Goal: Transaction & Acquisition: Purchase product/service

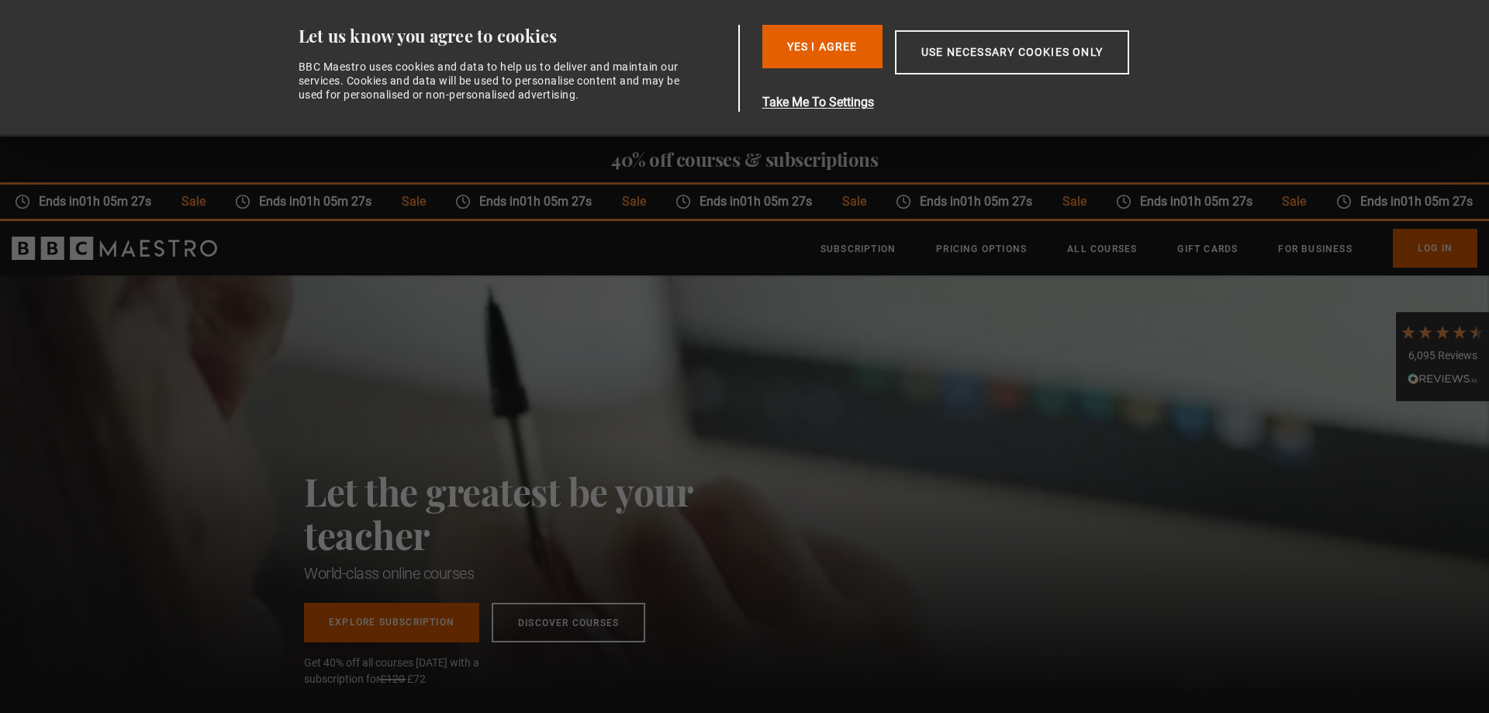
scroll to position [0, 609]
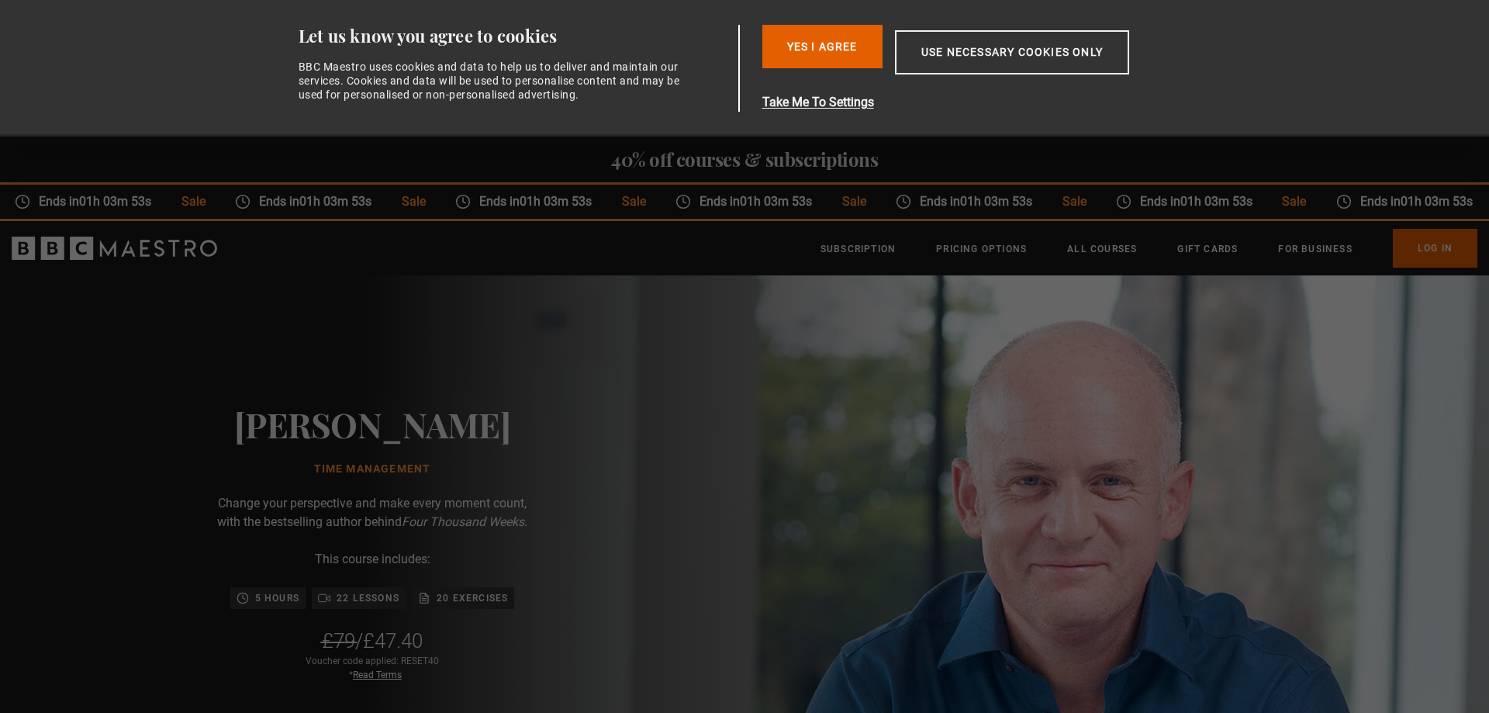
scroll to position [0, 2844]
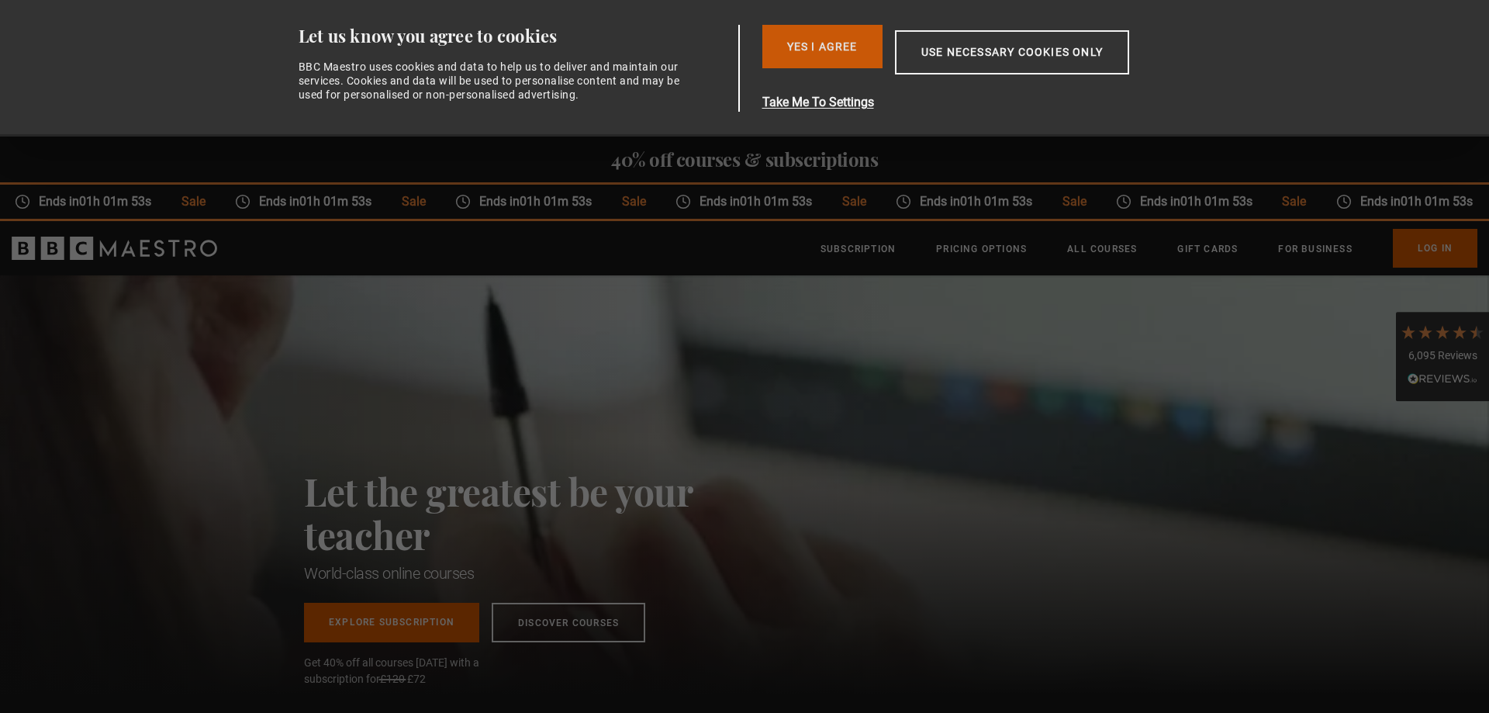
click at [844, 48] on button "Yes I Agree" at bounding box center [822, 46] width 120 height 43
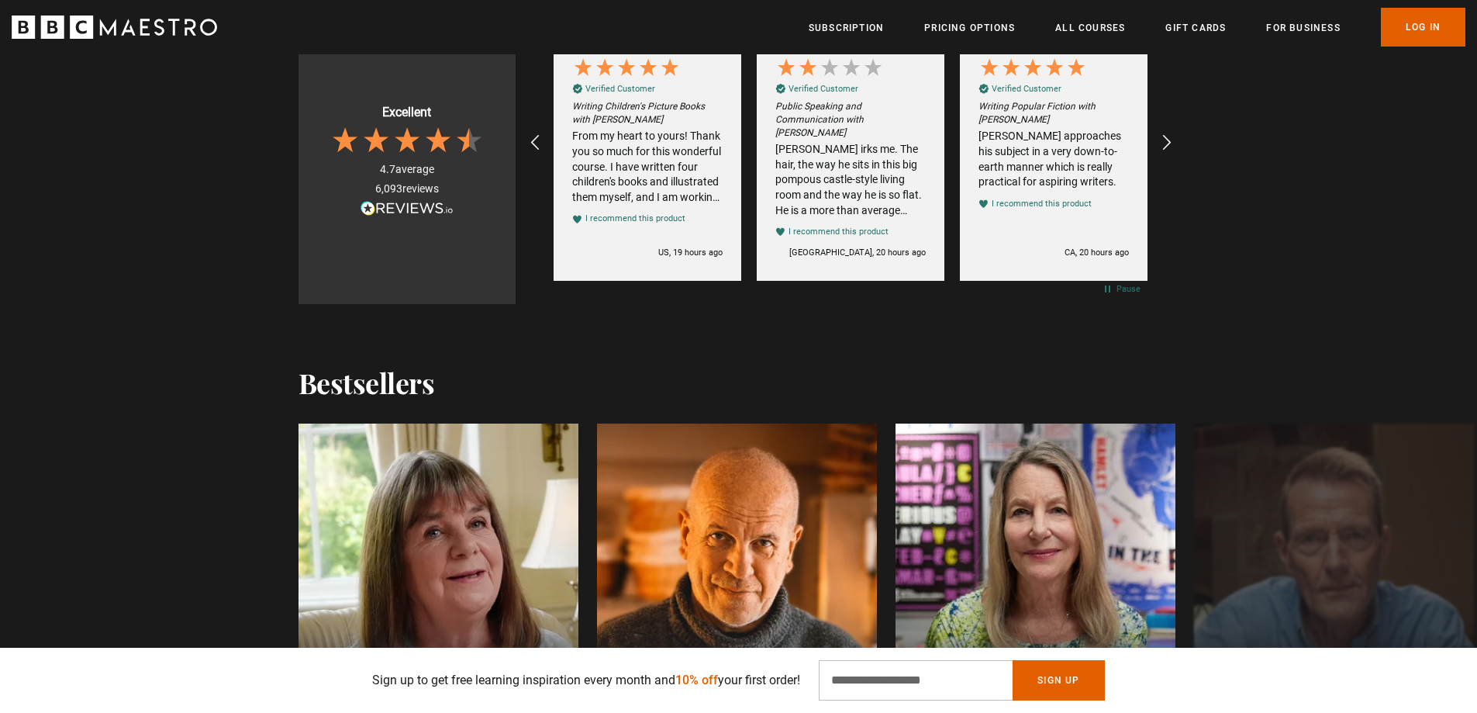
scroll to position [1396, 0]
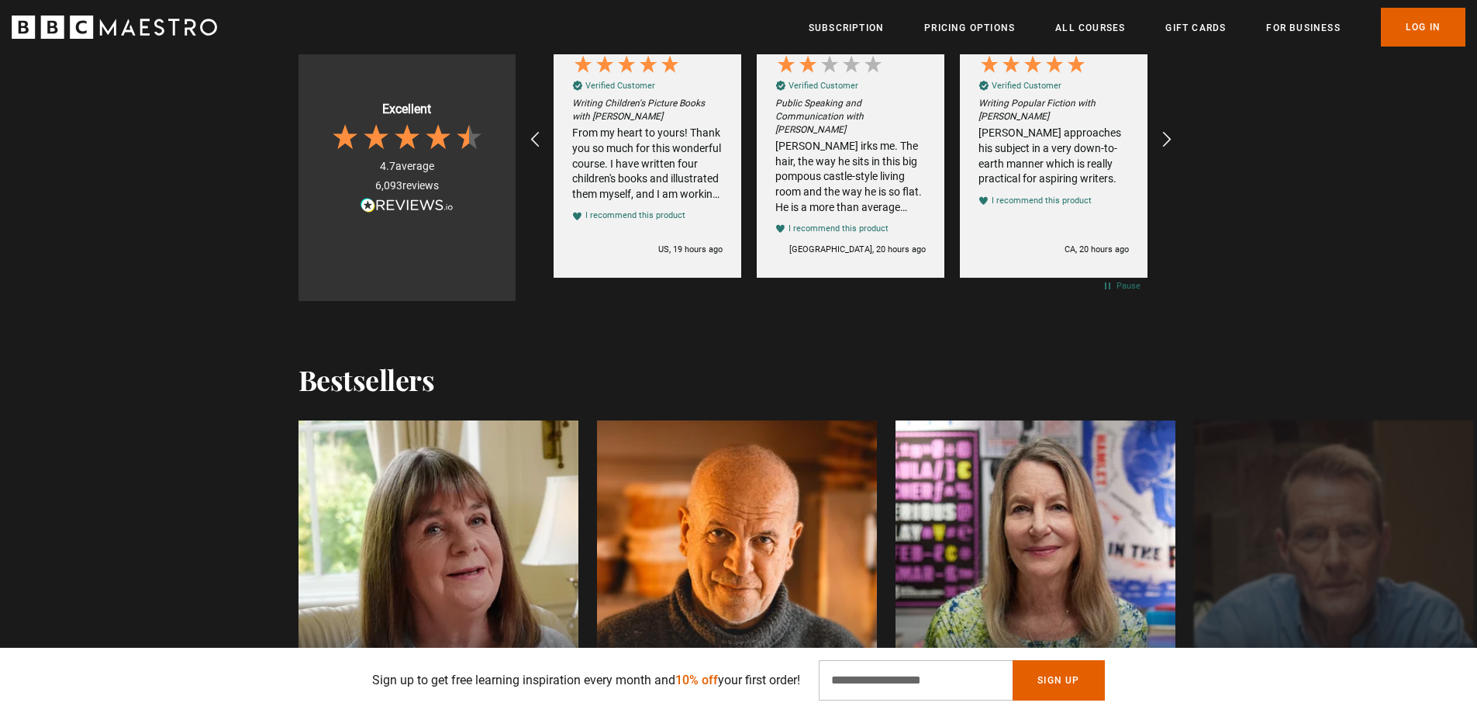
click at [421, 137] on icon at bounding box center [407, 137] width 31 height 31
click at [422, 195] on div "Excellent 4.7 average 6,093 reviews" at bounding box center [407, 158] width 217 height 285
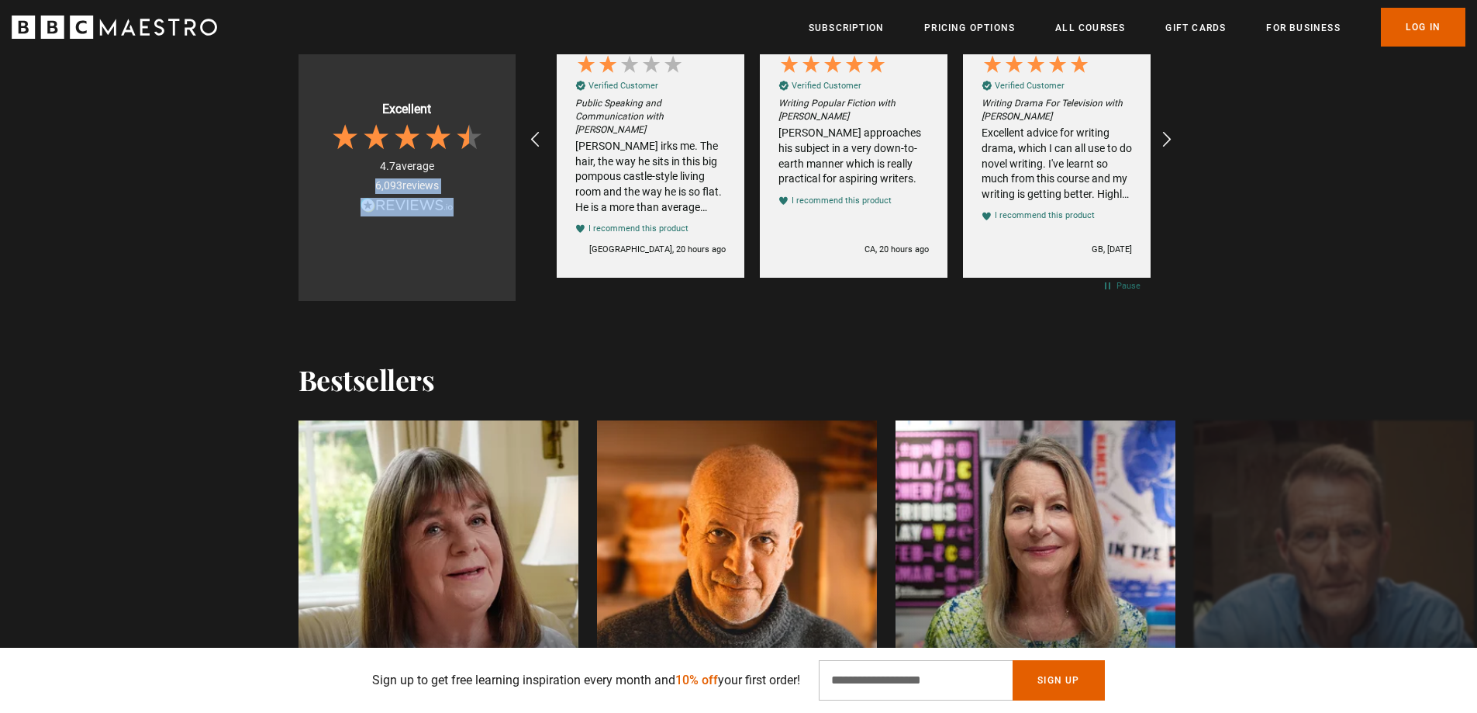
scroll to position [0, 609]
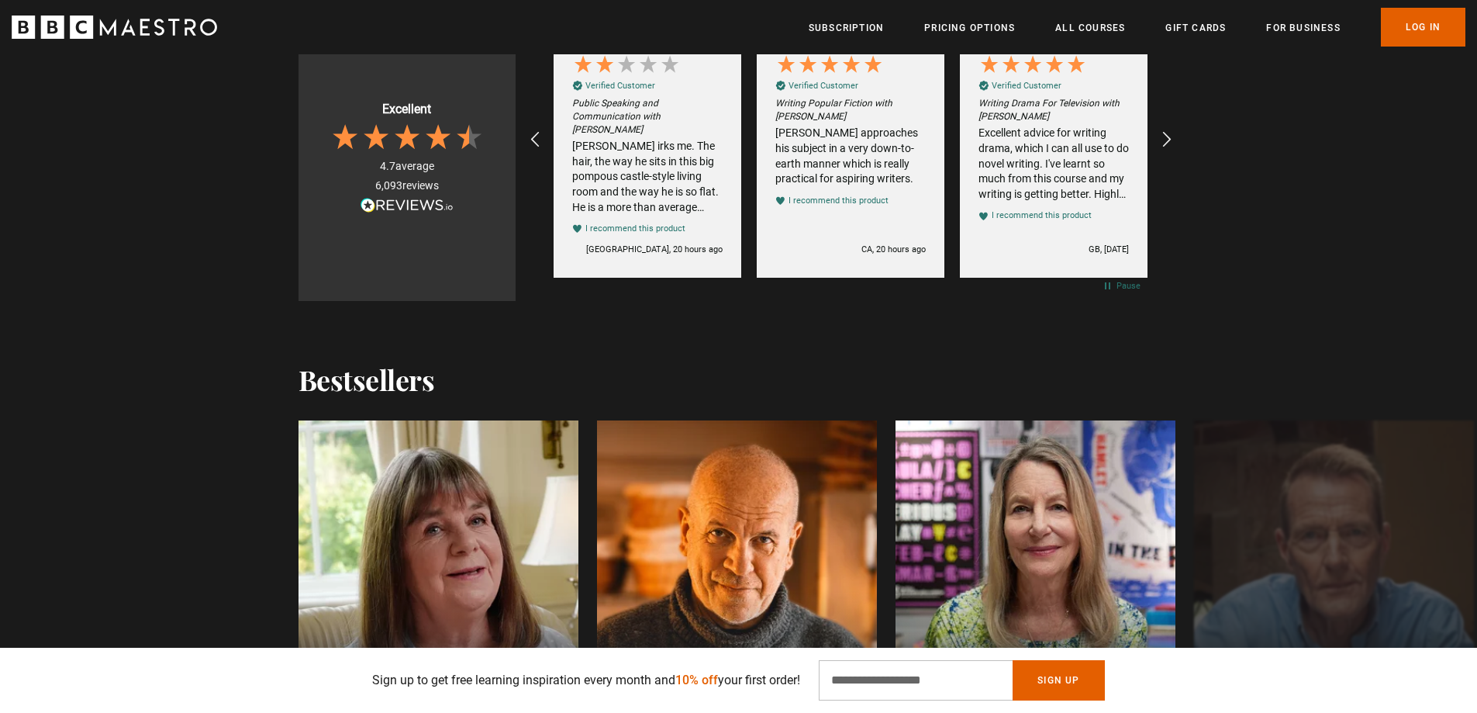
click at [421, 109] on div "Excellent" at bounding box center [406, 109] width 49 height 17
click at [599, 112] on em "Public Speaking and Communication with Richard Greene" at bounding box center [647, 116] width 150 height 39
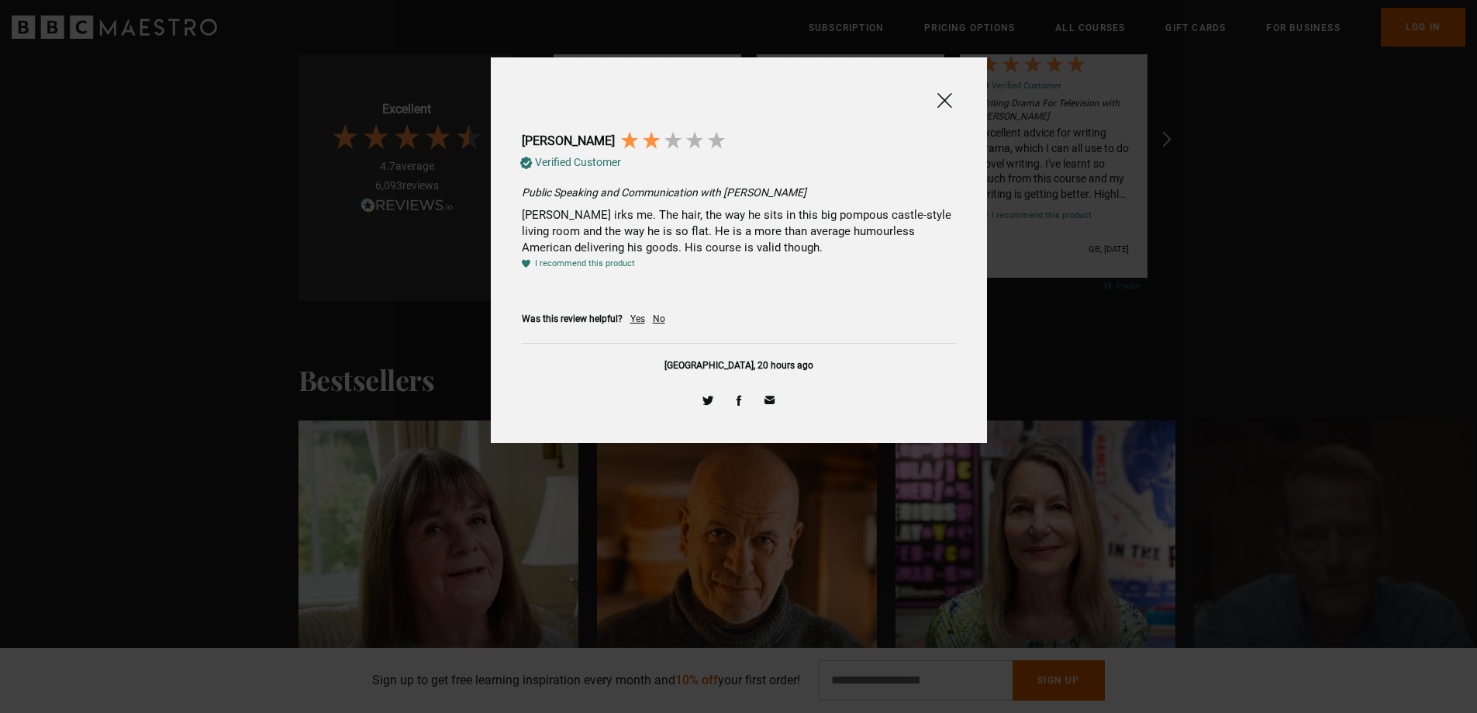
click at [947, 103] on span at bounding box center [944, 100] width 19 height 19
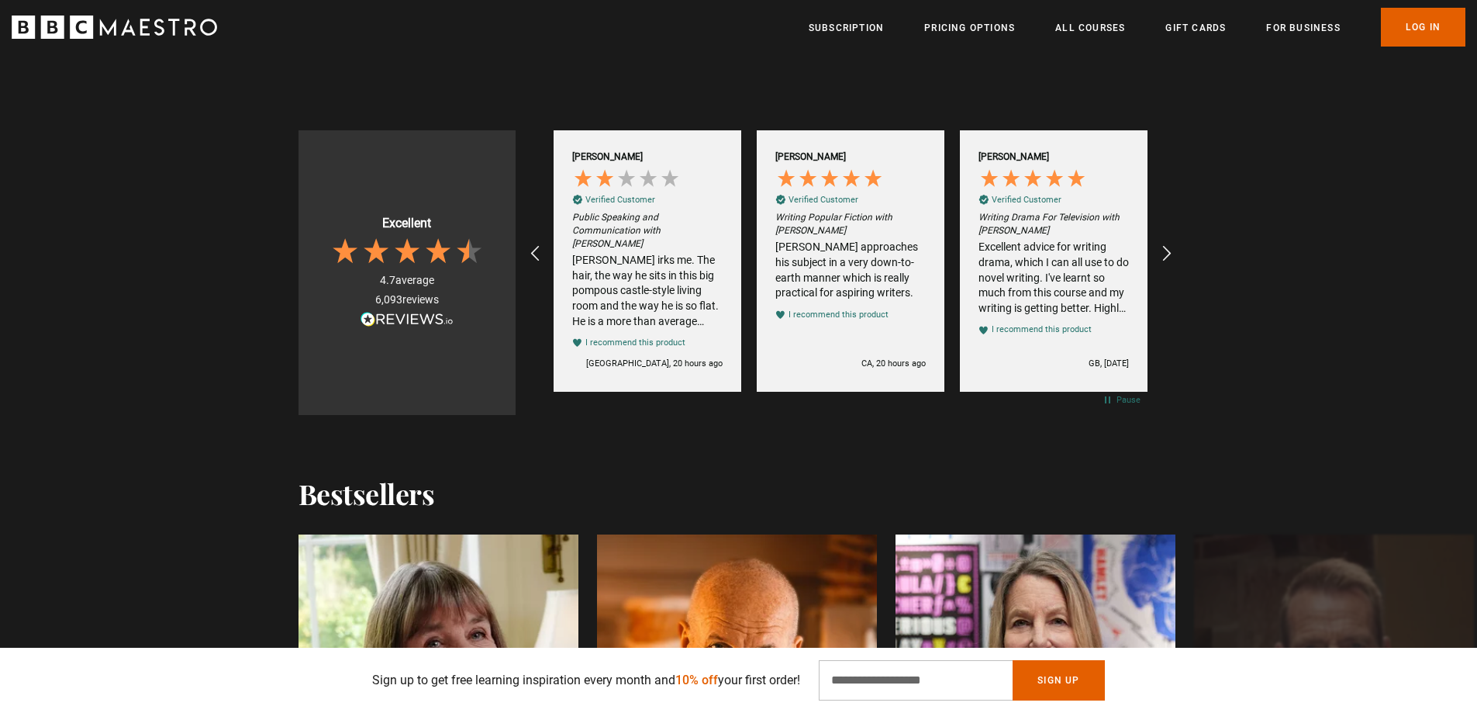
scroll to position [1241, 0]
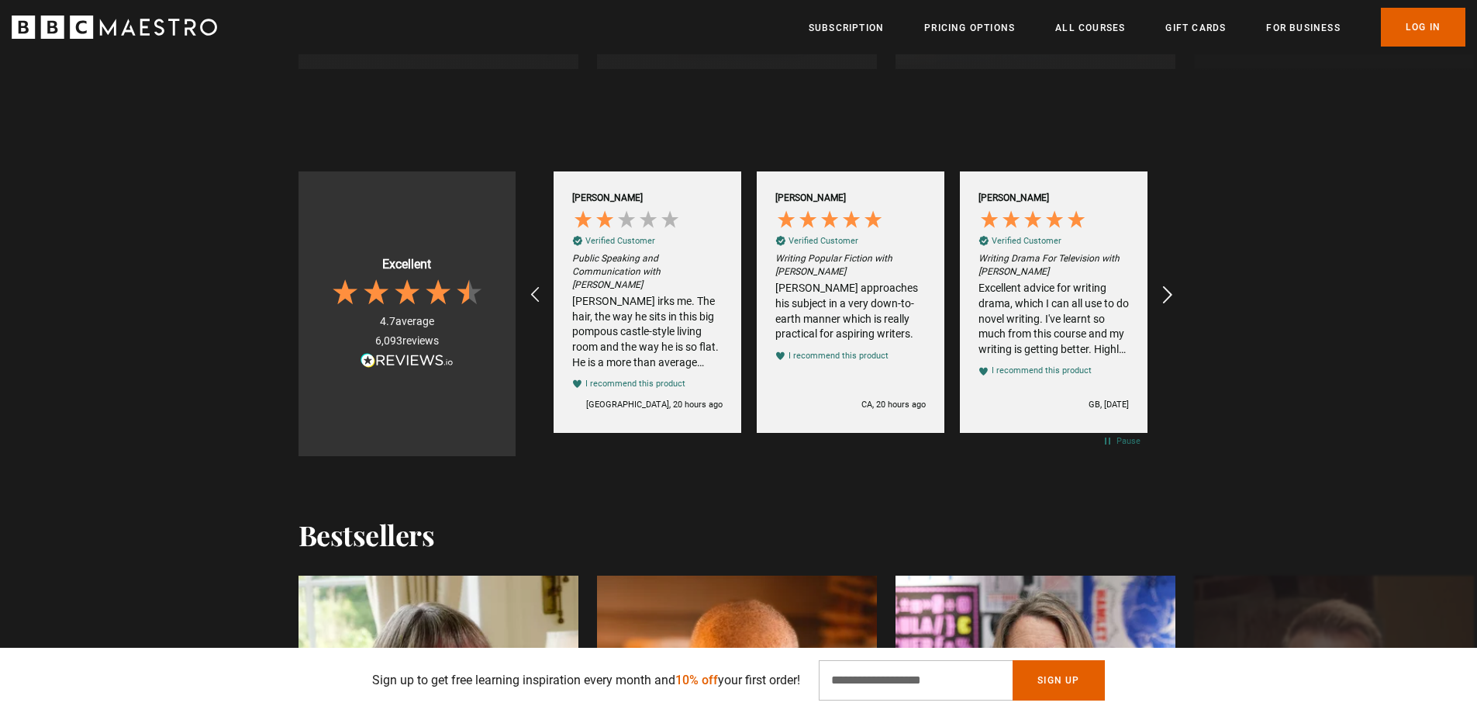
click at [1165, 293] on icon "REVIEWS.io Carousel Scroll Right" at bounding box center [1167, 295] width 22 height 22
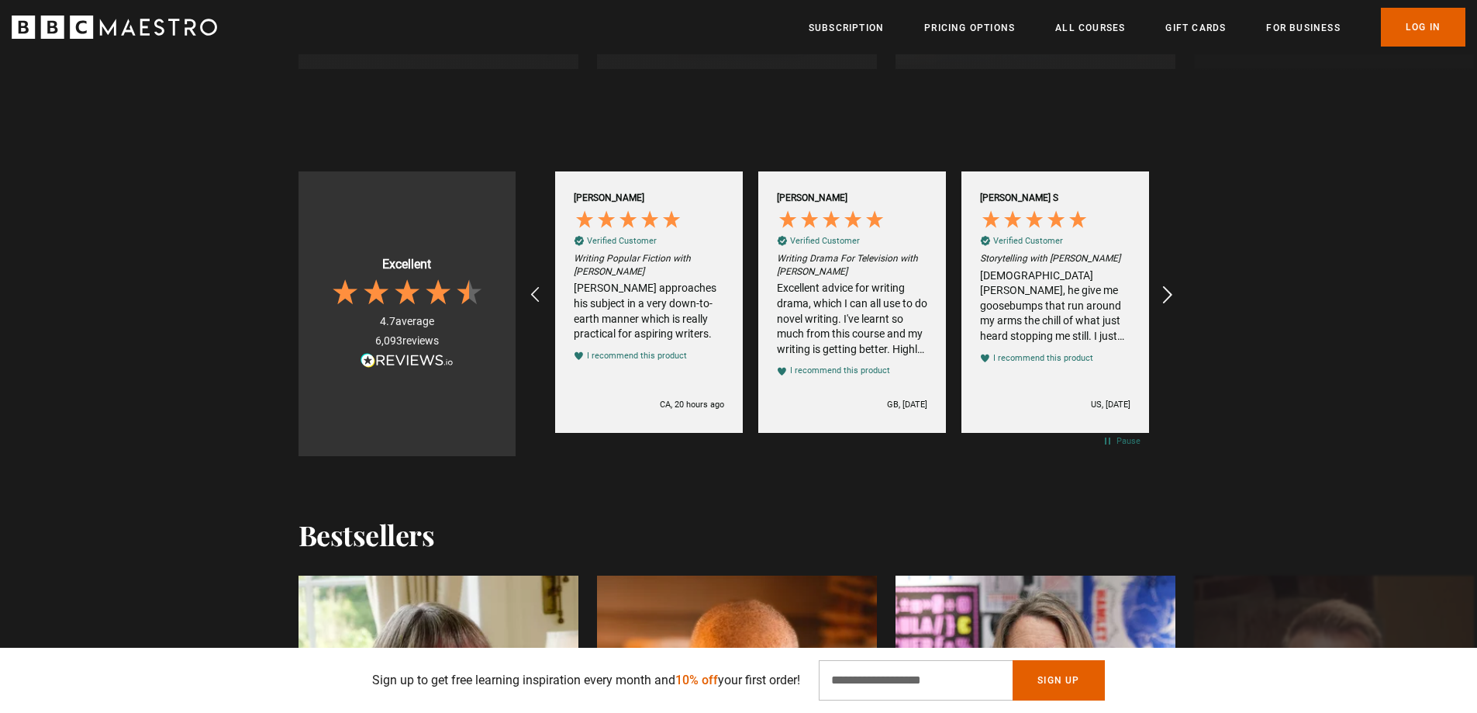
scroll to position [0, 813]
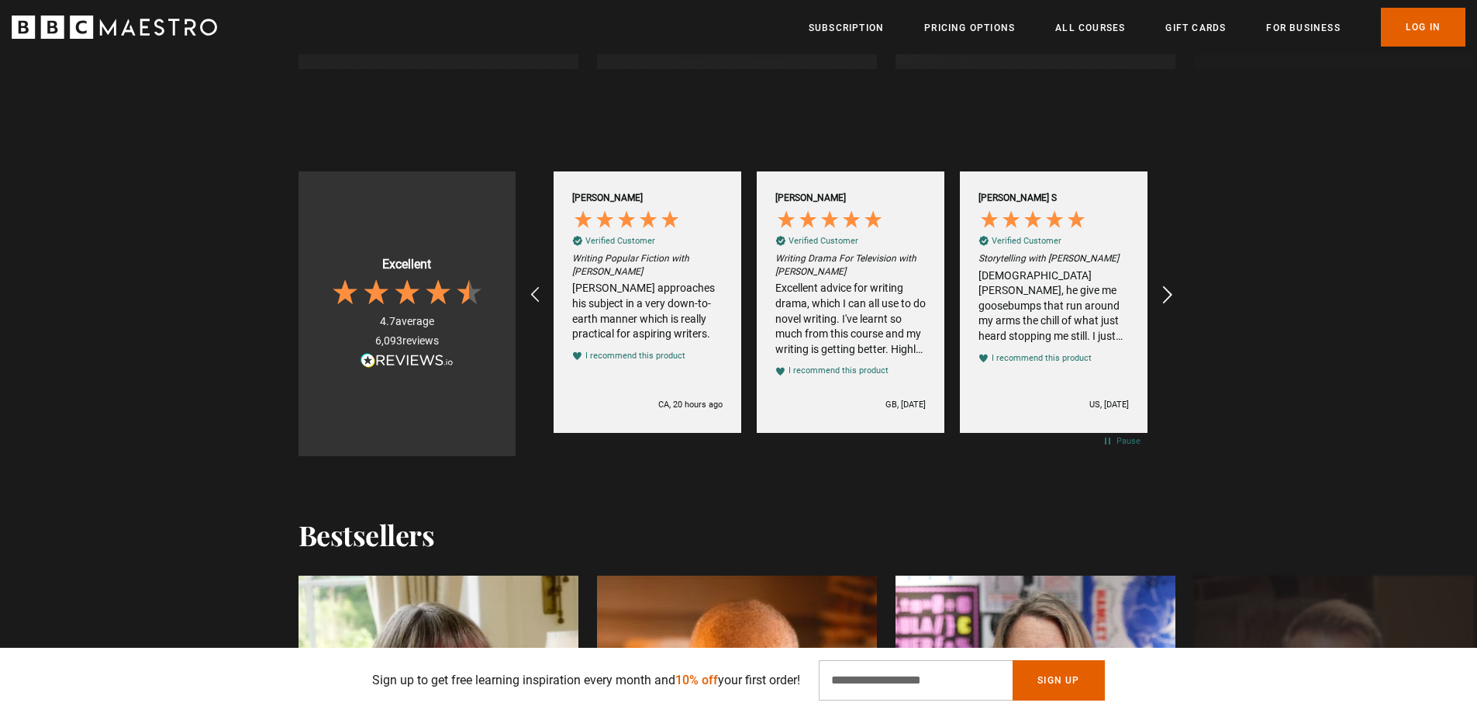
click at [1165, 292] on icon "REVIEWS.io Carousel Scroll Right" at bounding box center [1167, 295] width 22 height 22
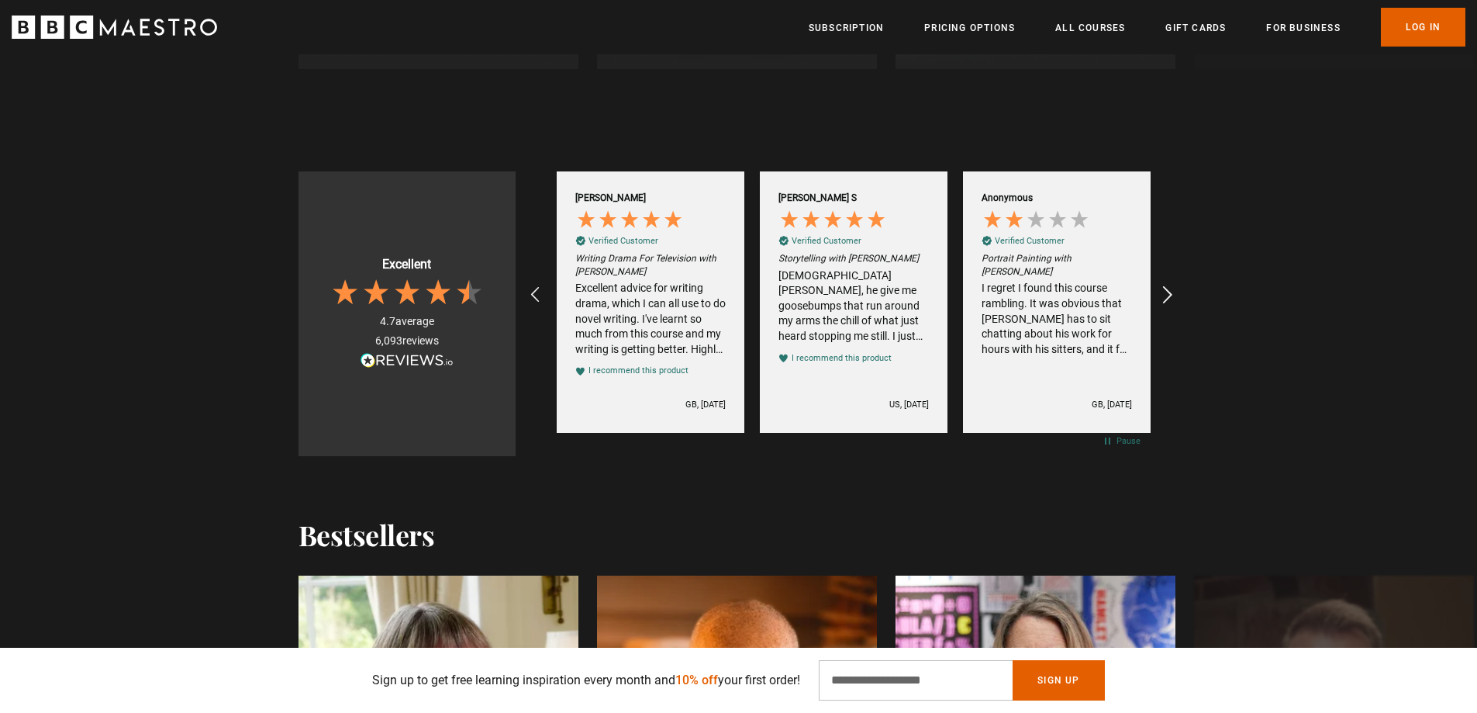
scroll to position [0, 1016]
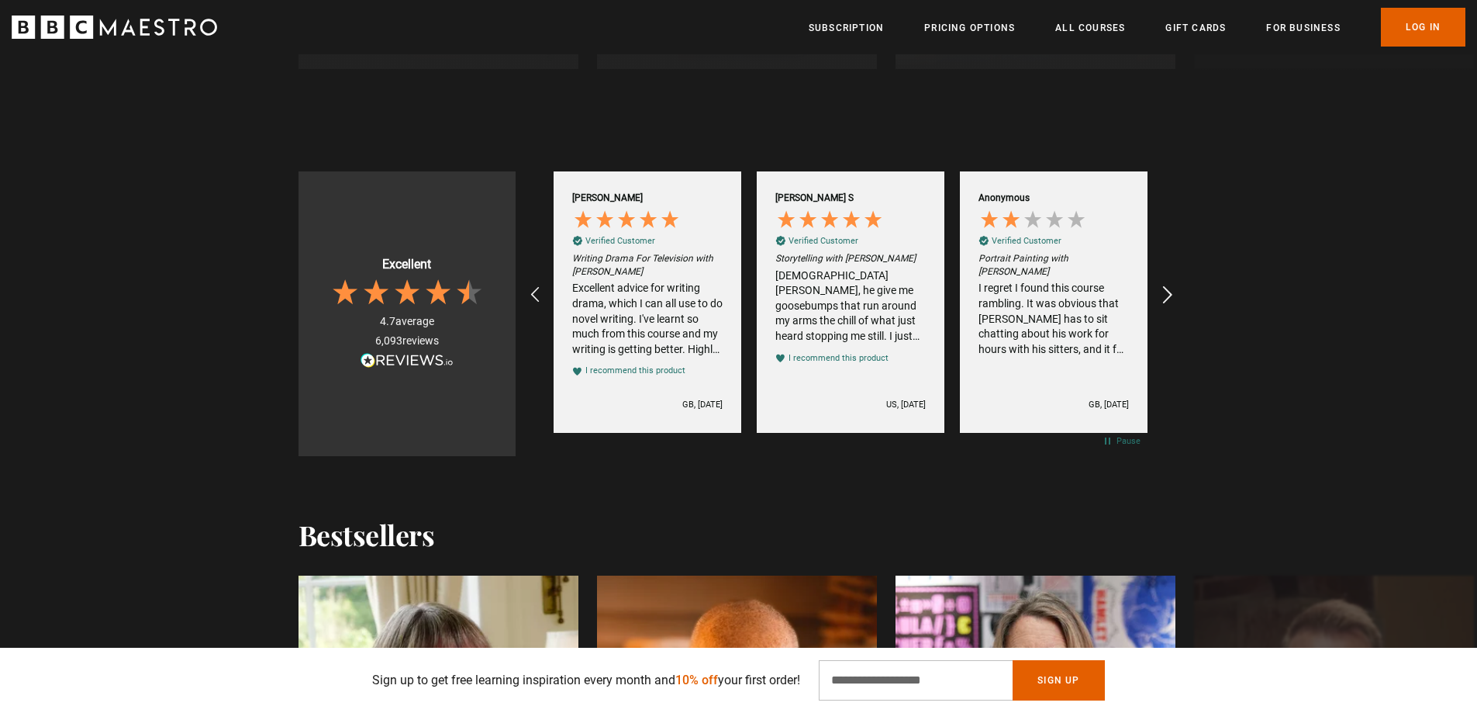
click at [1165, 292] on icon "REVIEWS.io Carousel Scroll Right" at bounding box center [1167, 295] width 22 height 22
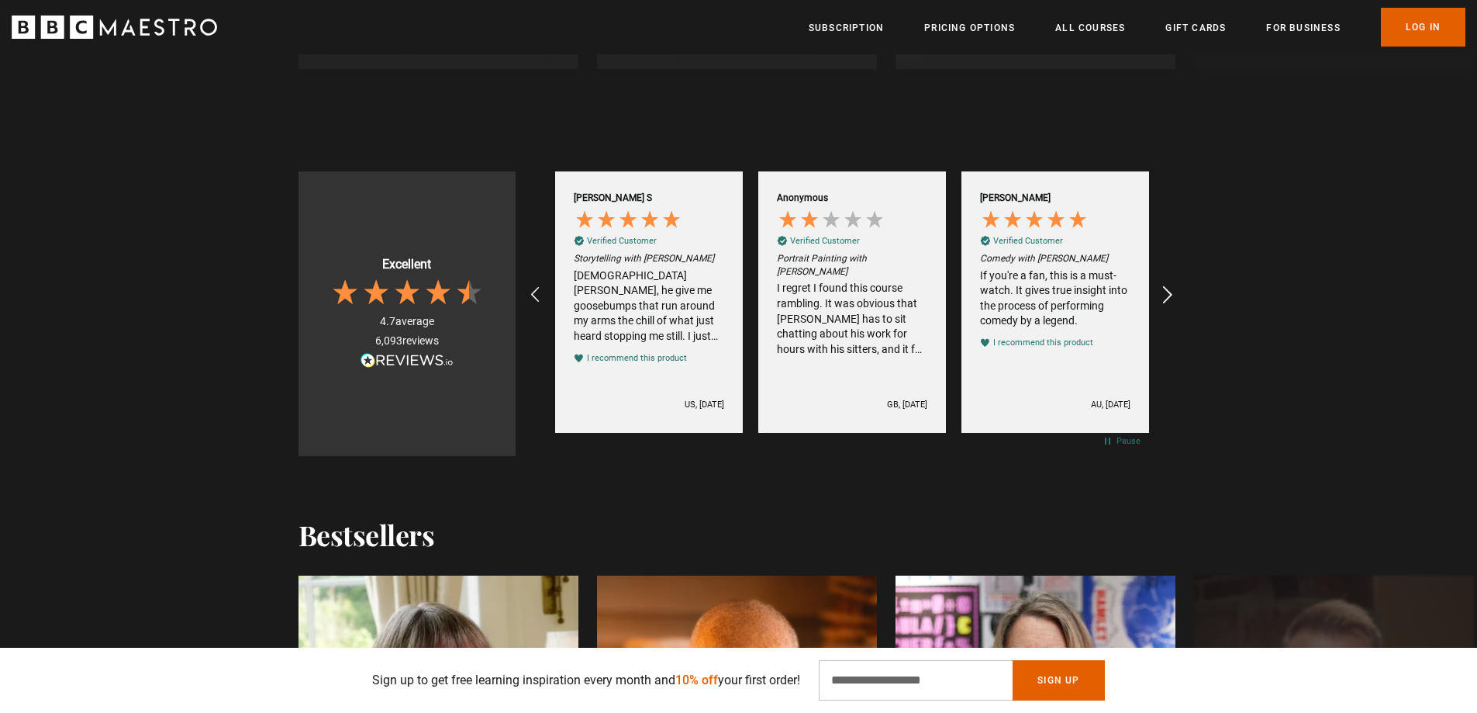
scroll to position [0, 1219]
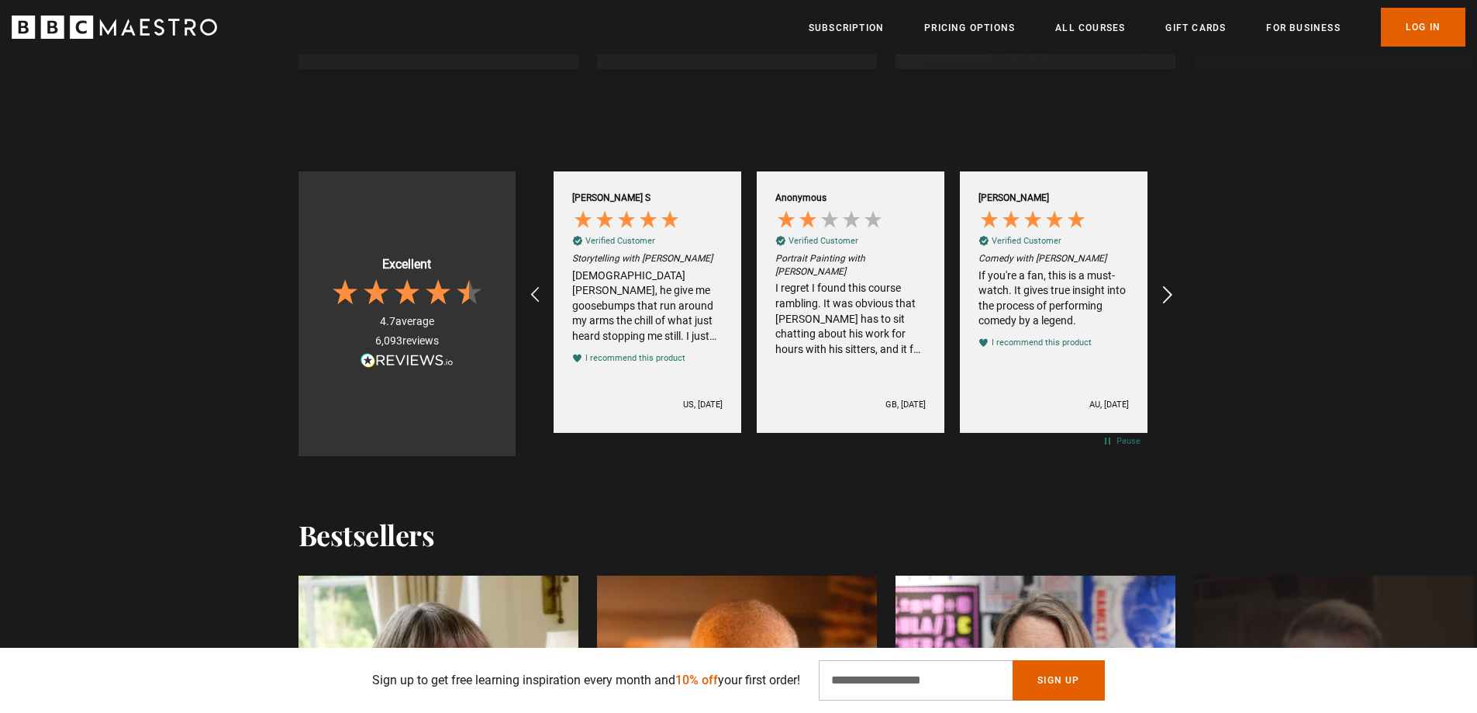
click at [1169, 291] on icon "REVIEWS.io Carousel Scroll Right" at bounding box center [1167, 295] width 22 height 22
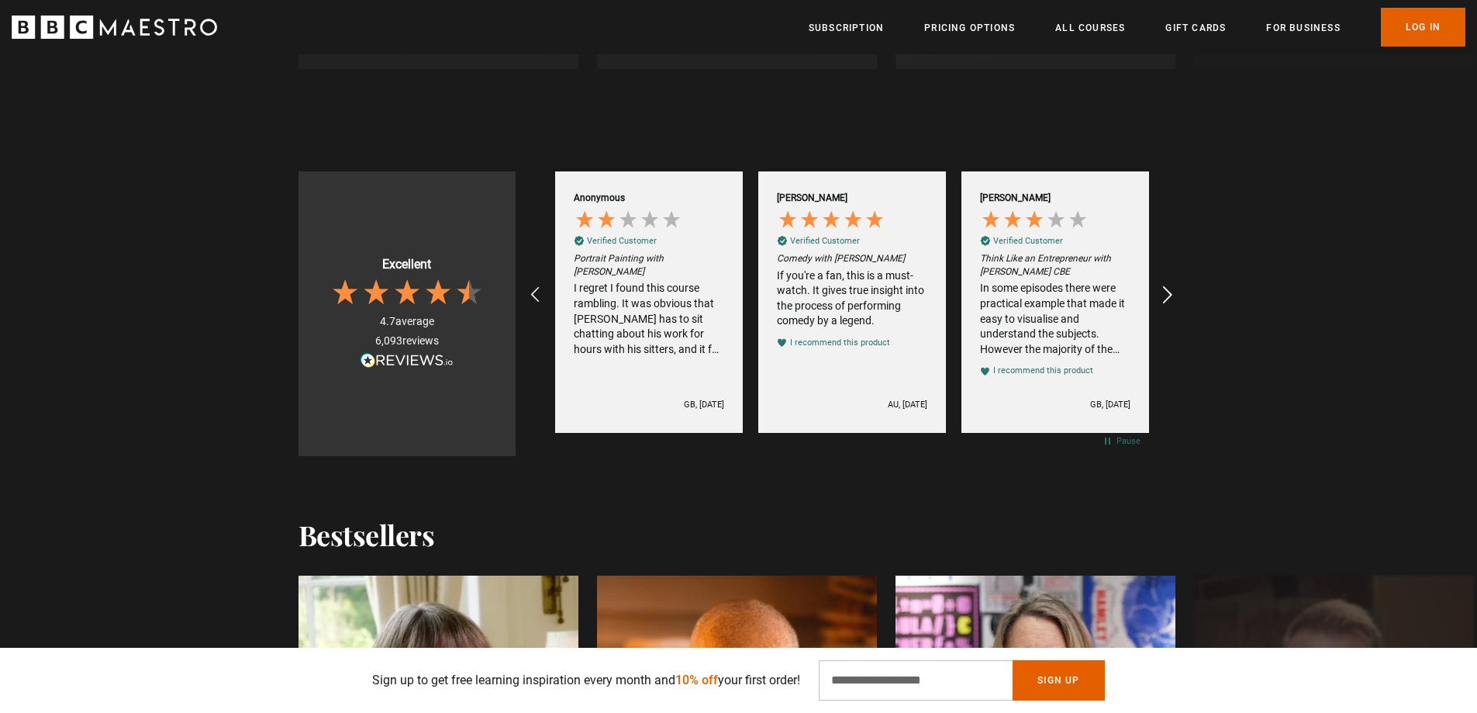
scroll to position [0, 1422]
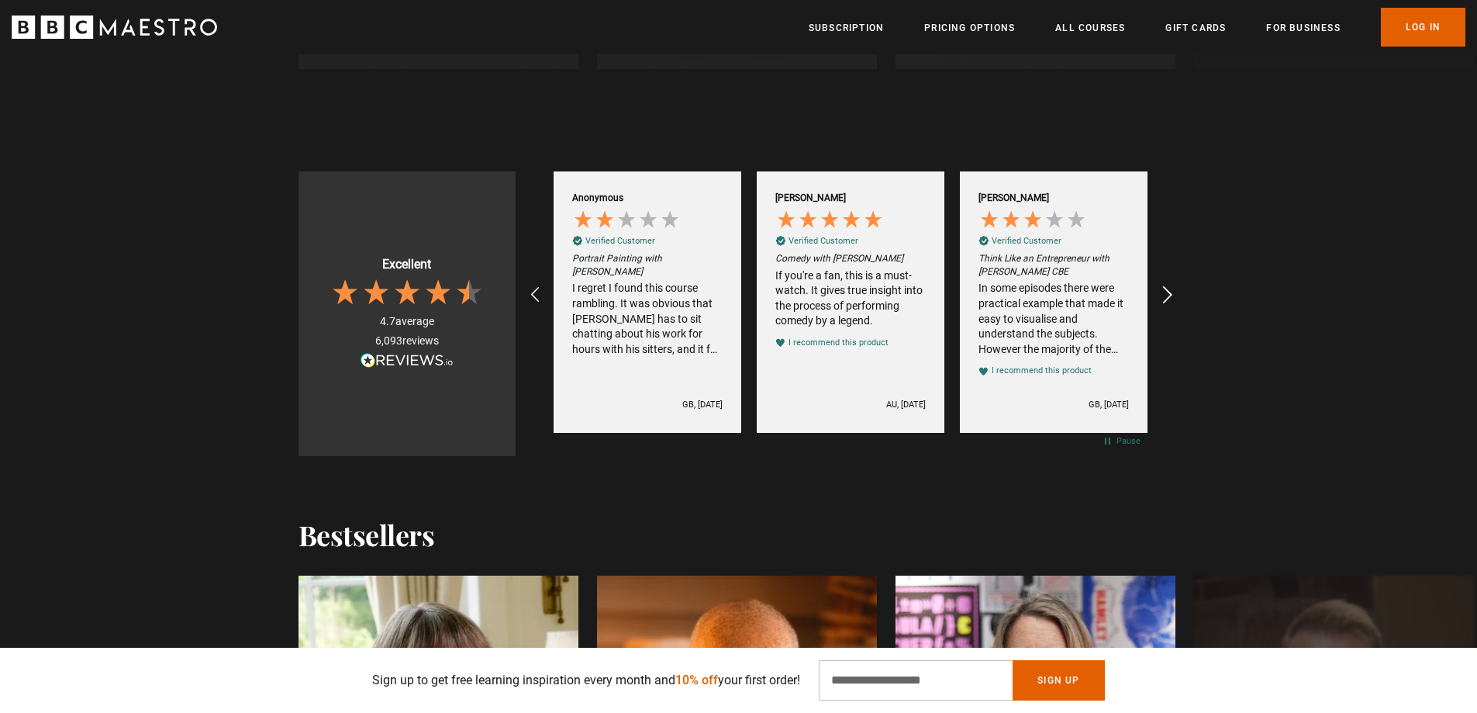
click at [1169, 289] on icon "REVIEWS.io Carousel Scroll Right" at bounding box center [1167, 295] width 22 height 22
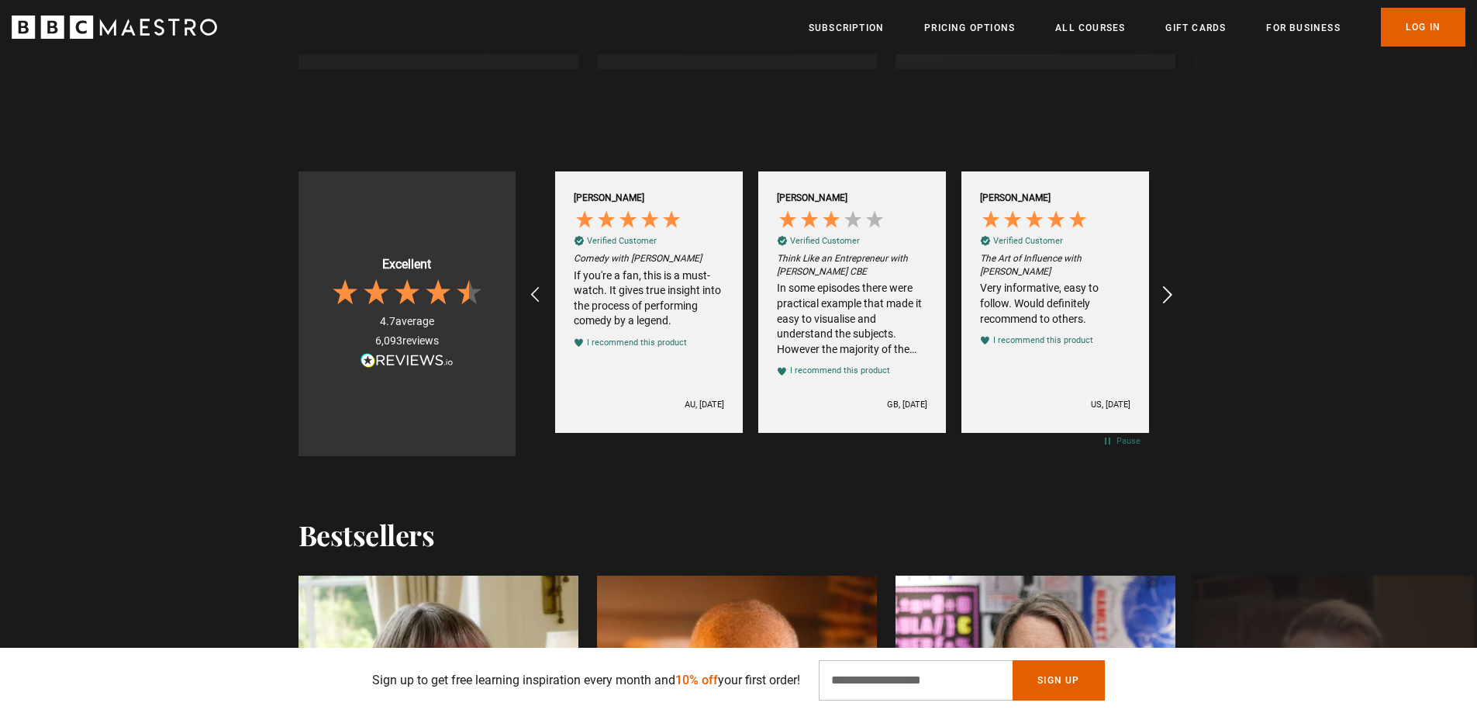
scroll to position [0, 1625]
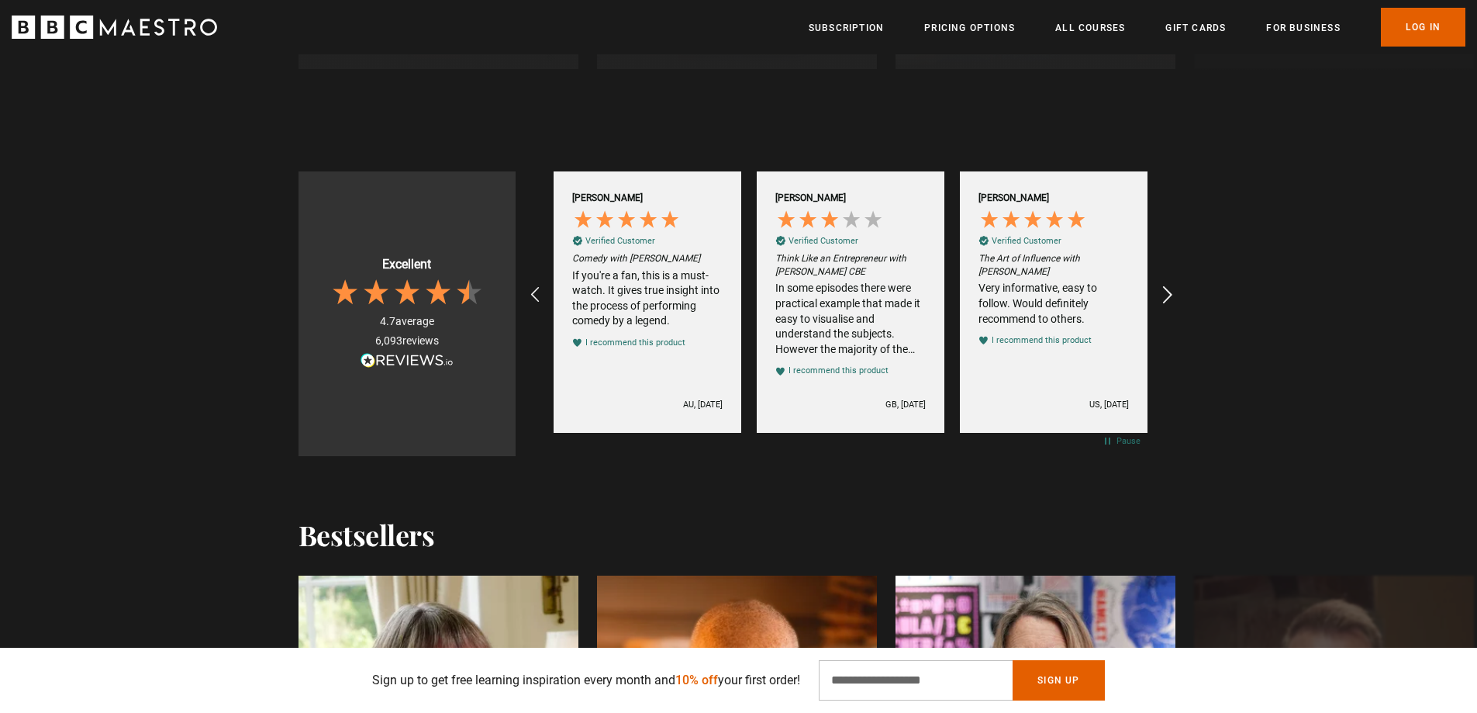
click at [1169, 289] on icon "REVIEWS.io Carousel Scroll Right" at bounding box center [1167, 295] width 22 height 22
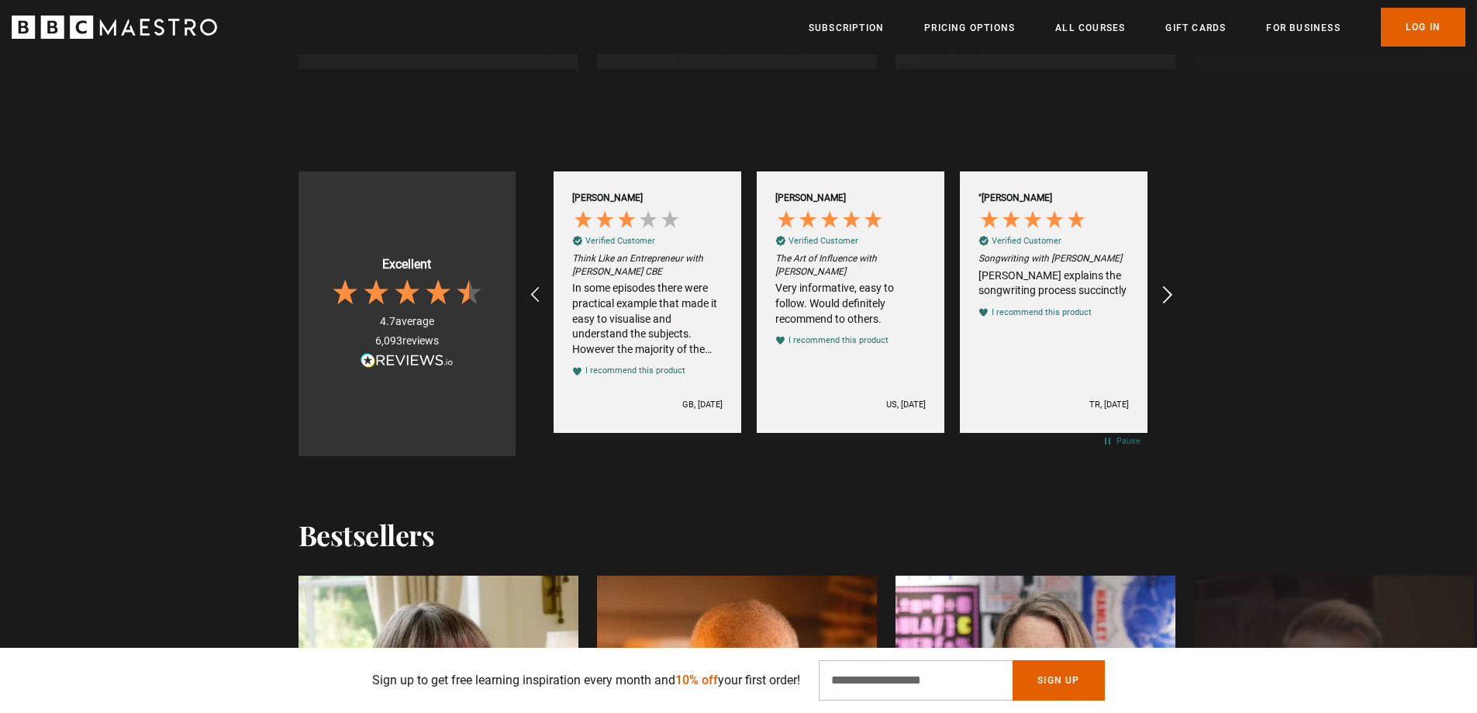
click at [1169, 289] on icon "REVIEWS.io Carousel Scroll Right" at bounding box center [1167, 295] width 22 height 22
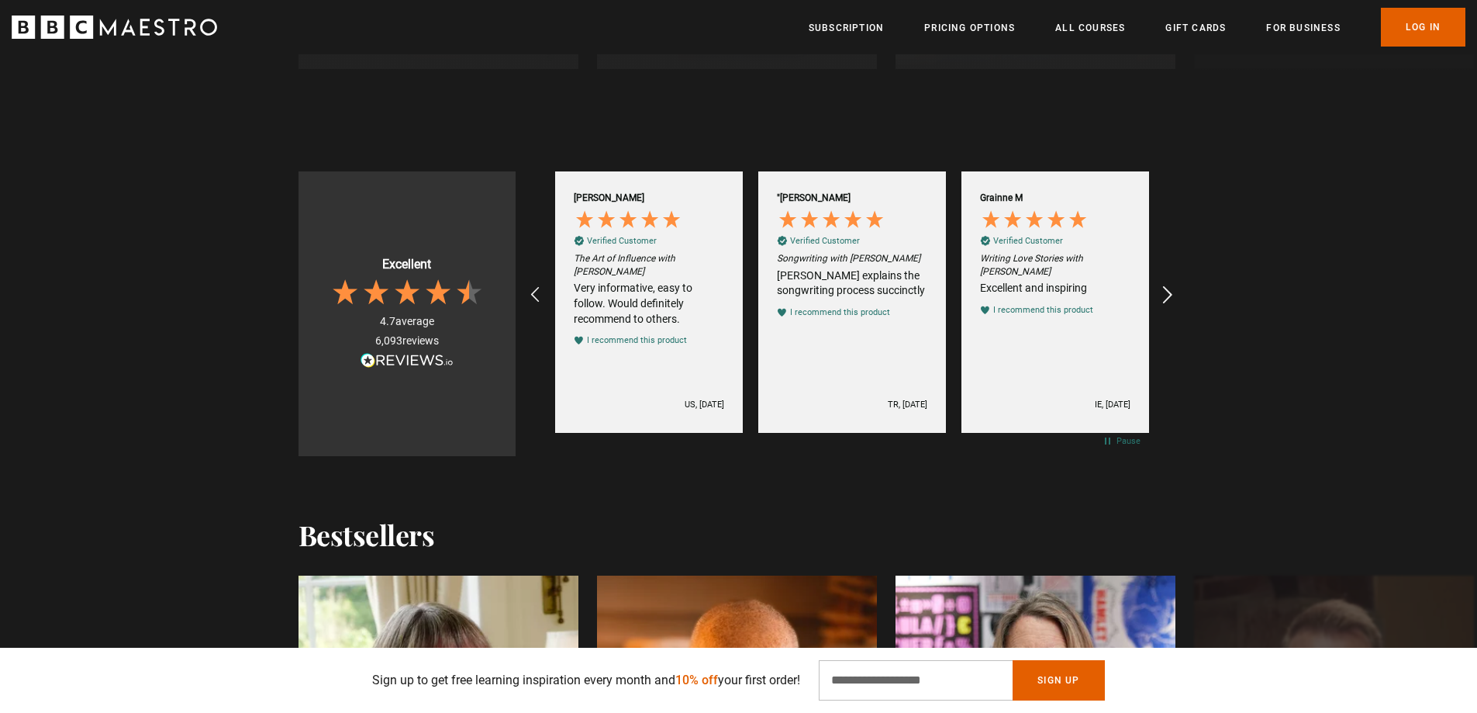
scroll to position [0, 2032]
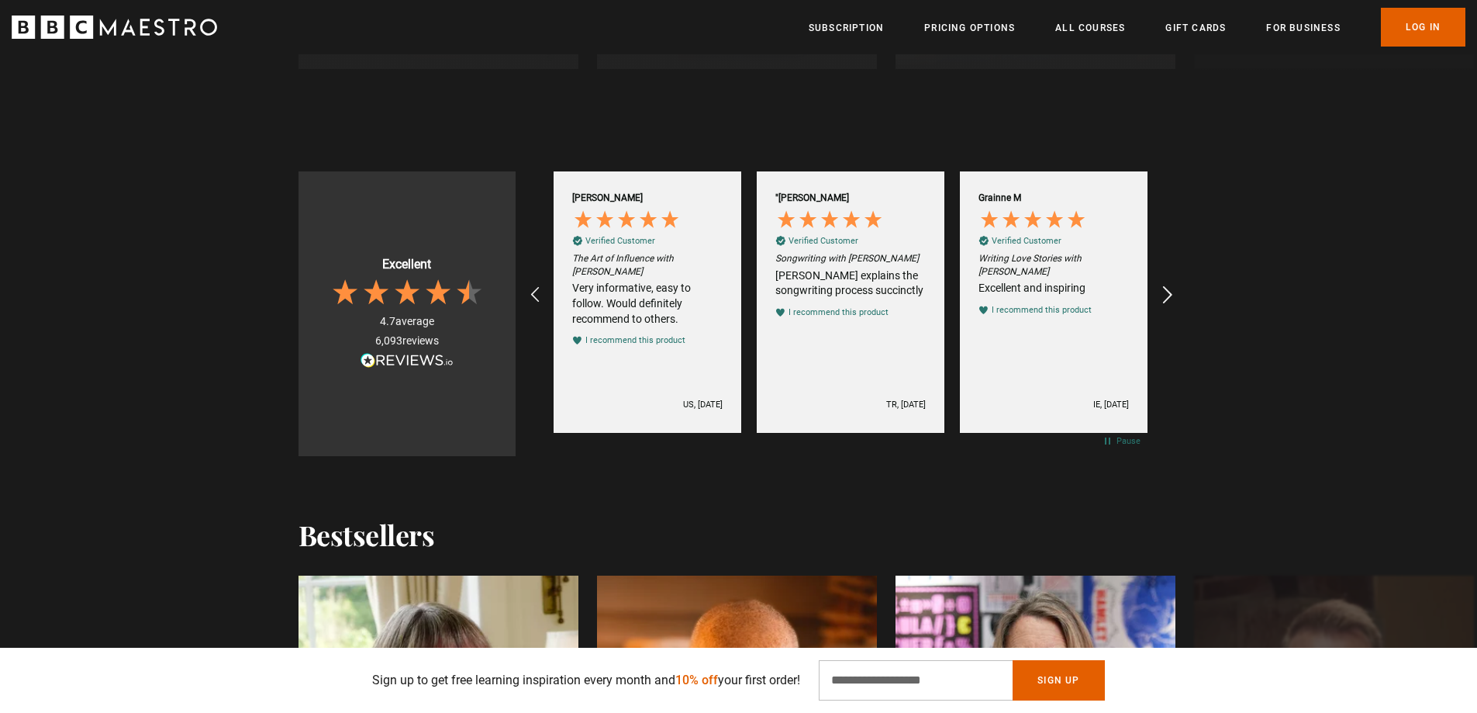
click at [1169, 289] on icon "REVIEWS.io Carousel Scroll Right" at bounding box center [1167, 295] width 22 height 22
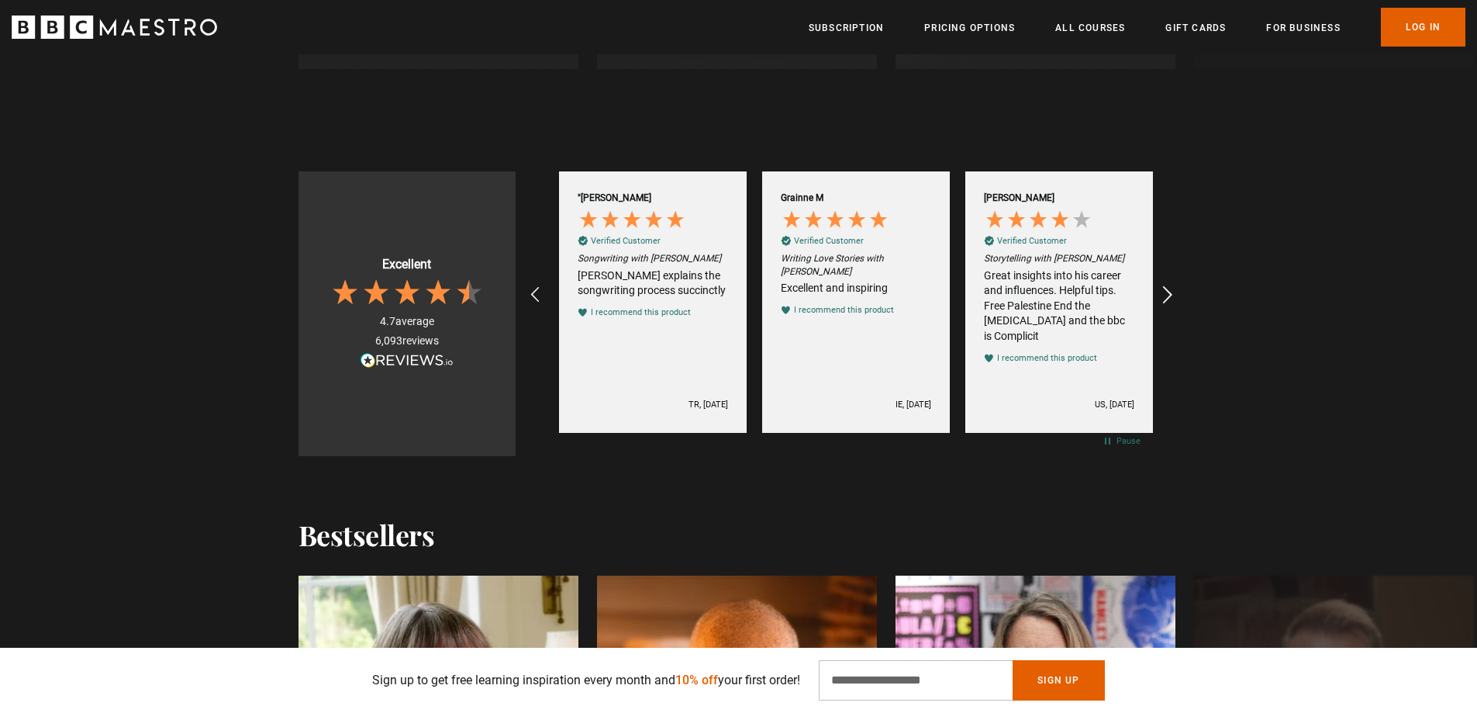
scroll to position [0, 2235]
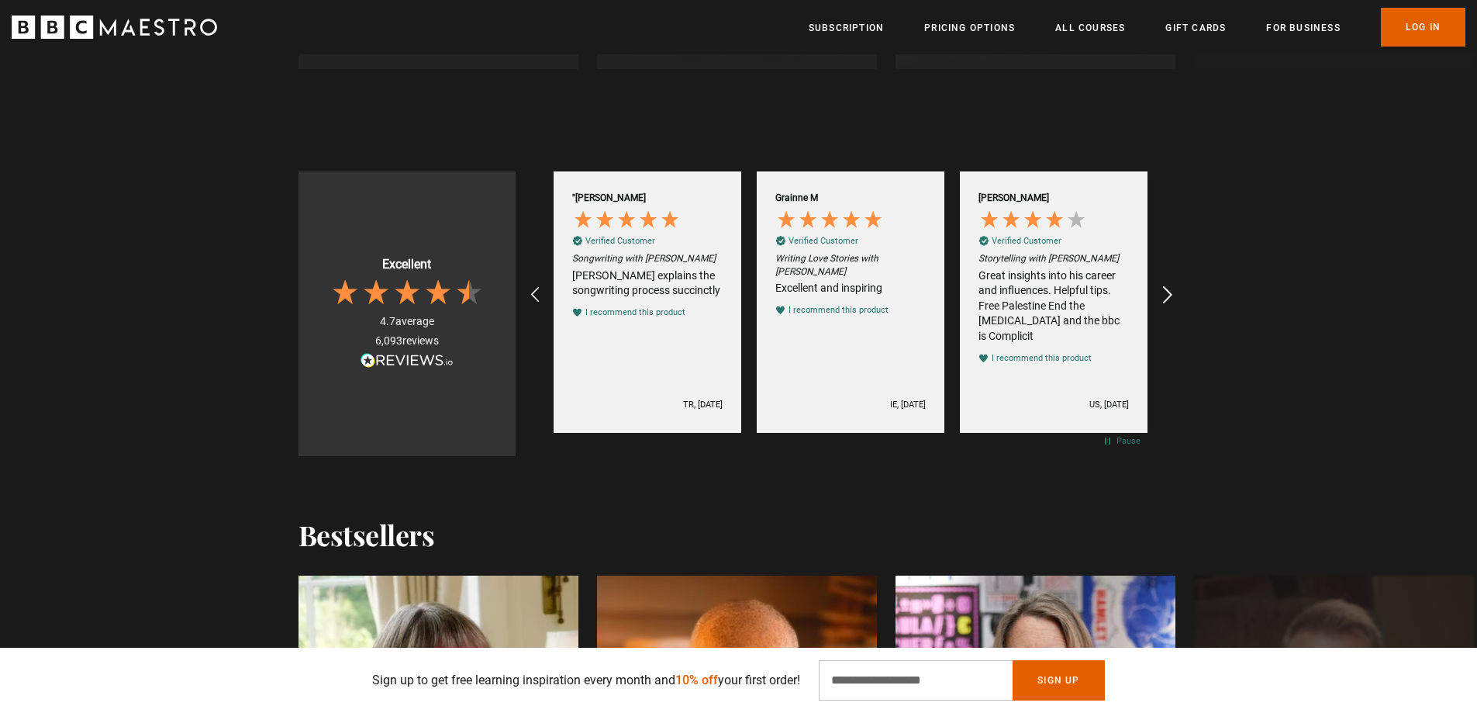
click at [1169, 289] on icon "REVIEWS.io Carousel Scroll Right" at bounding box center [1167, 295] width 22 height 22
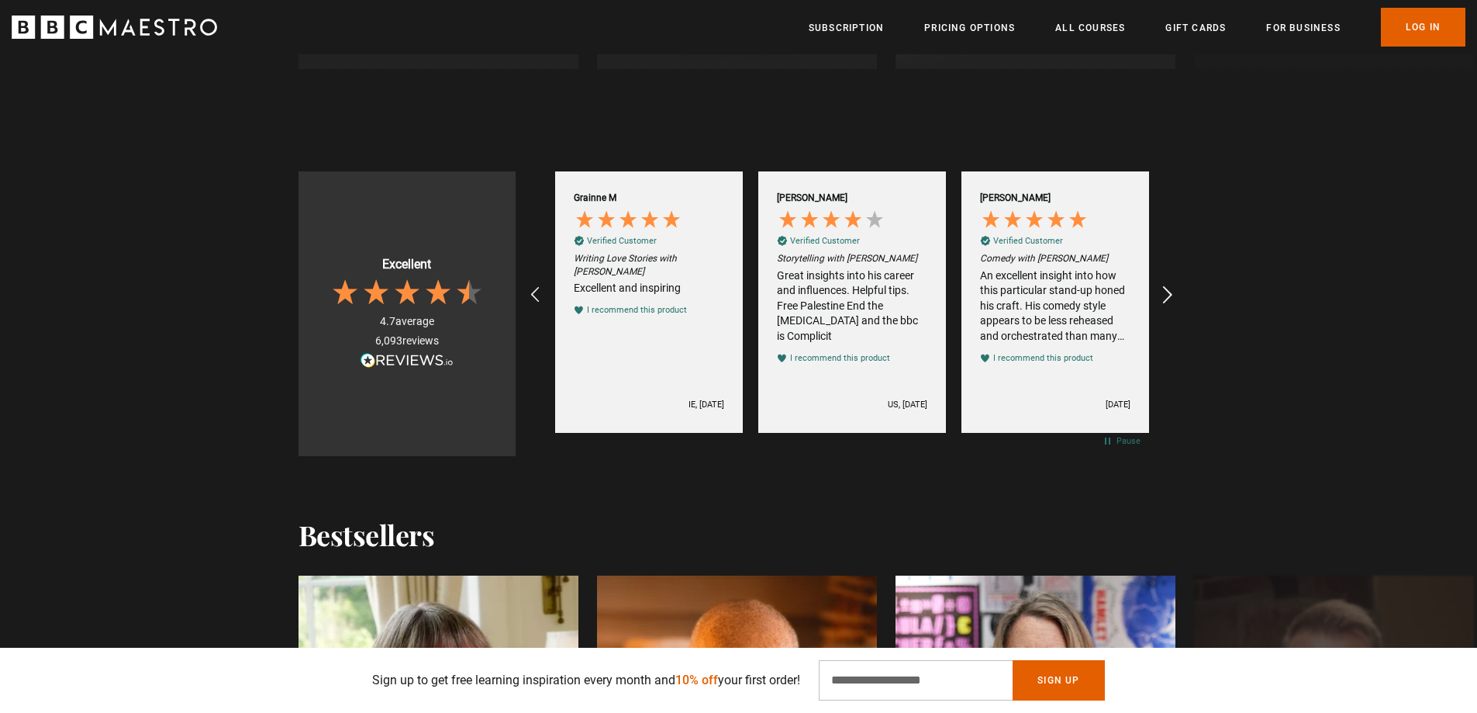
scroll to position [0, 2438]
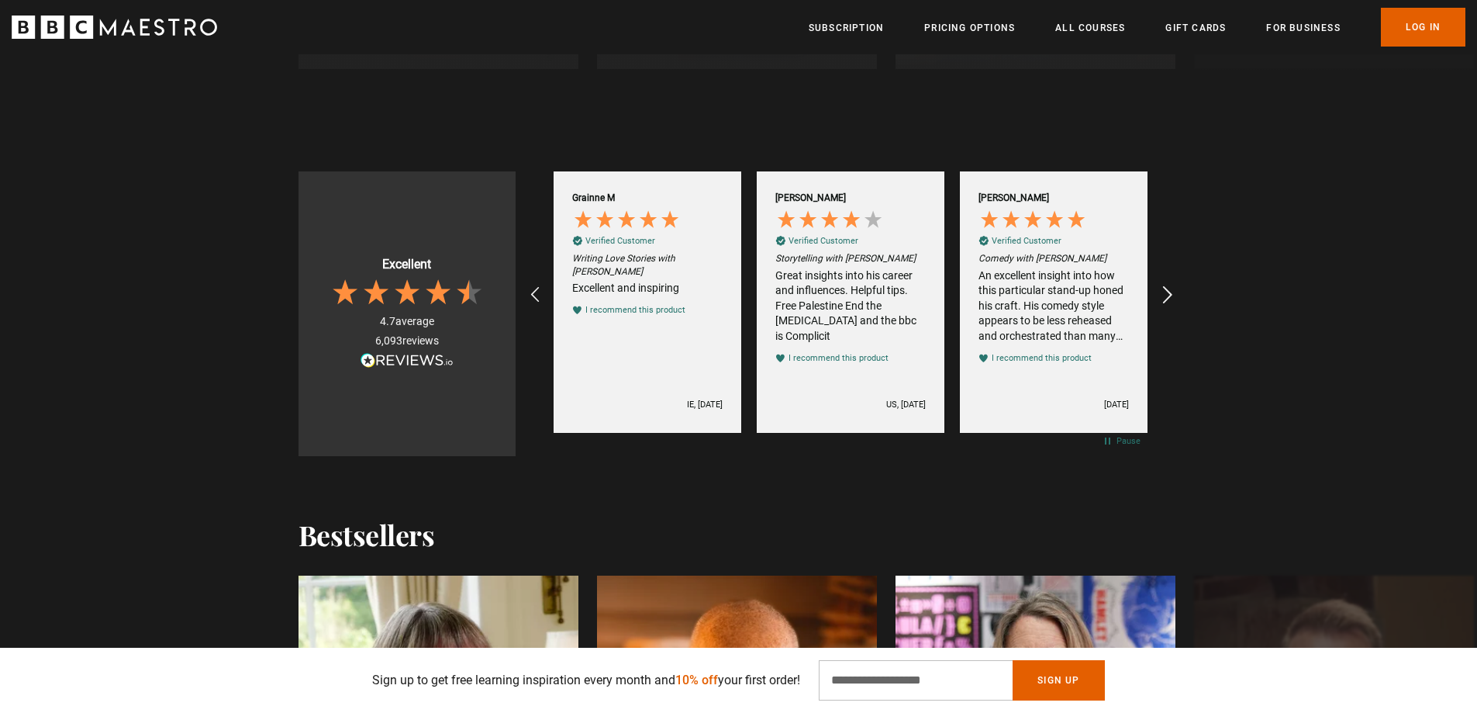
click at [1169, 289] on icon "REVIEWS.io Carousel Scroll Right" at bounding box center [1167, 295] width 22 height 22
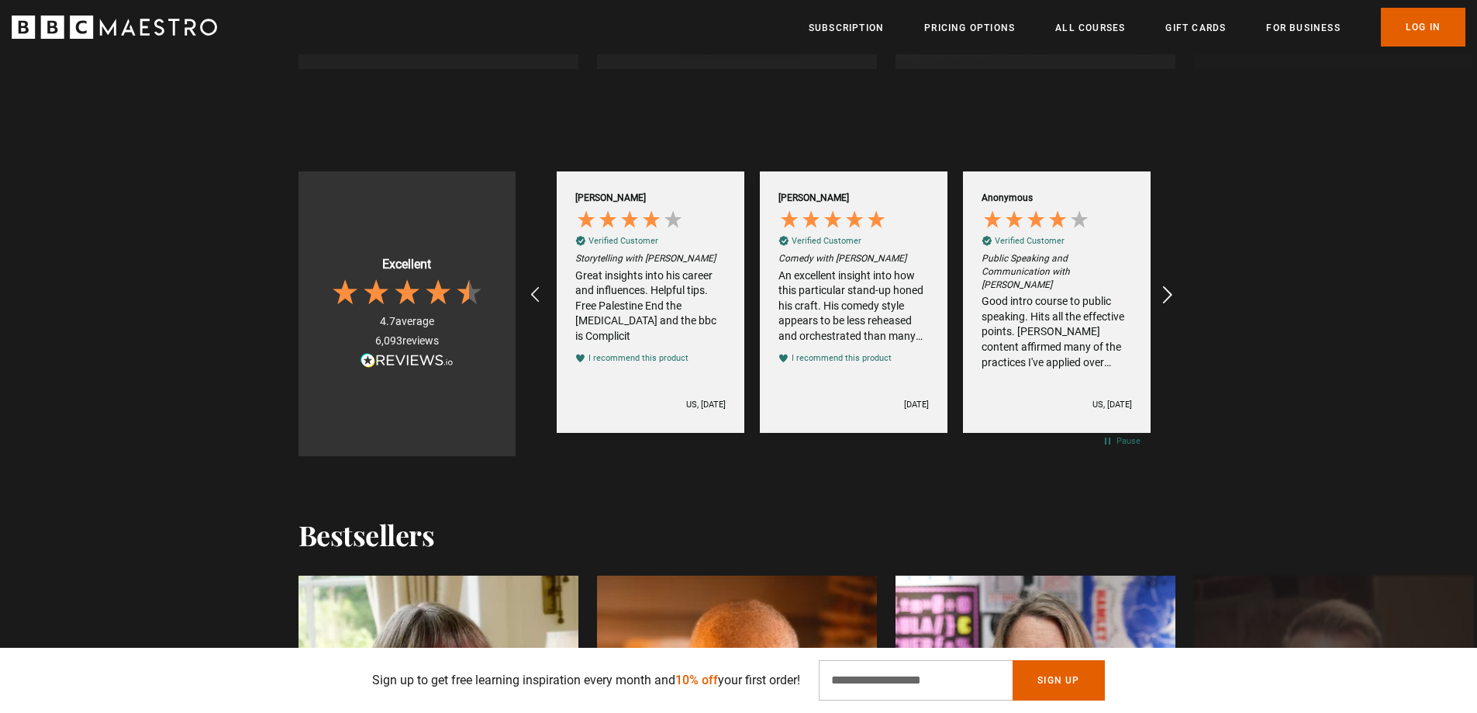
scroll to position [0, 2641]
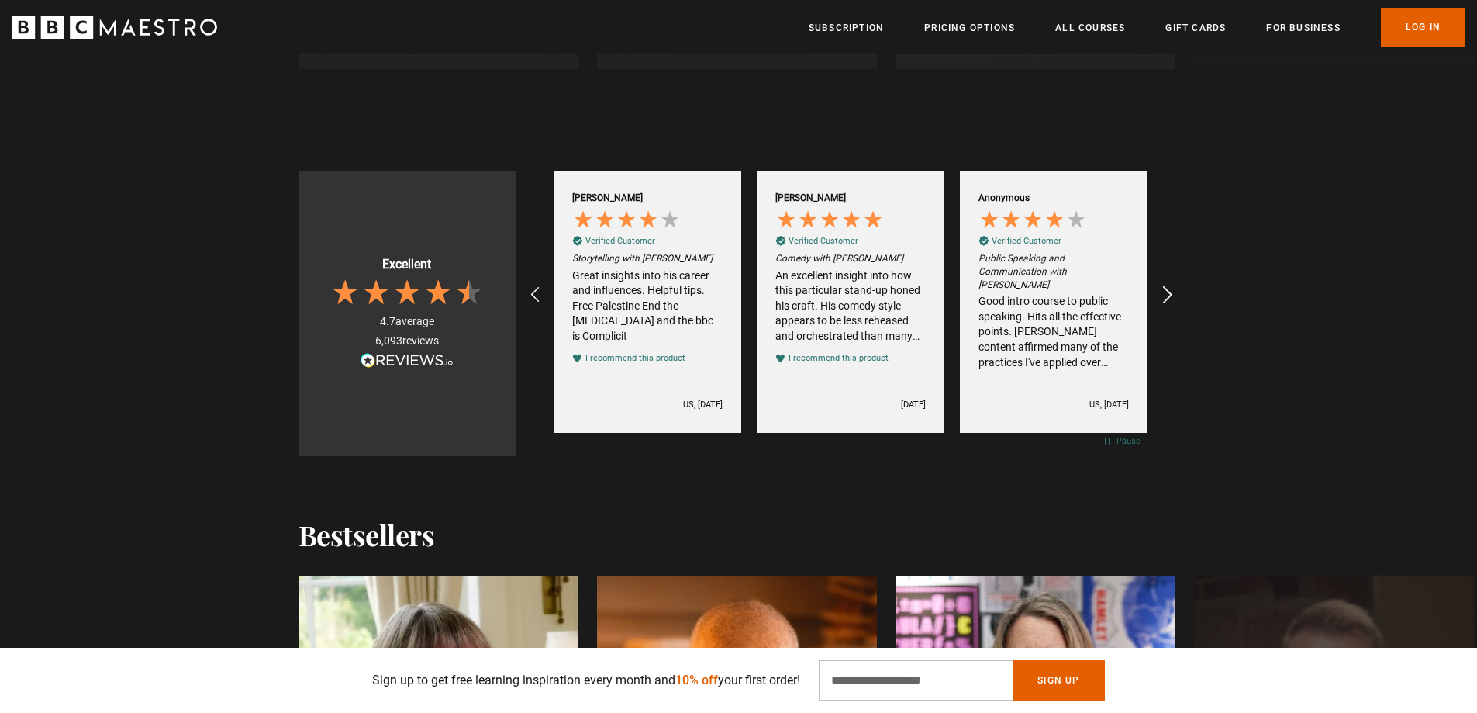
click at [1169, 289] on icon "REVIEWS.io Carousel Scroll Right" at bounding box center [1167, 295] width 22 height 22
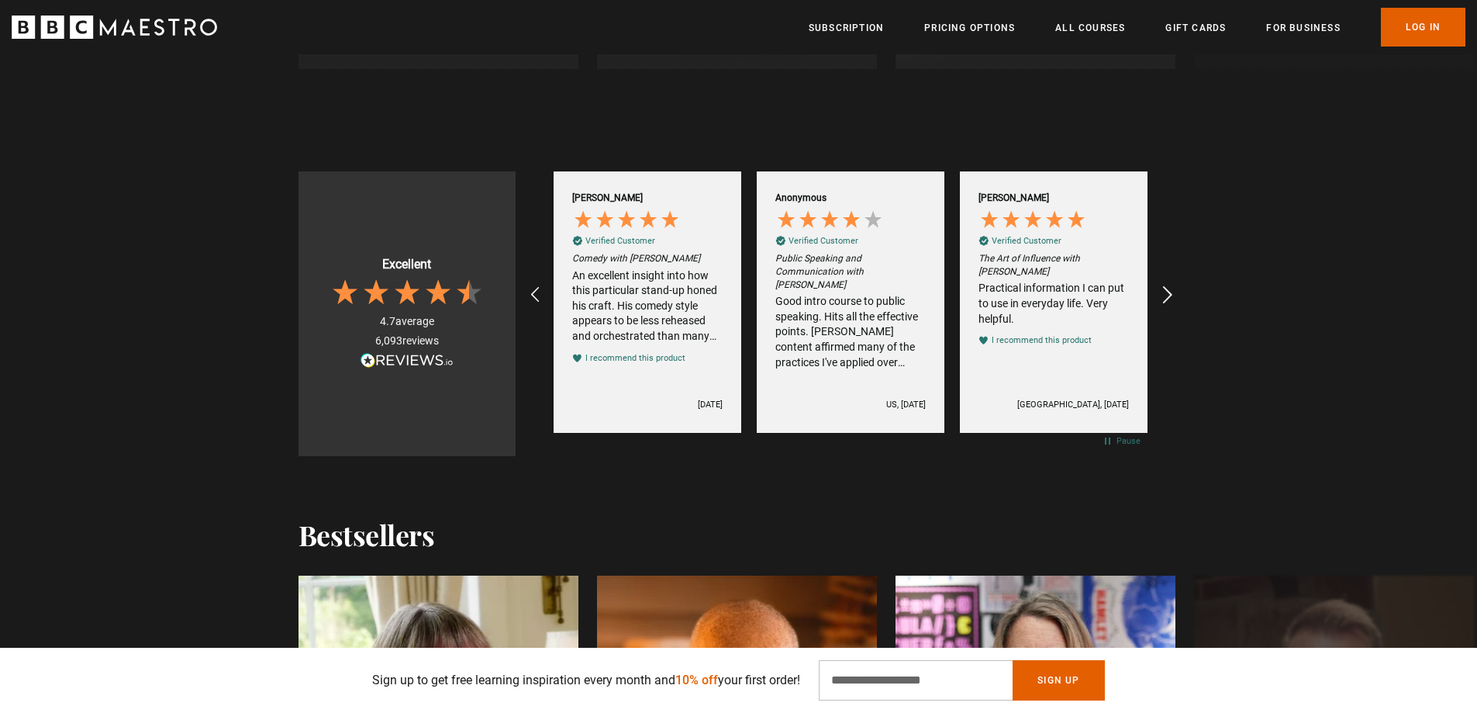
click at [1169, 289] on icon "REVIEWS.io Carousel Scroll Right" at bounding box center [1167, 295] width 22 height 22
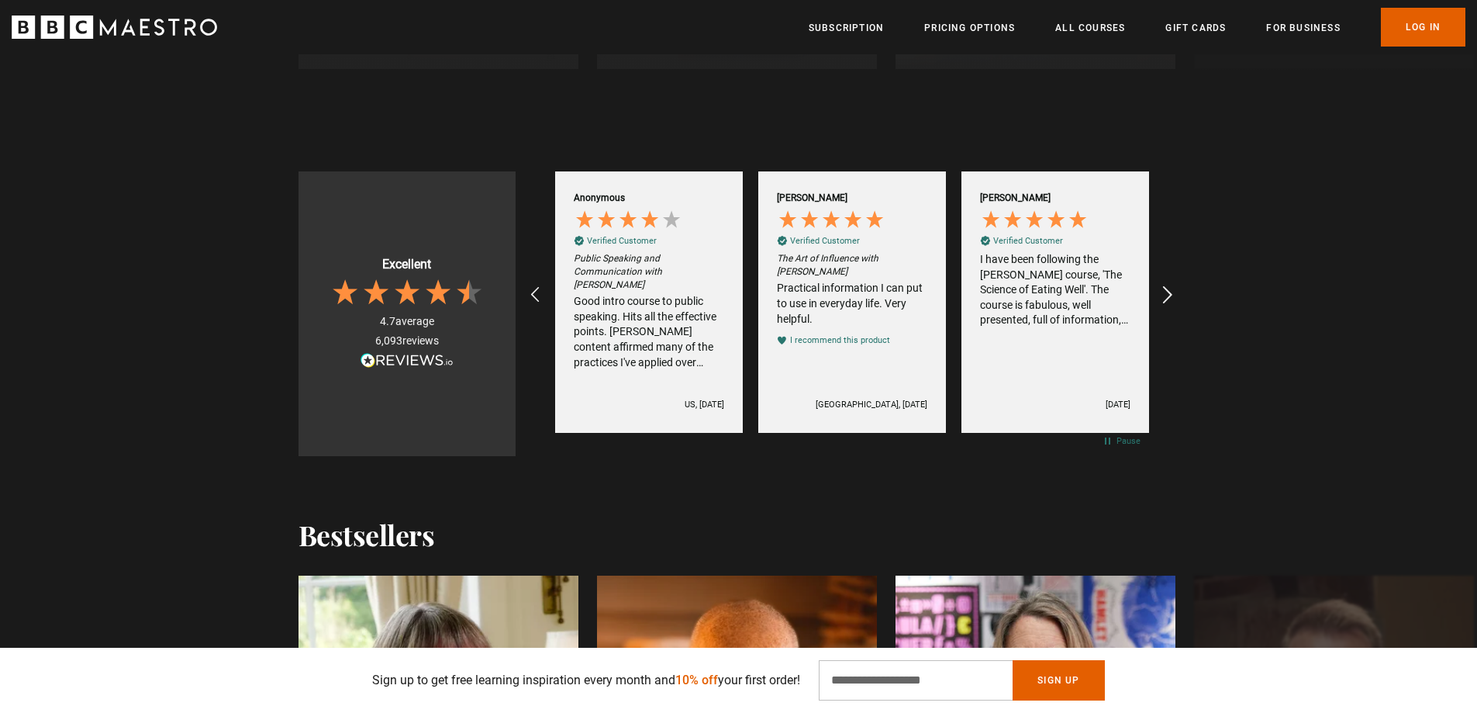
scroll to position [0, 3047]
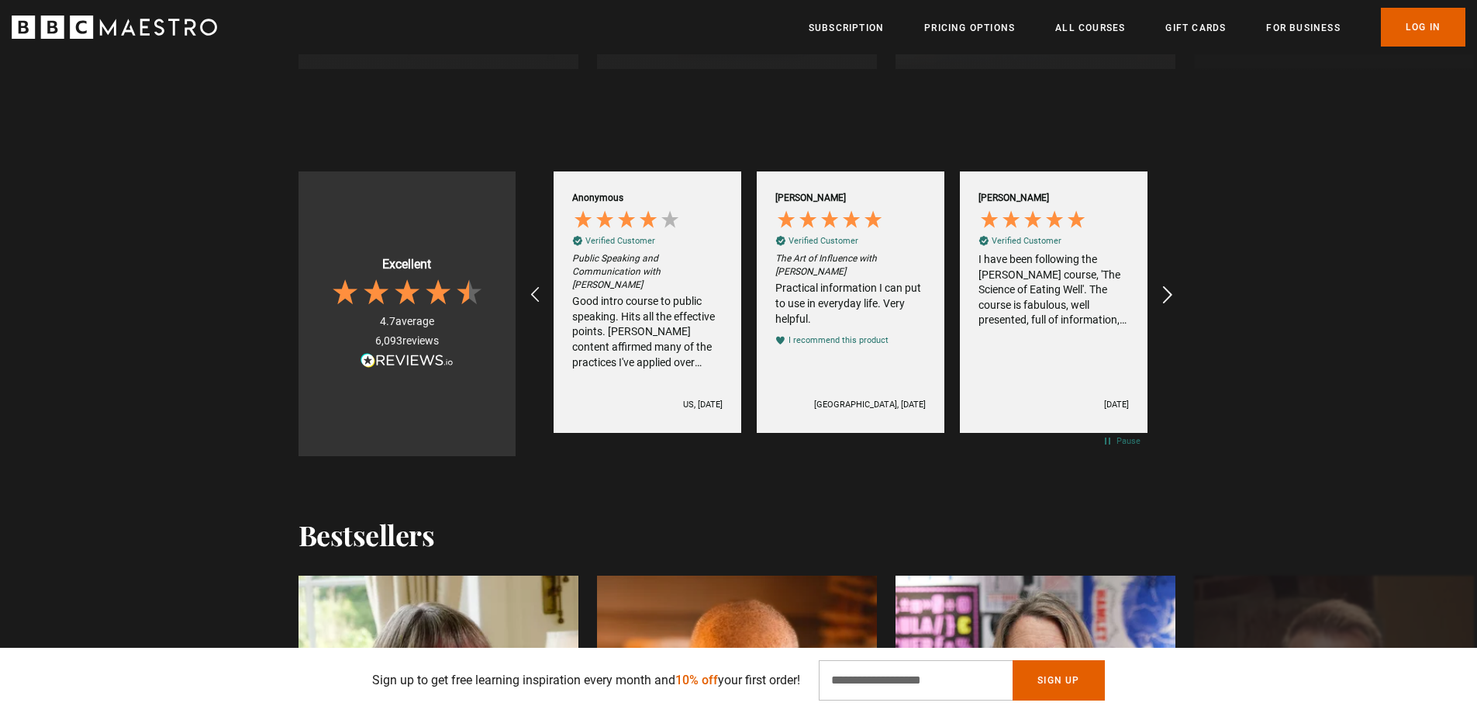
click at [1169, 289] on icon "REVIEWS.io Carousel Scroll Right" at bounding box center [1167, 295] width 22 height 22
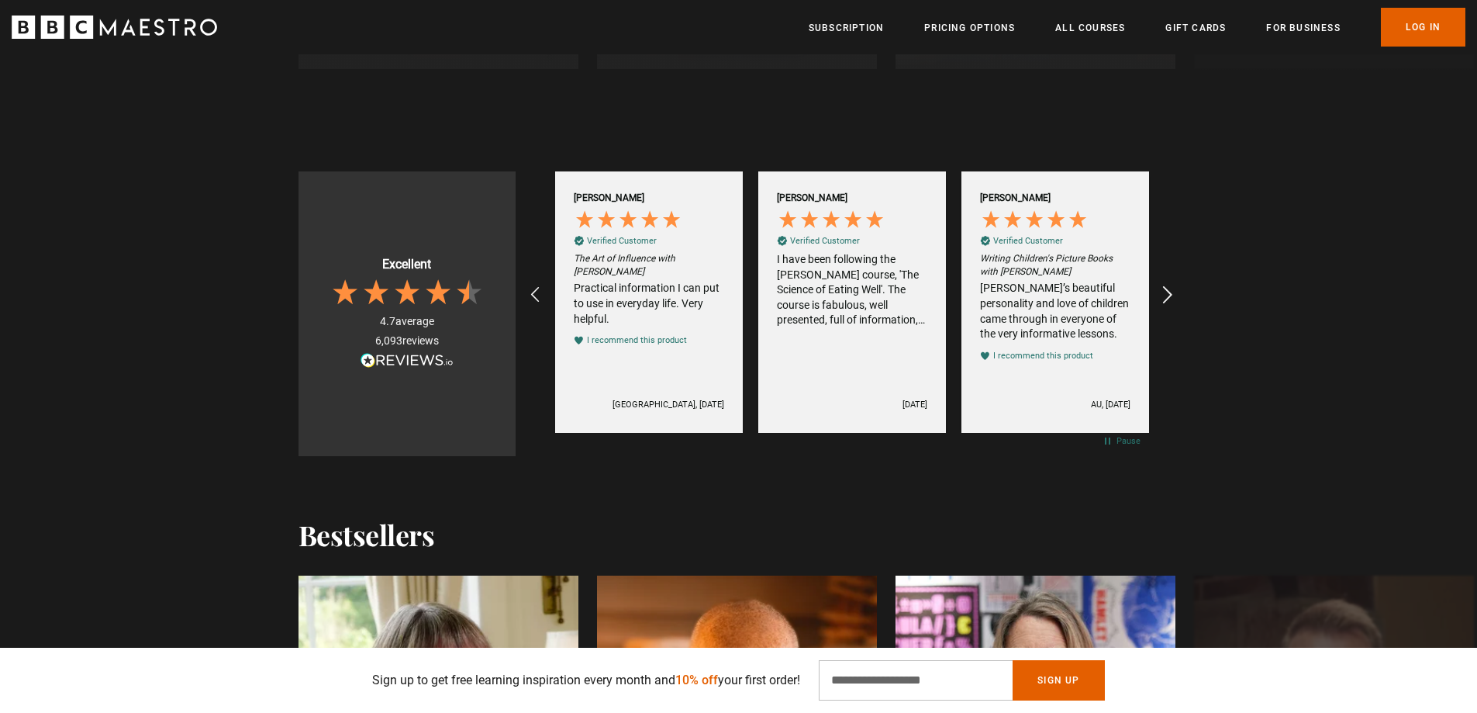
scroll to position [0, 3251]
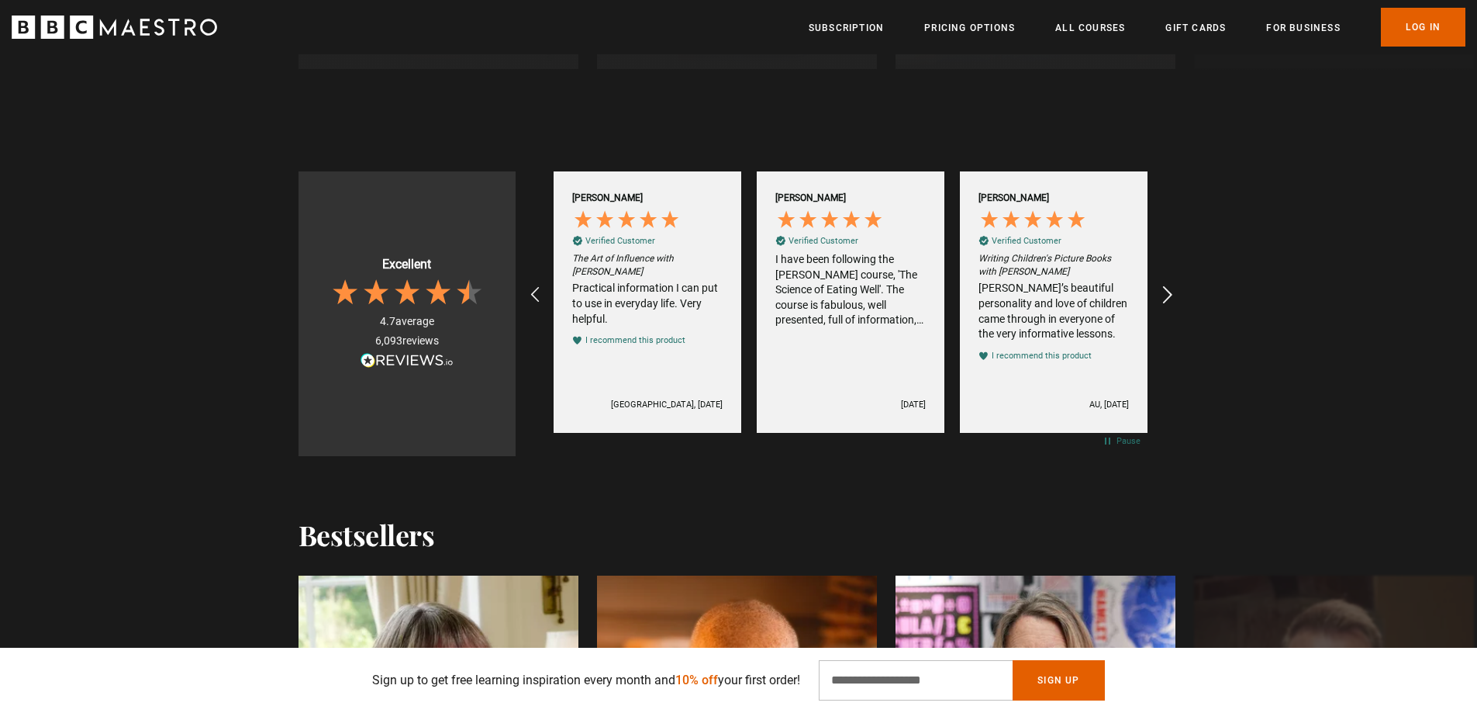
click at [1169, 289] on icon "REVIEWS.io Carousel Scroll Right" at bounding box center [1167, 295] width 22 height 22
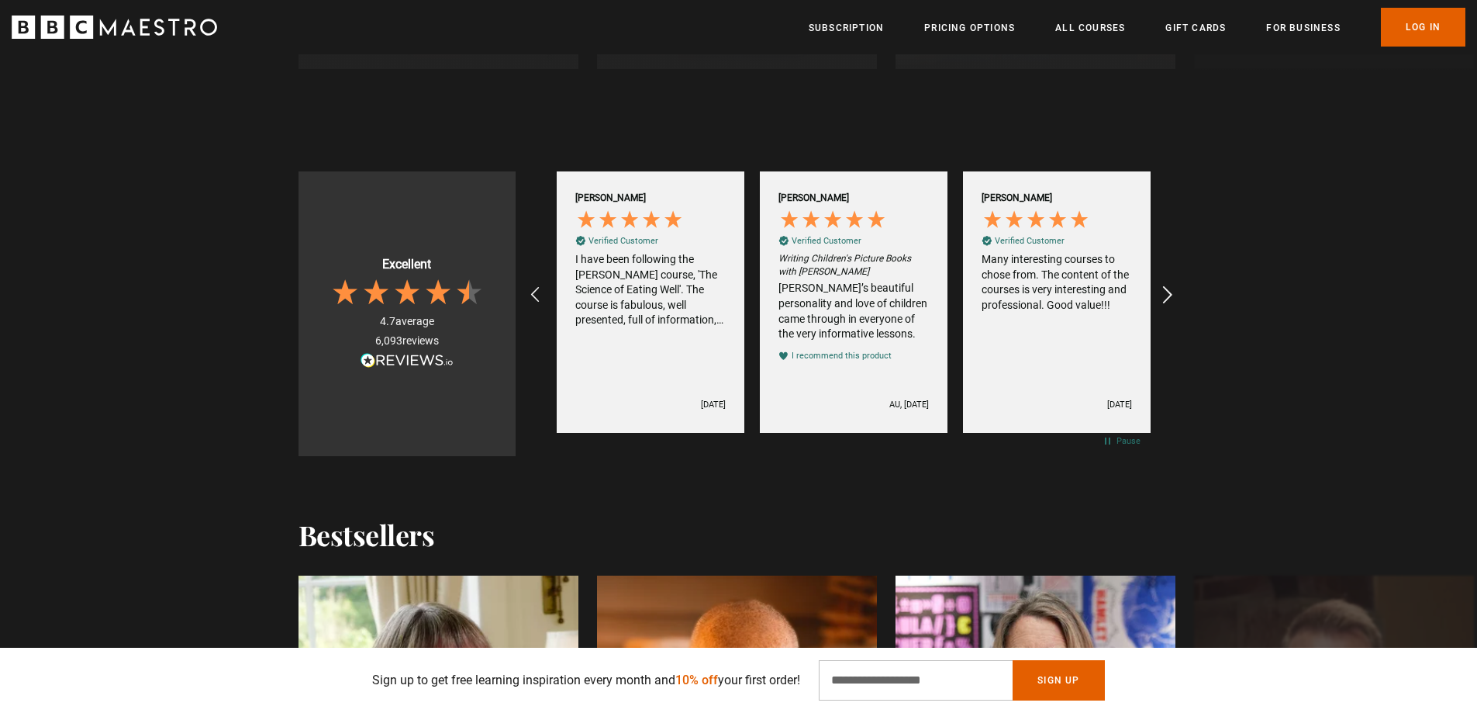
scroll to position [0, 3453]
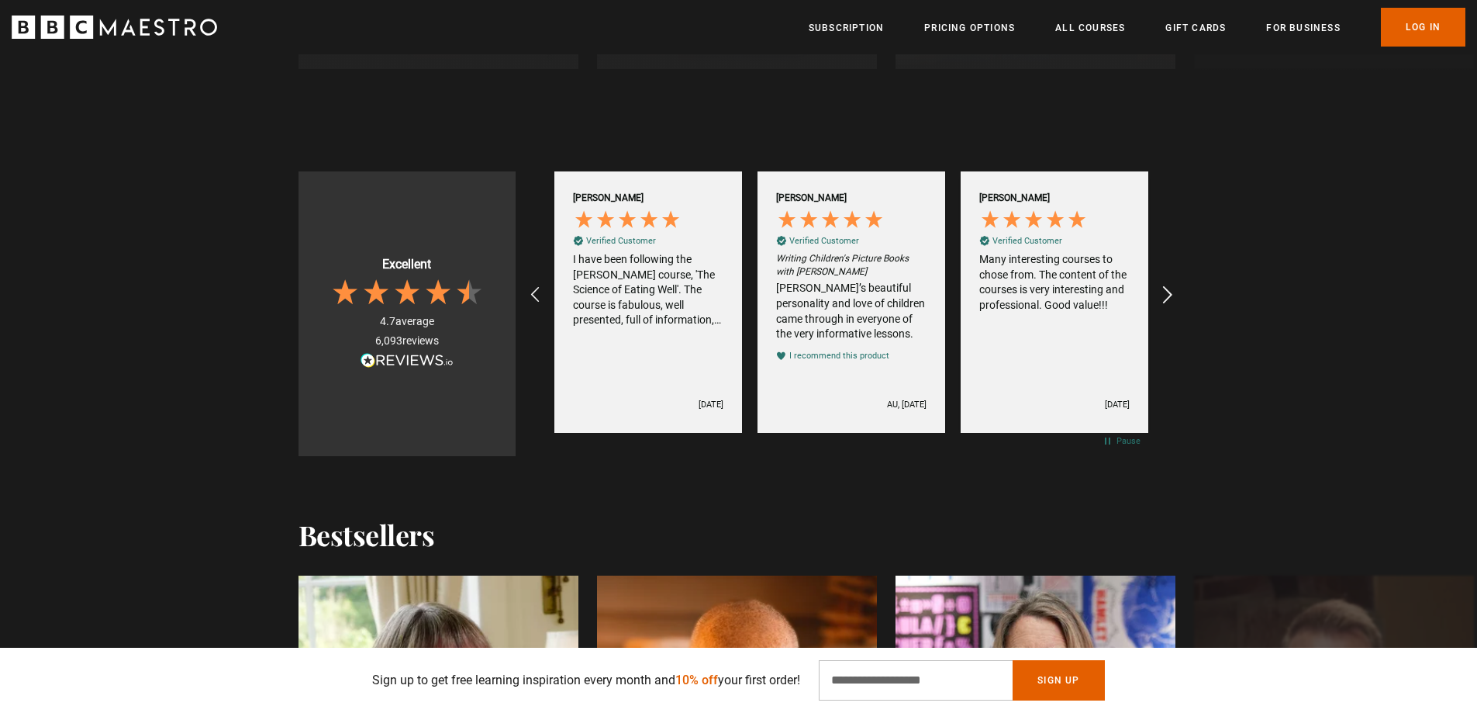
click at [1169, 289] on icon "REVIEWS.io Carousel Scroll Right" at bounding box center [1167, 295] width 22 height 22
click at [1169, 292] on icon "REVIEWS.io Carousel Scroll Right" at bounding box center [1167, 295] width 22 height 22
click at [535, 292] on icon "REVIEWS.io Carousel Scroll Left" at bounding box center [535, 295] width 22 height 22
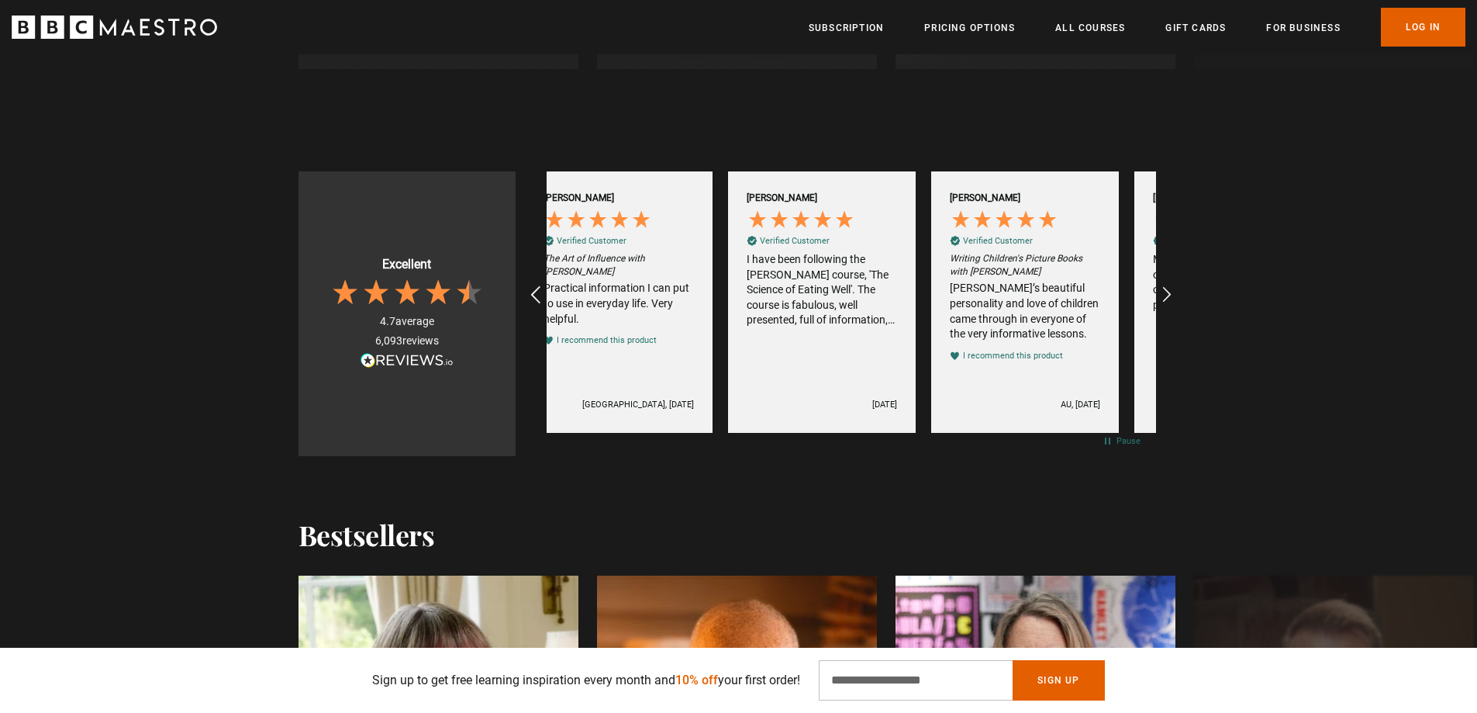
click at [535, 292] on icon "REVIEWS.io Carousel Scroll Left" at bounding box center [535, 295] width 22 height 22
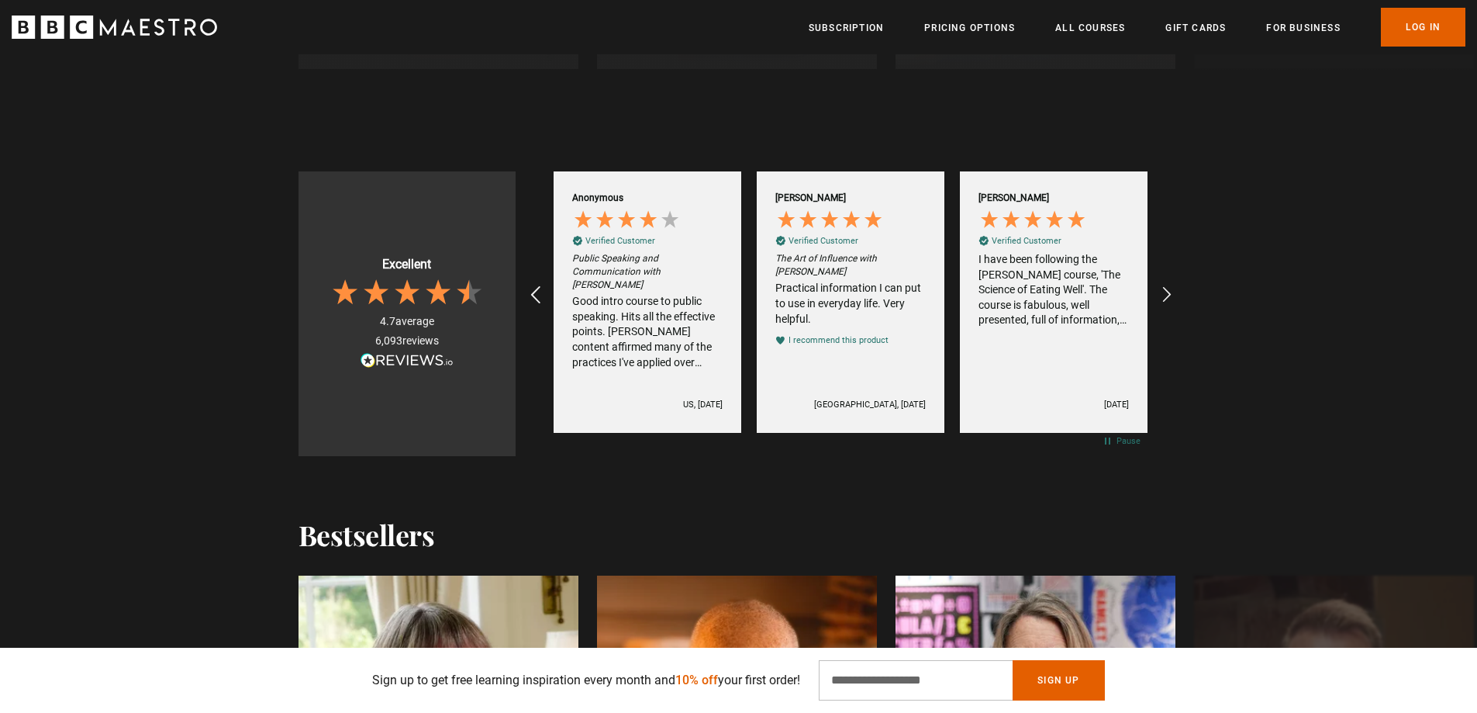
click at [535, 292] on icon "REVIEWS.io Carousel Scroll Left" at bounding box center [535, 295] width 22 height 22
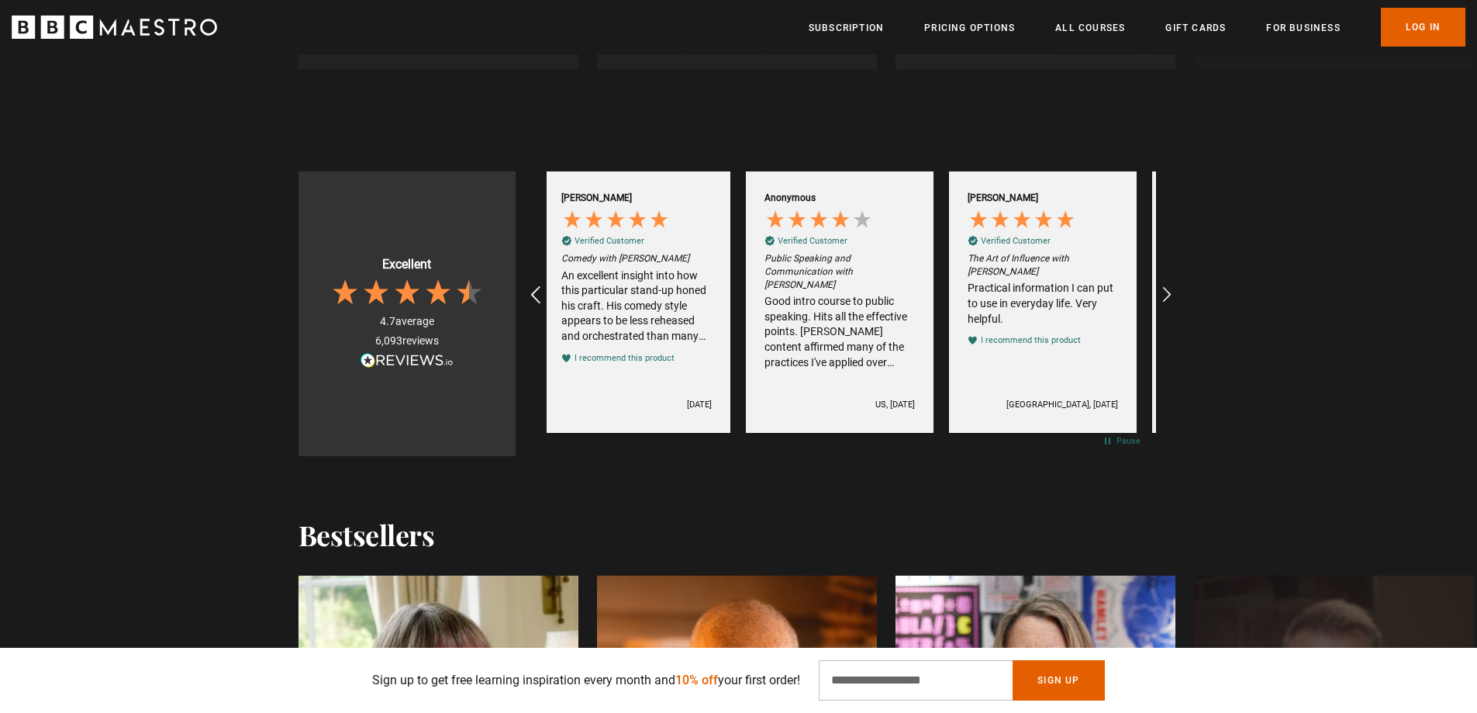
click at [535, 292] on icon "REVIEWS.io Carousel Scroll Left" at bounding box center [535, 295] width 22 height 22
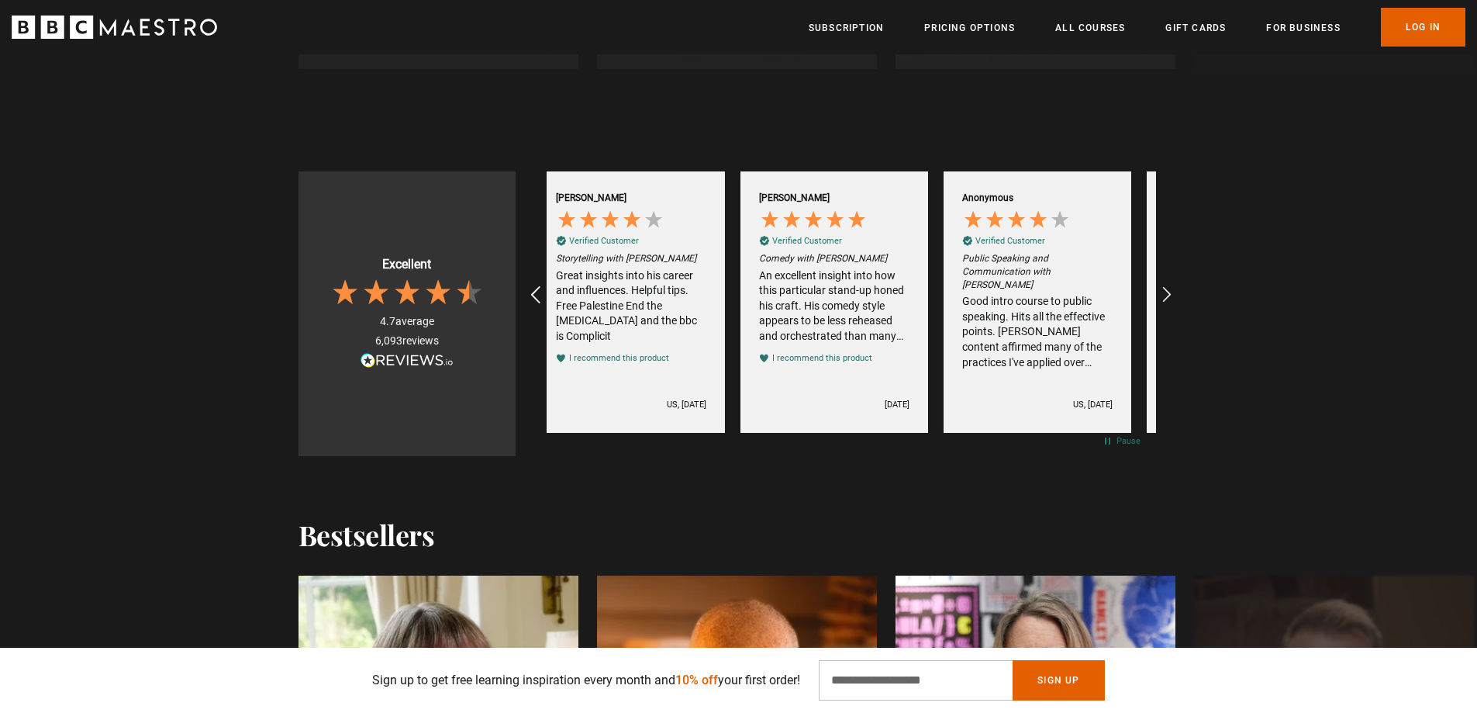
click at [535, 292] on icon "REVIEWS.io Carousel Scroll Left" at bounding box center [535, 295] width 22 height 22
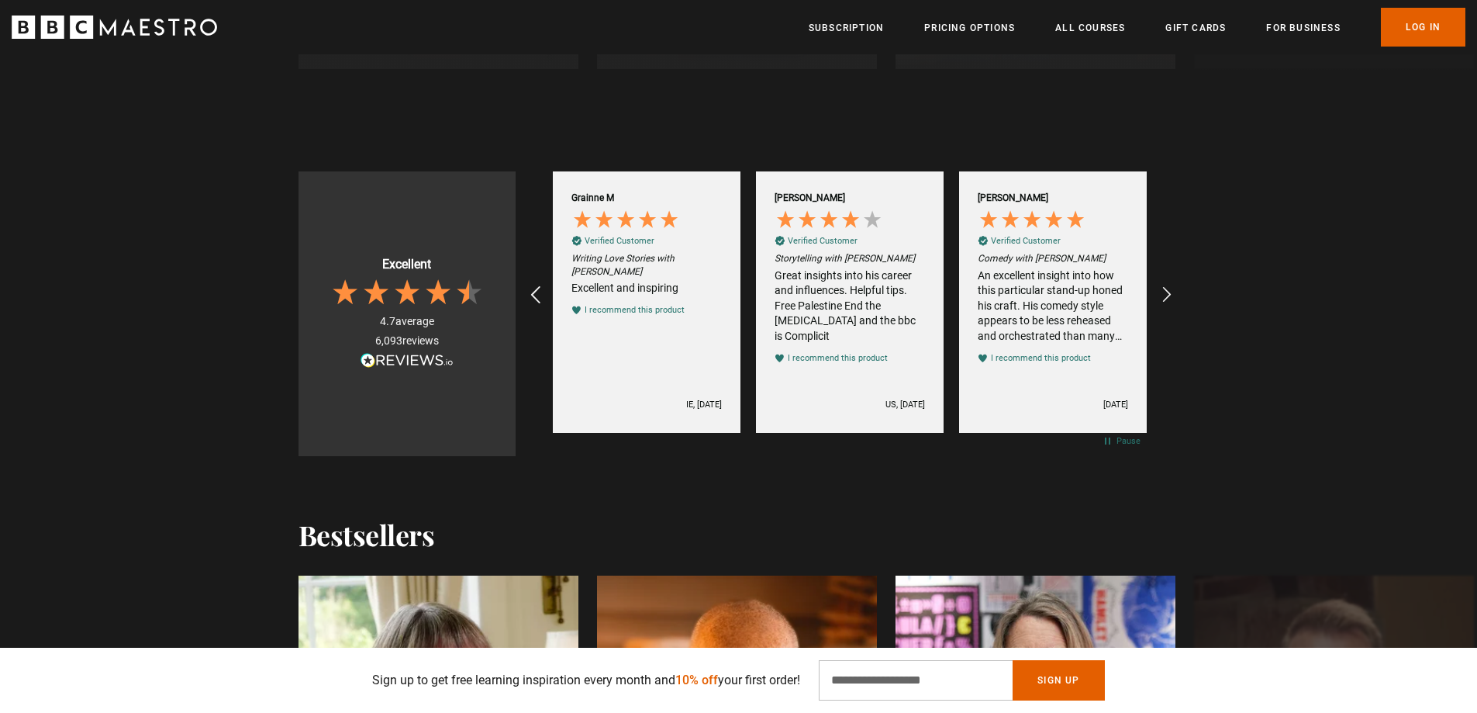
click at [535, 292] on icon "REVIEWS.io Carousel Scroll Left" at bounding box center [535, 295] width 22 height 22
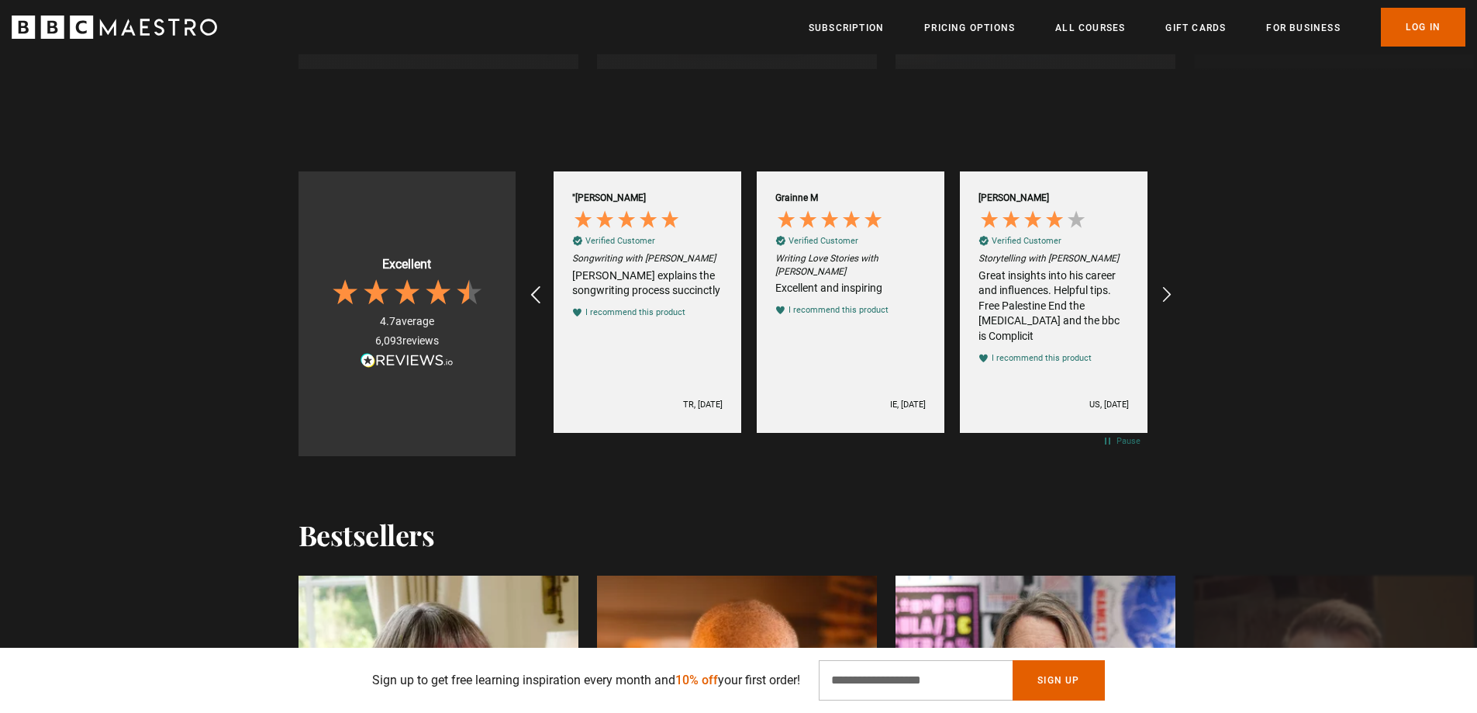
click at [535, 292] on icon "REVIEWS.io Carousel Scroll Left" at bounding box center [535, 295] width 22 height 22
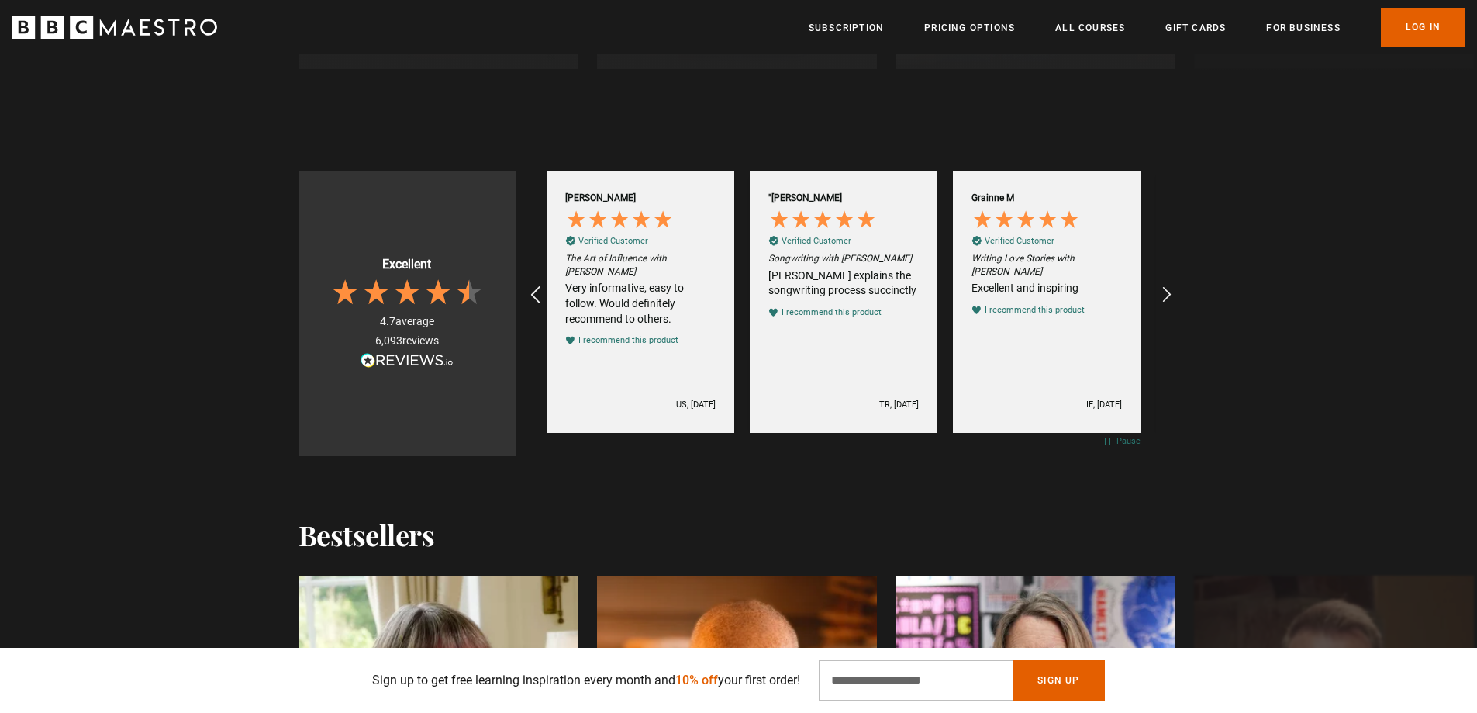
click at [535, 292] on icon "REVIEWS.io Carousel Scroll Left" at bounding box center [535, 295] width 22 height 22
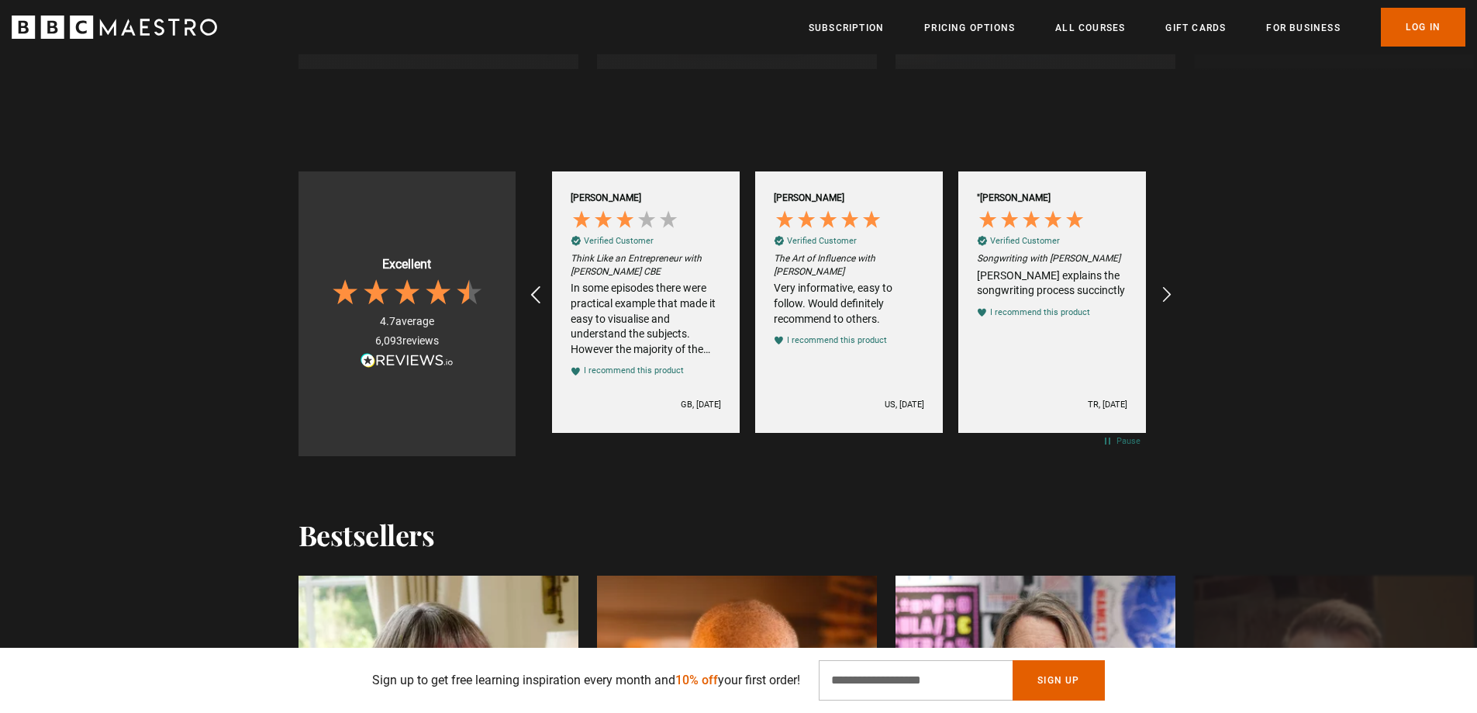
click at [535, 292] on icon "REVIEWS.io Carousel Scroll Left" at bounding box center [535, 295] width 22 height 22
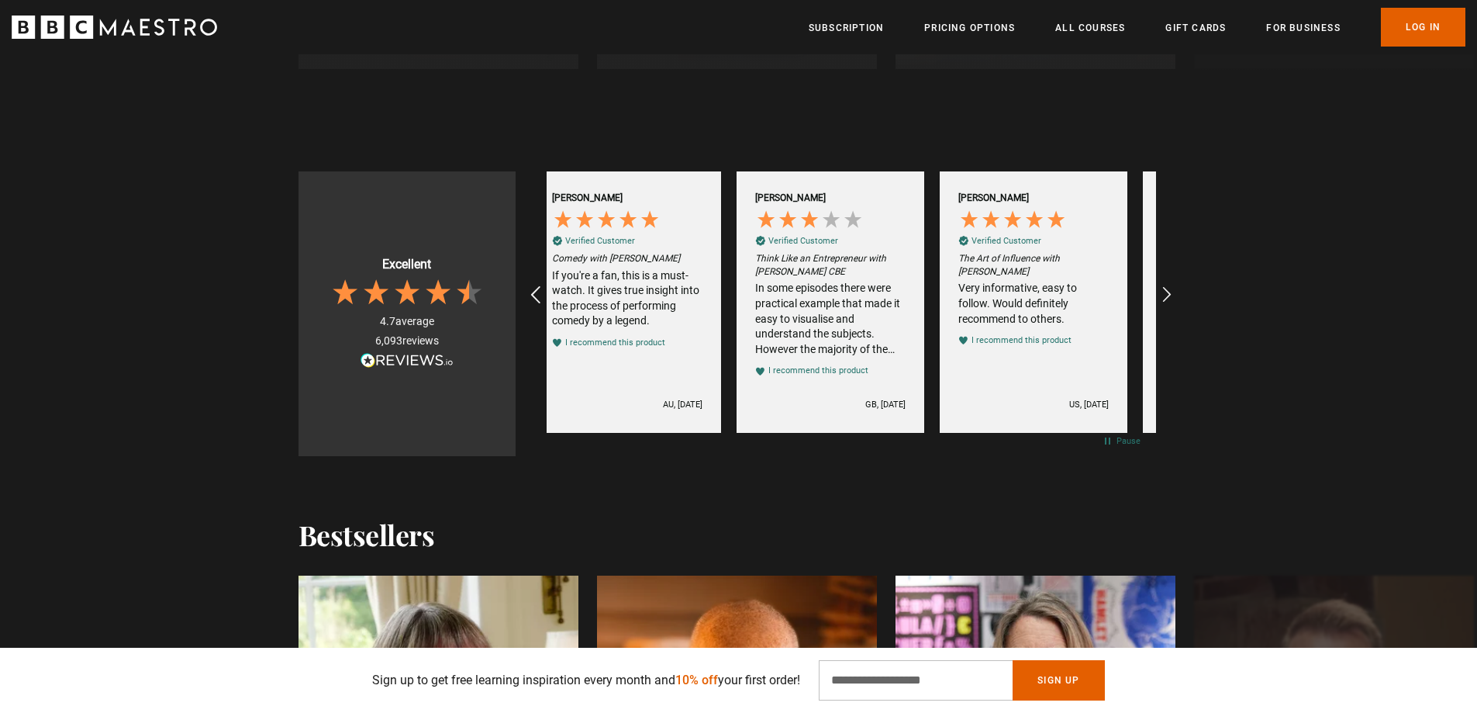
click at [535, 292] on icon "REVIEWS.io Carousel Scroll Left" at bounding box center [535, 295] width 22 height 22
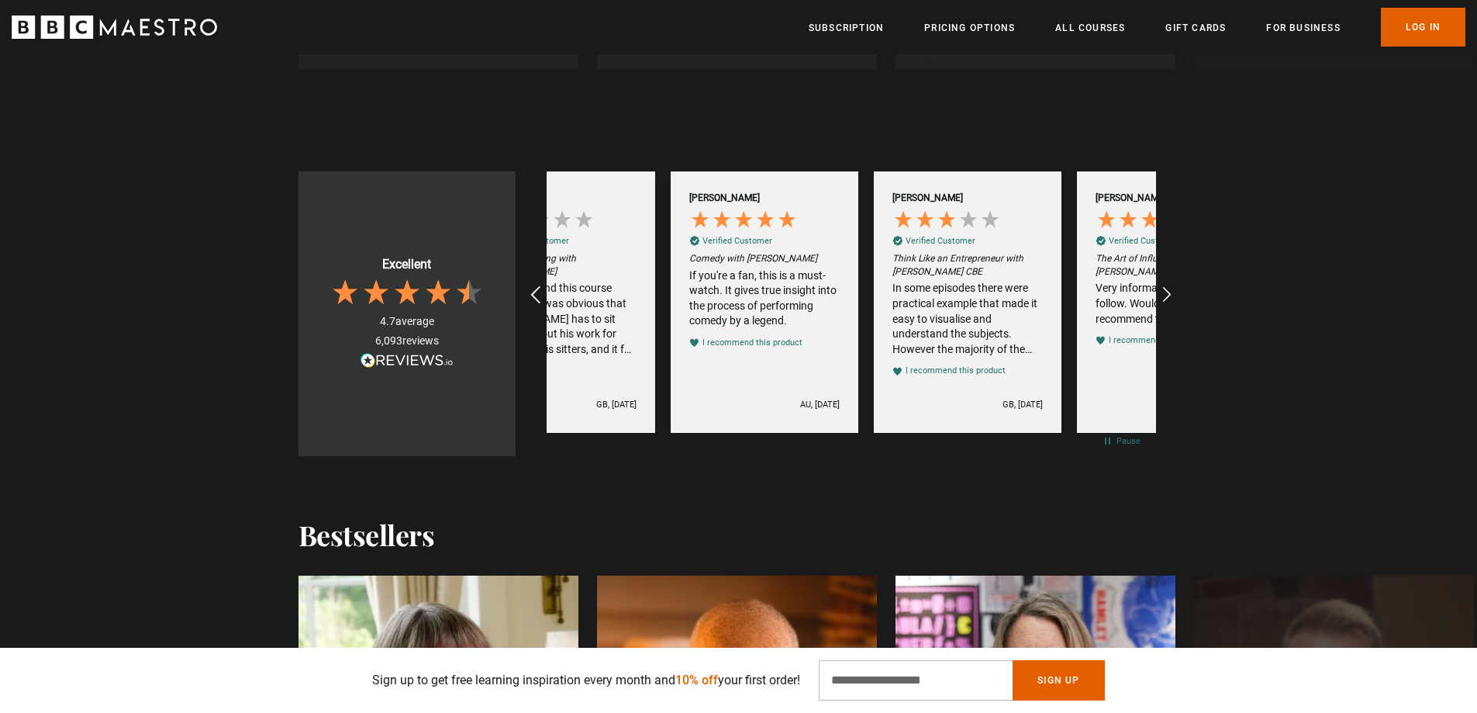
click at [535, 292] on icon "REVIEWS.io Carousel Scroll Left" at bounding box center [535, 295] width 22 height 22
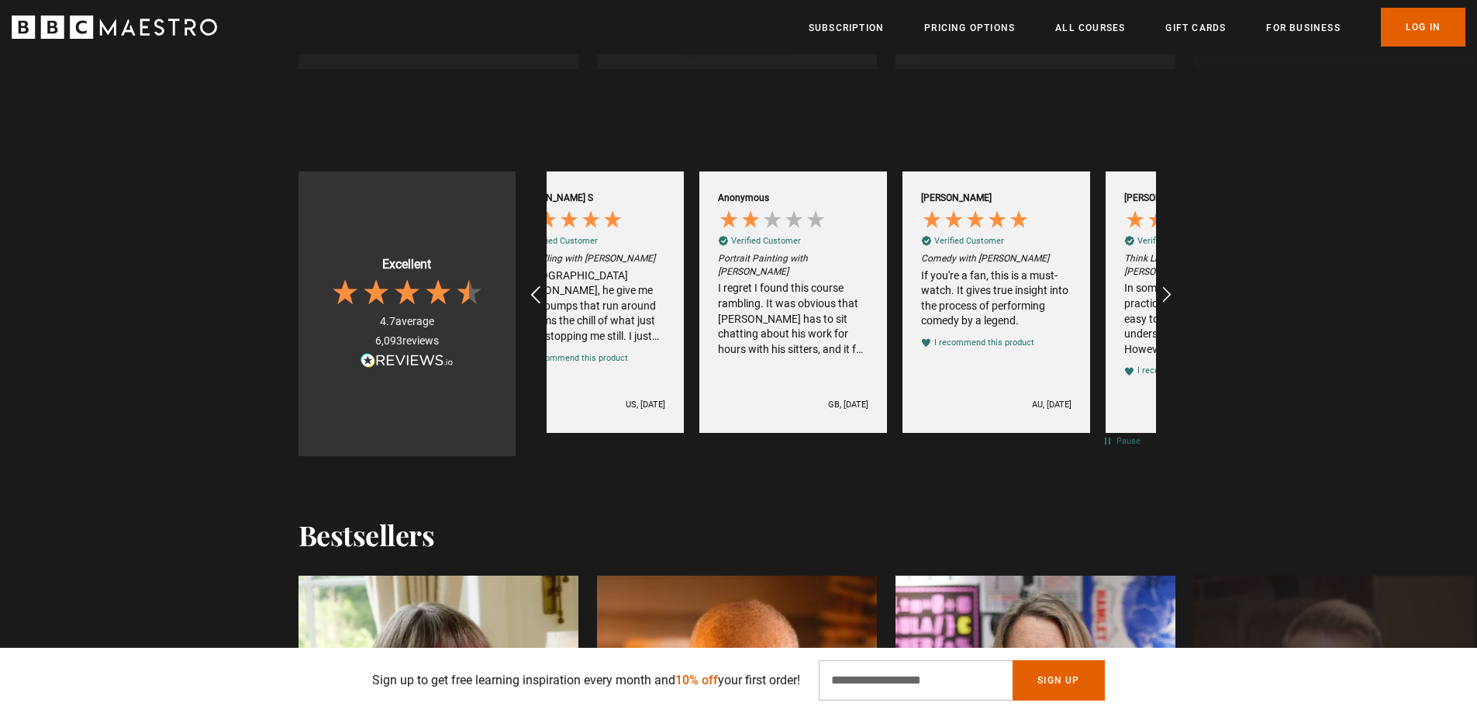
click at [535, 292] on icon "REVIEWS.io Carousel Scroll Left" at bounding box center [535, 295] width 22 height 22
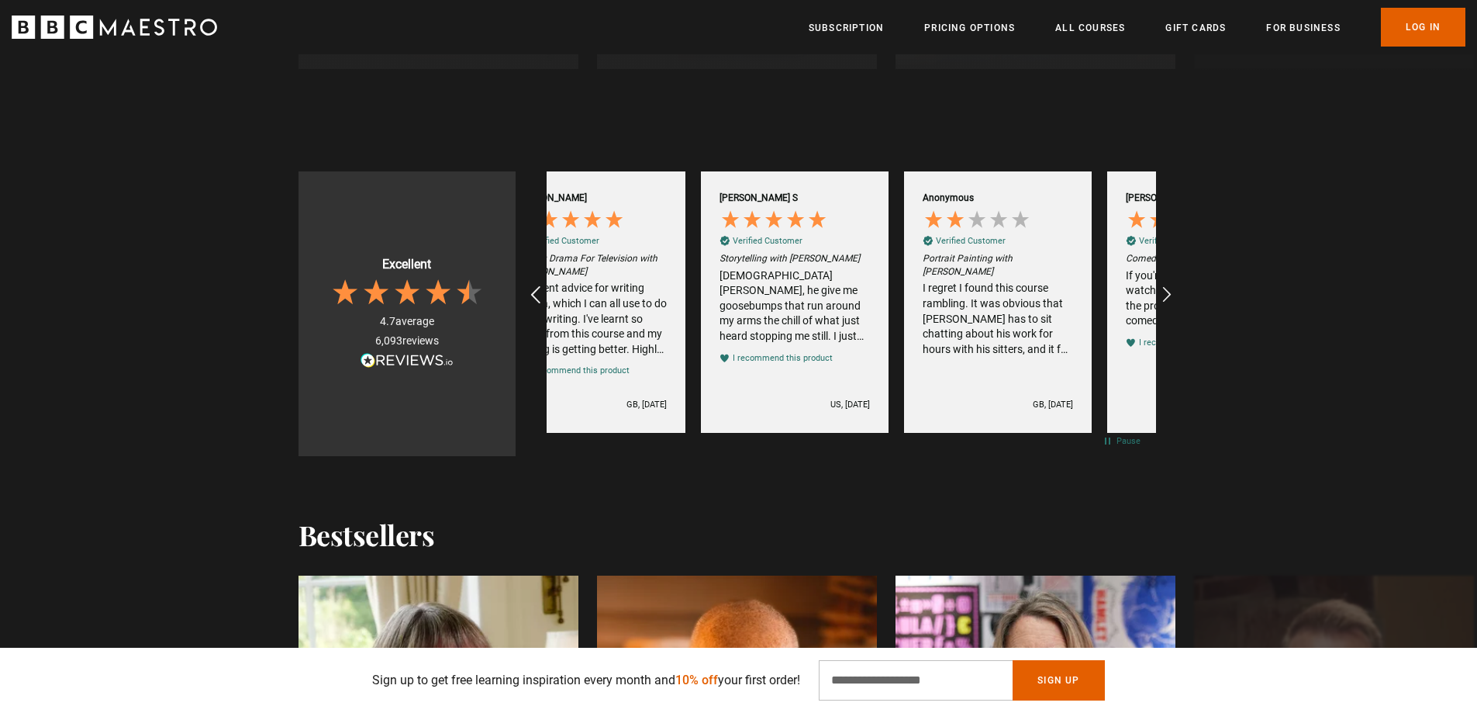
click at [535, 292] on icon "REVIEWS.io Carousel Scroll Left" at bounding box center [535, 295] width 22 height 22
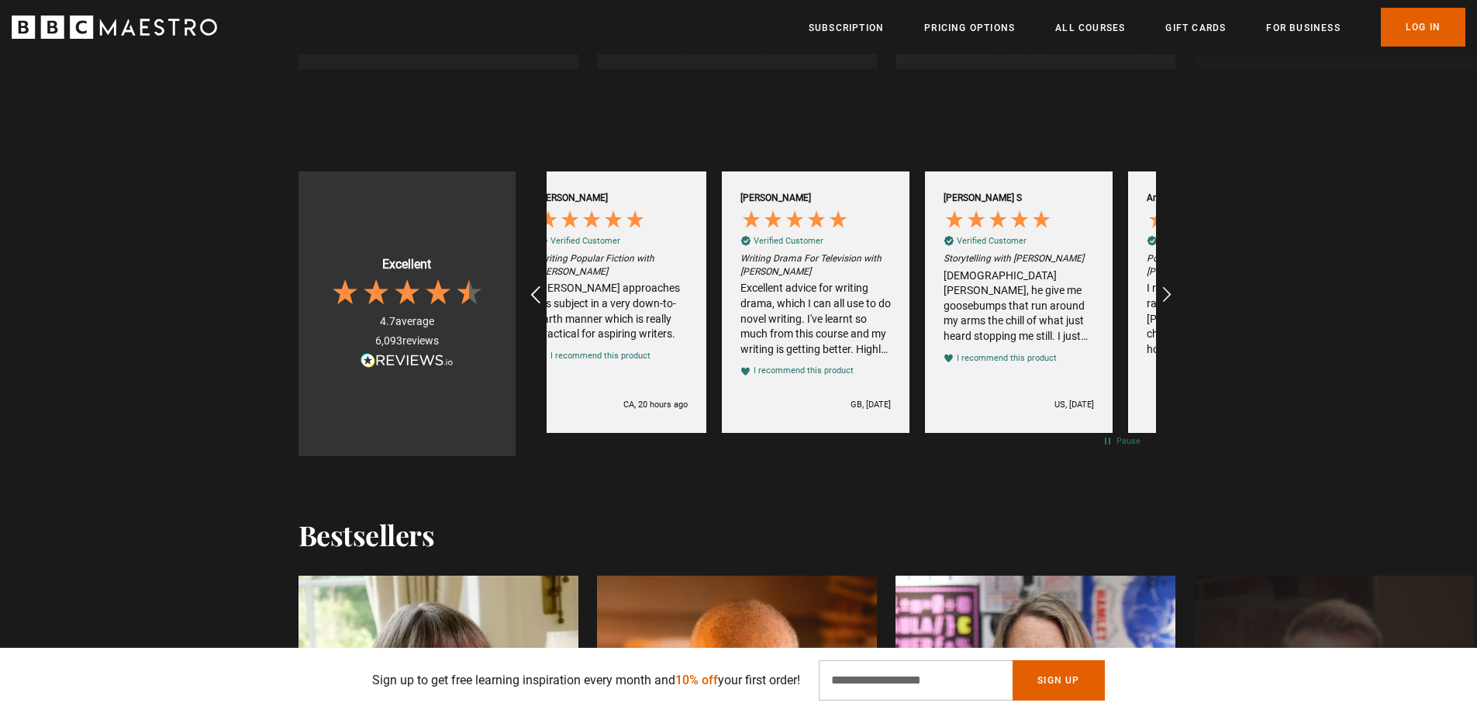
click at [535, 292] on icon "REVIEWS.io Carousel Scroll Left" at bounding box center [535, 295] width 22 height 22
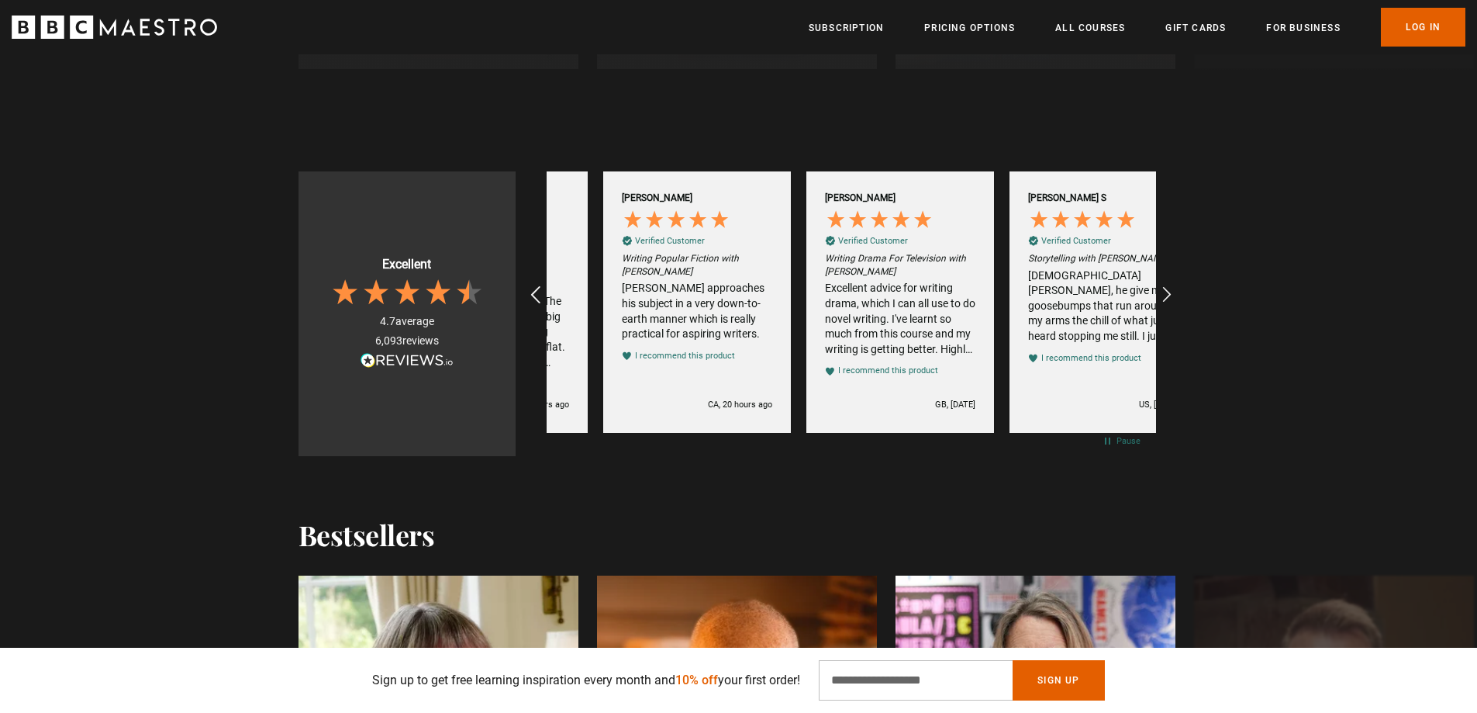
click at [535, 292] on icon "REVIEWS.io Carousel Scroll Left" at bounding box center [535, 295] width 22 height 22
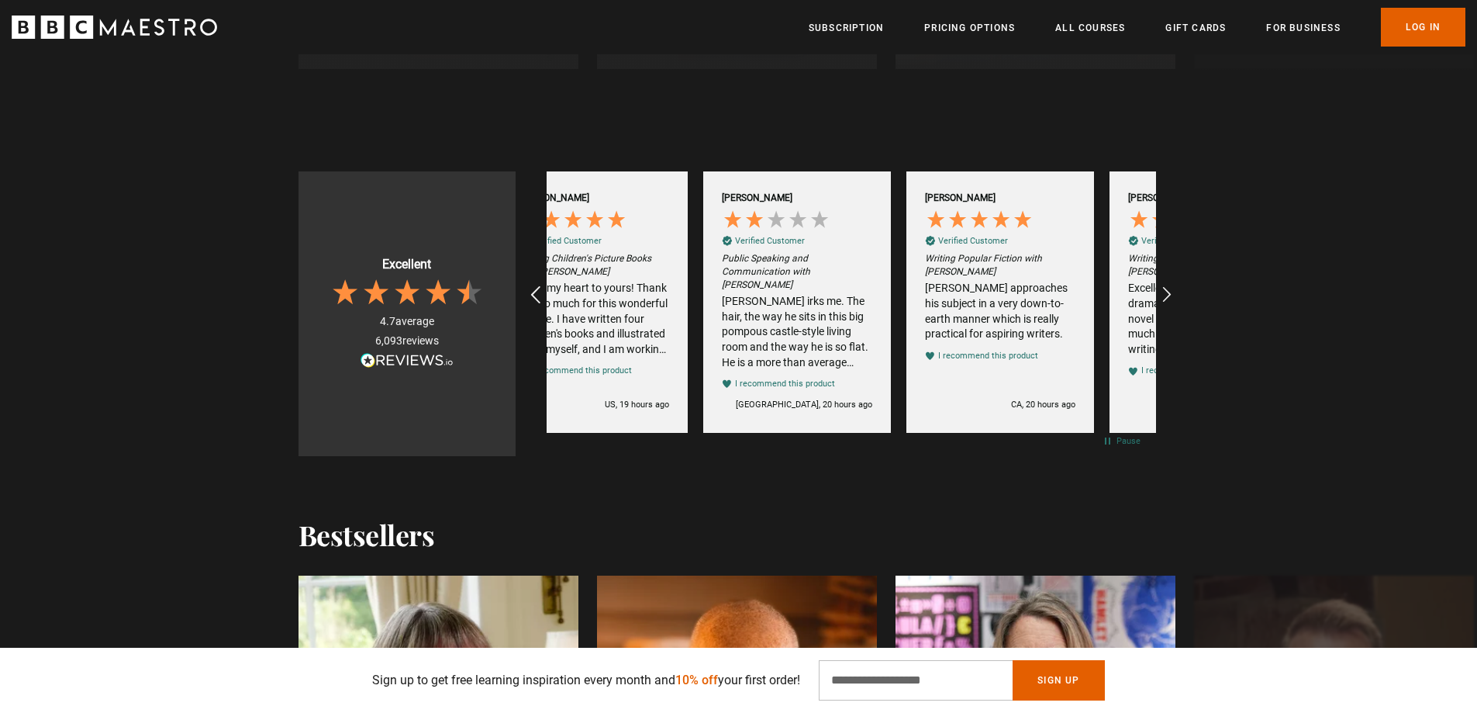
click at [535, 292] on icon "REVIEWS.io Carousel Scroll Left" at bounding box center [535, 295] width 22 height 22
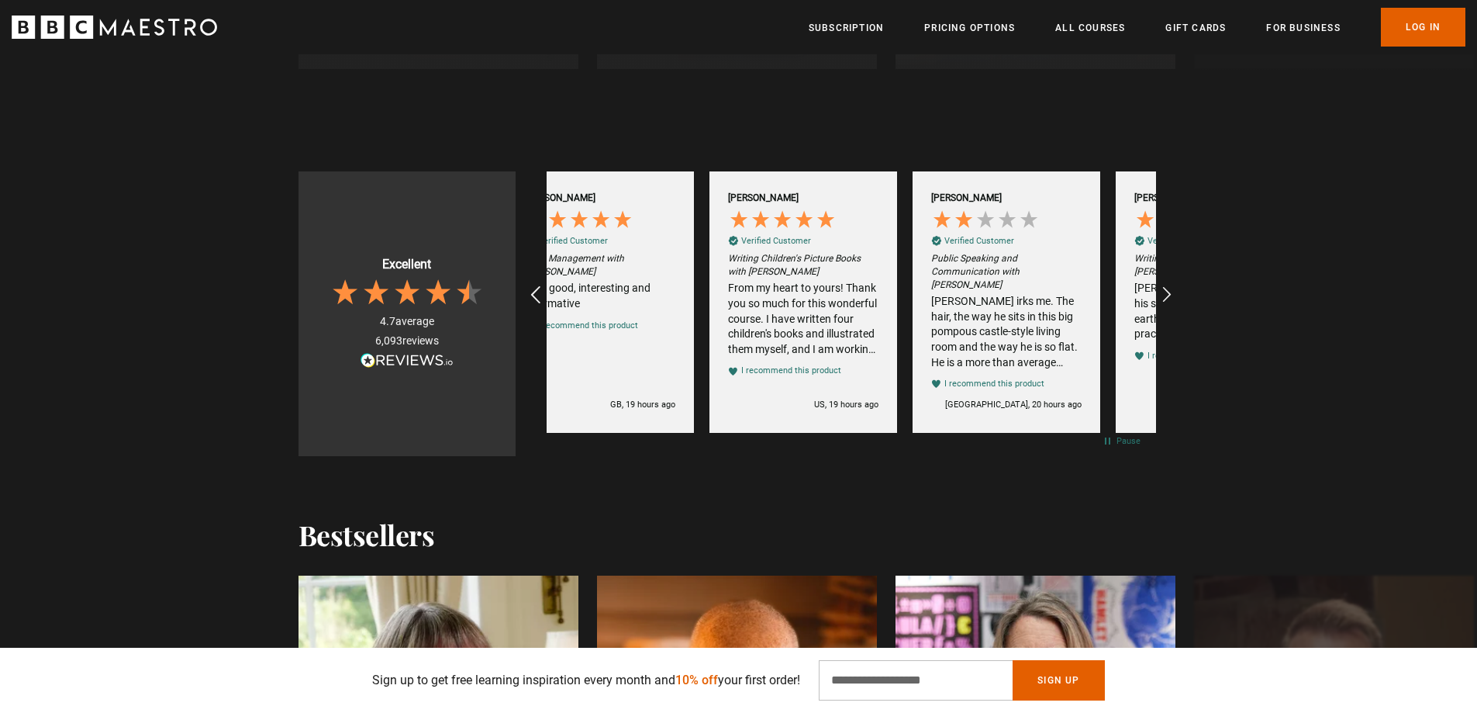
click at [535, 292] on icon "REVIEWS.io Carousel Scroll Left" at bounding box center [535, 295] width 22 height 22
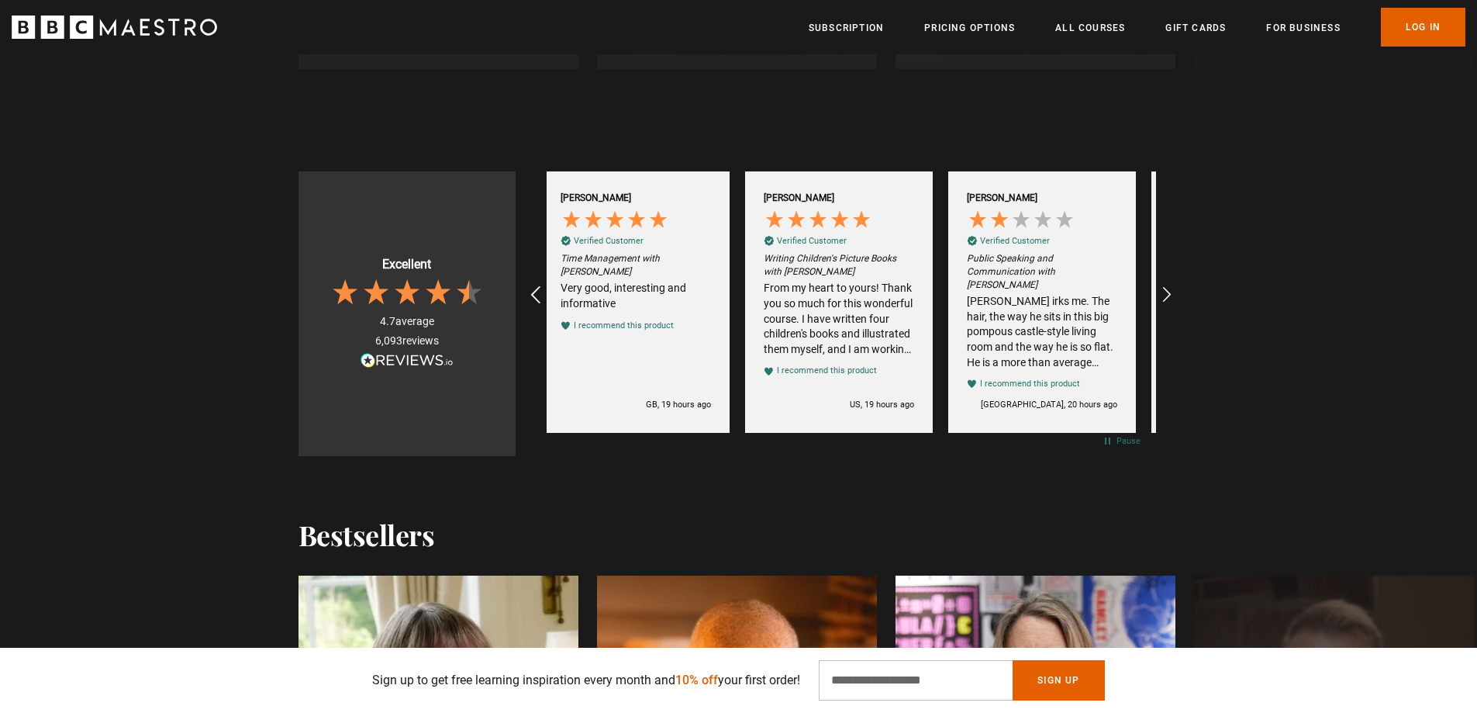
scroll to position [0, 0]
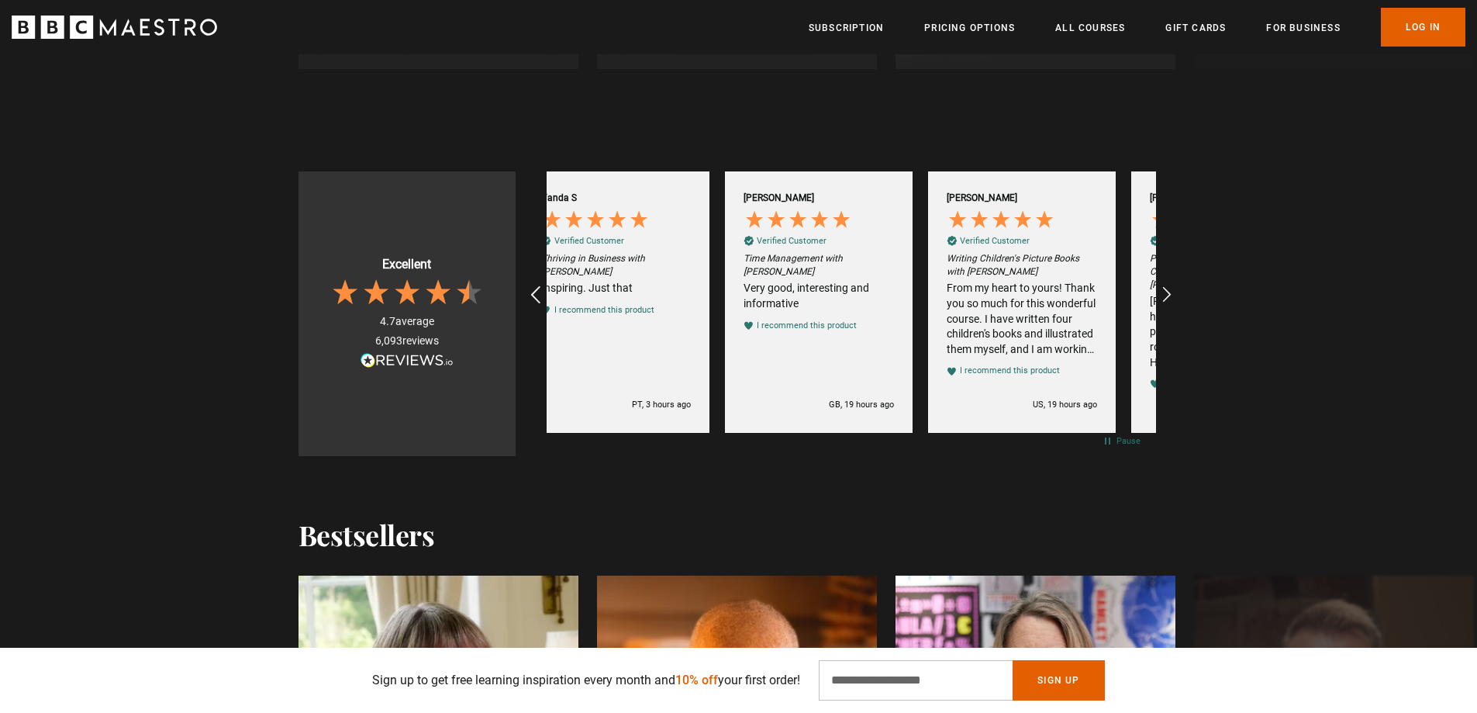
click at [535, 292] on icon "REVIEWS.io Carousel Scroll Left" at bounding box center [535, 295] width 22 height 22
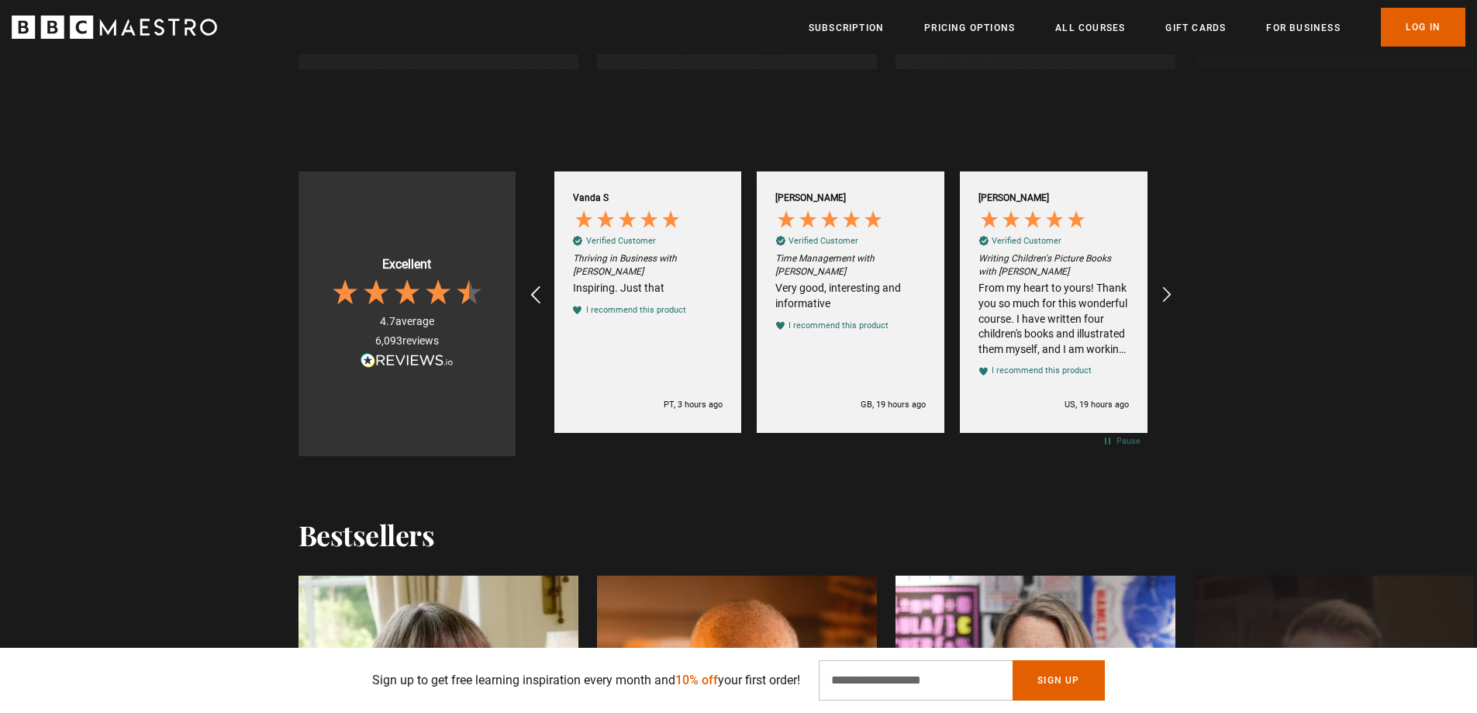
click at [535, 292] on icon "REVIEWS.io Carousel Scroll Left" at bounding box center [535, 295] width 22 height 22
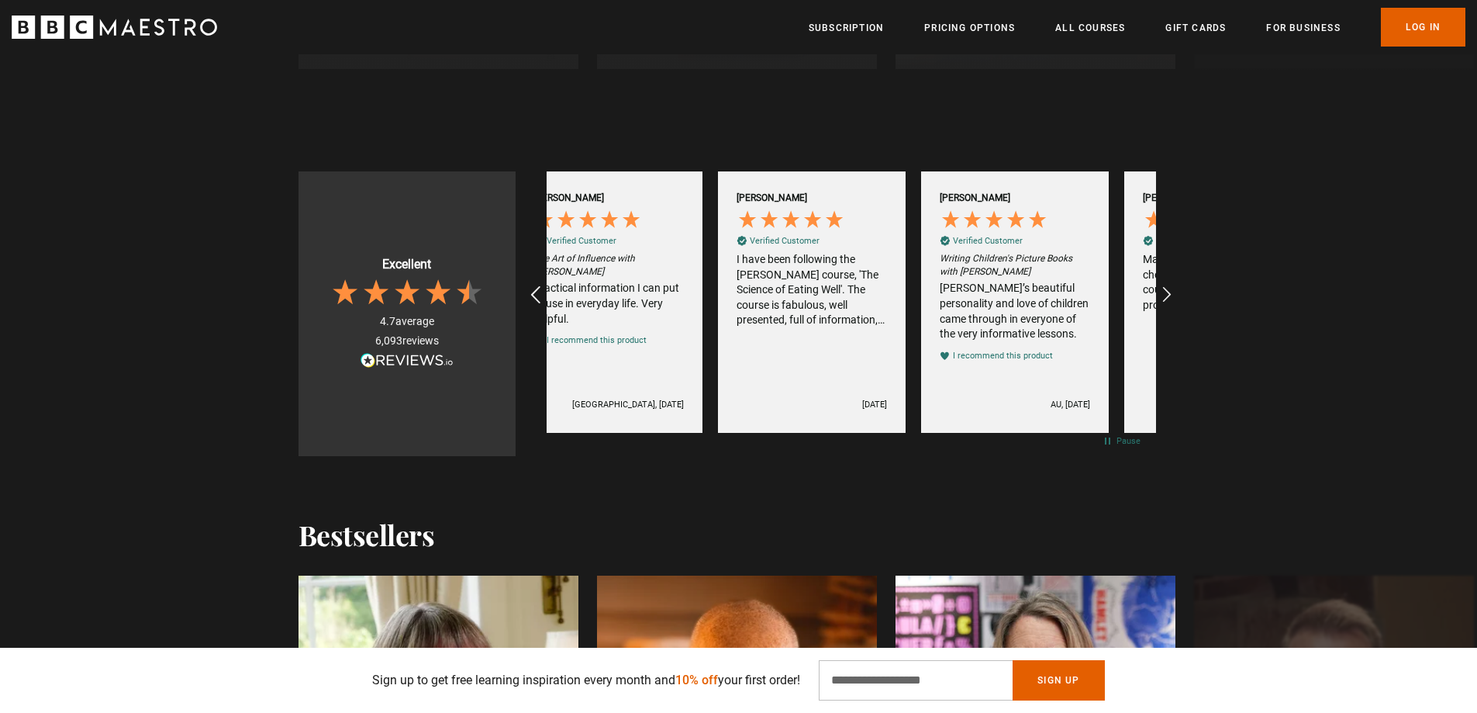
click at [535, 292] on icon "REVIEWS.io Carousel Scroll Left" at bounding box center [535, 295] width 22 height 22
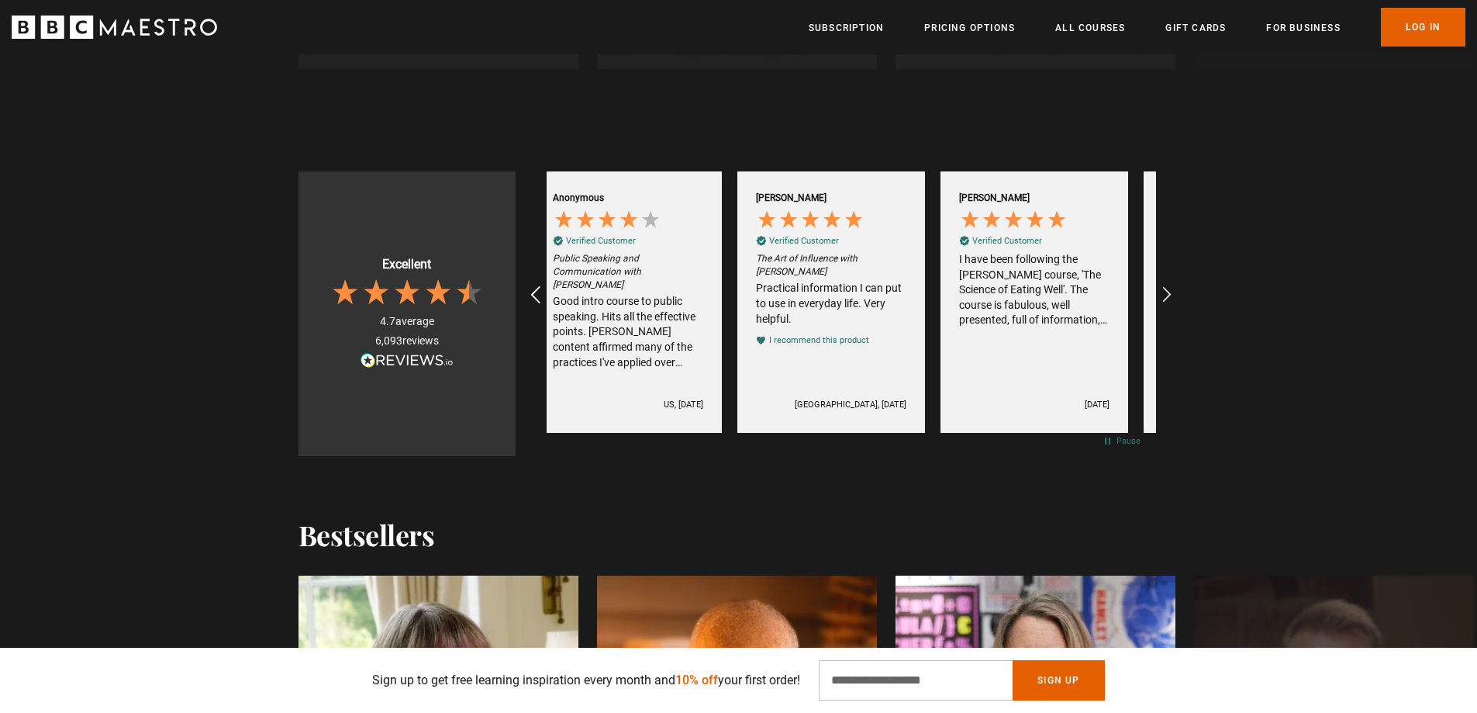
click at [535, 292] on icon "REVIEWS.io Carousel Scroll Left" at bounding box center [535, 295] width 22 height 22
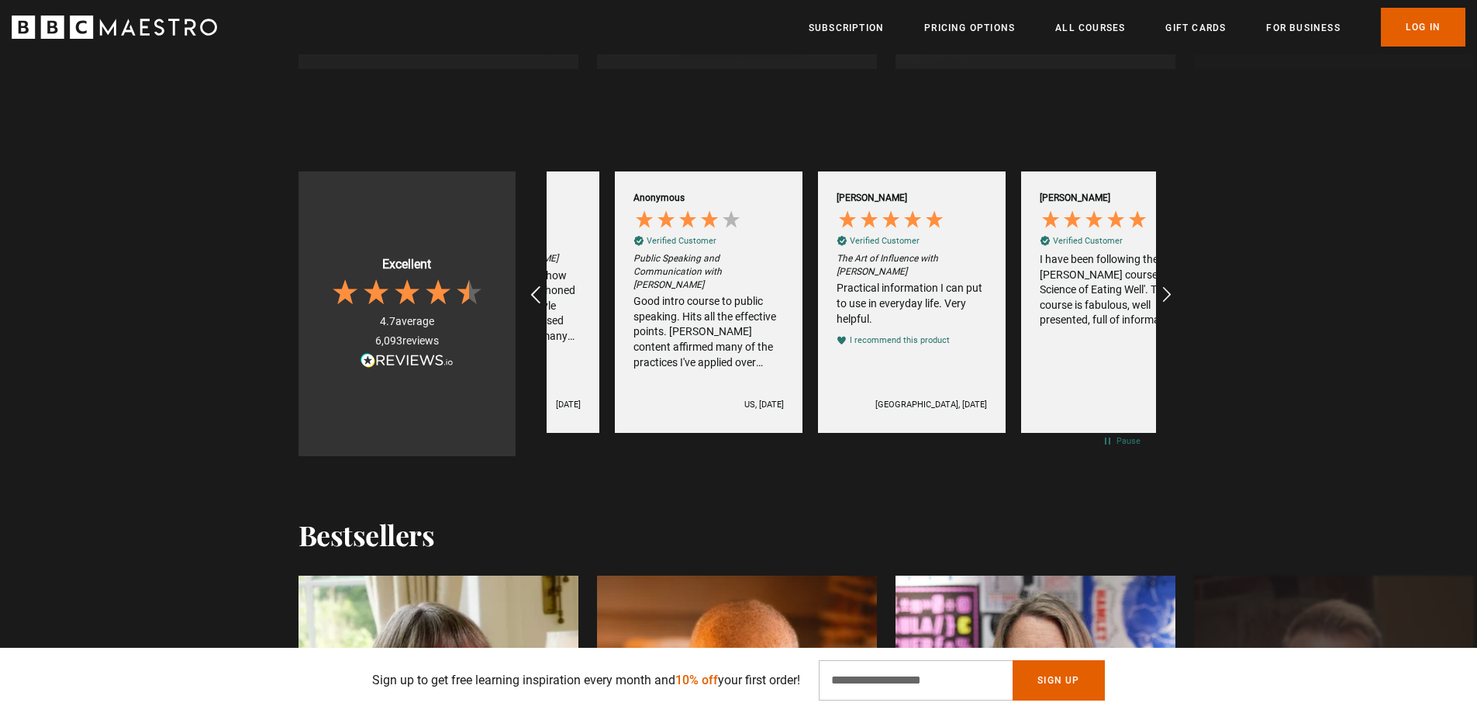
click at [535, 292] on icon "REVIEWS.io Carousel Scroll Left" at bounding box center [535, 295] width 22 height 22
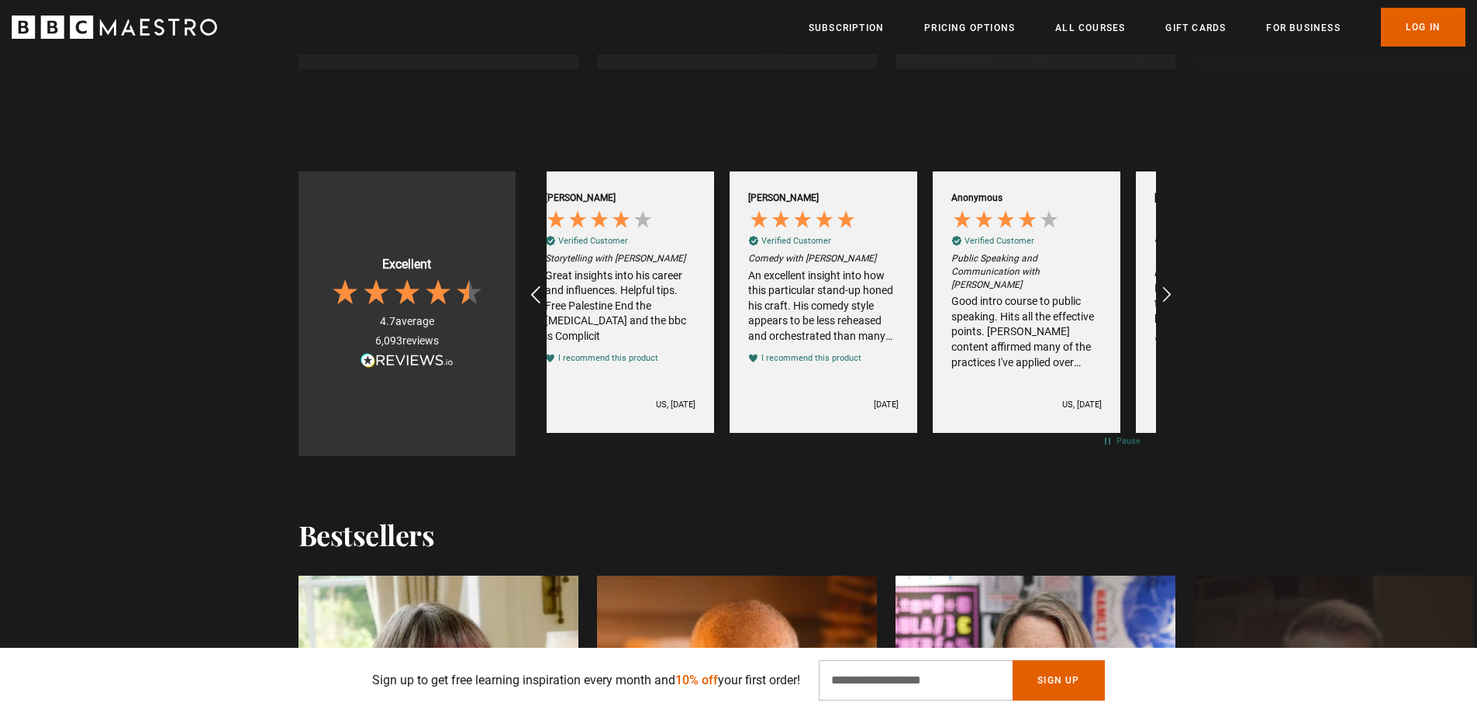
click at [535, 292] on icon "REVIEWS.io Carousel Scroll Left" at bounding box center [535, 295] width 22 height 22
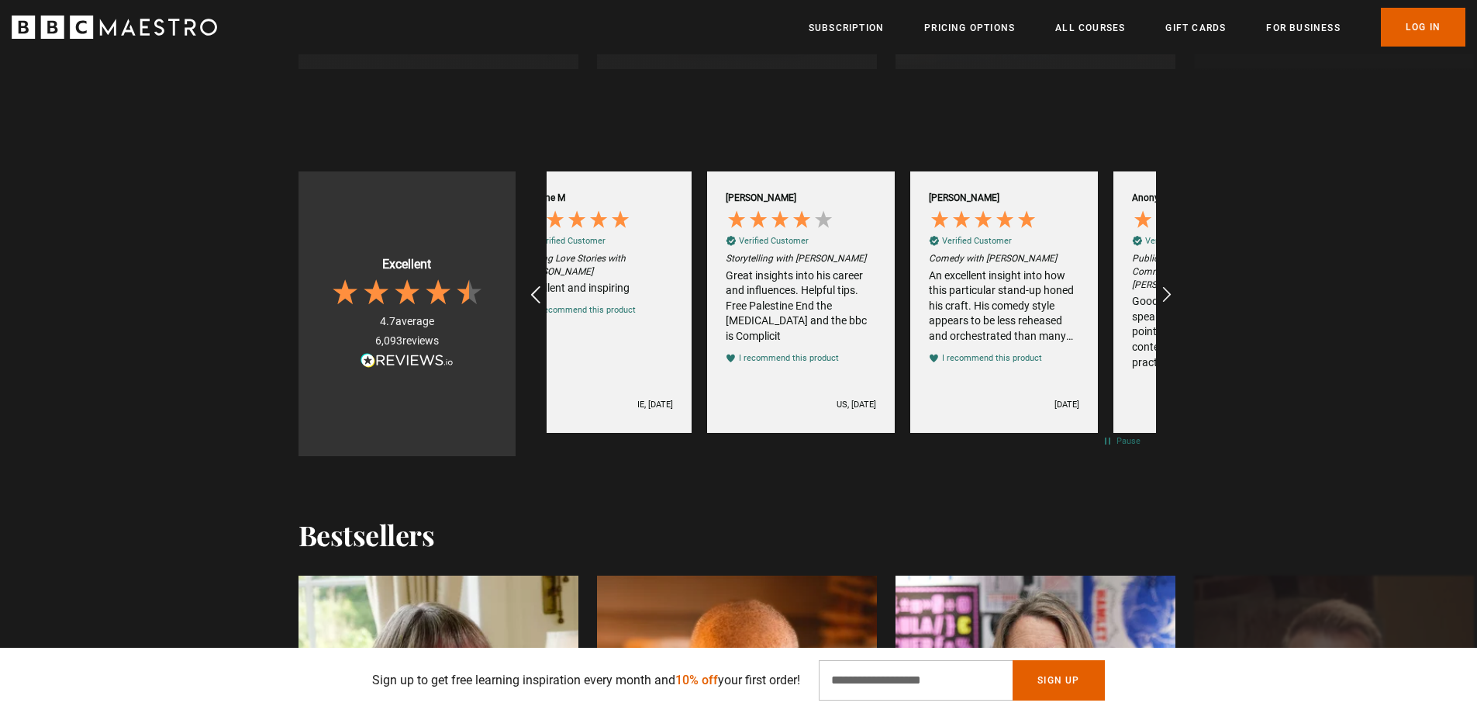
click at [535, 292] on icon "REVIEWS.io Carousel Scroll Left" at bounding box center [535, 295] width 22 height 22
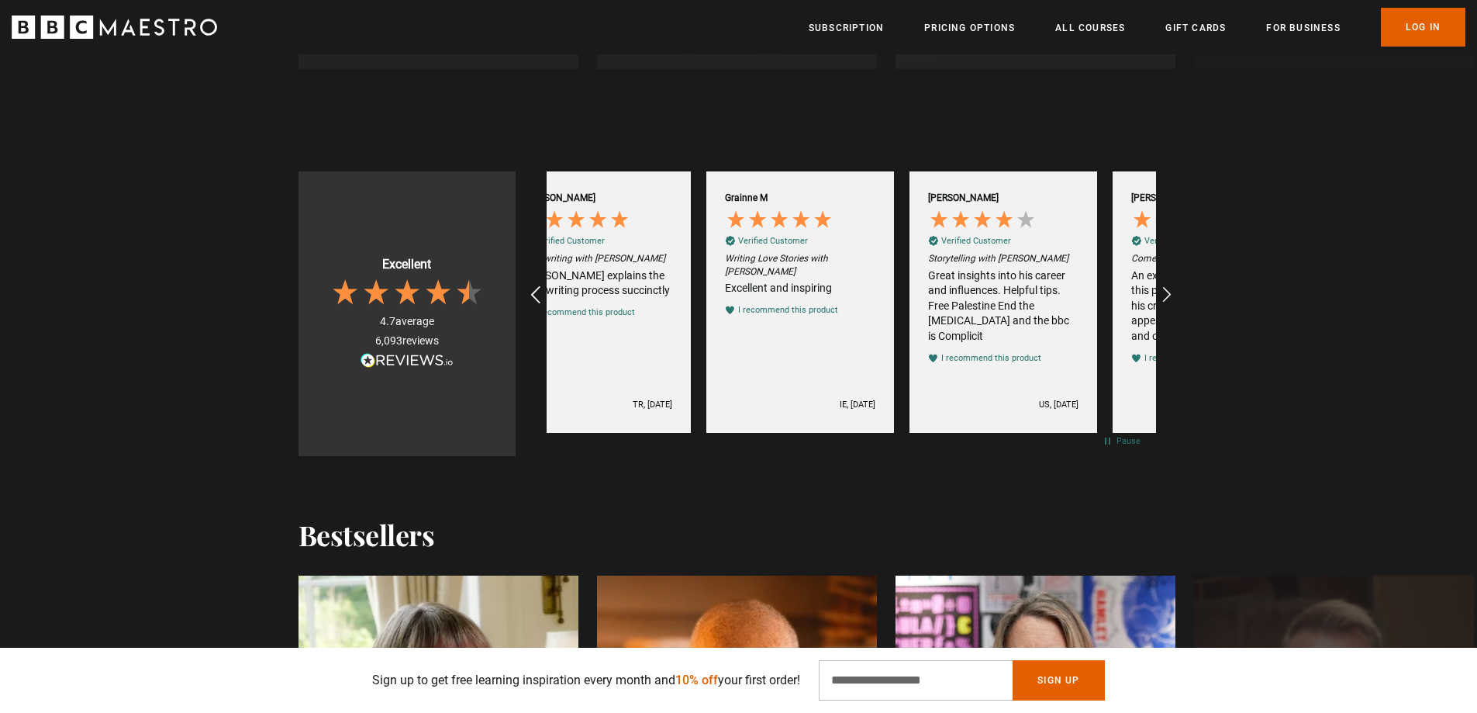
click at [535, 292] on icon "REVIEWS.io Carousel Scroll Left" at bounding box center [535, 295] width 22 height 22
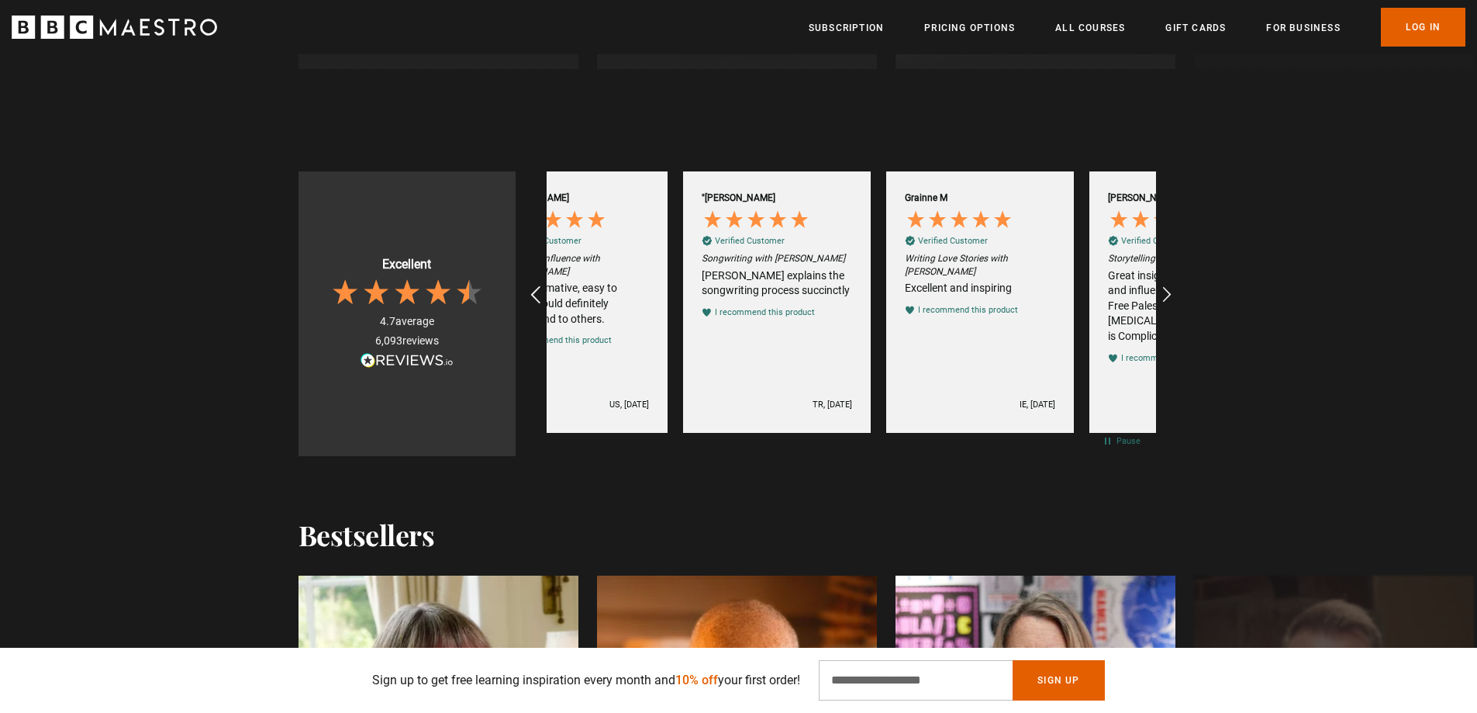
click at [535, 292] on icon "REVIEWS.io Carousel Scroll Left" at bounding box center [535, 295] width 22 height 22
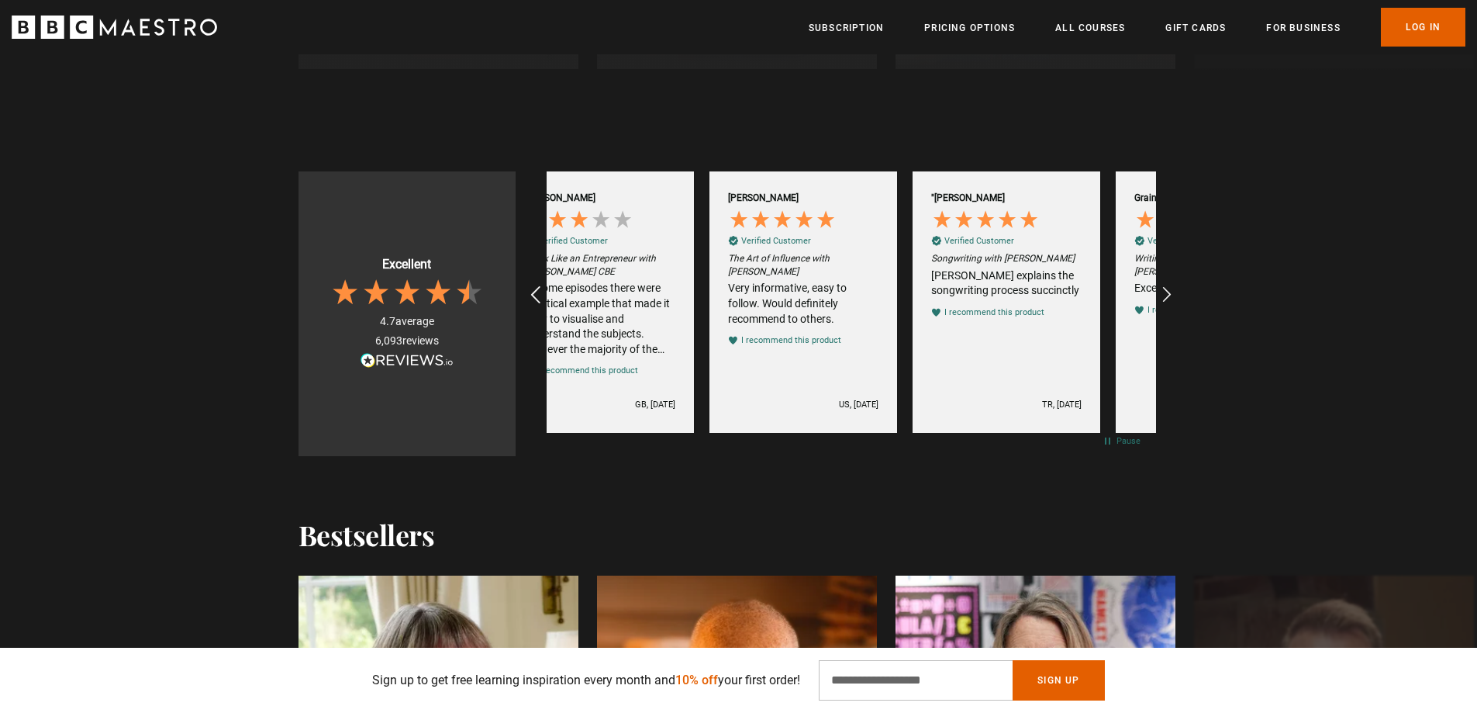
click at [535, 292] on icon "REVIEWS.io Carousel Scroll Left" at bounding box center [535, 295] width 22 height 22
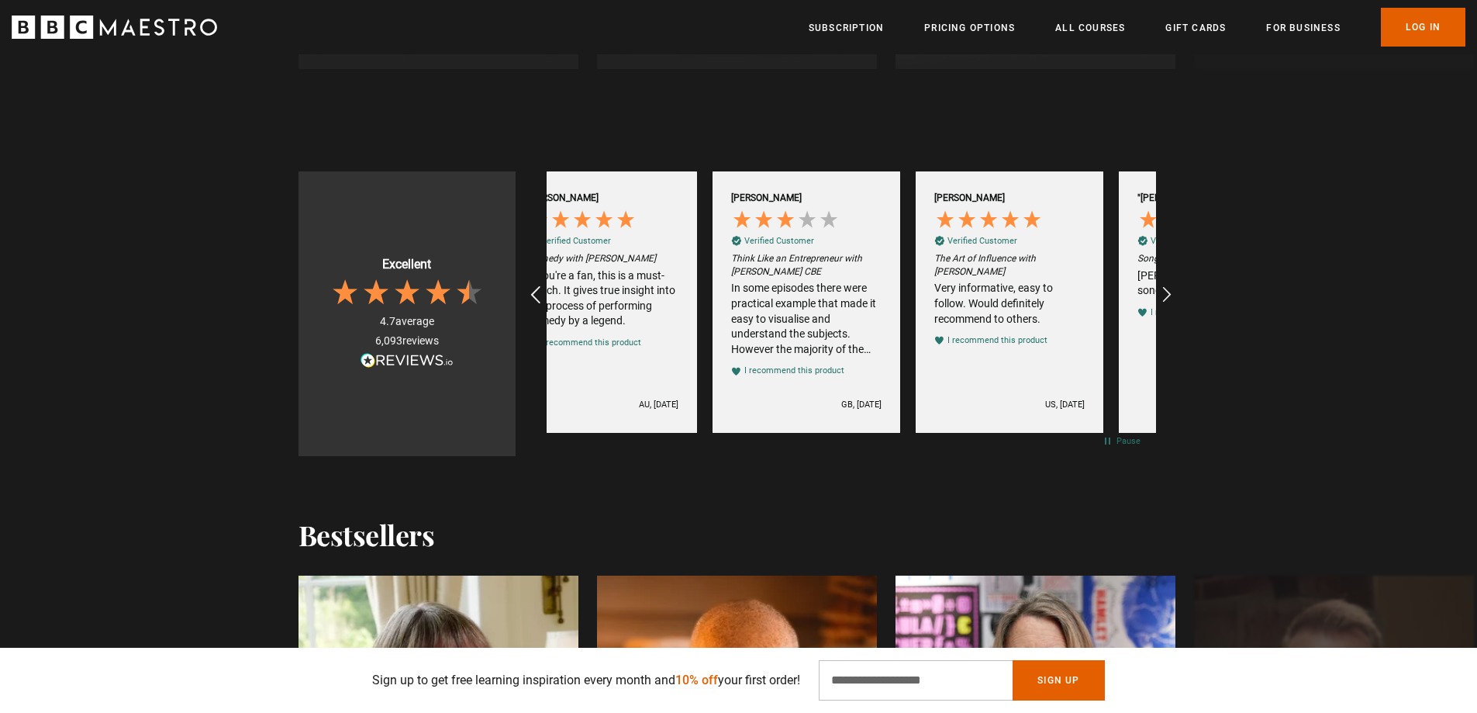
click at [535, 292] on icon "REVIEWS.io Carousel Scroll Left" at bounding box center [535, 295] width 22 height 22
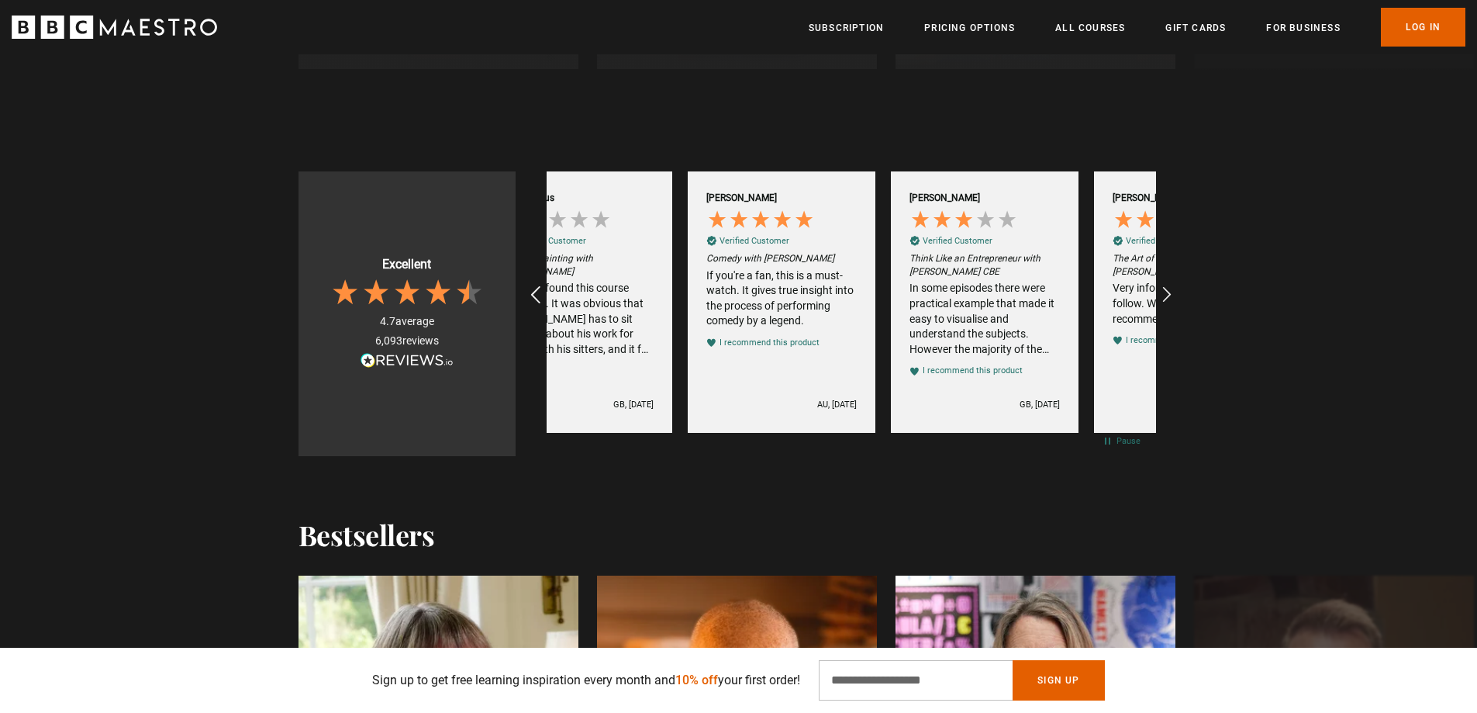
click at [535, 292] on icon "REVIEWS.io Carousel Scroll Left" at bounding box center [535, 295] width 22 height 22
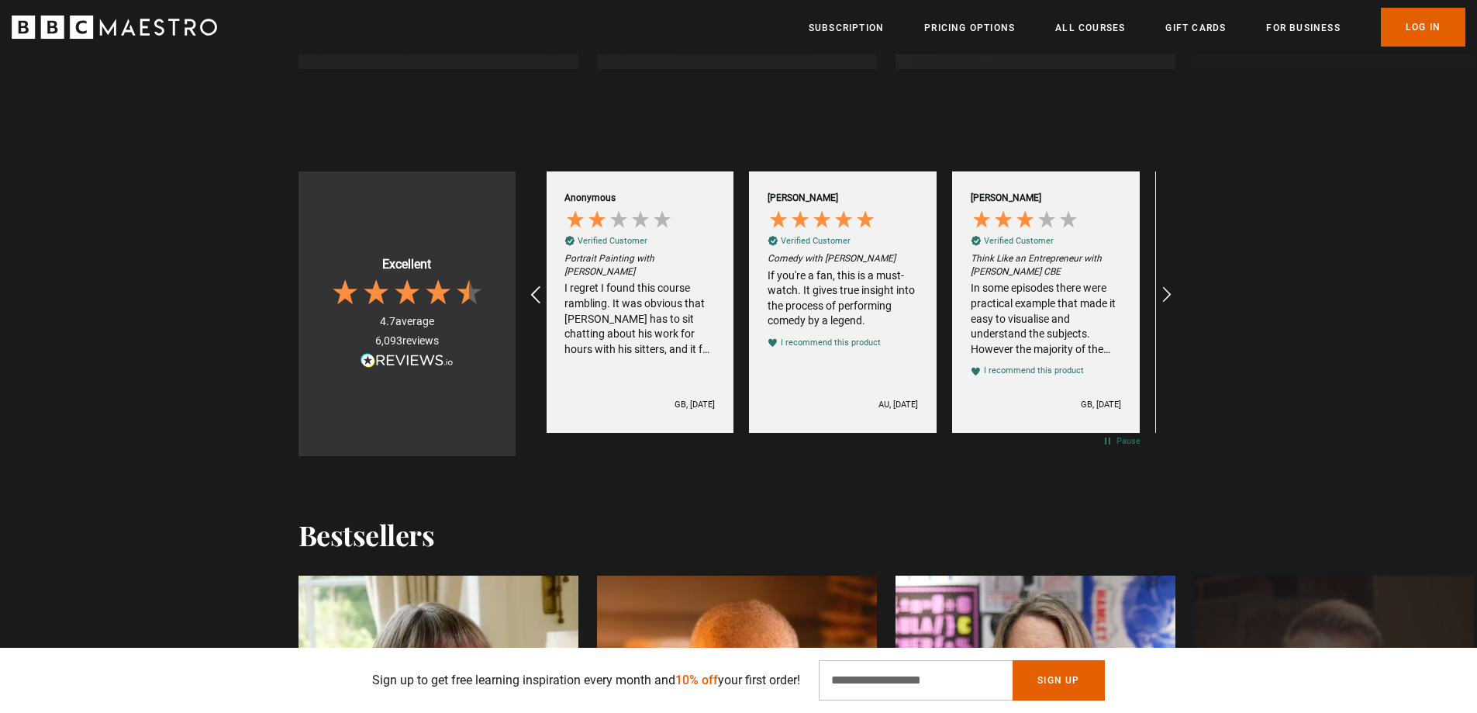
click at [535, 292] on icon "REVIEWS.io Carousel Scroll Left" at bounding box center [535, 295] width 22 height 22
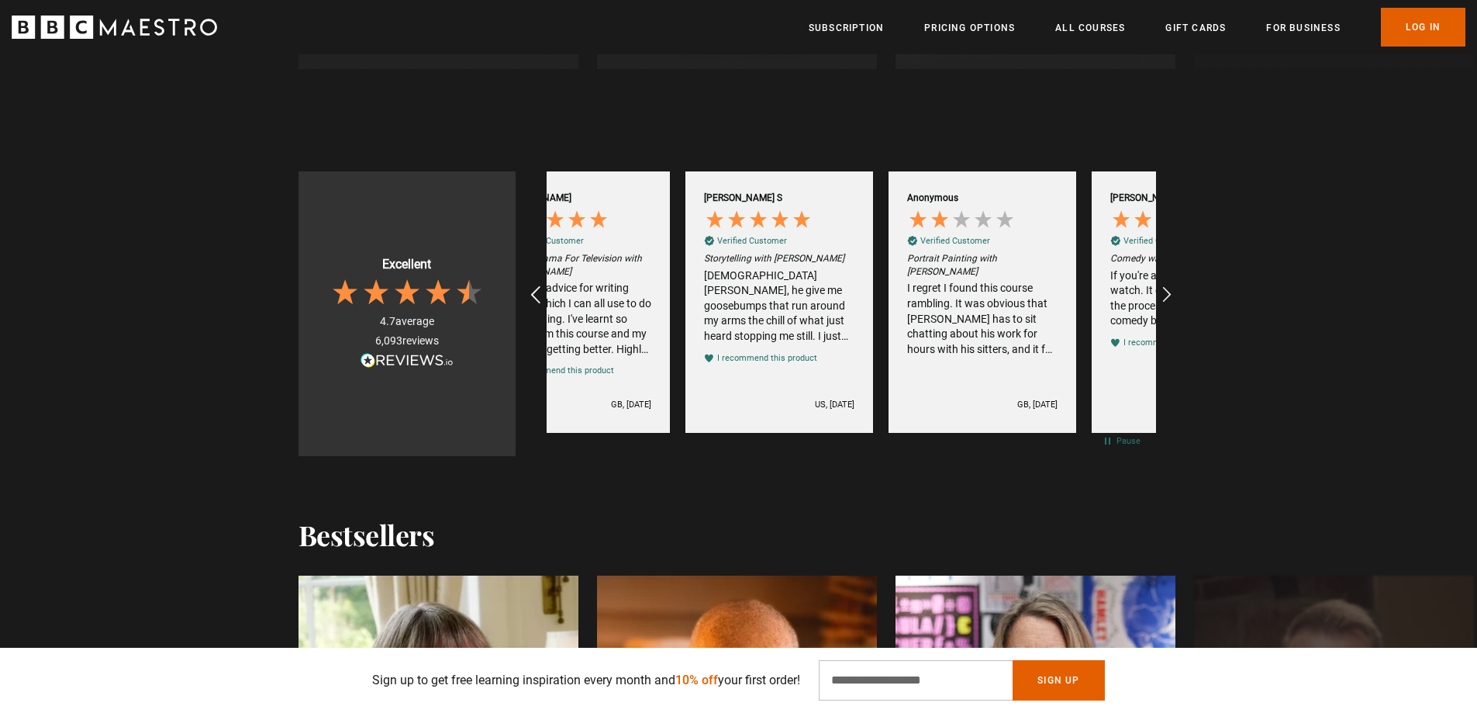
click at [535, 292] on icon "REVIEWS.io Carousel Scroll Left" at bounding box center [535, 295] width 22 height 22
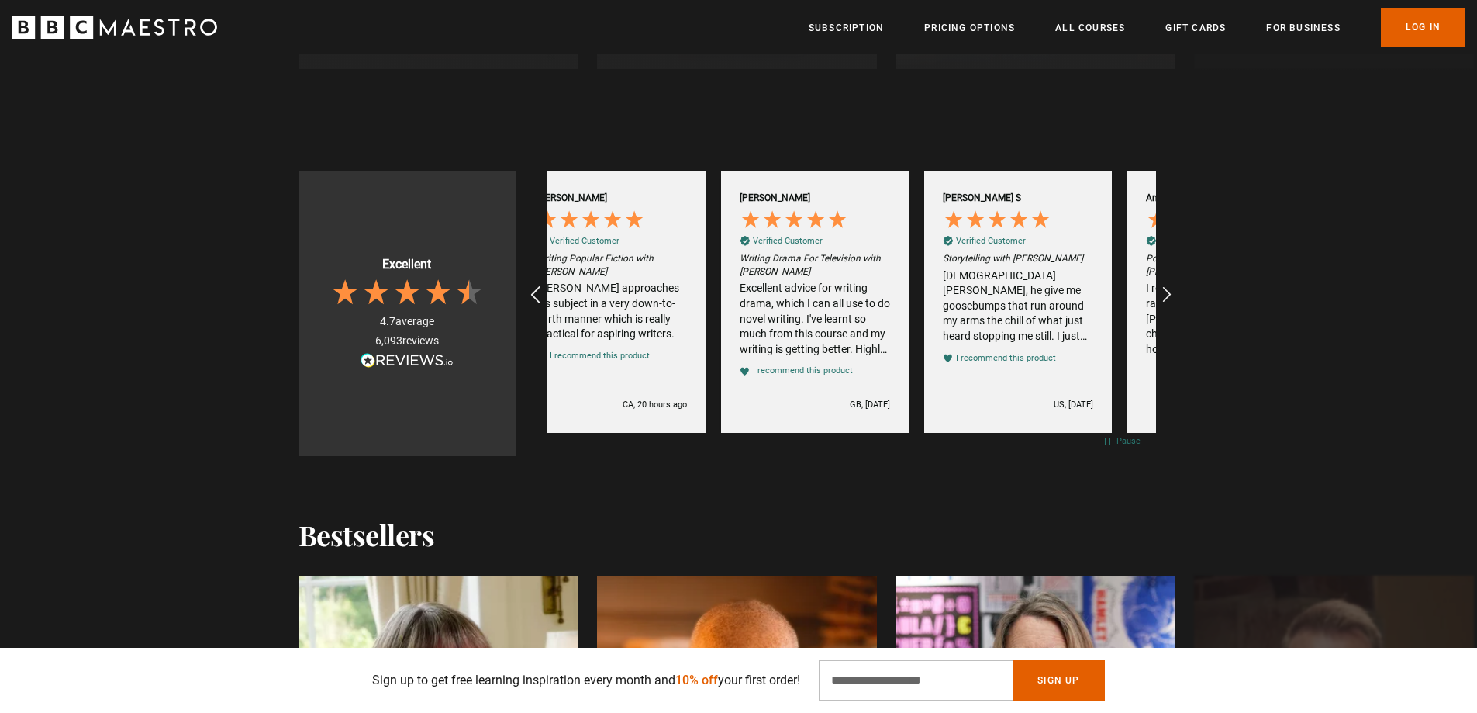
click at [535, 292] on icon "REVIEWS.io Carousel Scroll Left" at bounding box center [535, 295] width 22 height 22
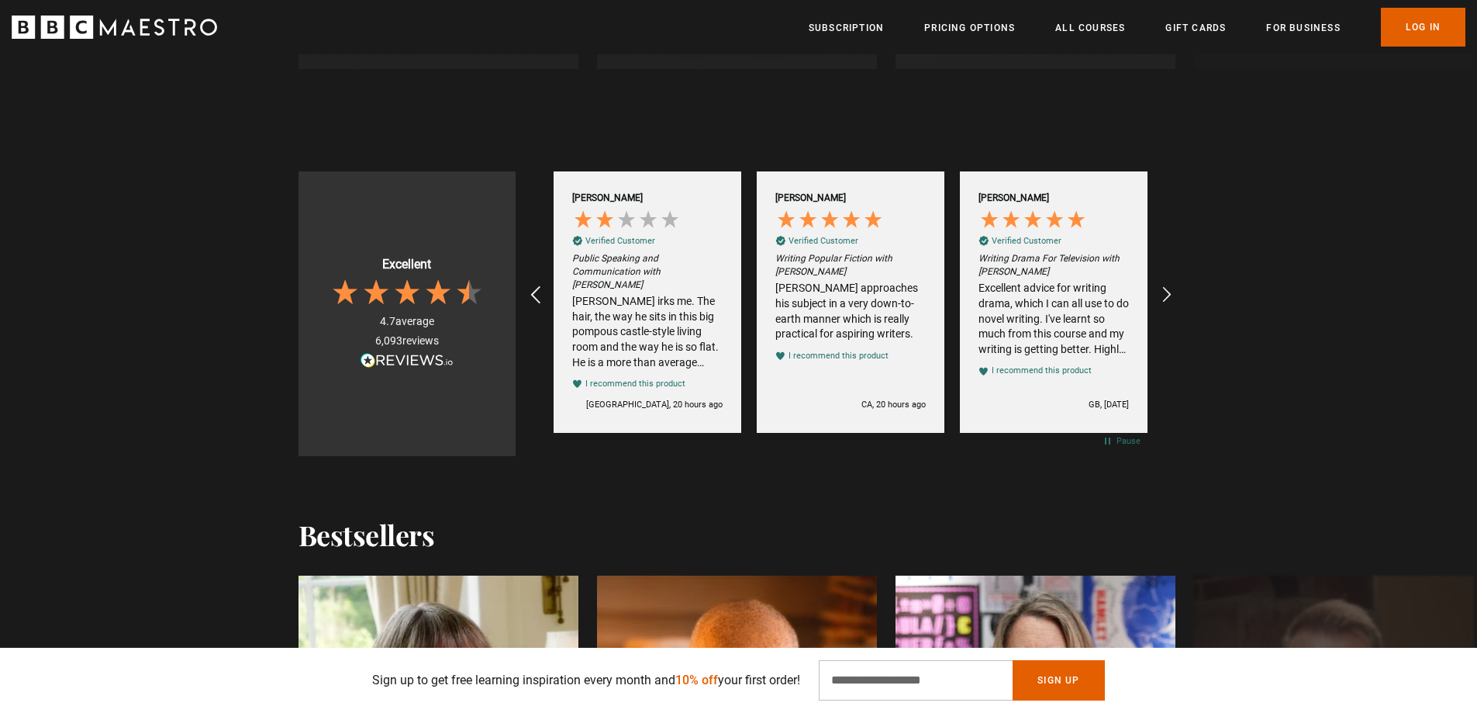
click at [535, 292] on icon "REVIEWS.io Carousel Scroll Left" at bounding box center [535, 295] width 22 height 22
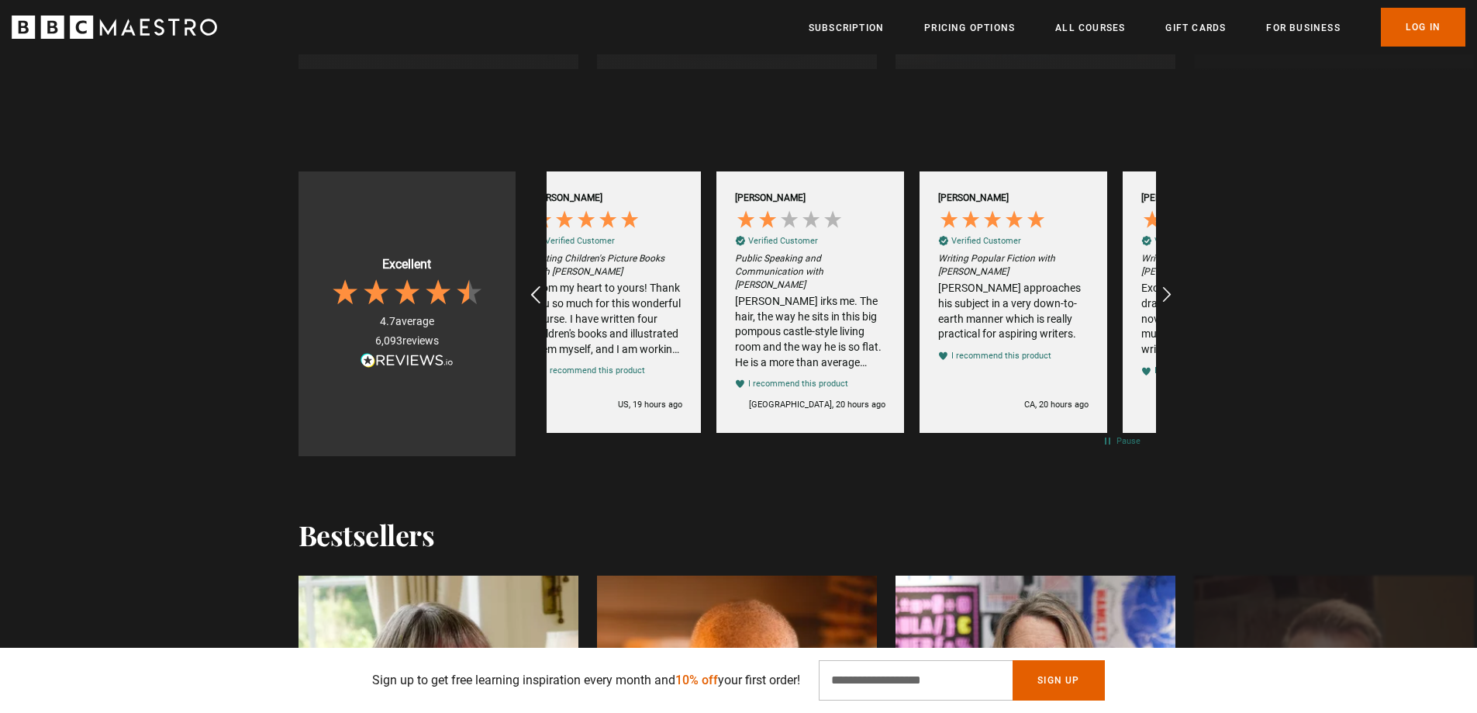
click at [535, 292] on icon "REVIEWS.io Carousel Scroll Left" at bounding box center [535, 295] width 22 height 22
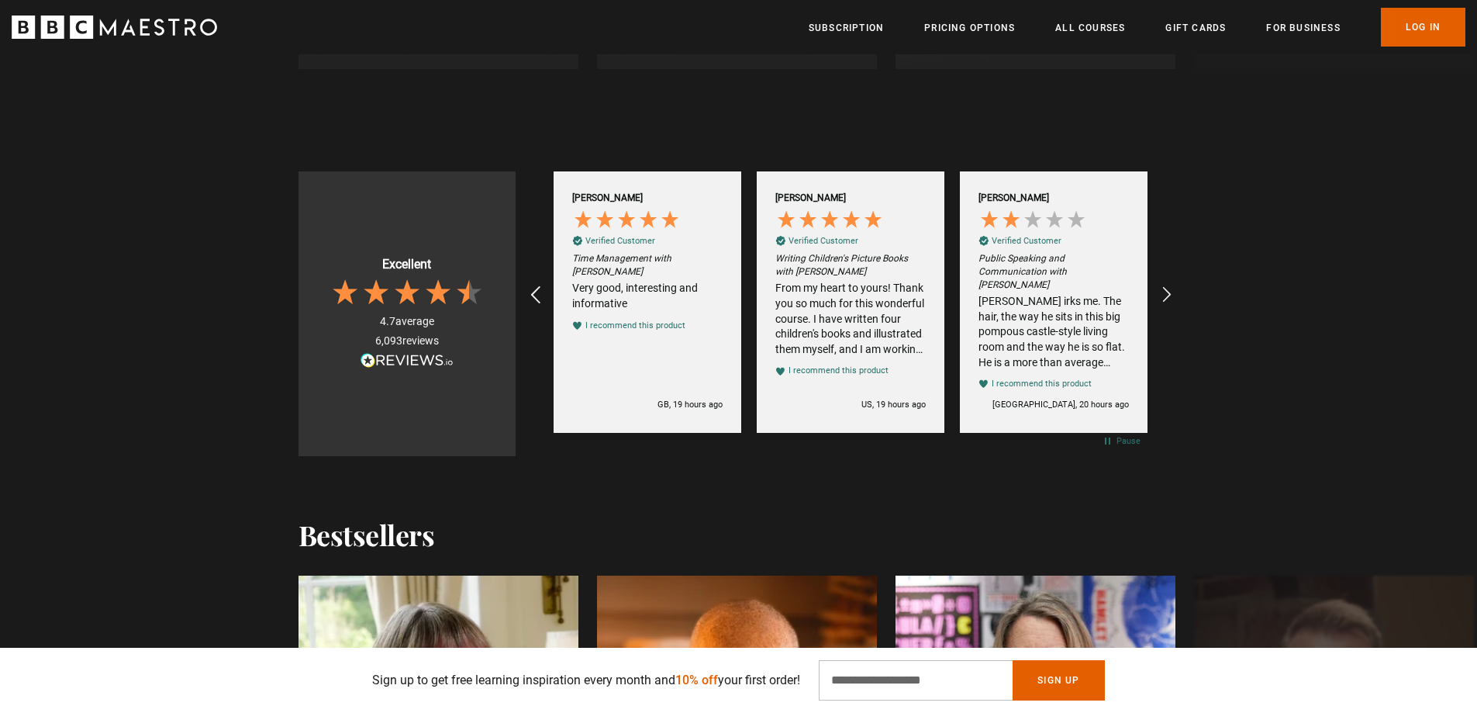
click at [535, 292] on icon "REVIEWS.io Carousel Scroll Left" at bounding box center [535, 295] width 22 height 22
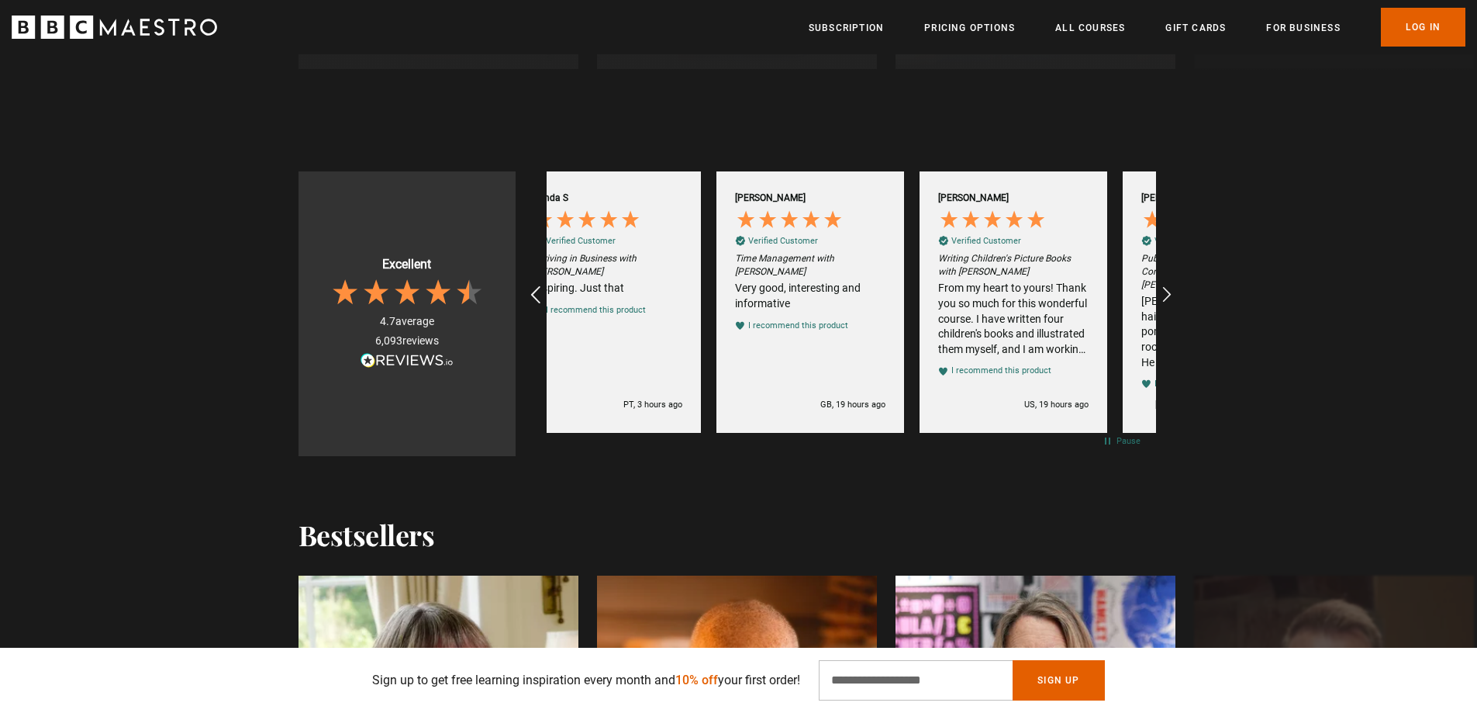
scroll to position [0, 5]
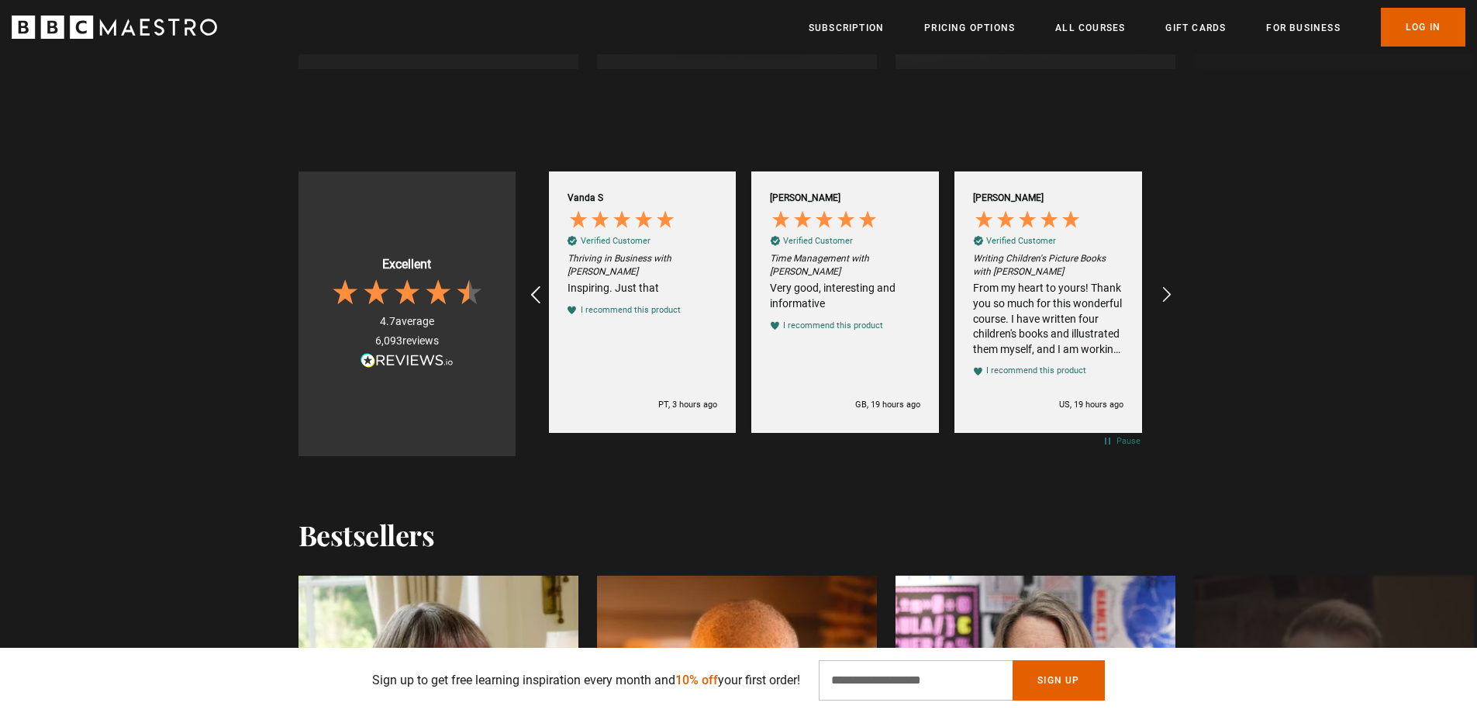
click at [535, 292] on icon "REVIEWS.io Carousel Scroll Left" at bounding box center [535, 295] width 22 height 22
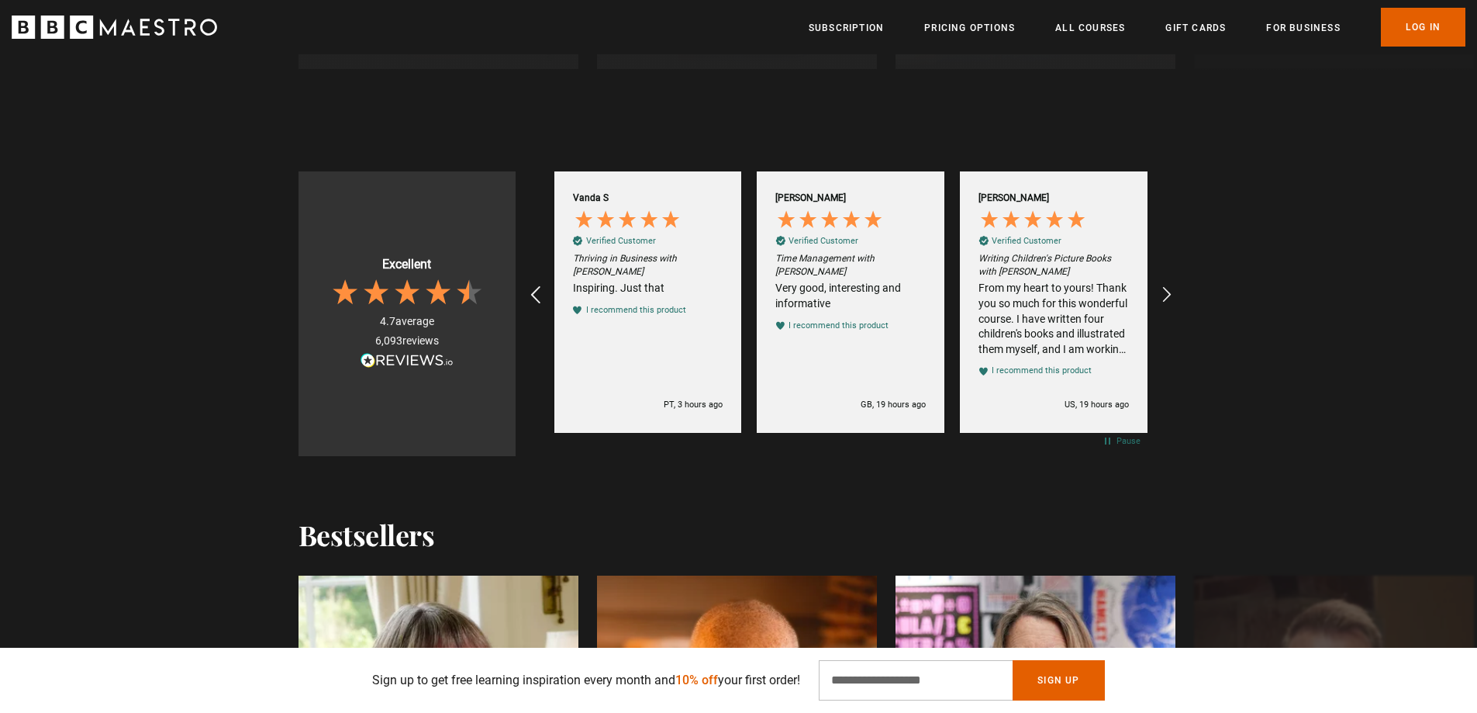
click at [535, 292] on icon "REVIEWS.io Carousel Scroll Left" at bounding box center [535, 295] width 22 height 22
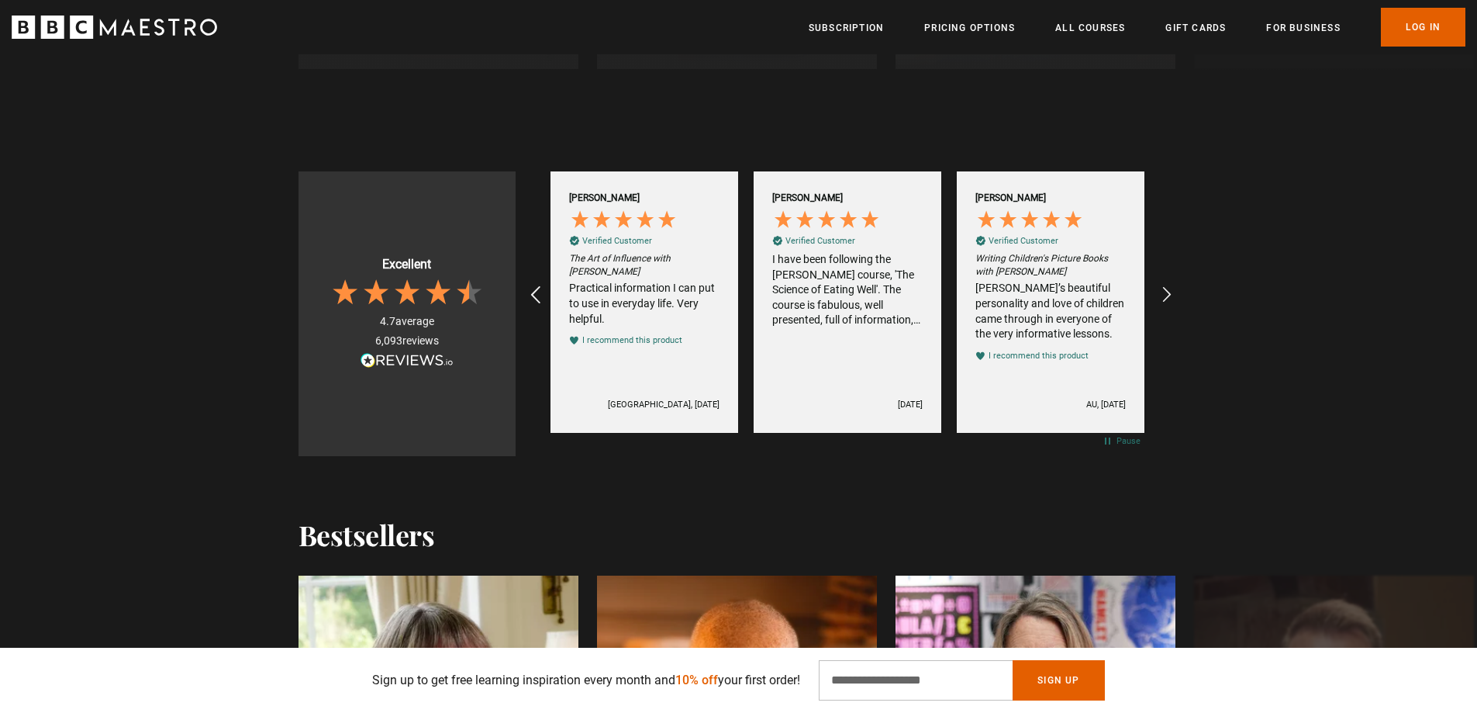
click at [535, 292] on icon "REVIEWS.io Carousel Scroll Left" at bounding box center [535, 295] width 22 height 22
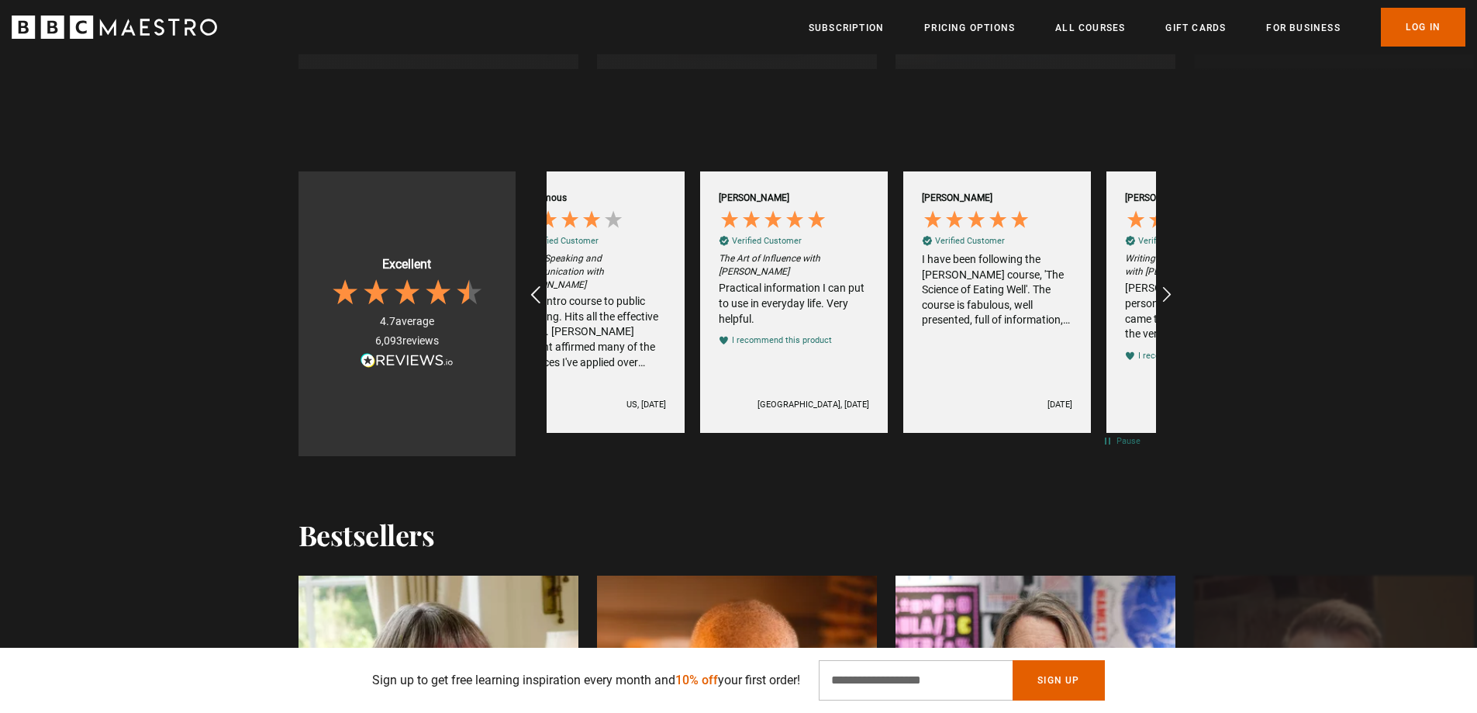
click at [534, 292] on icon "REVIEWS.io Carousel Scroll Left" at bounding box center [535, 295] width 22 height 22
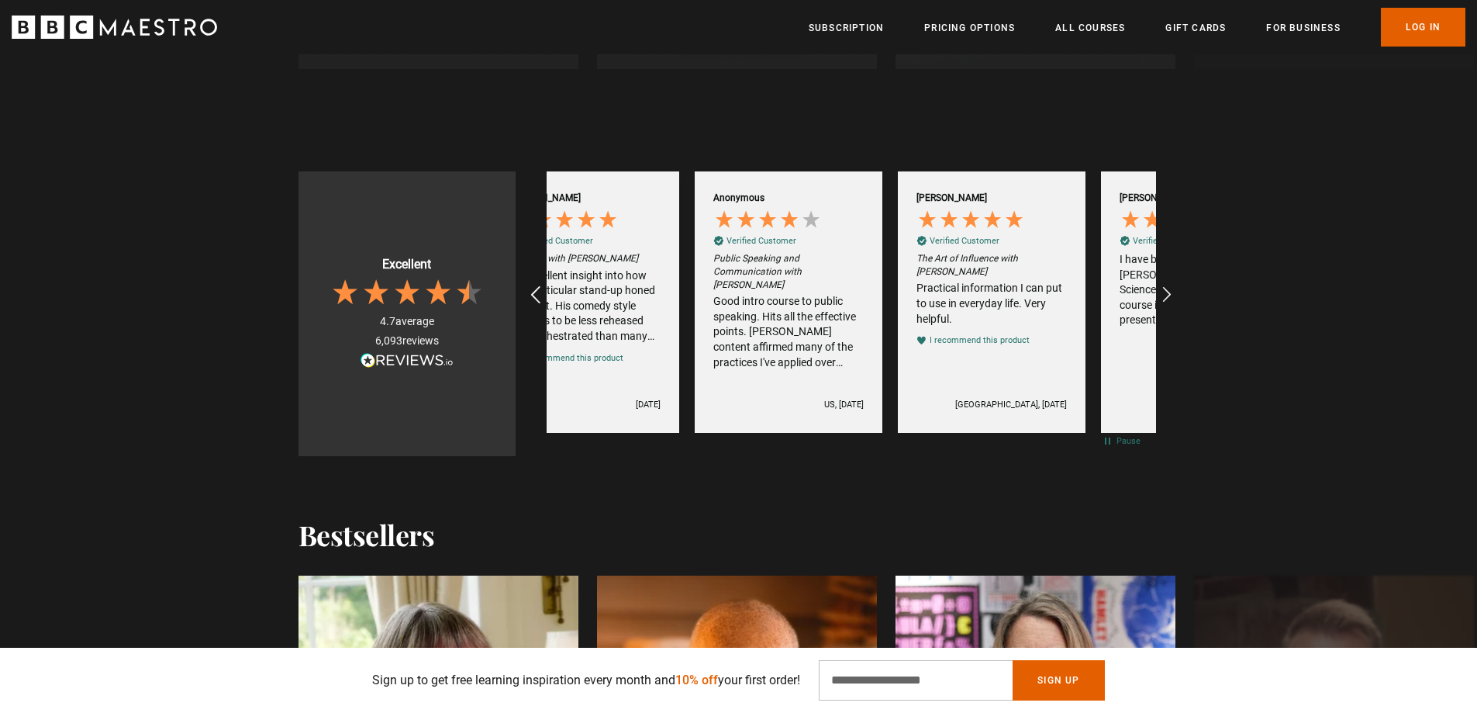
click at [534, 292] on icon "REVIEWS.io Carousel Scroll Left" at bounding box center [535, 295] width 22 height 22
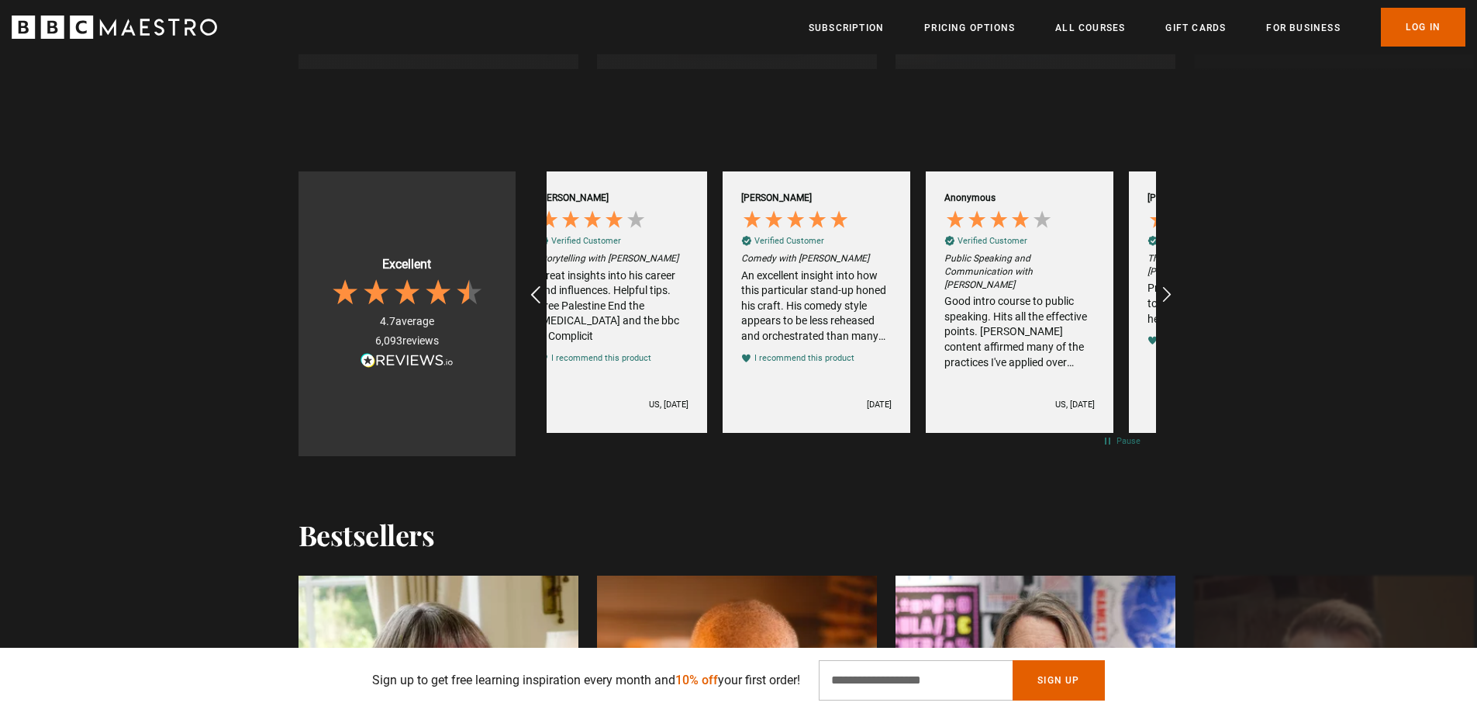
click at [534, 292] on icon "REVIEWS.io Carousel Scroll Left" at bounding box center [535, 295] width 22 height 22
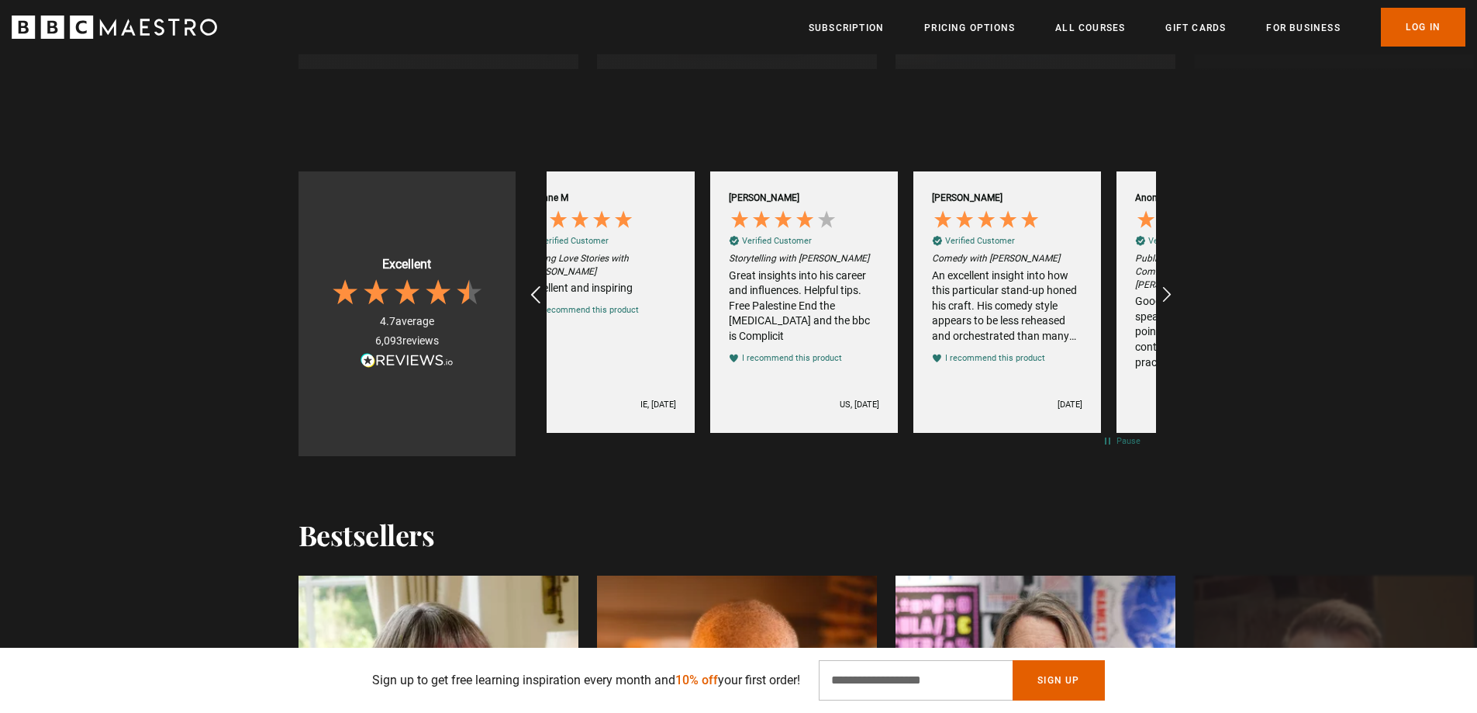
click at [534, 292] on icon "REVIEWS.io Carousel Scroll Left" at bounding box center [535, 295] width 22 height 22
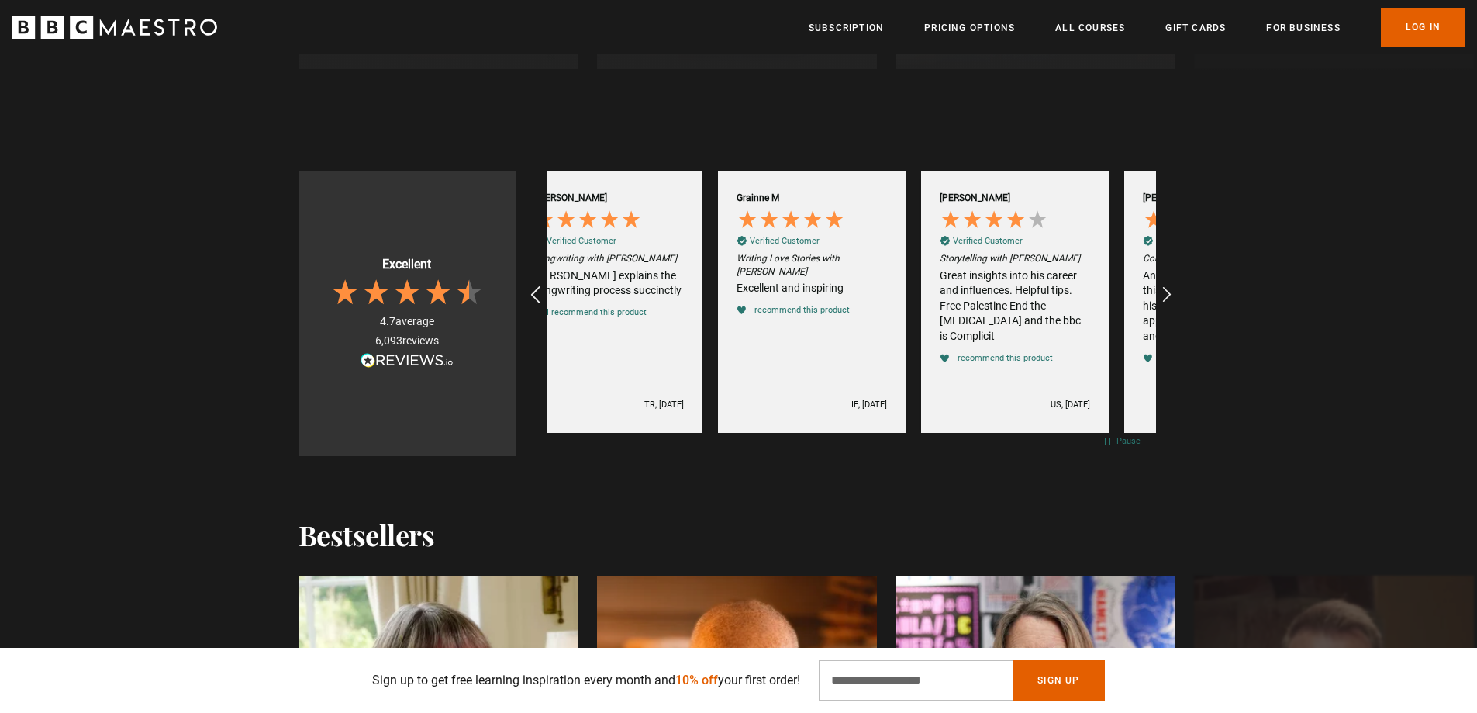
click at [534, 292] on icon "REVIEWS.io Carousel Scroll Left" at bounding box center [535, 295] width 22 height 22
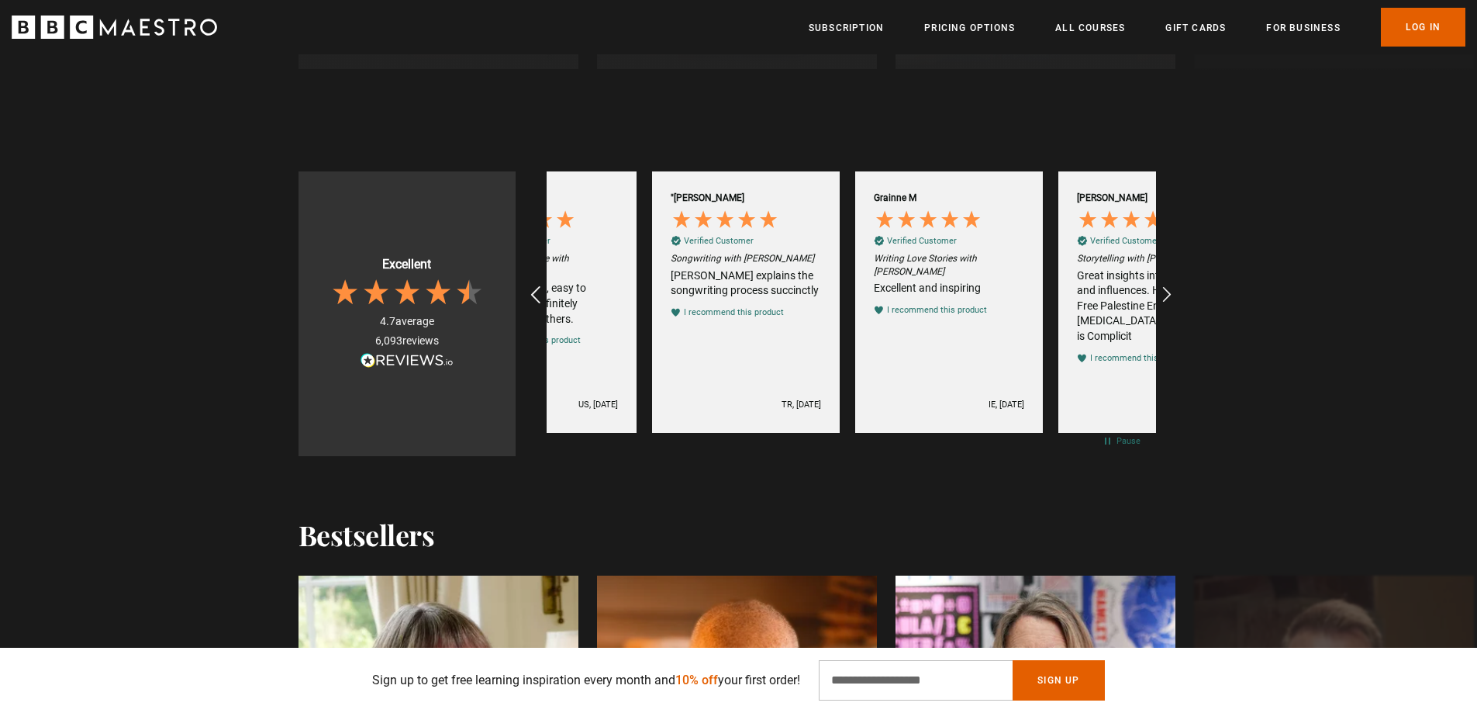
click at [534, 292] on icon "REVIEWS.io Carousel Scroll Left" at bounding box center [535, 295] width 22 height 22
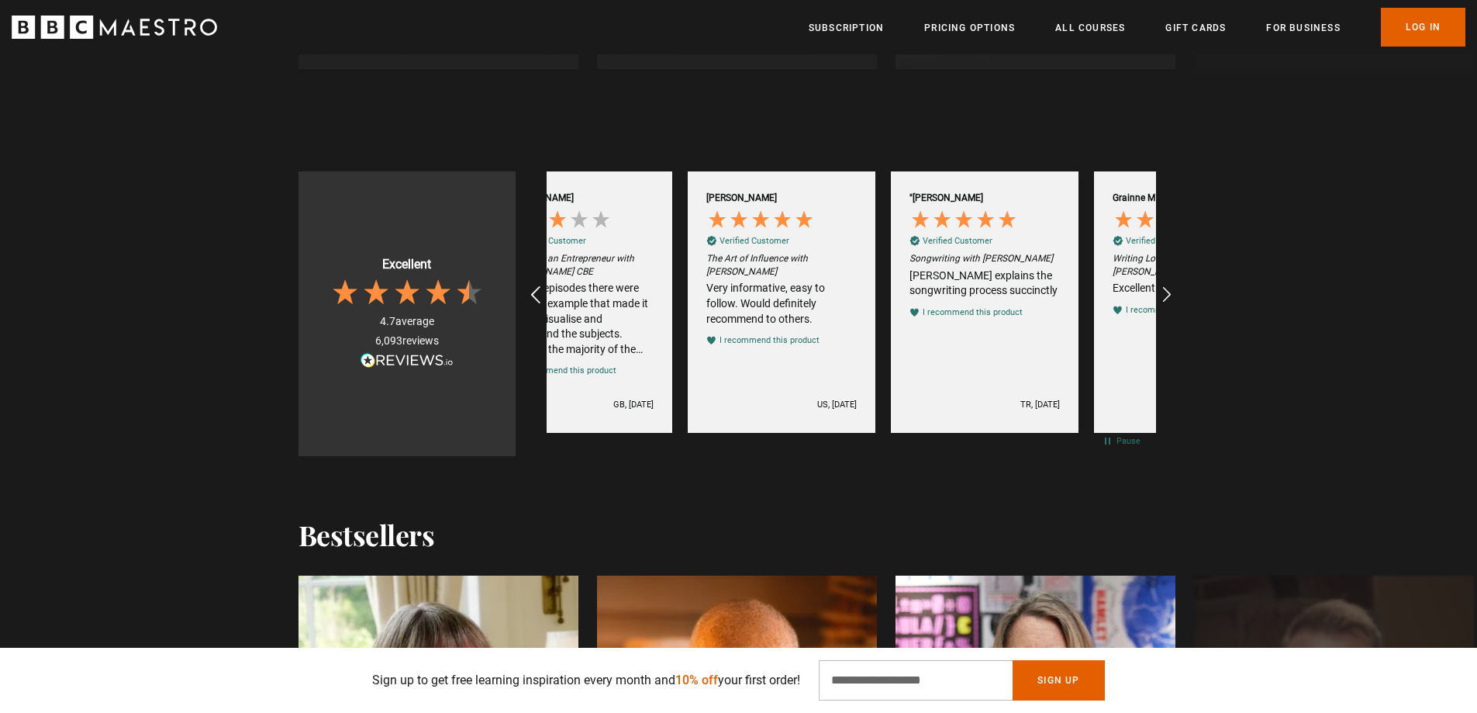
click at [534, 292] on icon "REVIEWS.io Carousel Scroll Left" at bounding box center [535, 295] width 22 height 22
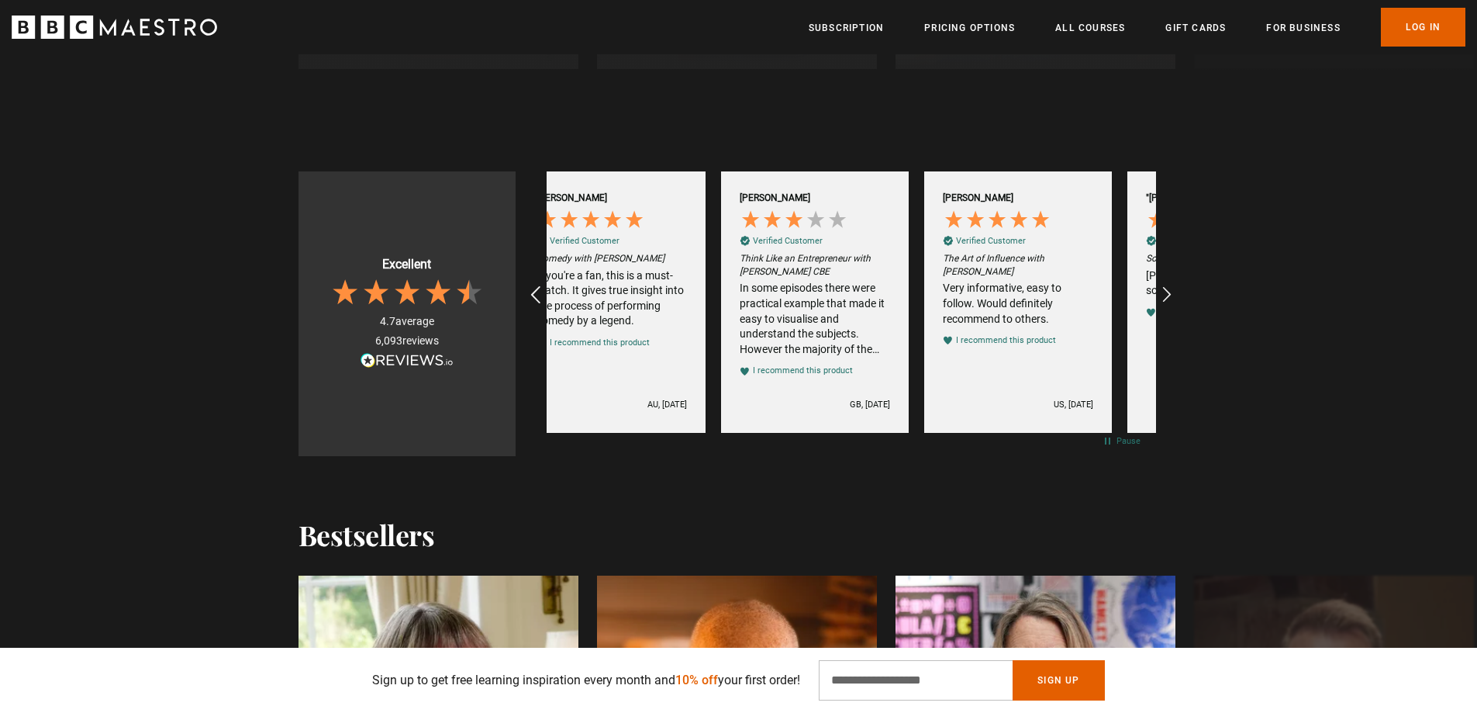
click at [534, 292] on icon "REVIEWS.io Carousel Scroll Left" at bounding box center [535, 295] width 22 height 22
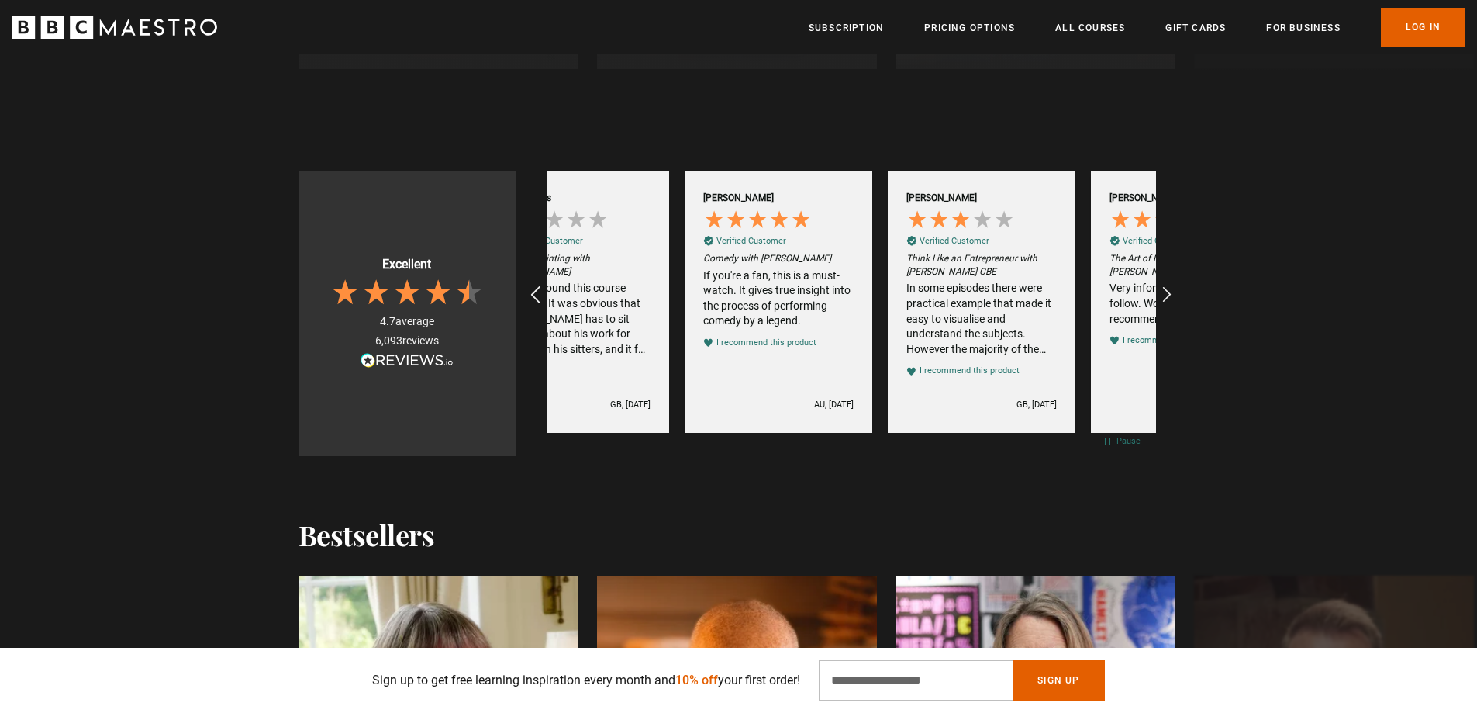
click at [534, 292] on icon "REVIEWS.io Carousel Scroll Left" at bounding box center [535, 295] width 22 height 22
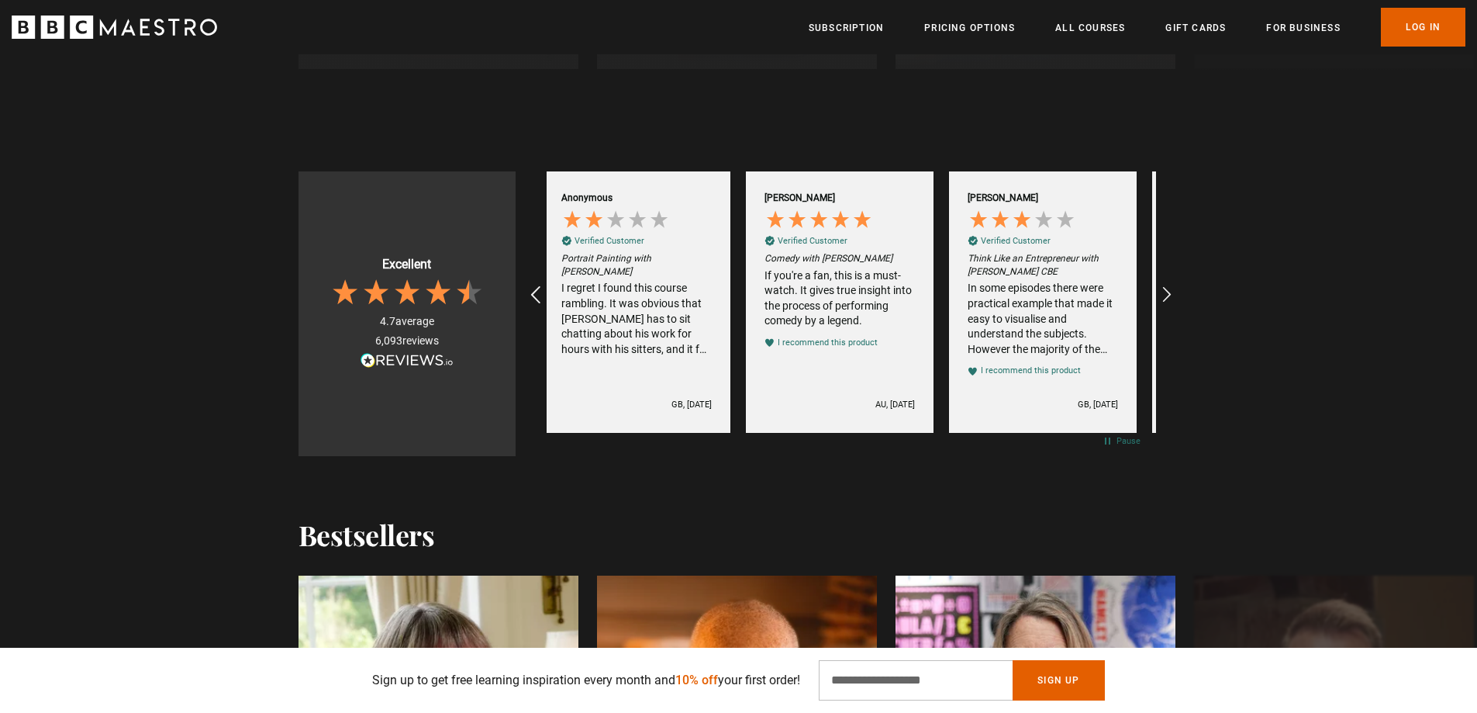
click at [534, 292] on icon "REVIEWS.io Carousel Scroll Left" at bounding box center [535, 295] width 22 height 22
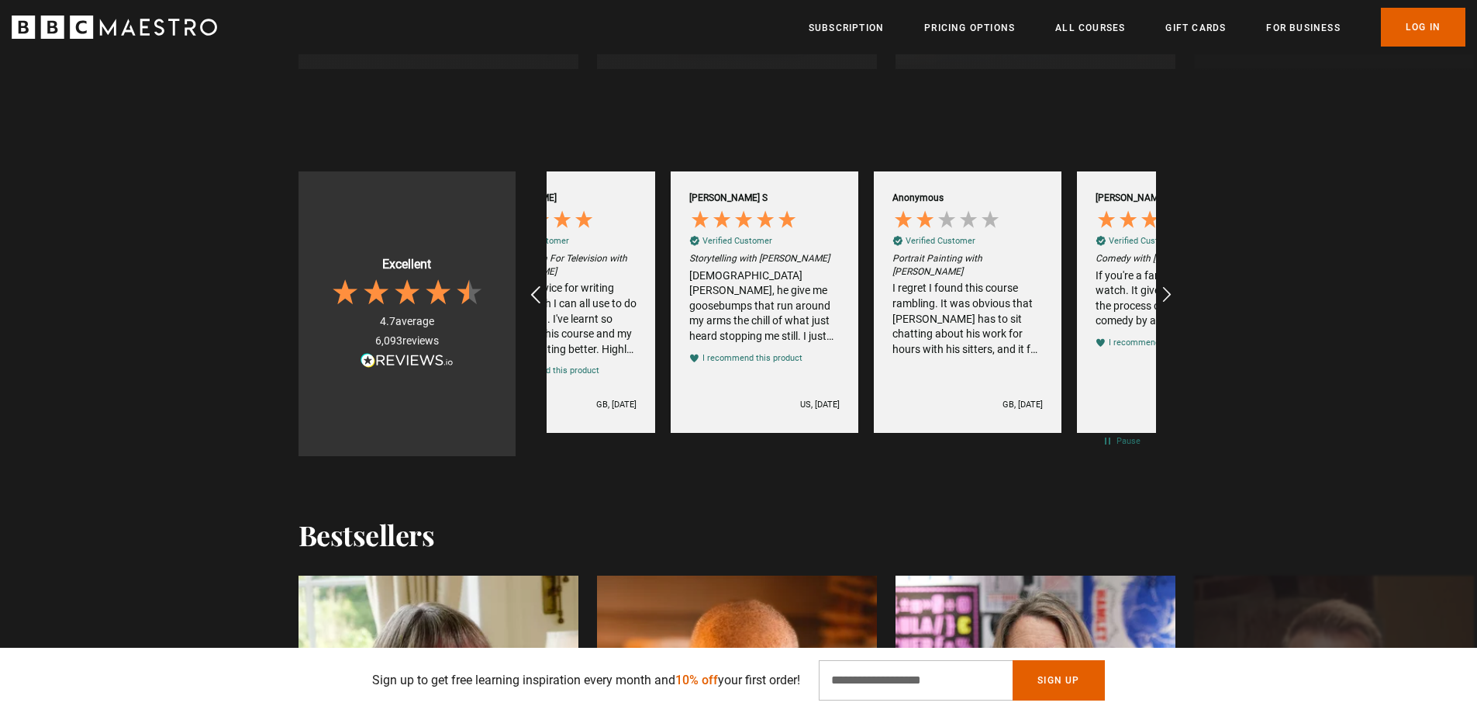
click at [534, 292] on icon "REVIEWS.io Carousel Scroll Left" at bounding box center [535, 295] width 22 height 22
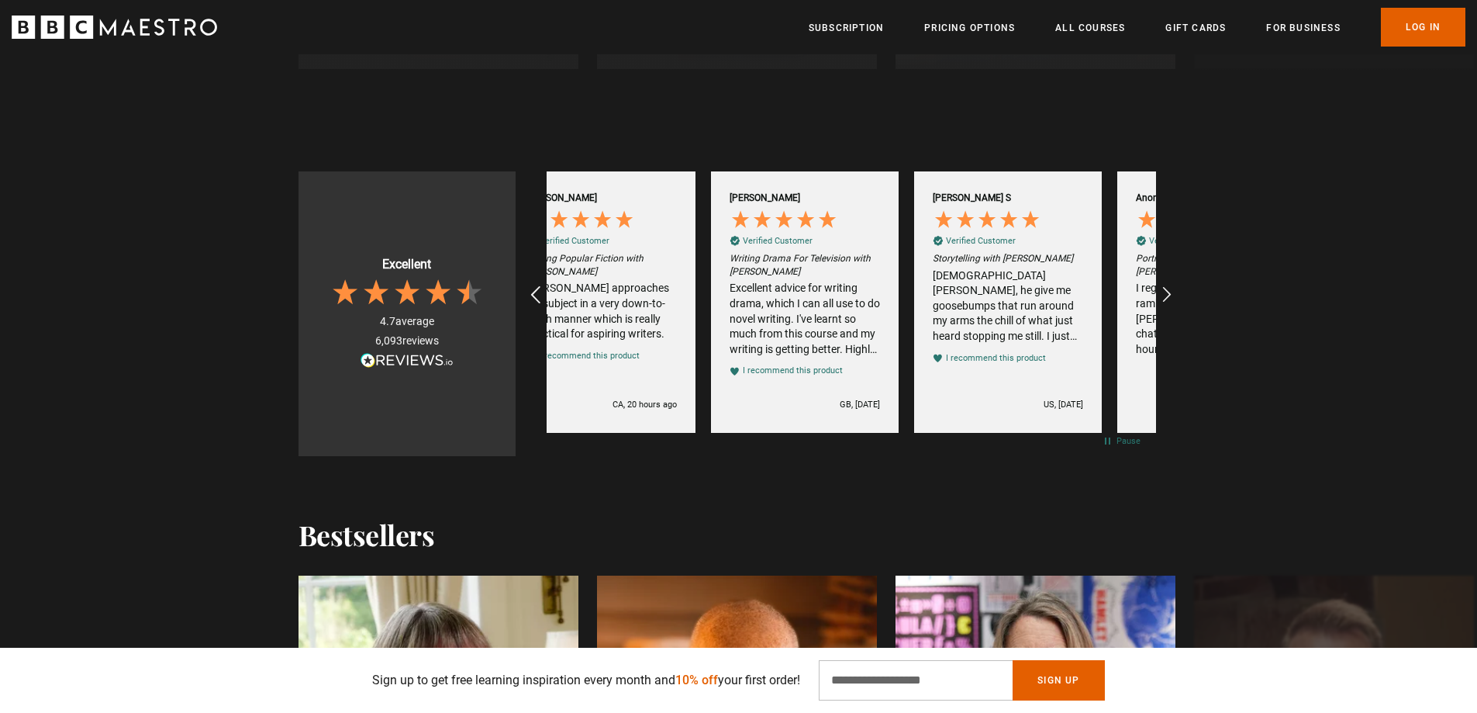
click at [534, 292] on icon "REVIEWS.io Carousel Scroll Left" at bounding box center [535, 295] width 22 height 22
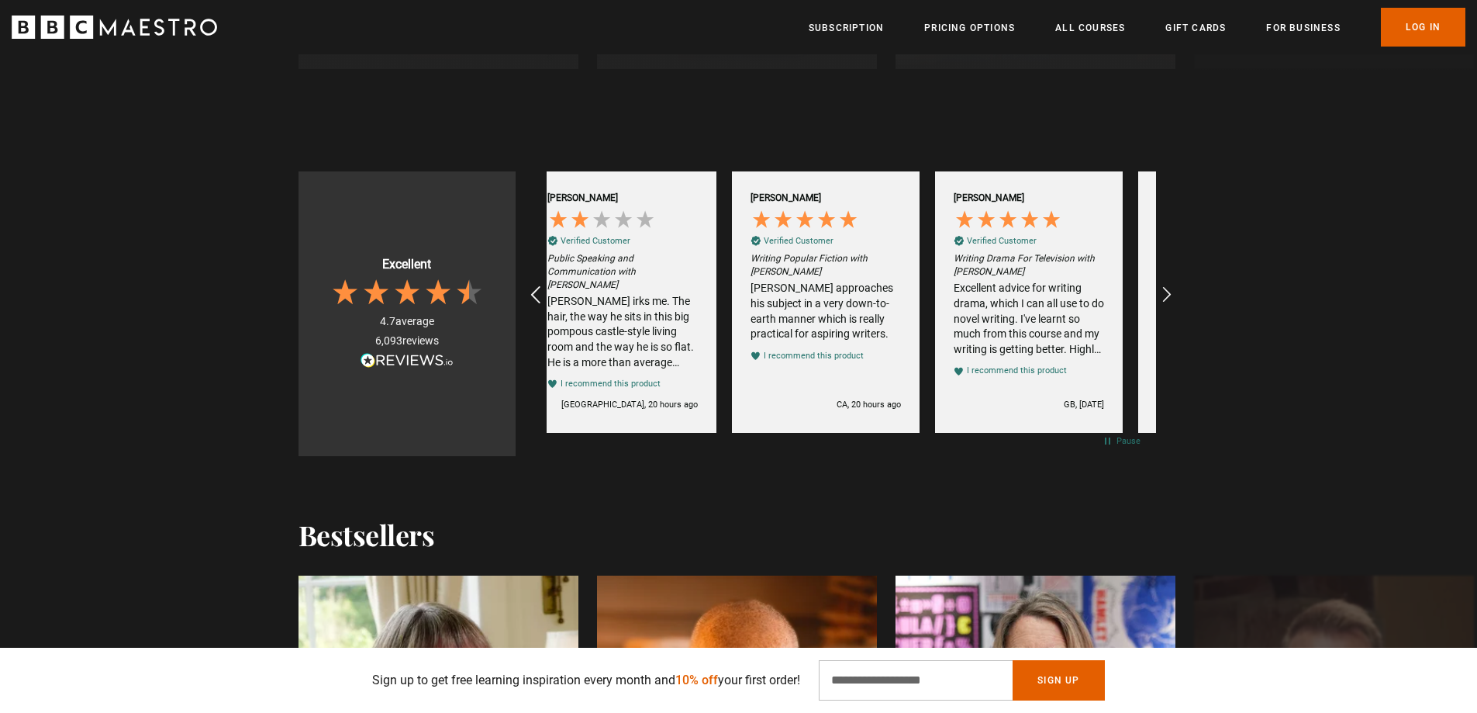
click at [534, 292] on icon "REVIEWS.io Carousel Scroll Left" at bounding box center [535, 295] width 22 height 22
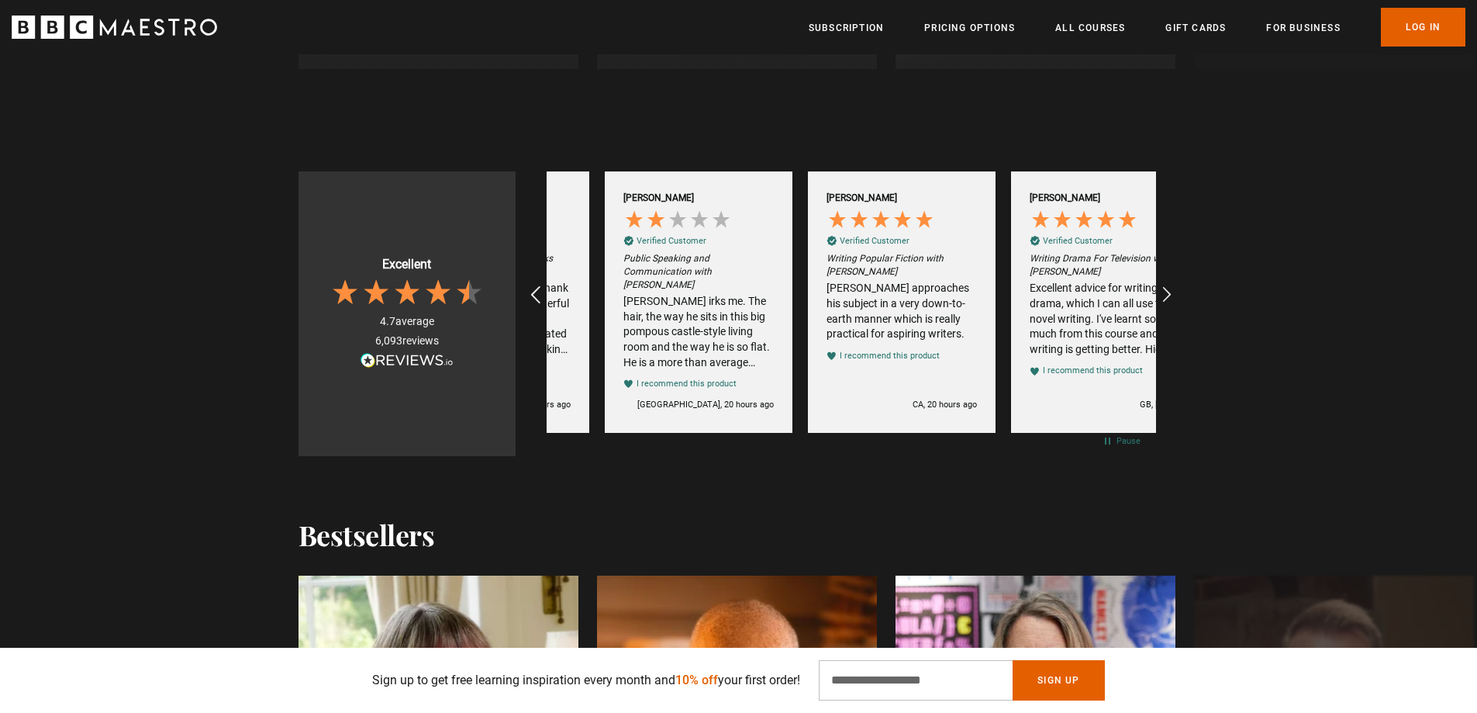
click at [534, 292] on icon "REVIEWS.io Carousel Scroll Left" at bounding box center [535, 295] width 22 height 22
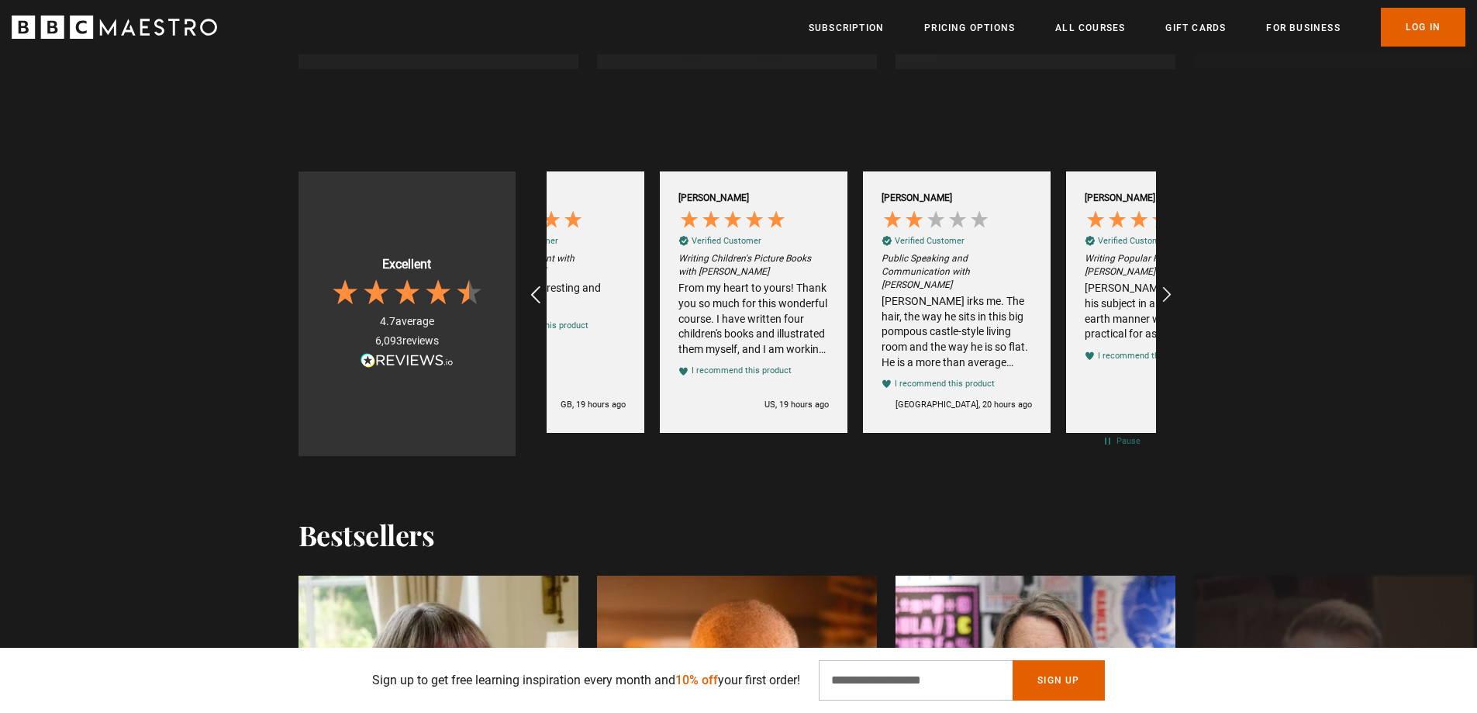
click at [534, 292] on icon "REVIEWS.io Carousel Scroll Left" at bounding box center [535, 295] width 22 height 22
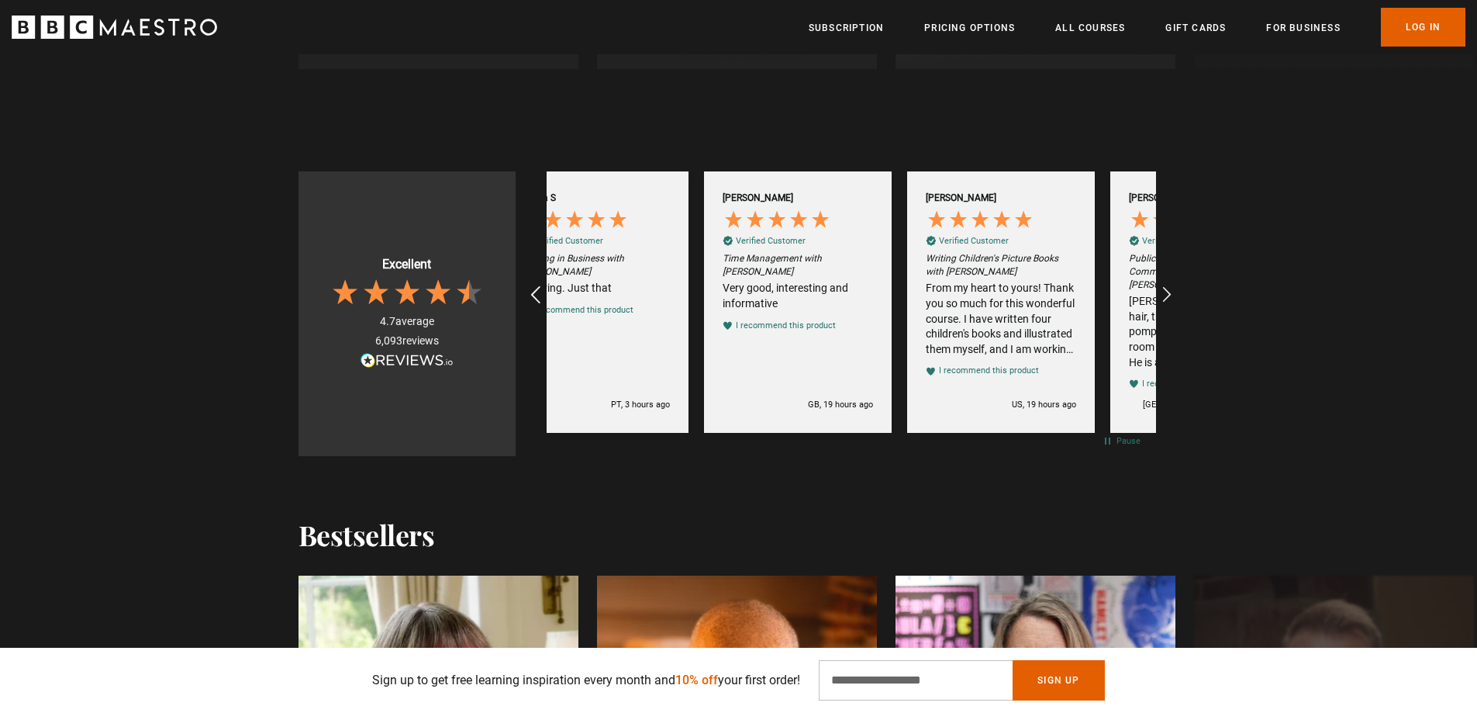
click at [534, 292] on icon "REVIEWS.io Carousel Scroll Left" at bounding box center [535, 295] width 22 height 22
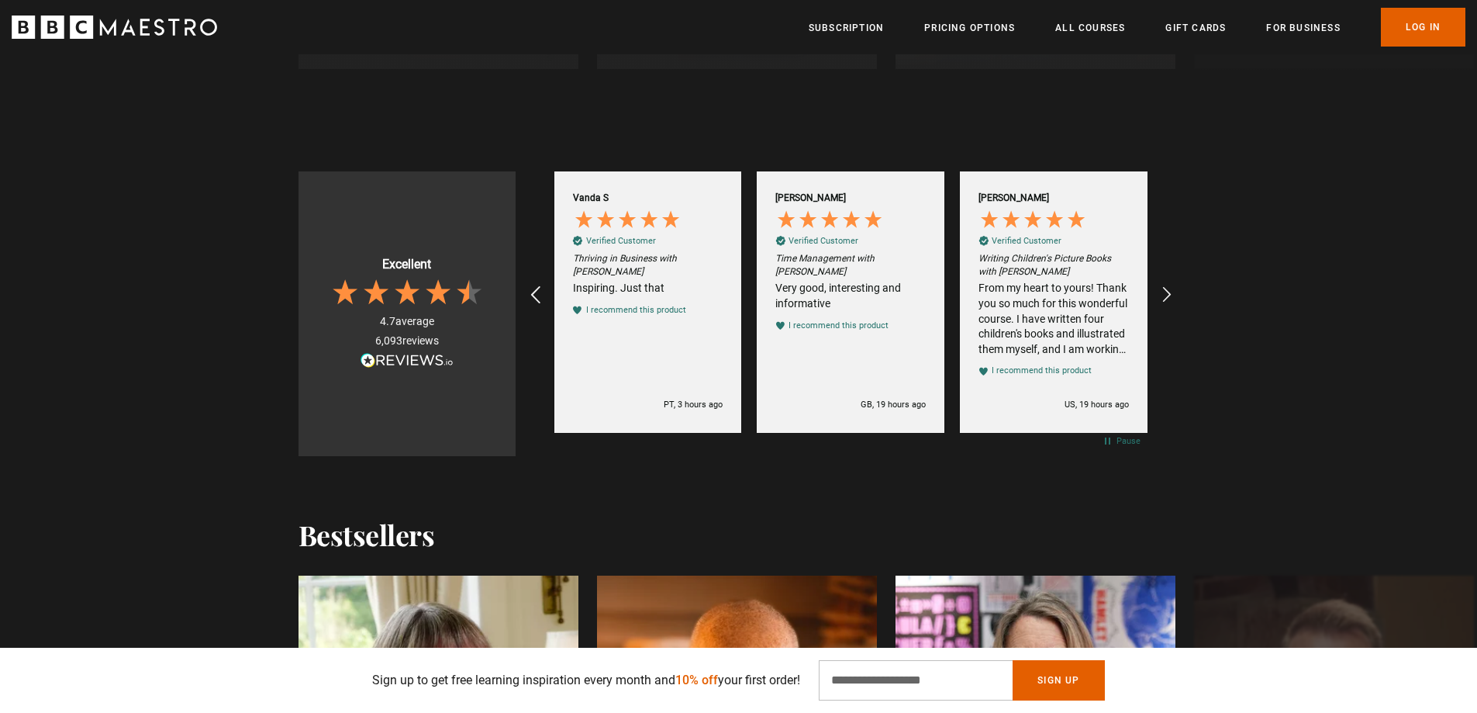
click at [534, 292] on icon "REVIEWS.io Carousel Scroll Left" at bounding box center [535, 295] width 22 height 22
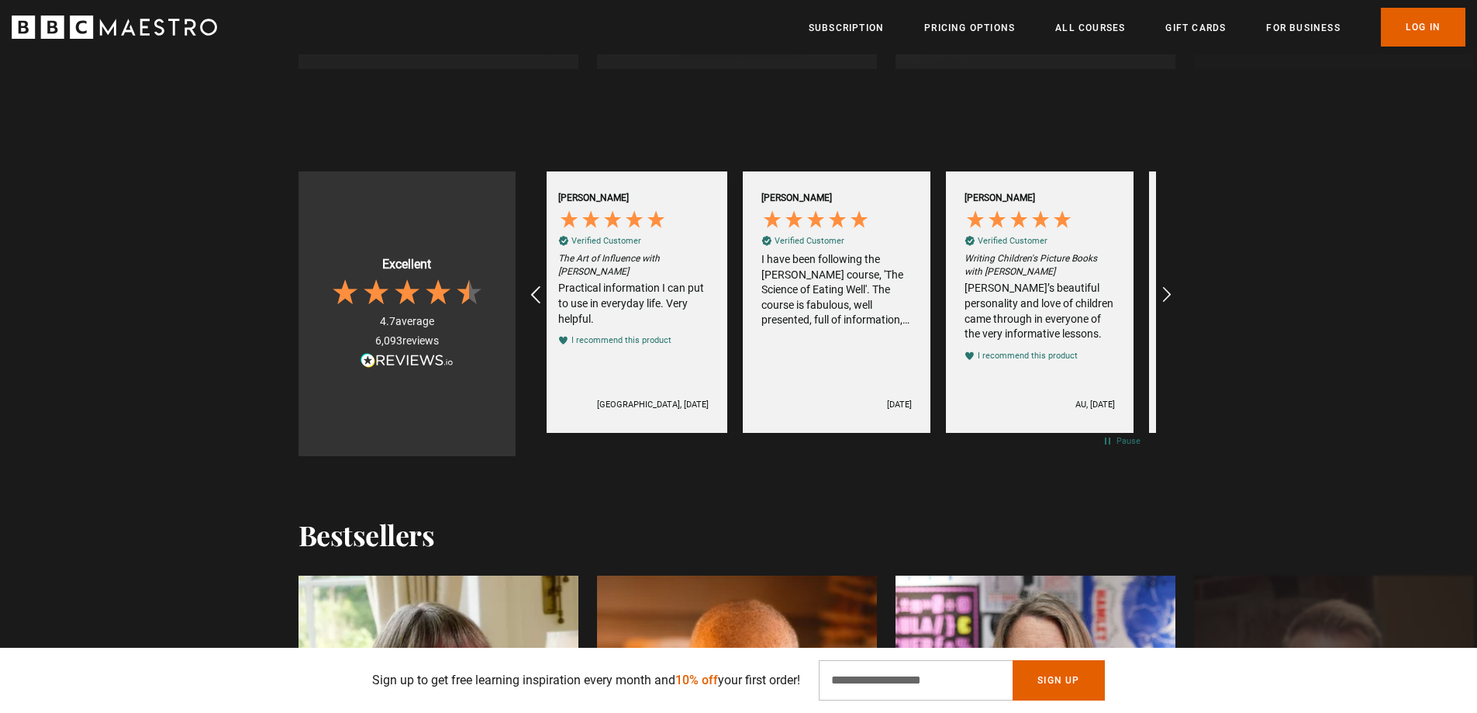
click at [533, 292] on icon "REVIEWS.io Carousel Scroll Left" at bounding box center [535, 295] width 22 height 22
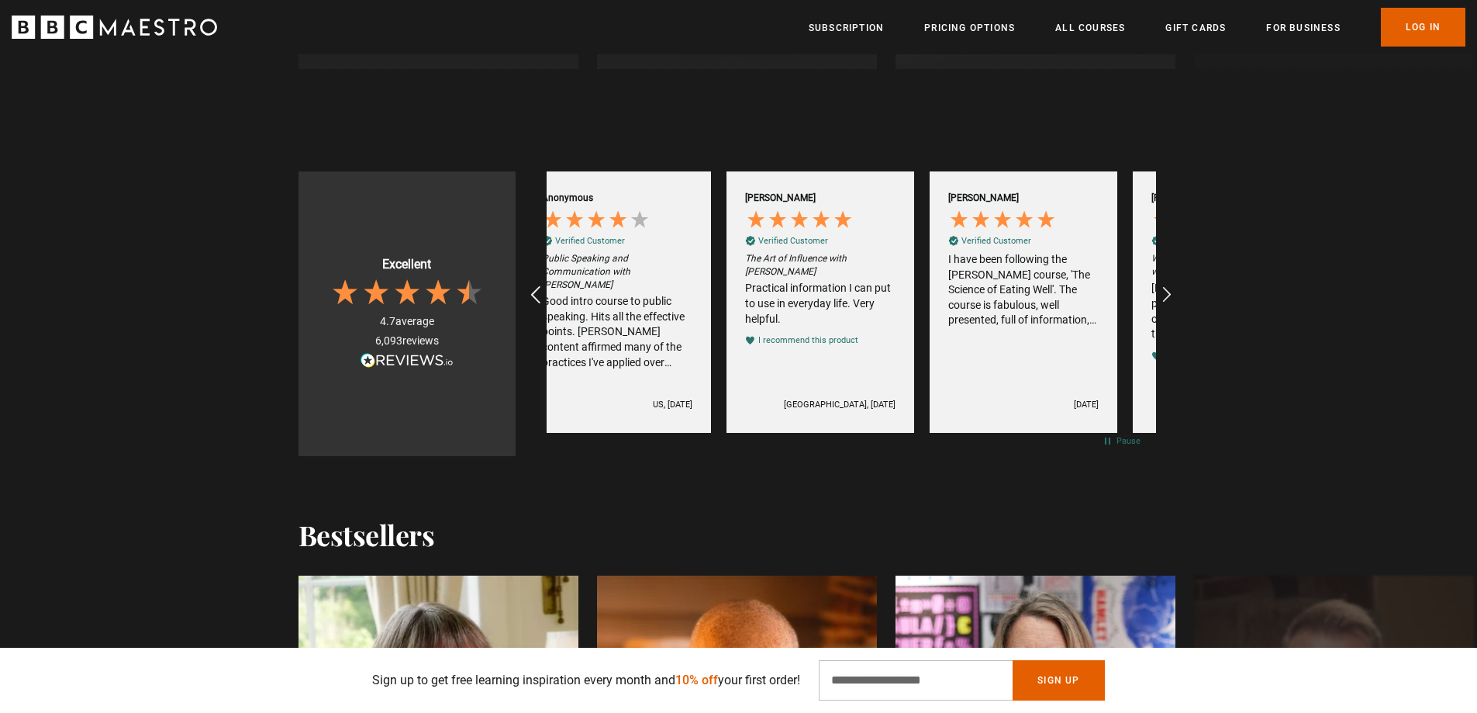
click at [533, 292] on icon "REVIEWS.io Carousel Scroll Left" at bounding box center [535, 295] width 22 height 22
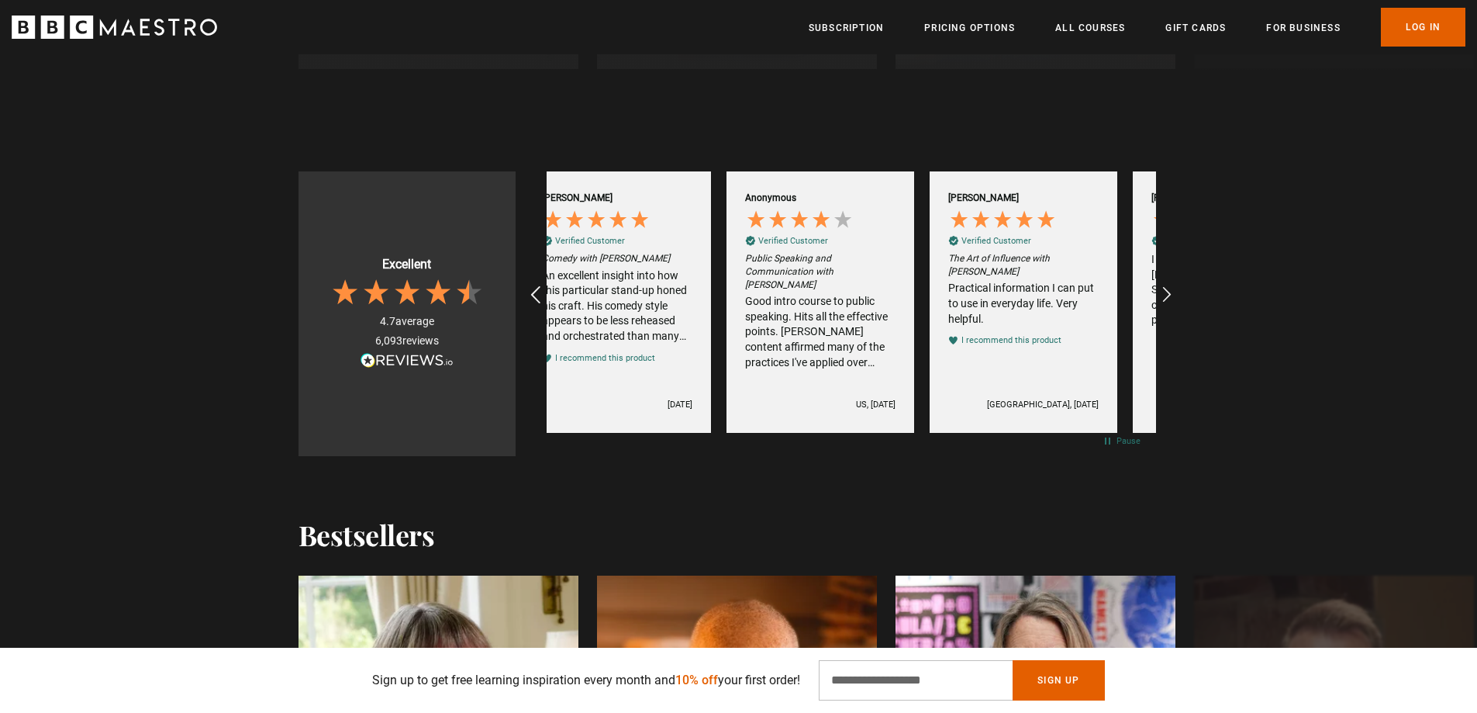
click at [533, 292] on icon "REVIEWS.io Carousel Scroll Left" at bounding box center [535, 295] width 22 height 22
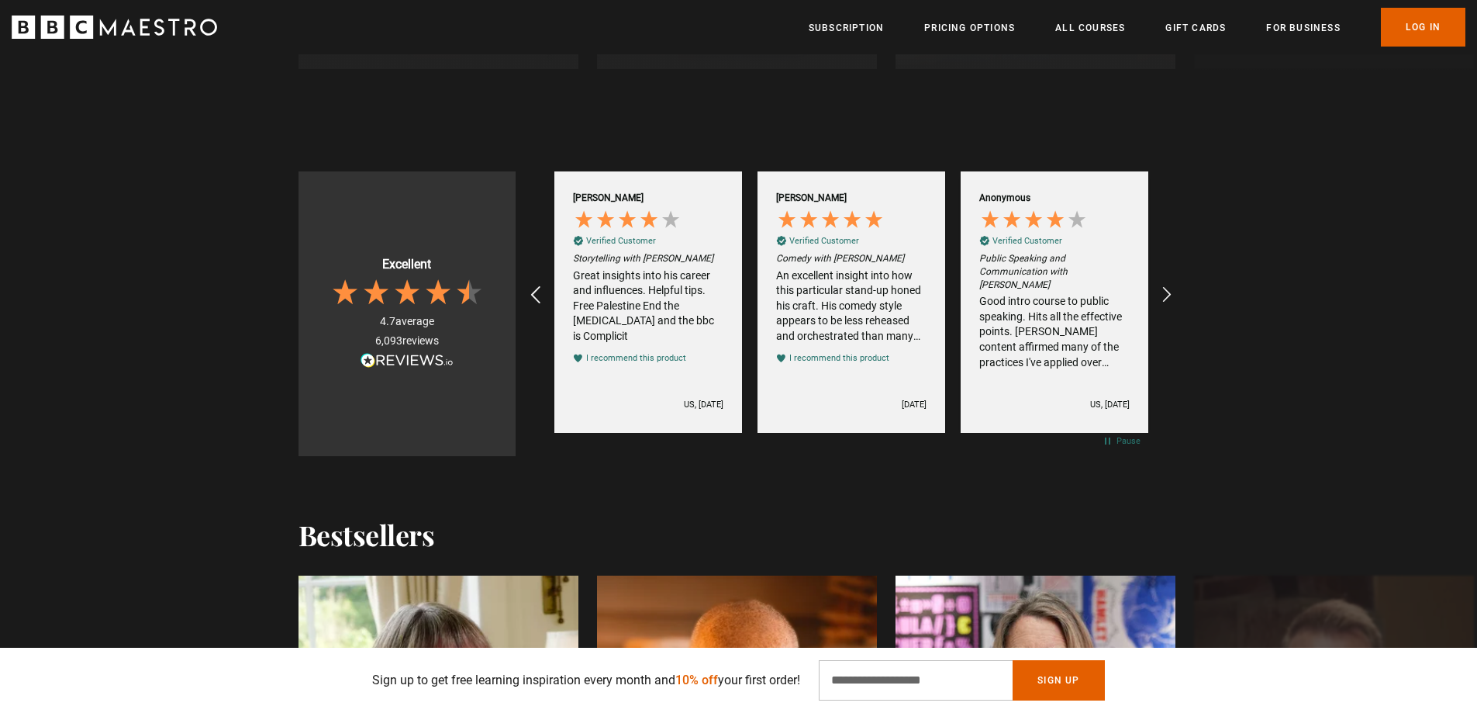
click at [533, 292] on icon "REVIEWS.io Carousel Scroll Left" at bounding box center [535, 295] width 22 height 22
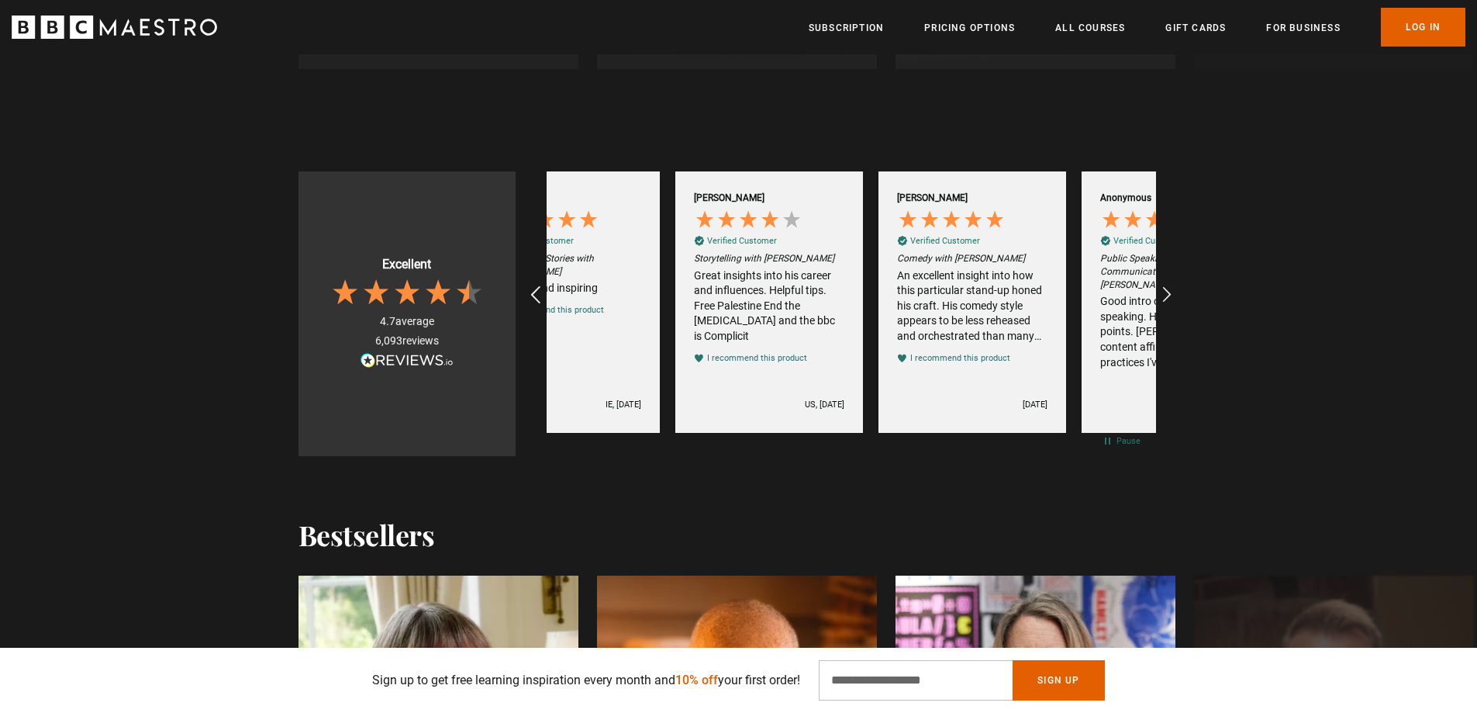
click at [533, 292] on icon "REVIEWS.io Carousel Scroll Left" at bounding box center [535, 295] width 22 height 22
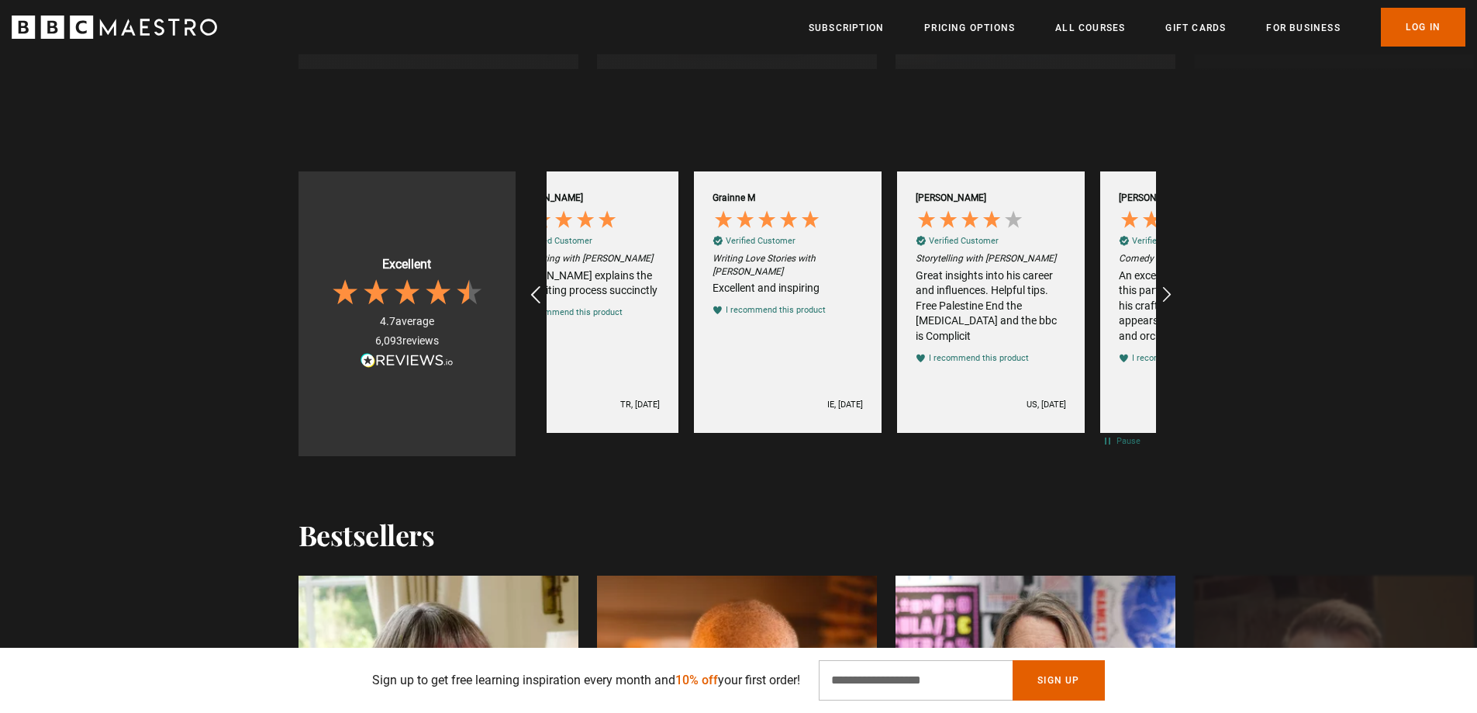
click at [533, 292] on icon "REVIEWS.io Carousel Scroll Left" at bounding box center [535, 295] width 22 height 22
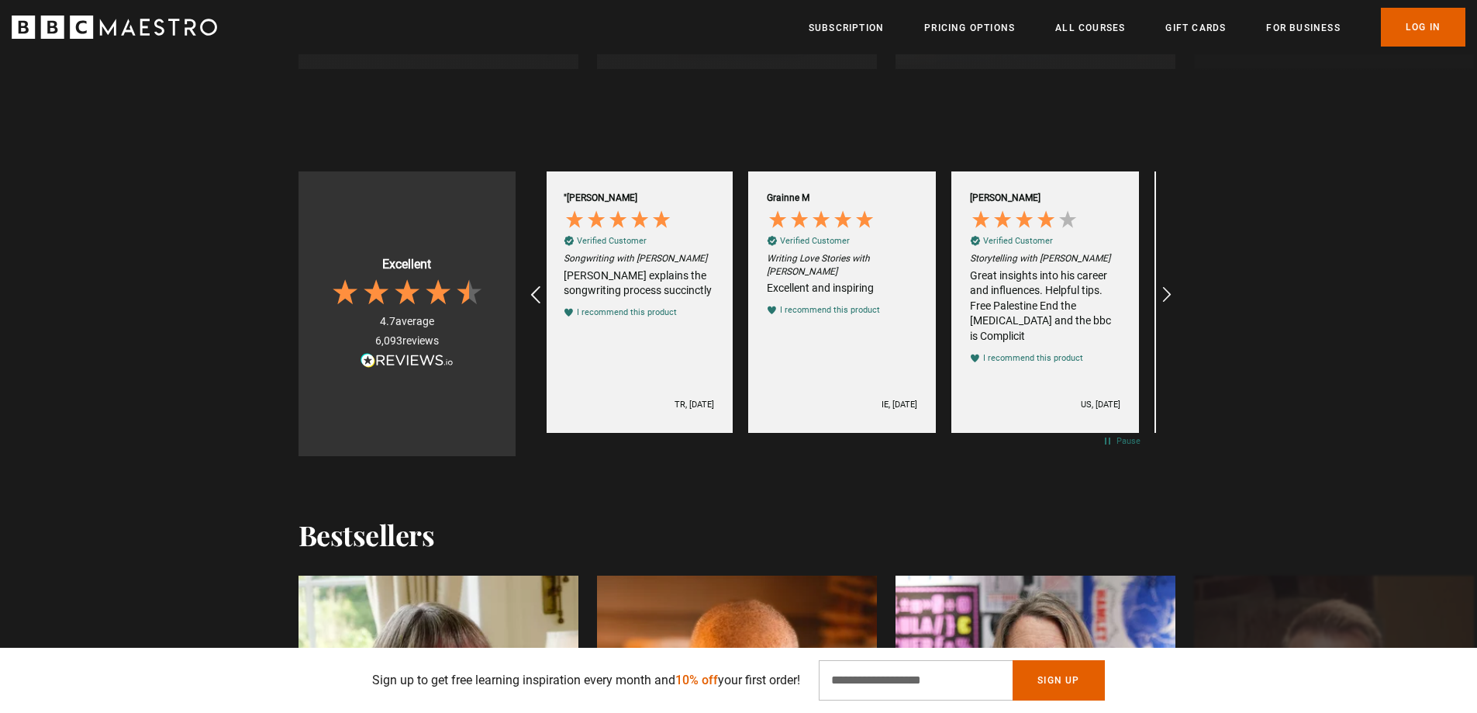
click at [533, 292] on icon "REVIEWS.io Carousel Scroll Left" at bounding box center [535, 295] width 22 height 22
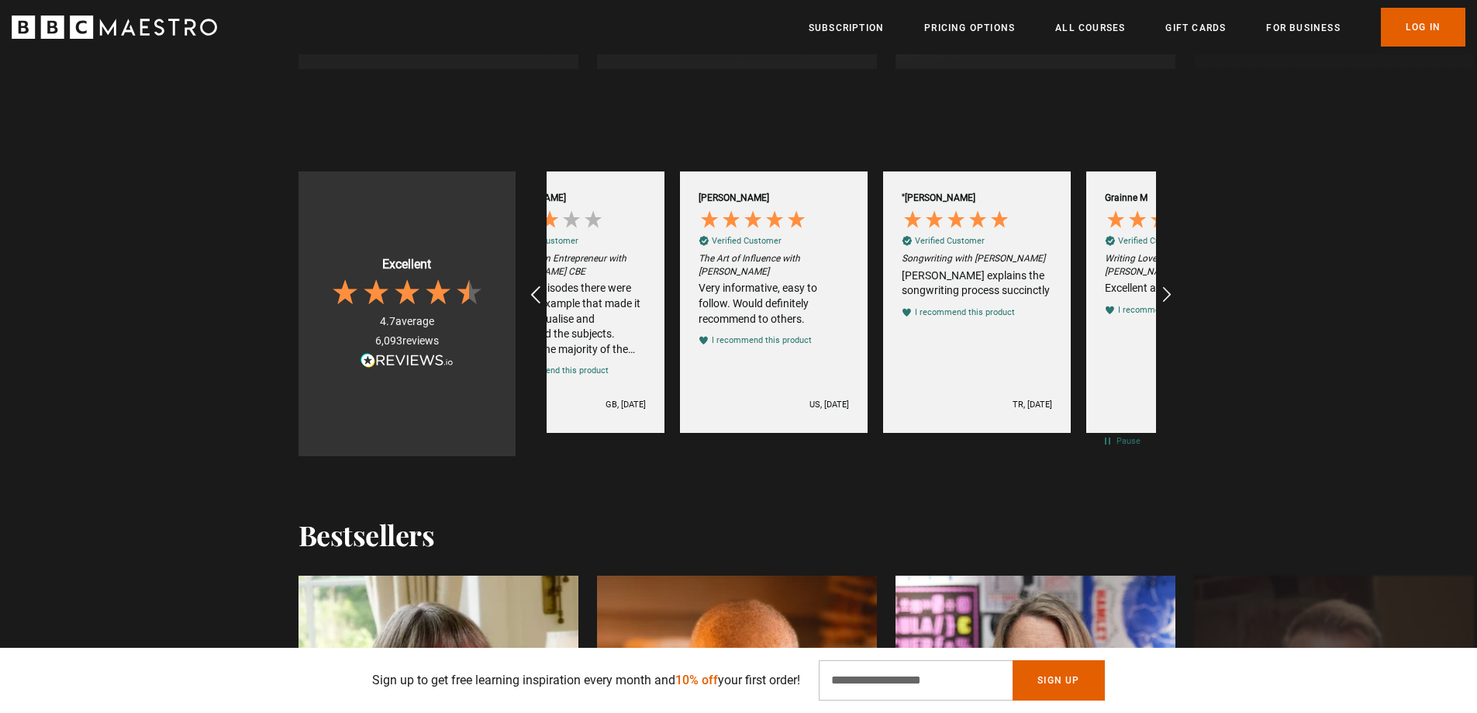
click at [533, 292] on icon "REVIEWS.io Carousel Scroll Left" at bounding box center [535, 295] width 22 height 22
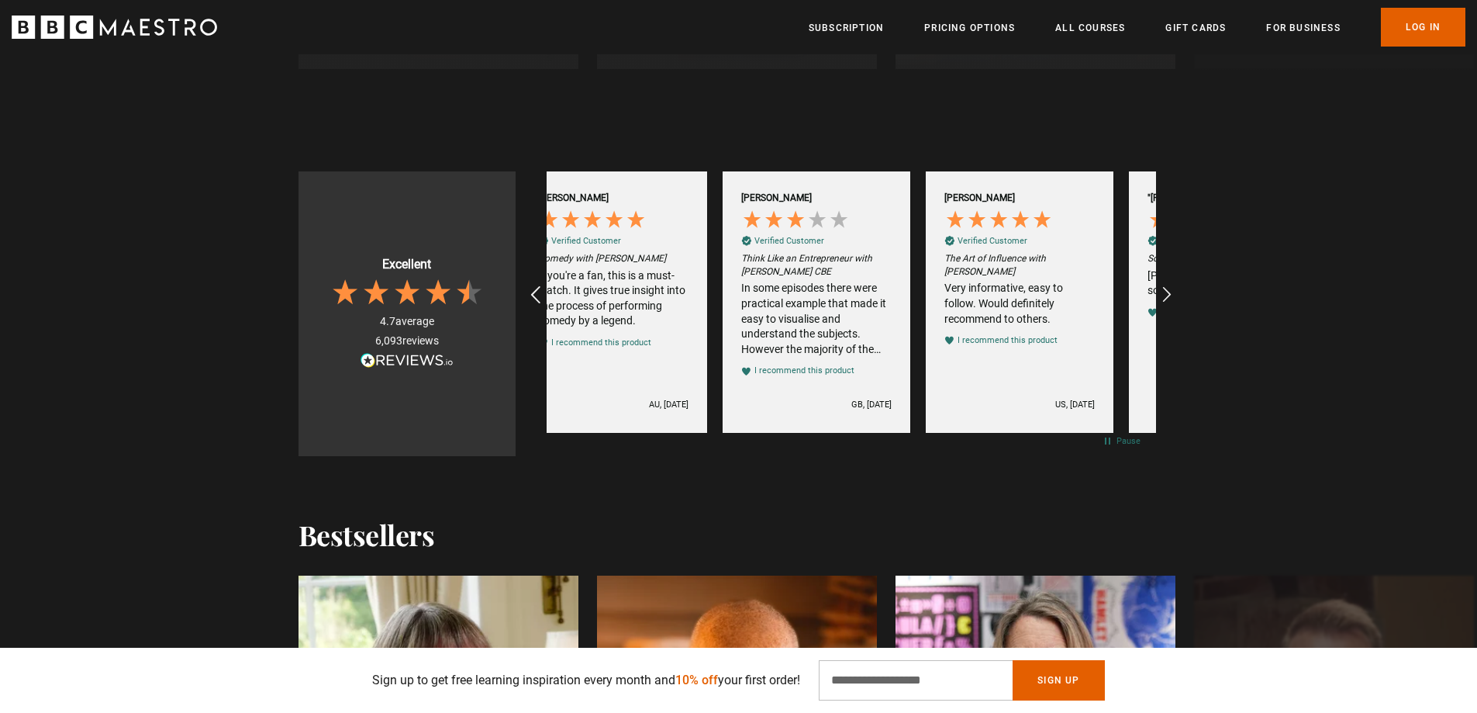
click at [533, 292] on icon "REVIEWS.io Carousel Scroll Left" at bounding box center [535, 295] width 22 height 22
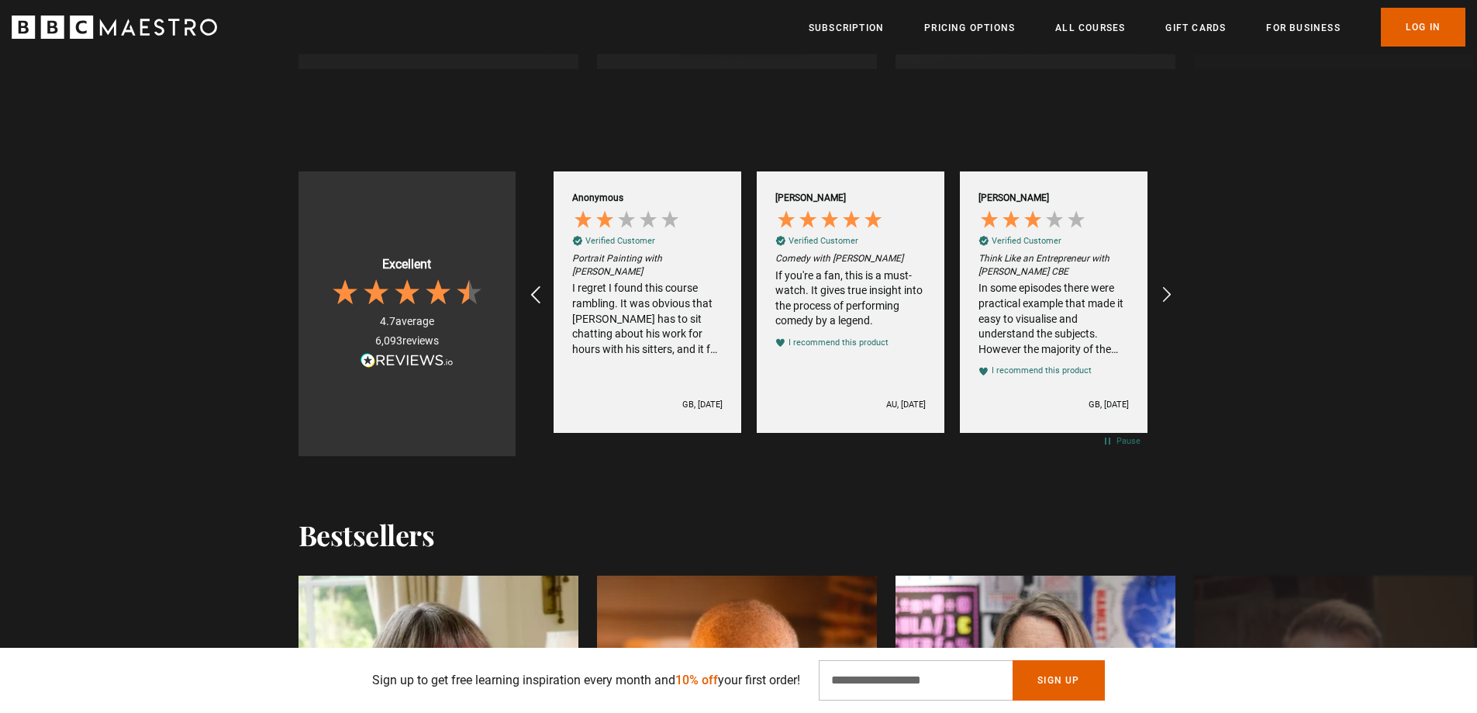
click at [533, 292] on icon "REVIEWS.io Carousel Scroll Left" at bounding box center [535, 295] width 22 height 22
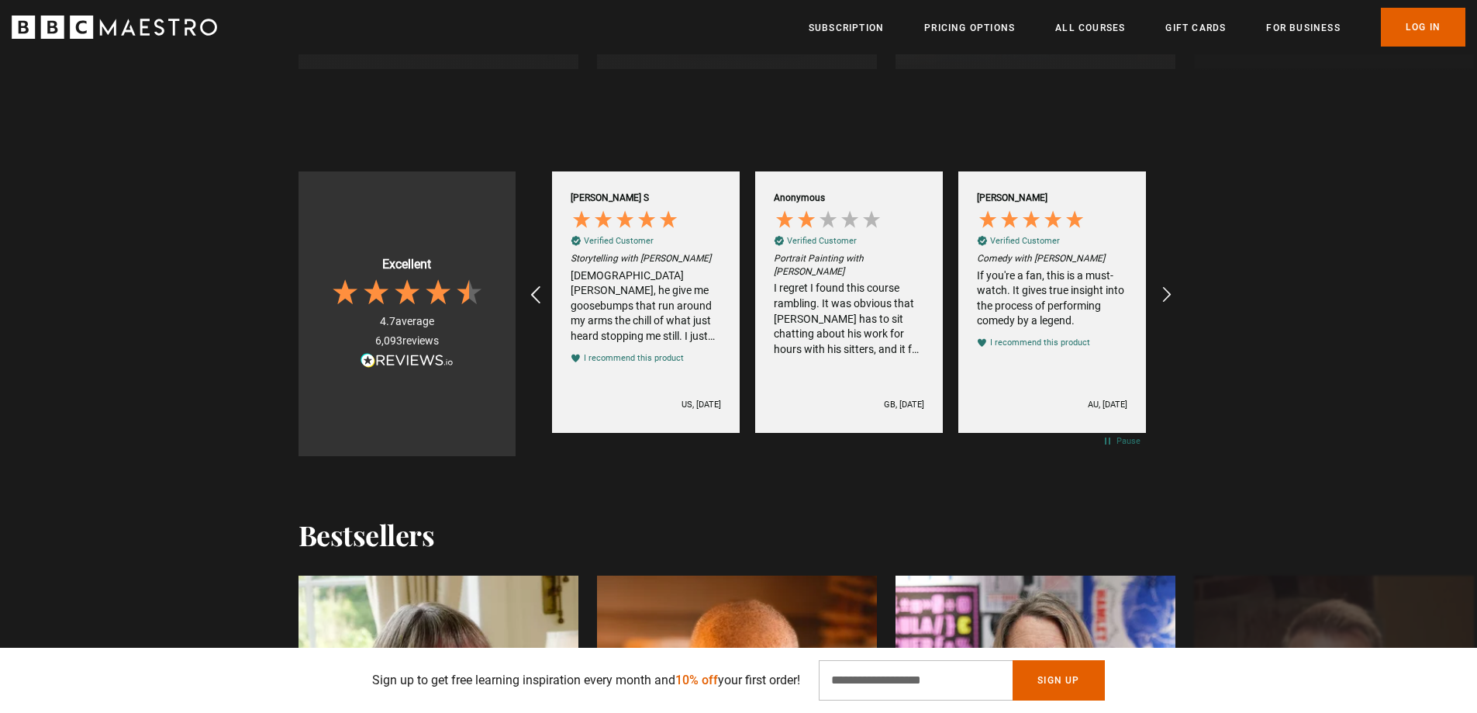
click at [533, 292] on icon "REVIEWS.io Carousel Scroll Left" at bounding box center [535, 295] width 22 height 22
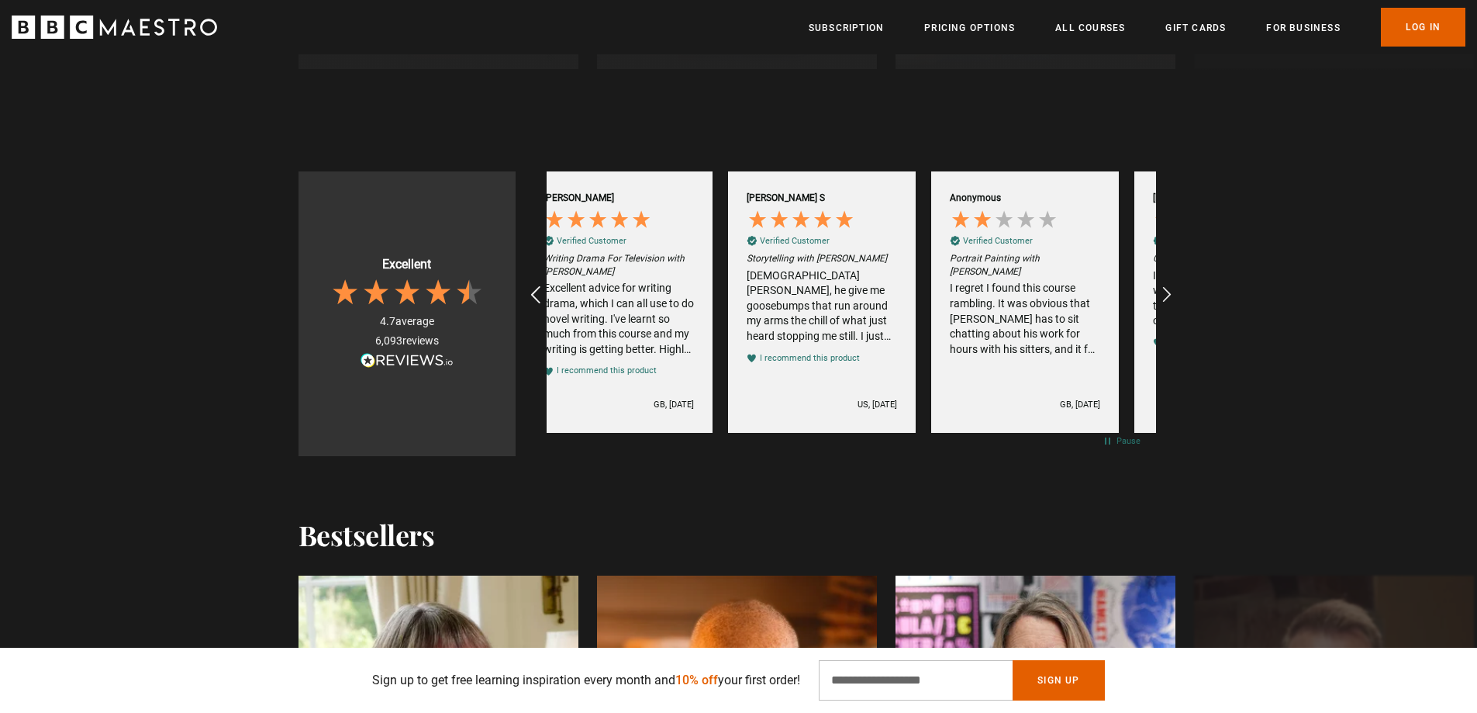
scroll to position [0, 1016]
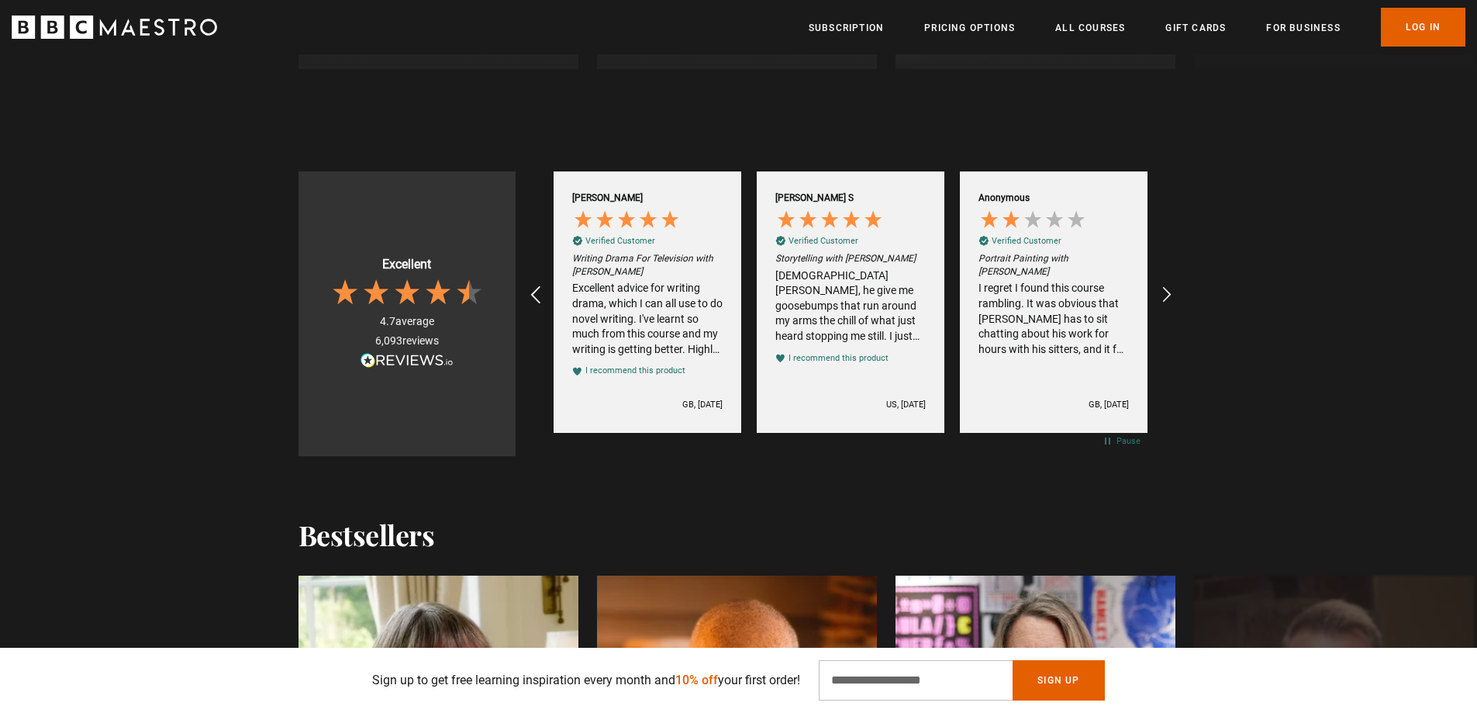
click at [531, 295] on icon "REVIEWS.io Carousel Scroll Left" at bounding box center [535, 295] width 22 height 22
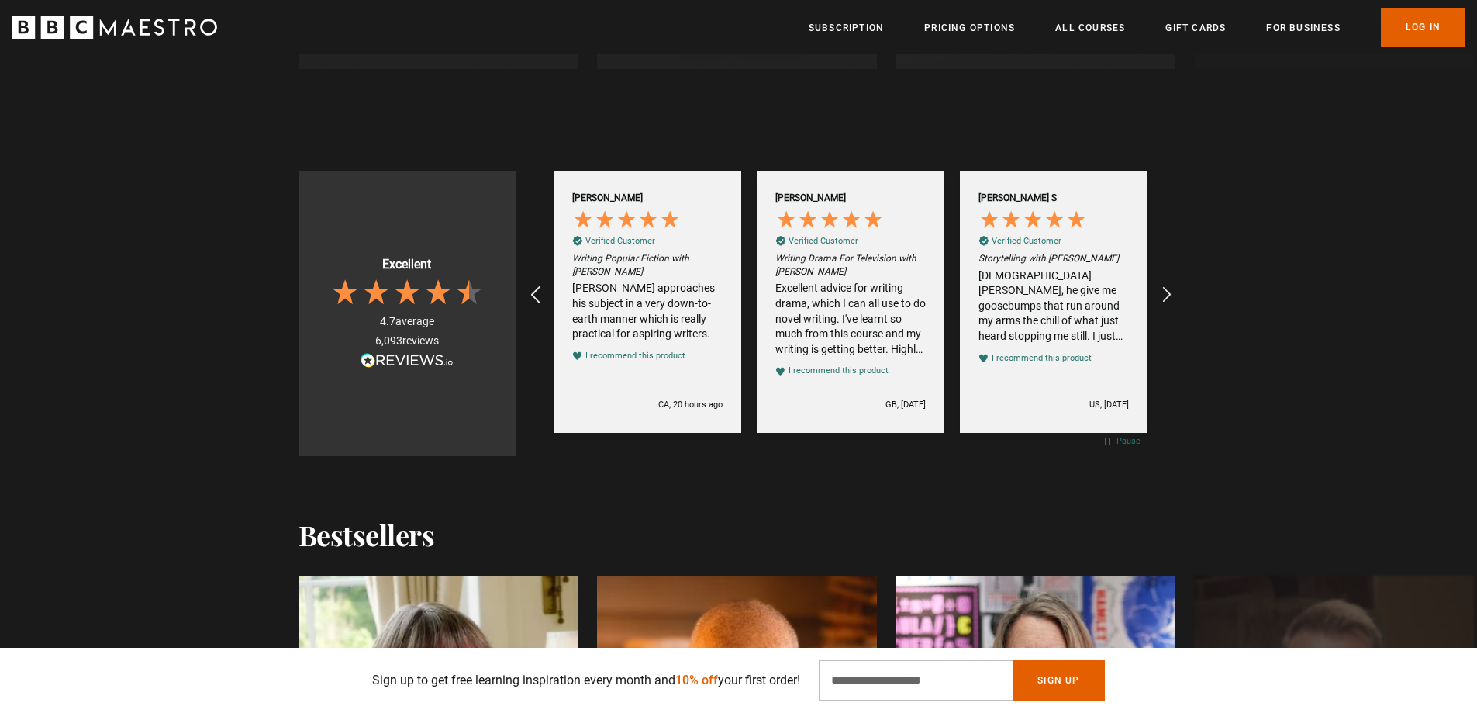
click at [531, 295] on icon "REVIEWS.io Carousel Scroll Left" at bounding box center [535, 295] width 22 height 22
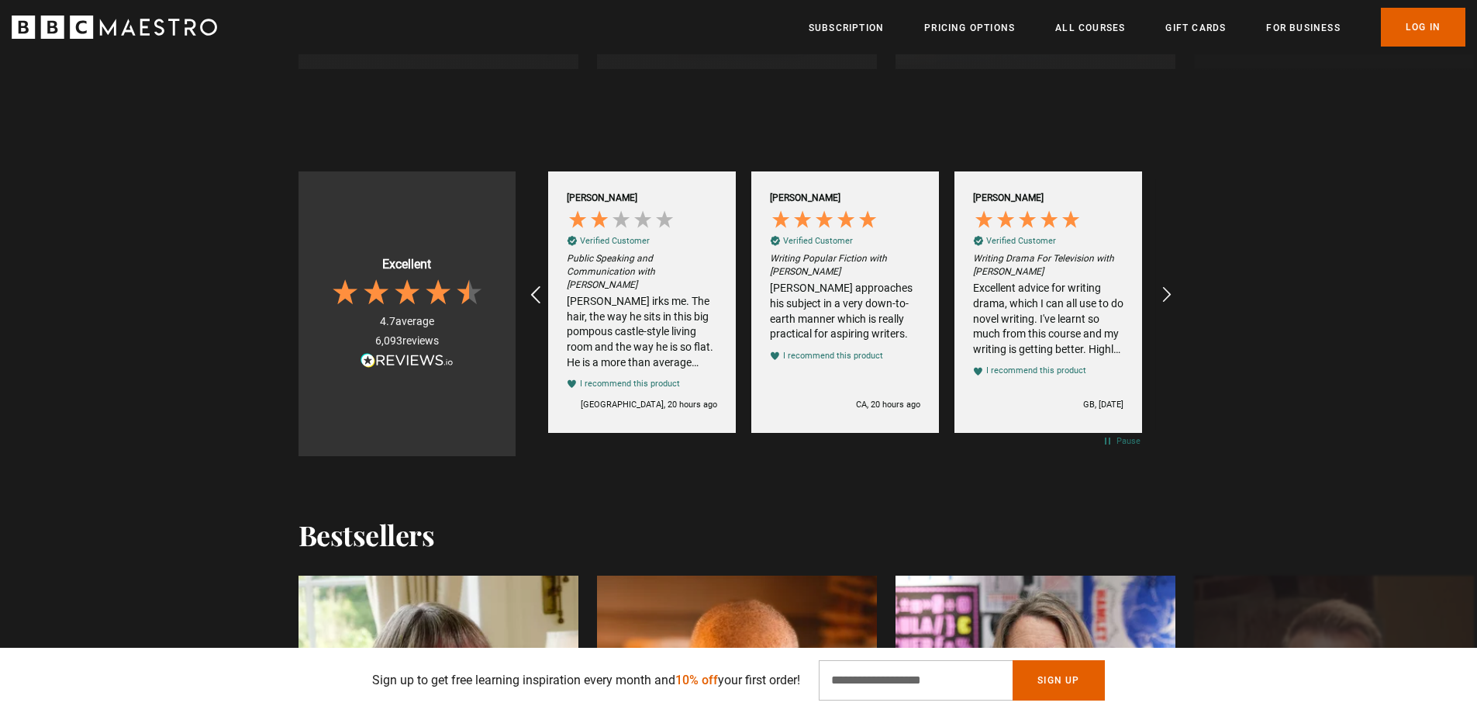
scroll to position [0, 609]
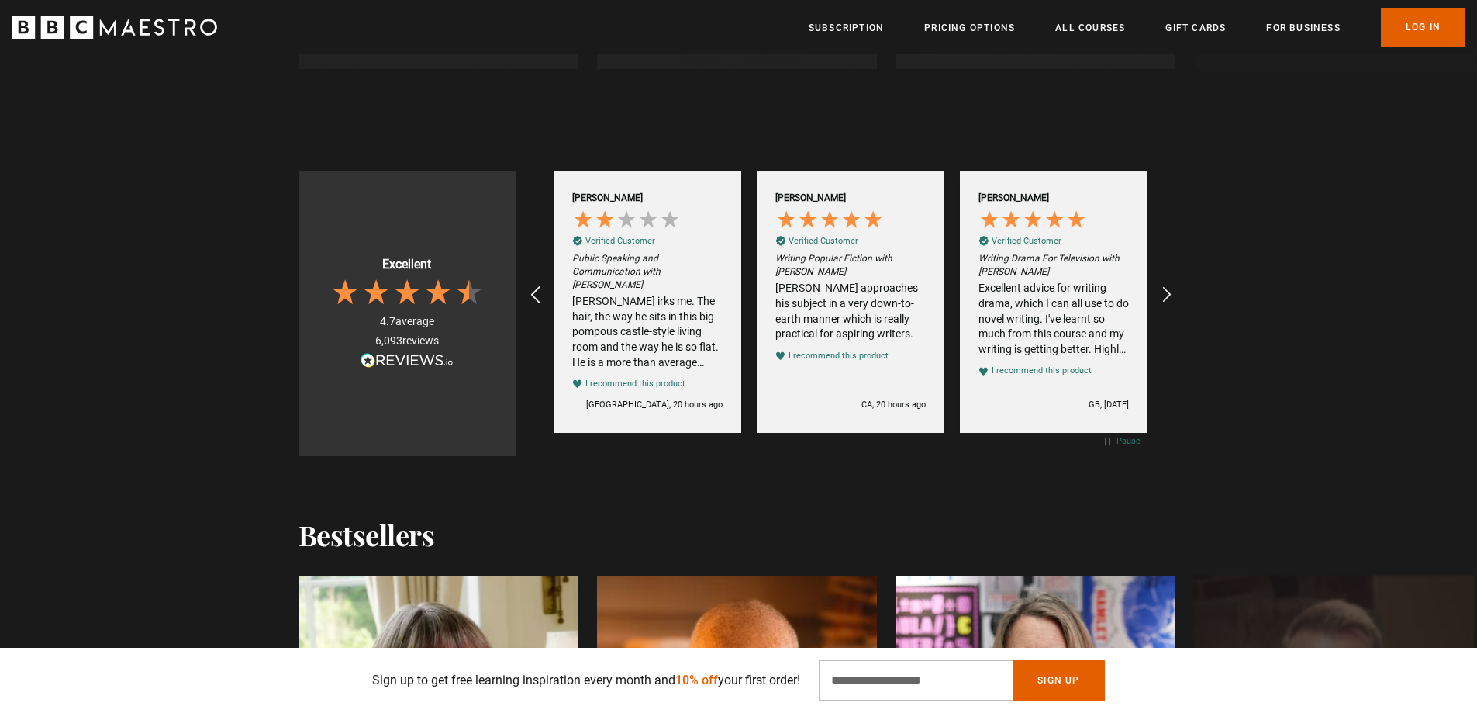
click at [538, 295] on icon "REVIEWS.io Carousel Scroll Left" at bounding box center [535, 295] width 22 height 22
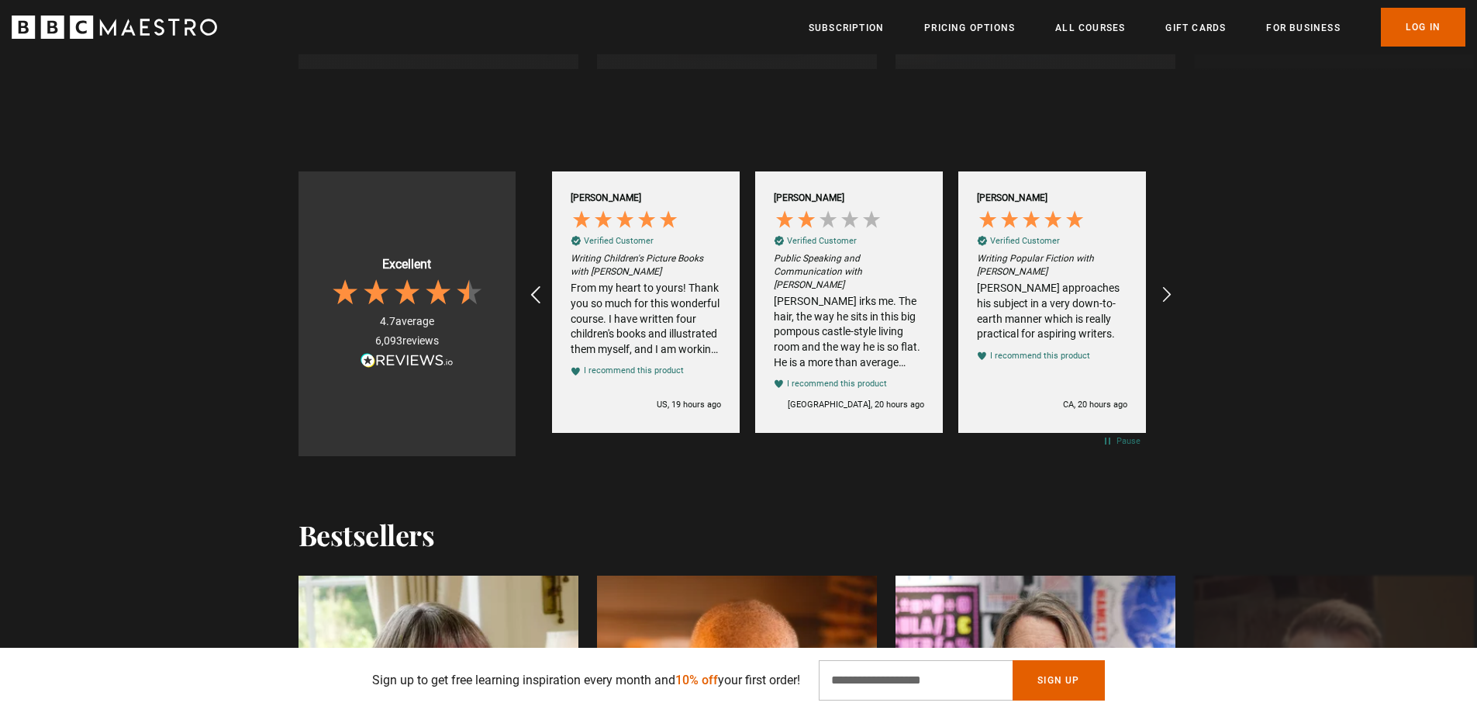
scroll to position [0, 406]
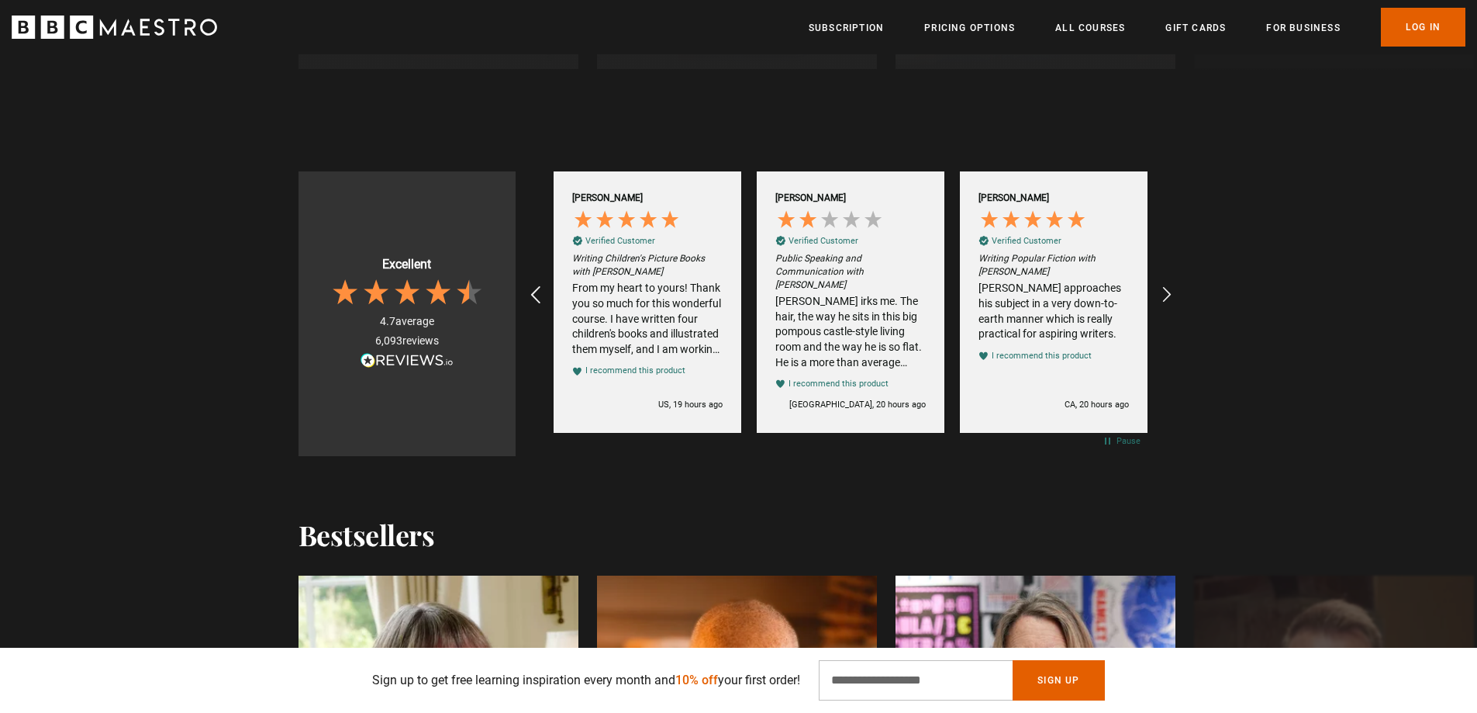
click at [533, 295] on icon "REVIEWS.io Carousel Scroll Left" at bounding box center [535, 295] width 22 height 22
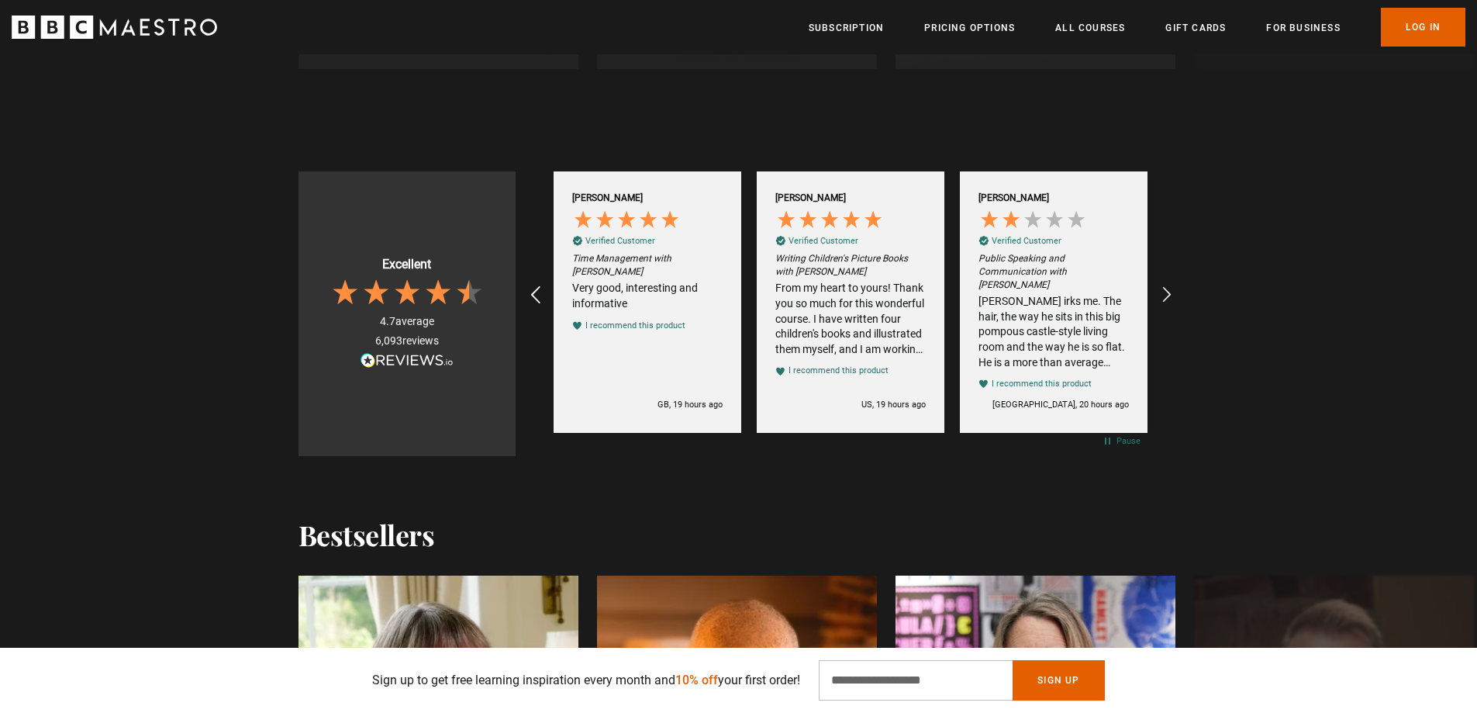
click at [532, 295] on icon "REVIEWS.io Carousel Scroll Left" at bounding box center [535, 295] width 22 height 22
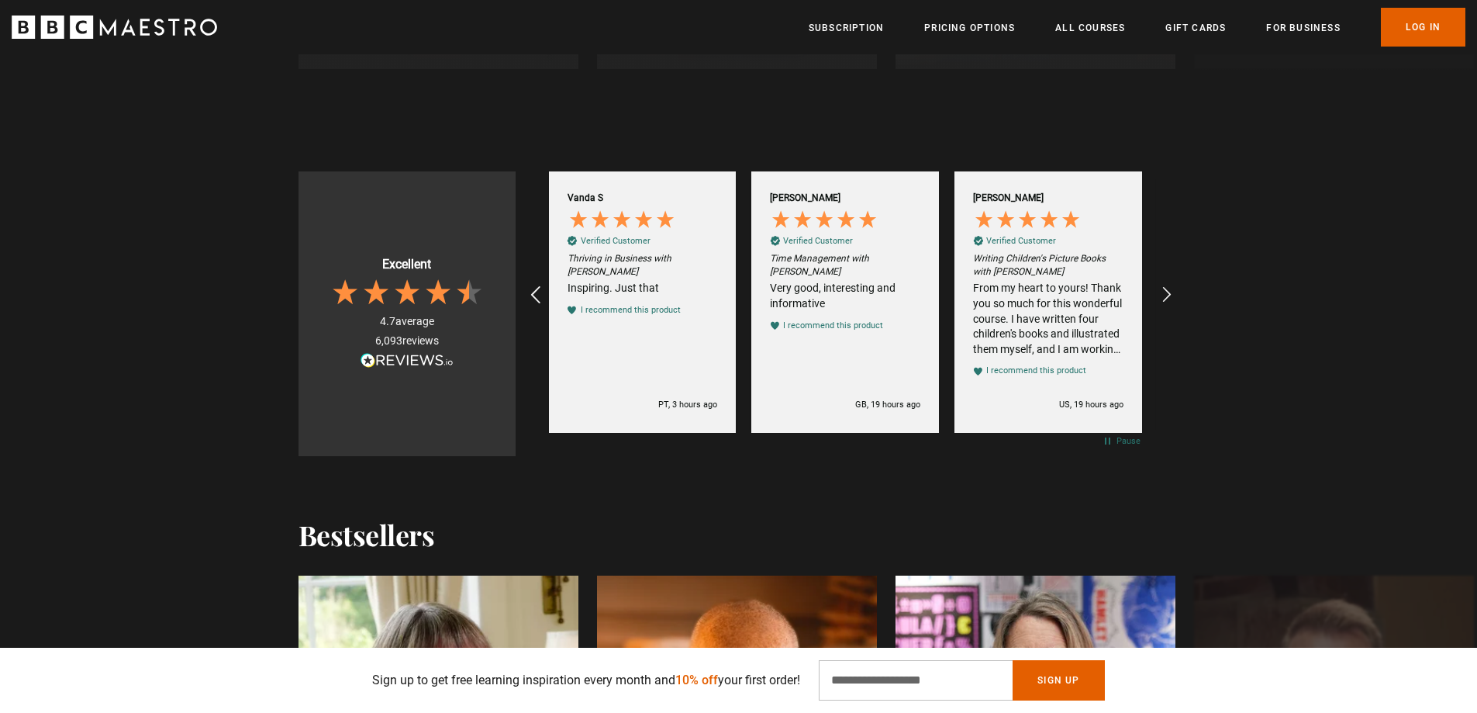
scroll to position [0, 0]
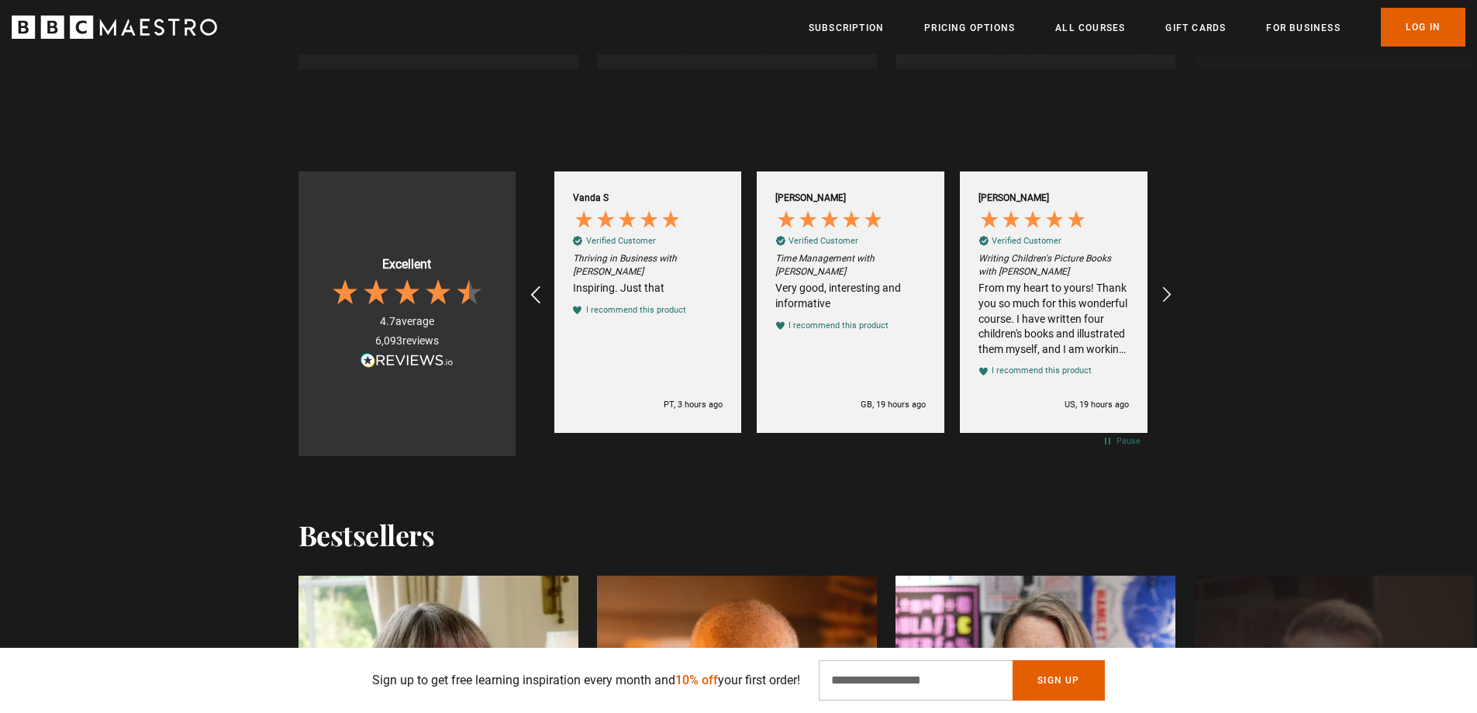
click at [533, 292] on icon "REVIEWS.io Carousel Scroll Left" at bounding box center [535, 295] width 22 height 22
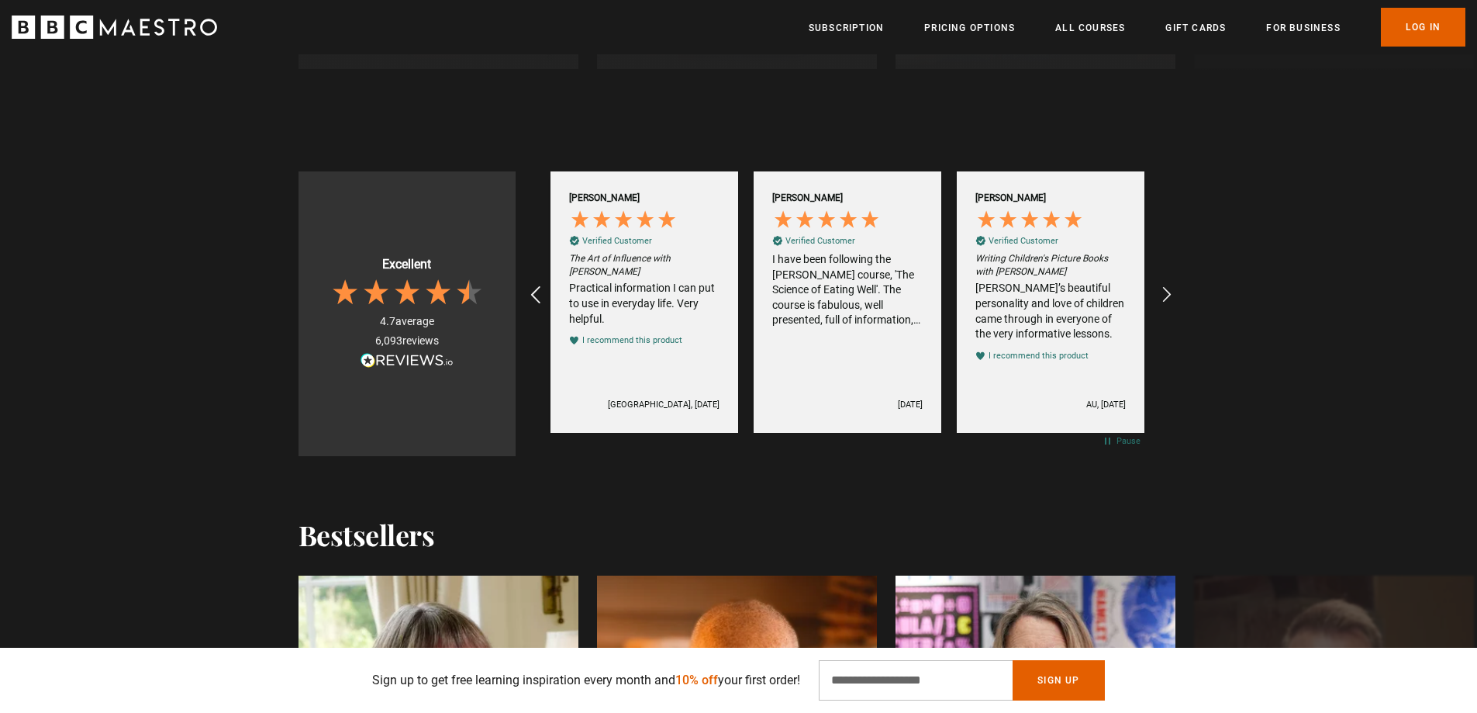
scroll to position [0, 3251]
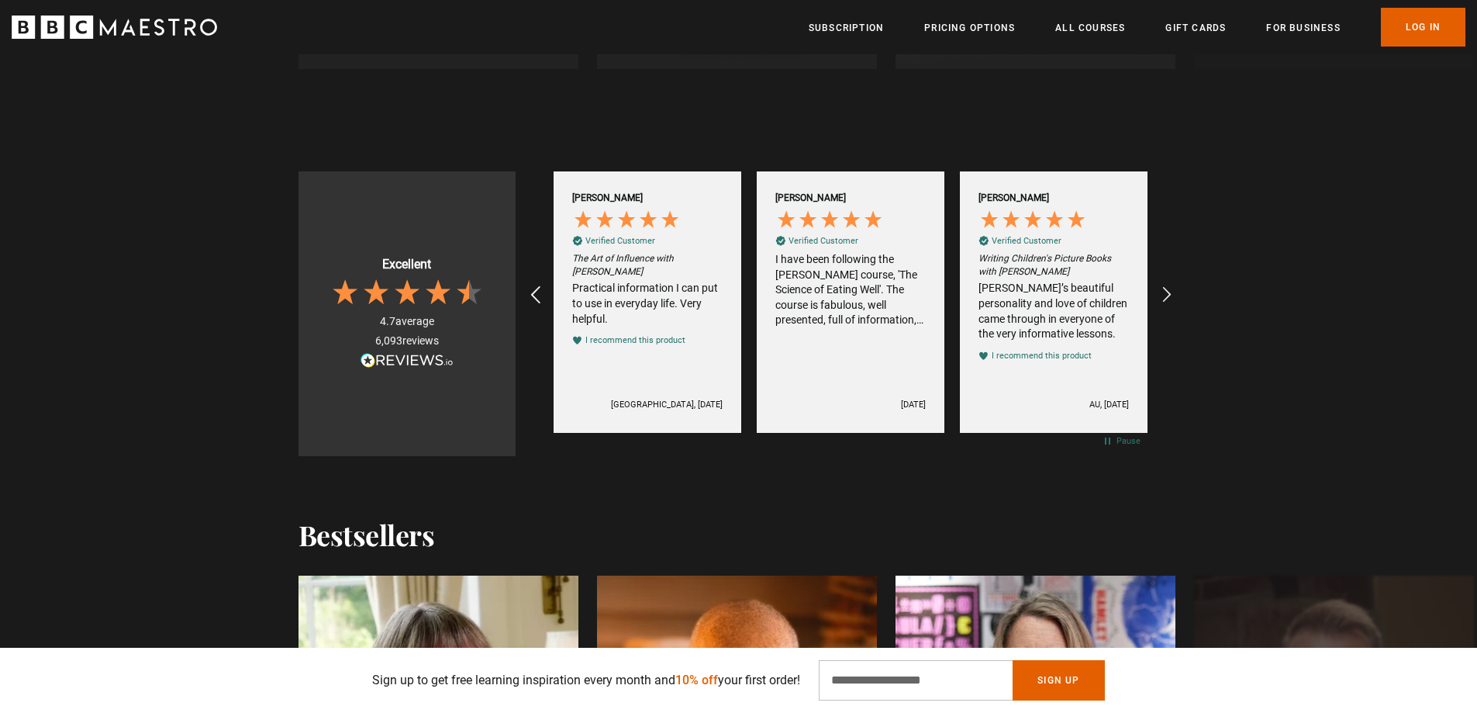
click at [533, 291] on icon "REVIEWS.io Carousel Scroll Left" at bounding box center [535, 295] width 22 height 22
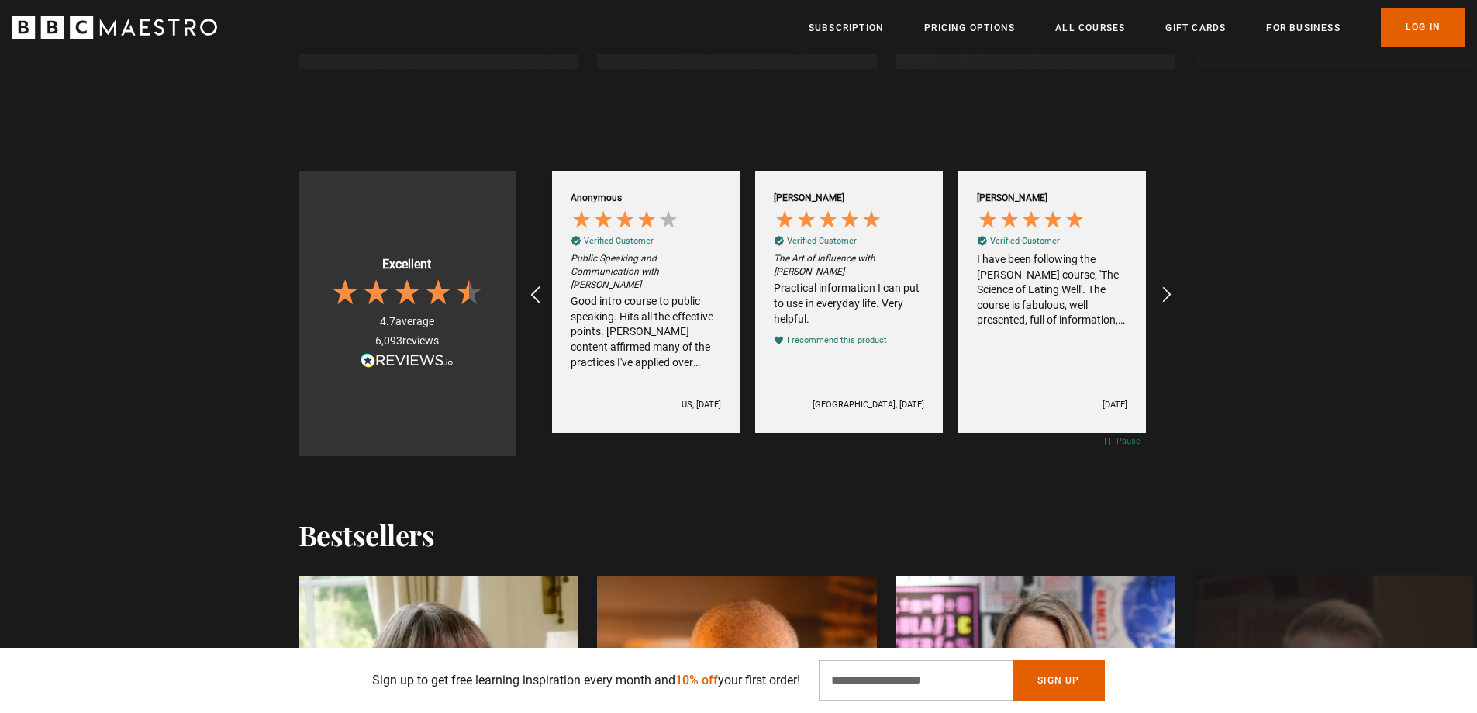
scroll to position [0, 3047]
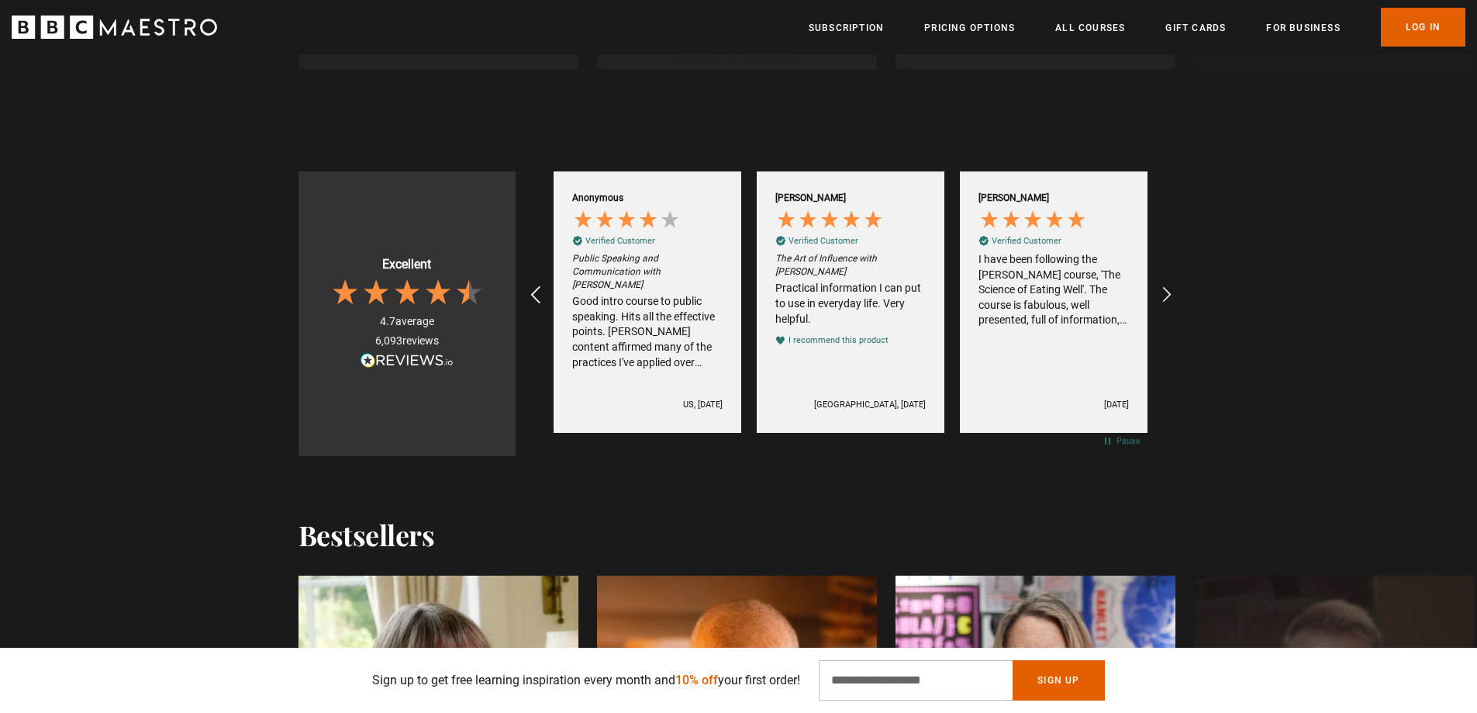
click at [533, 290] on icon "REVIEWS.io Carousel Scroll Left" at bounding box center [535, 295] width 22 height 22
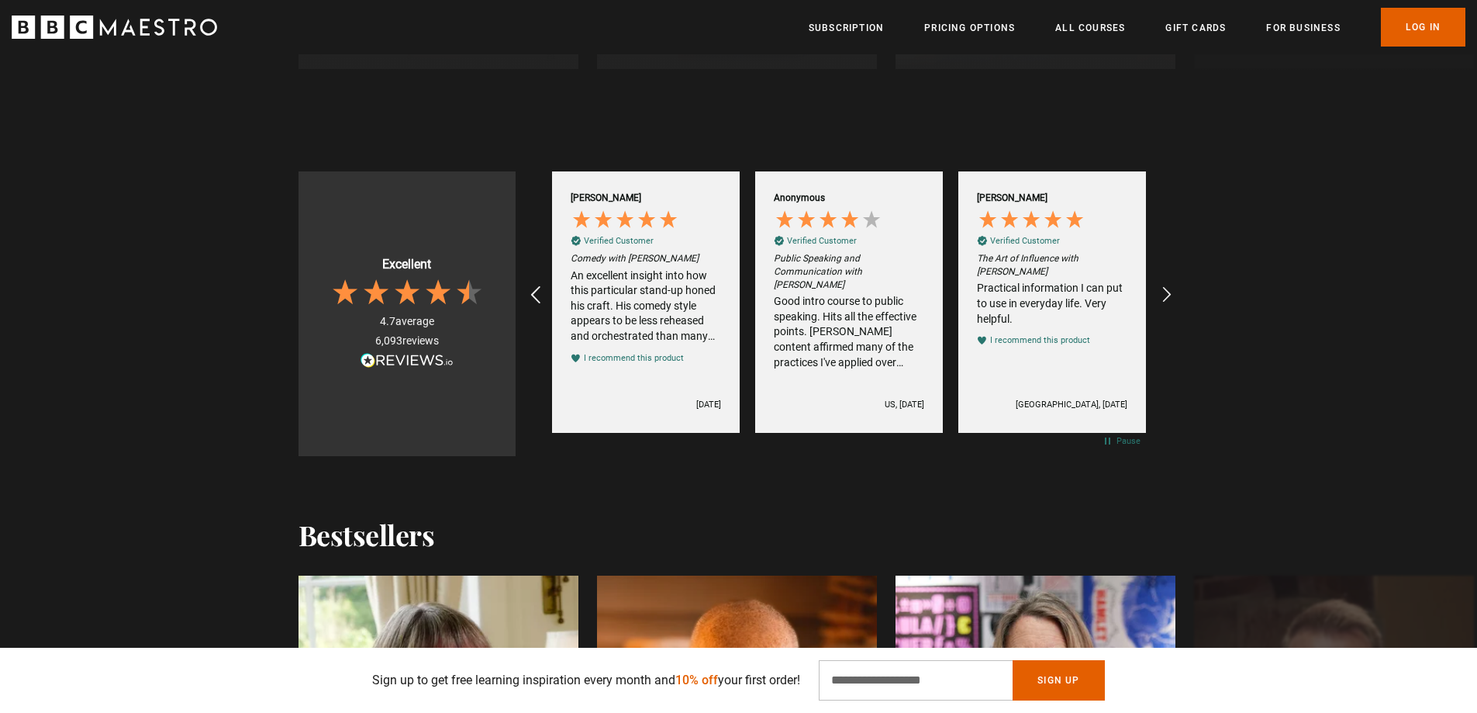
scroll to position [0, 2844]
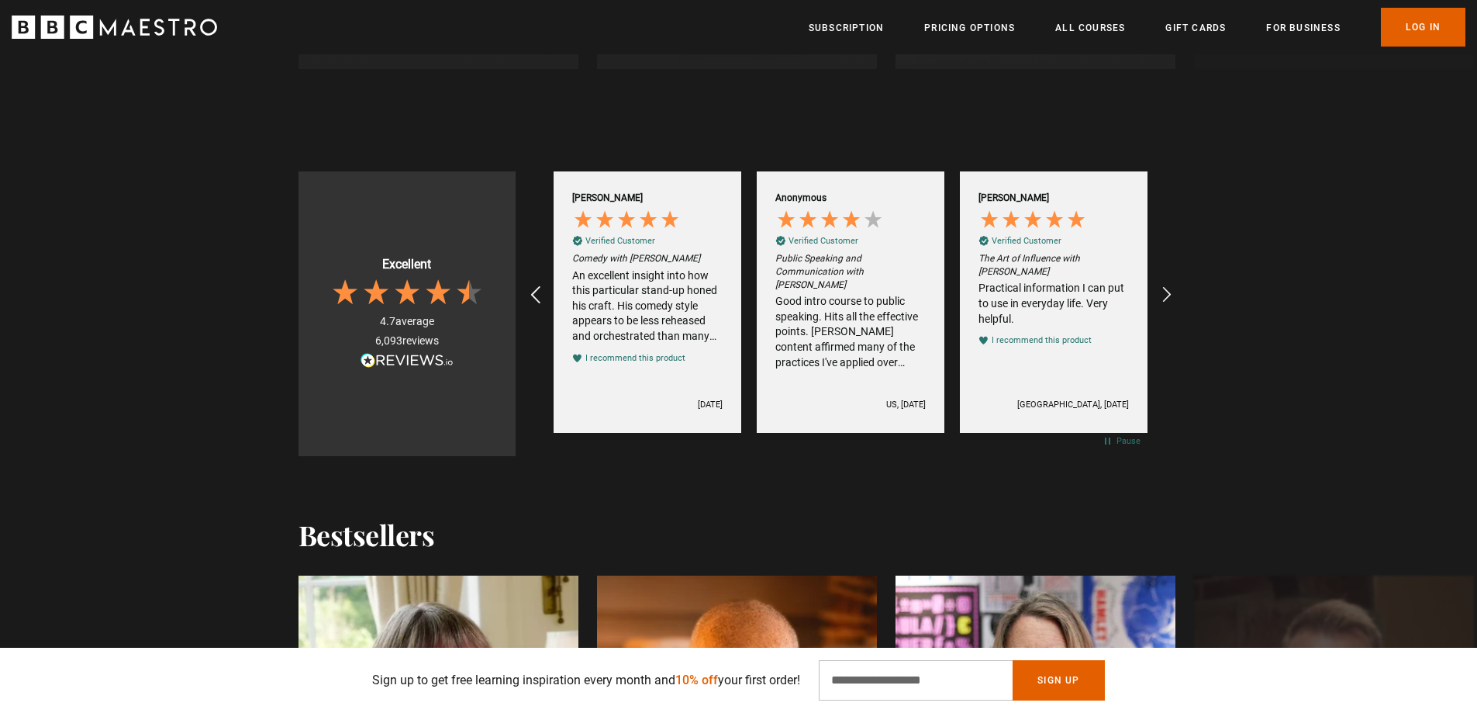
click at [533, 290] on icon "REVIEWS.io Carousel Scroll Left" at bounding box center [535, 295] width 22 height 22
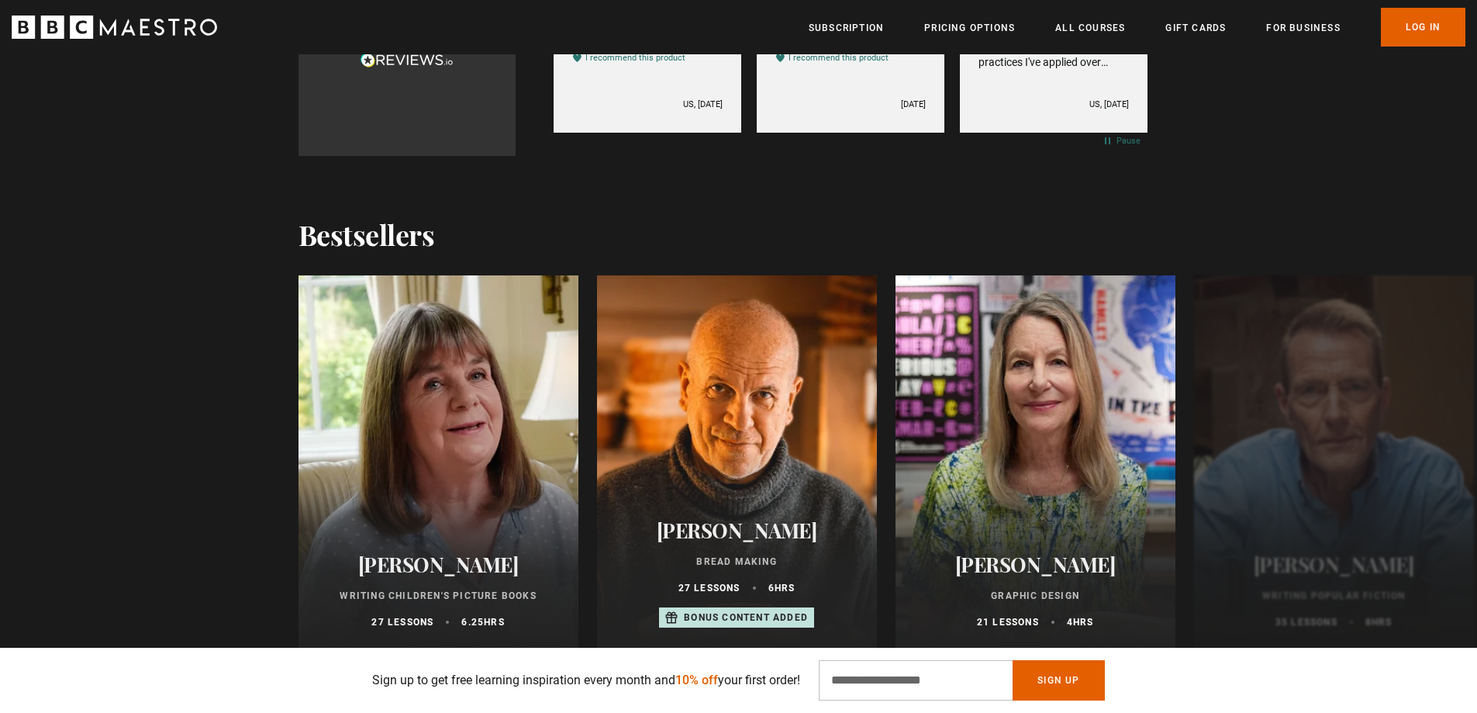
scroll to position [1628, 0]
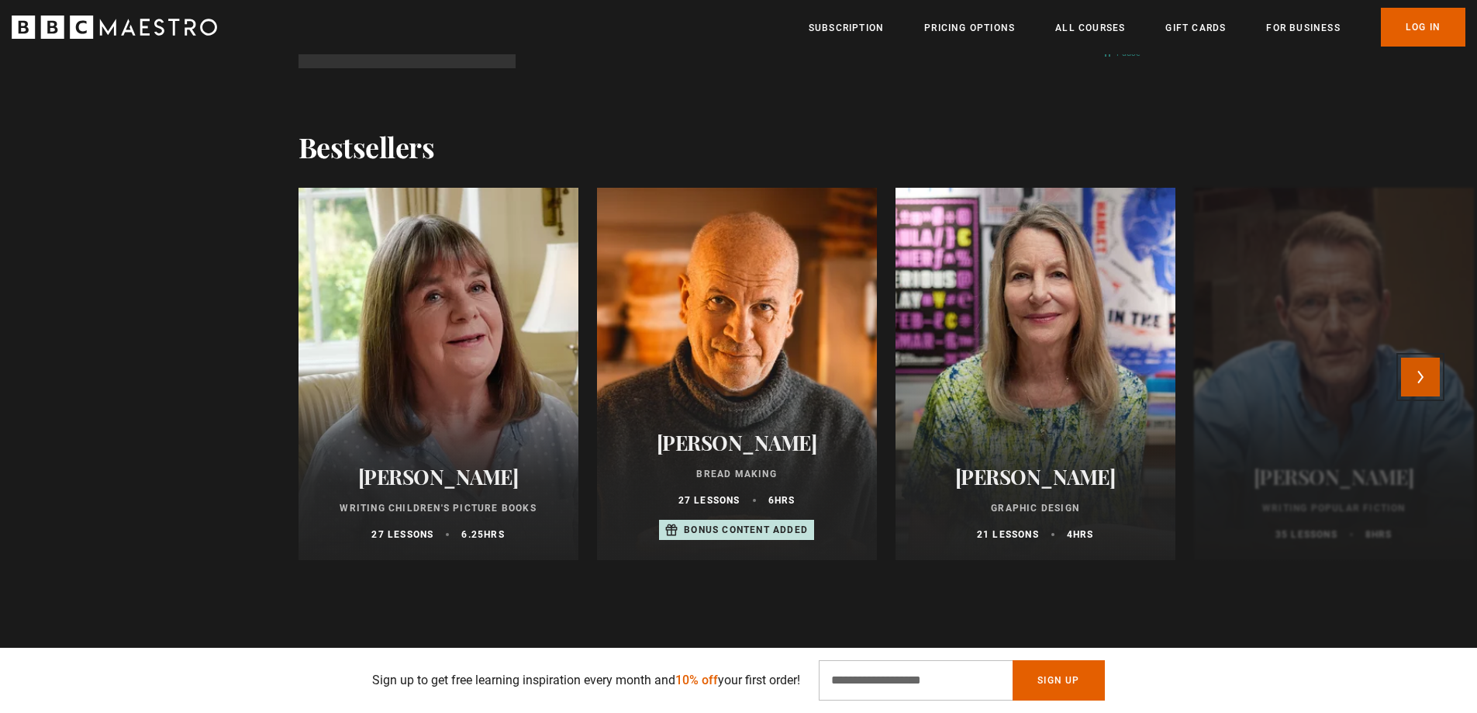
click at [1420, 378] on button "Next" at bounding box center [1420, 376] width 39 height 39
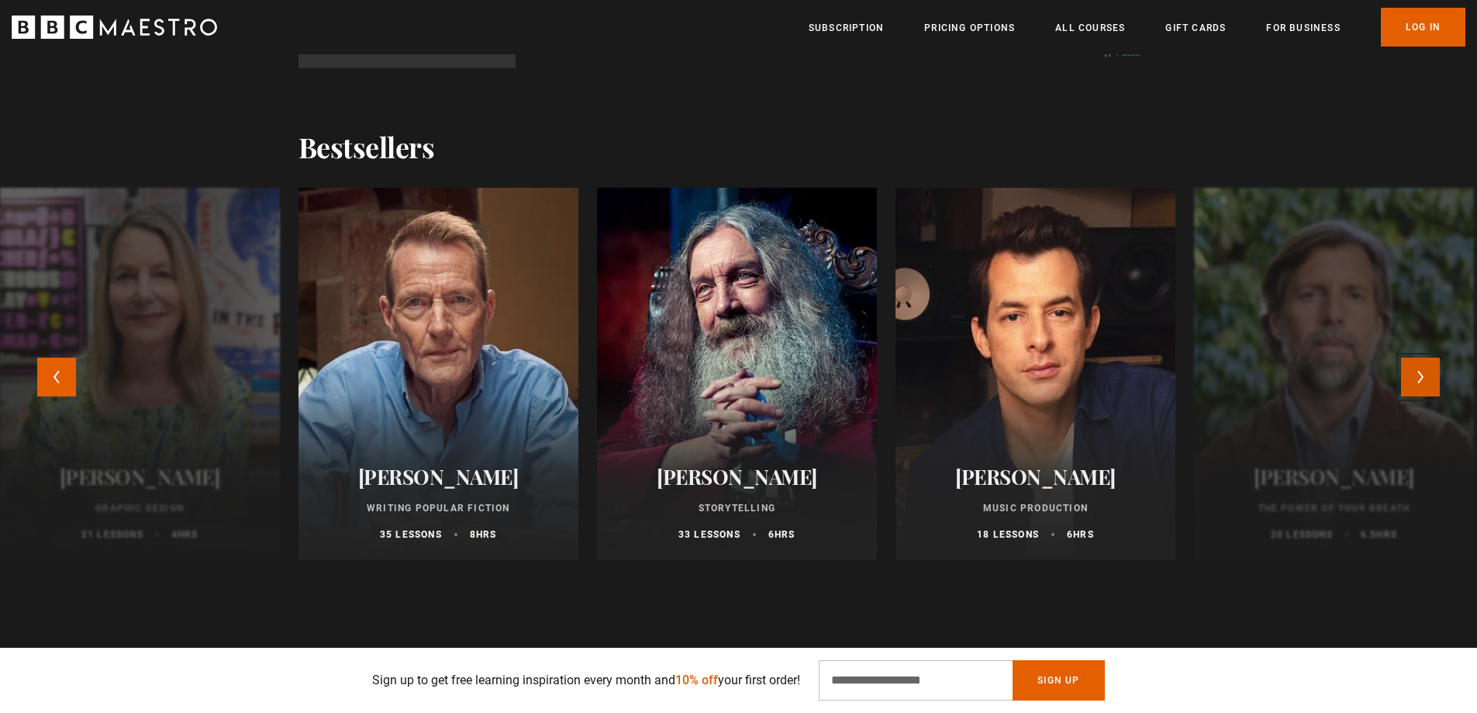
scroll to position [0, 2844]
click at [1420, 371] on button "Next" at bounding box center [1420, 376] width 39 height 39
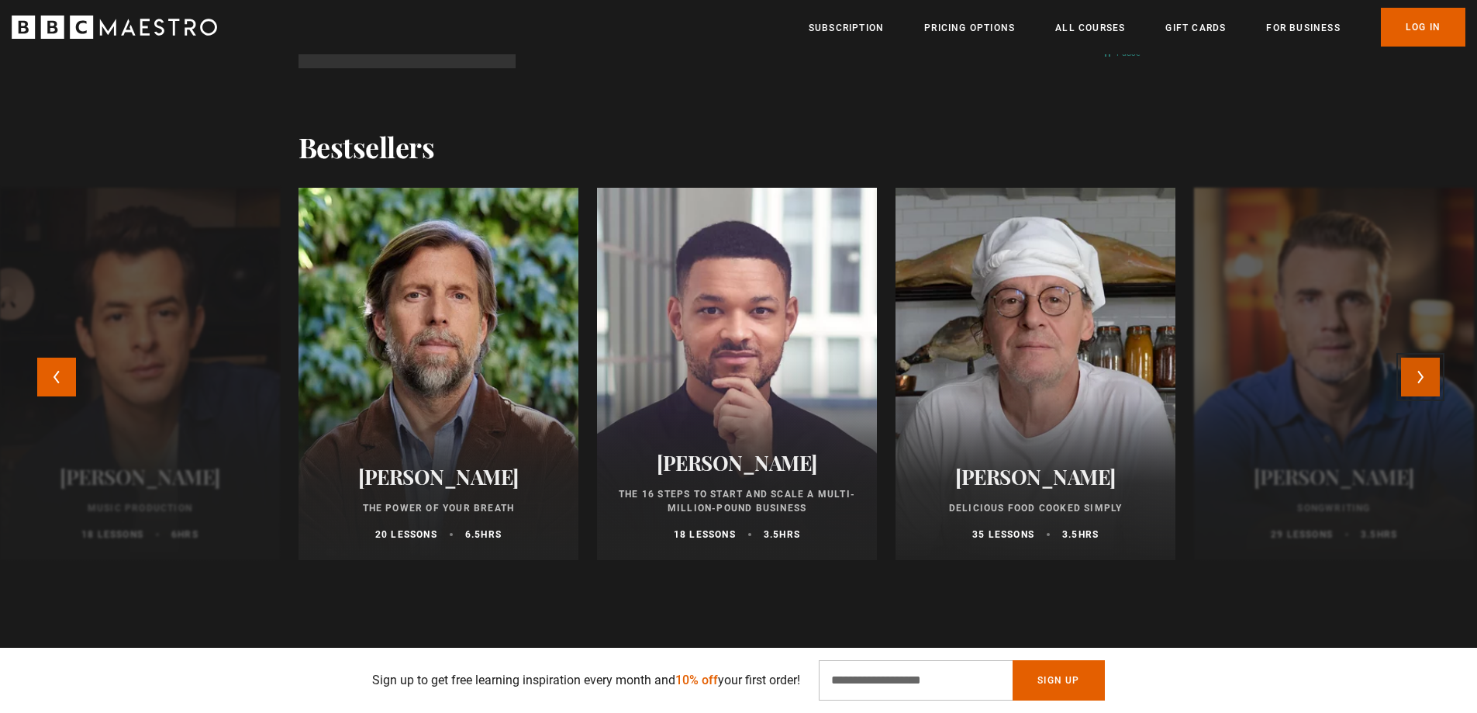
click at [1420, 371] on button "Next" at bounding box center [1420, 376] width 39 height 39
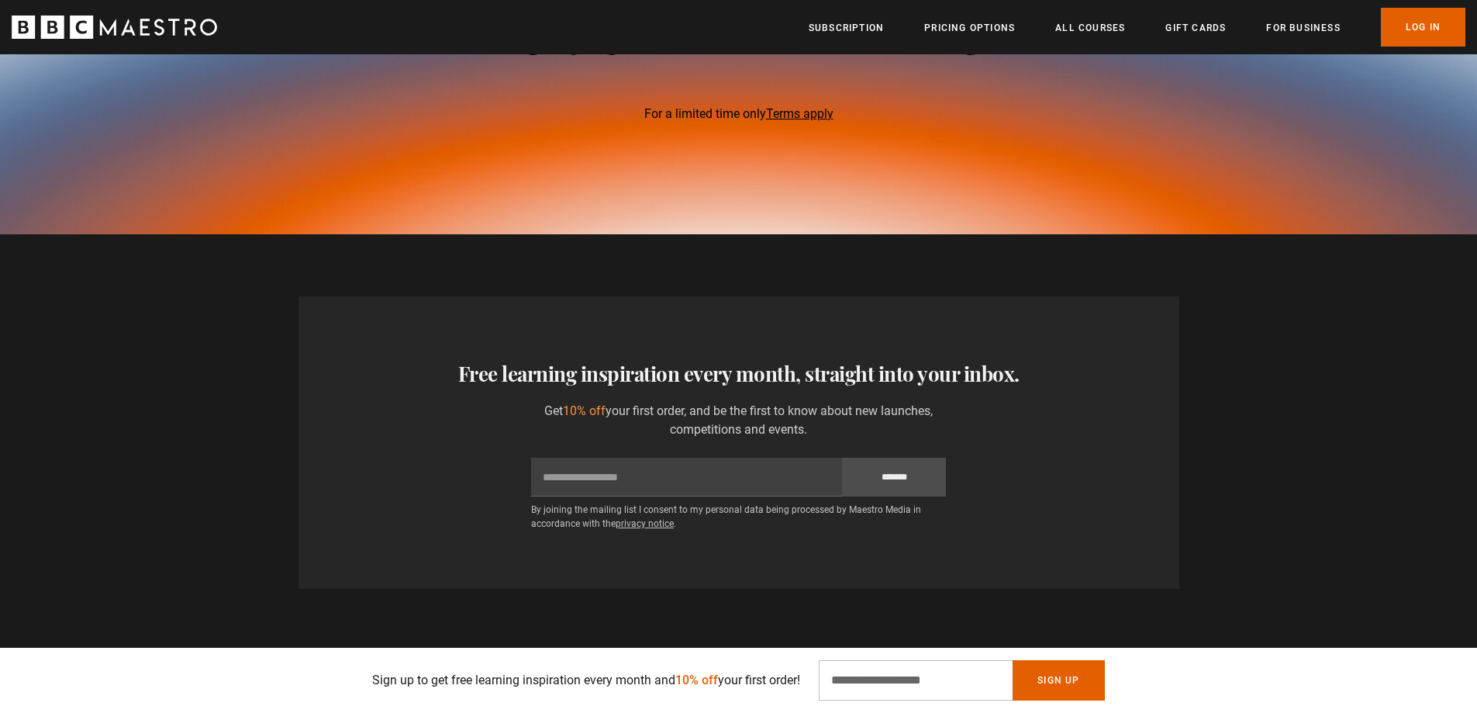
scroll to position [0, 3453]
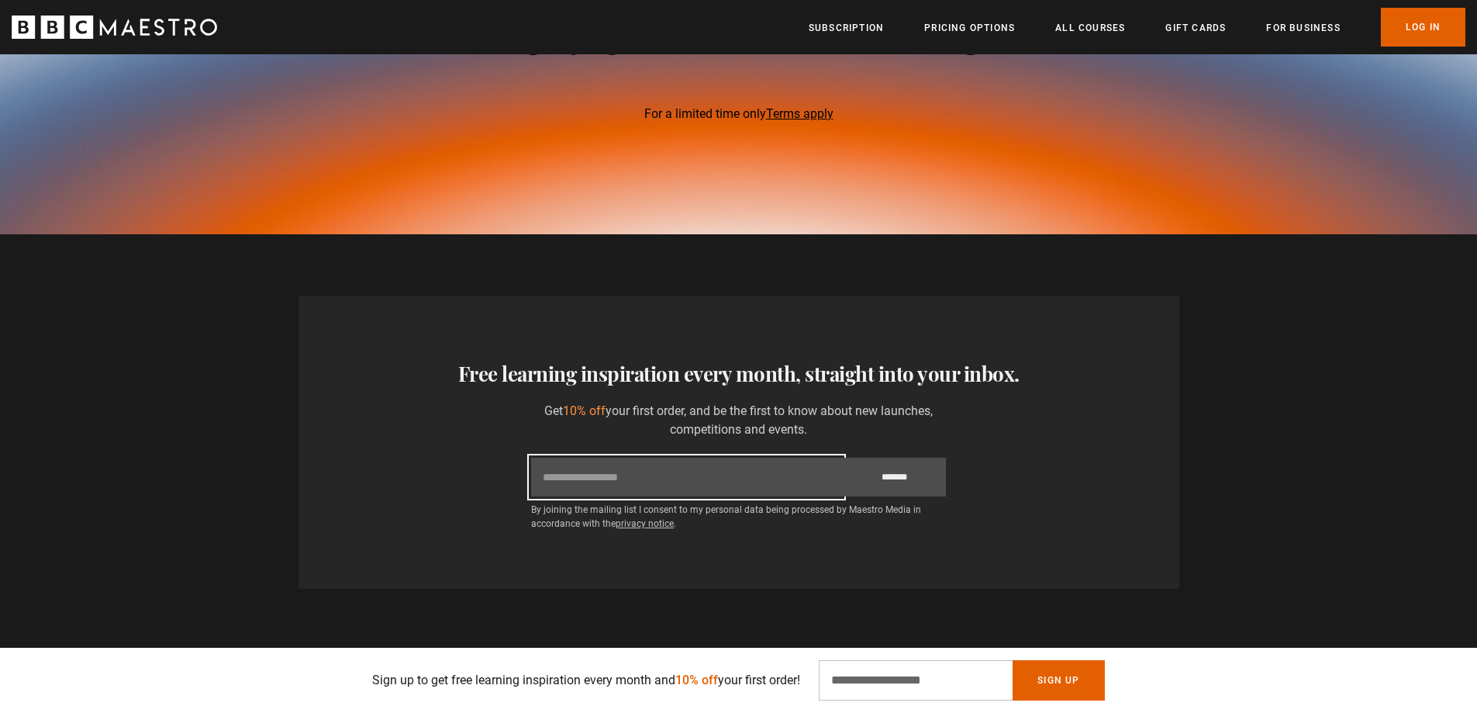
click at [617, 475] on input "Email" at bounding box center [686, 477] width 311 height 39
type input "**********"
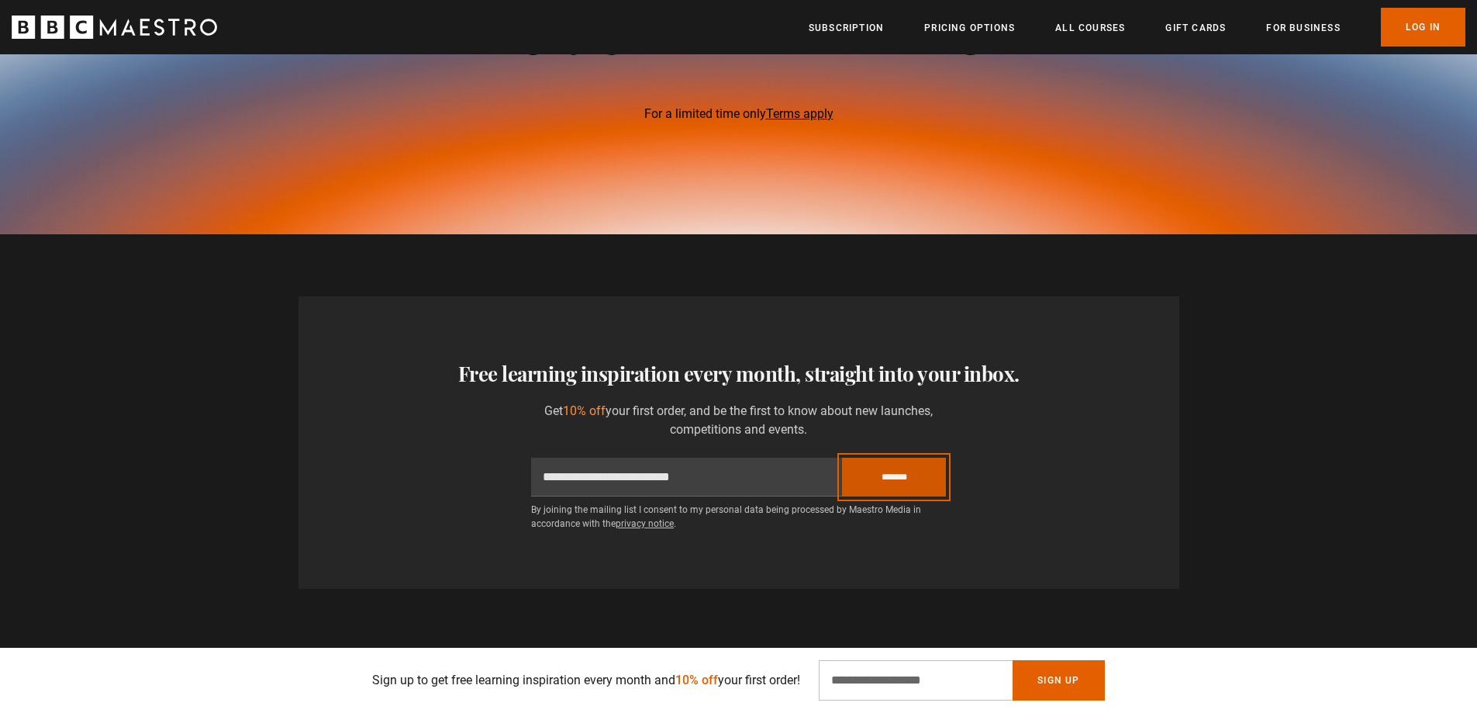
click at [882, 475] on input "*******" at bounding box center [894, 477] width 104 height 39
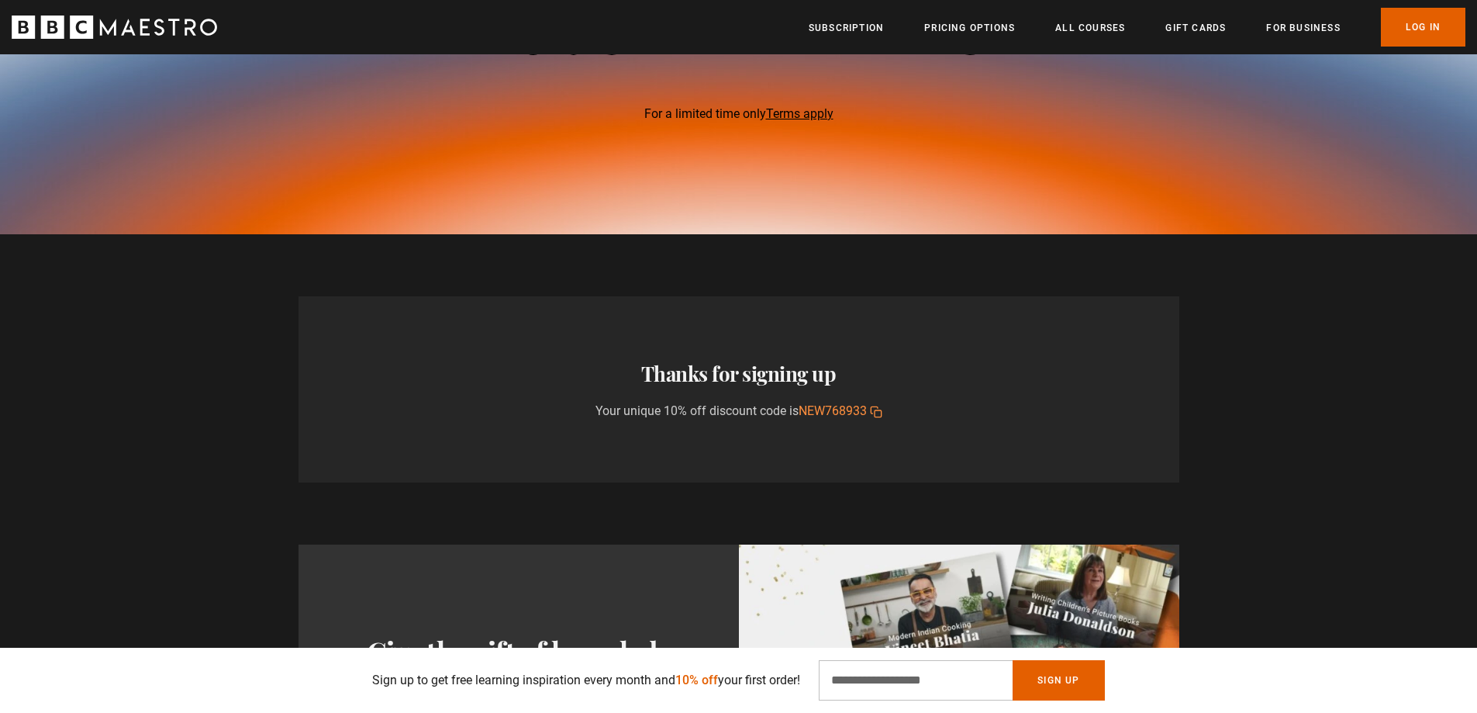
click at [799, 409] on p "Your unique 10% off discount code is NEW768933 Copy discount code to your clipb…" at bounding box center [739, 411] width 287 height 19
drag, startPoint x: 799, startPoint y: 409, endPoint x: 868, endPoint y: 409, distance: 69.0
click at [868, 409] on p "Your unique 10% off discount code is NEW768933 Copy discount code to your clipb…" at bounding box center [739, 411] width 287 height 19
copy span "NEW768933"
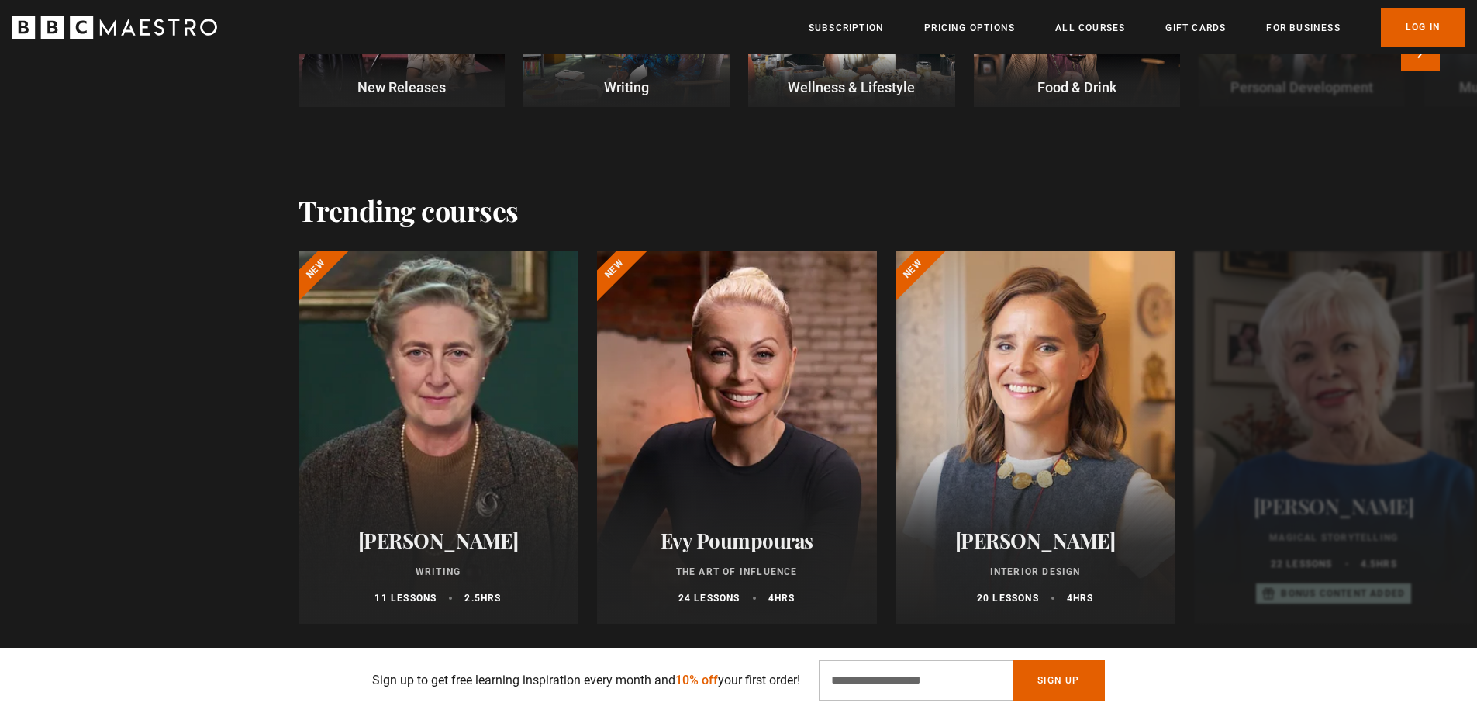
scroll to position [775, 0]
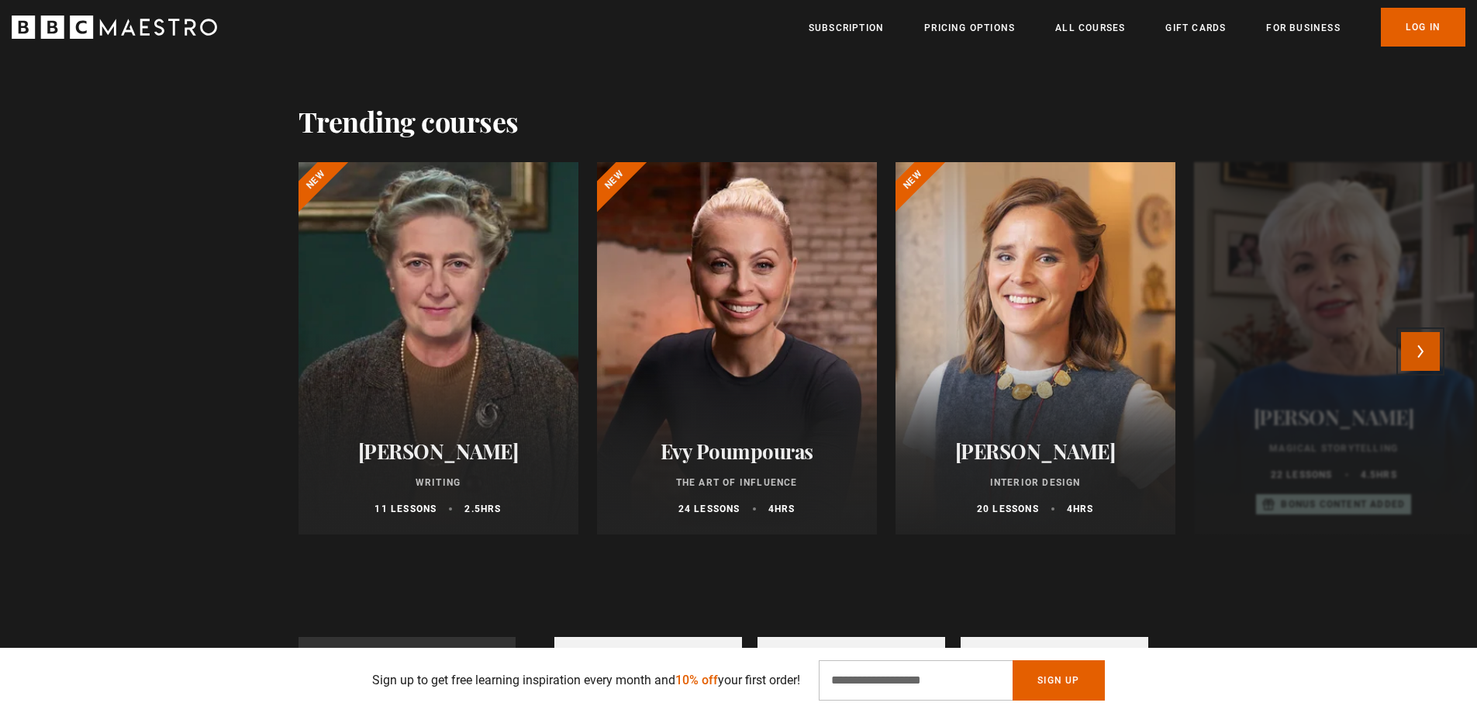
click at [1424, 351] on button "Next" at bounding box center [1420, 351] width 39 height 39
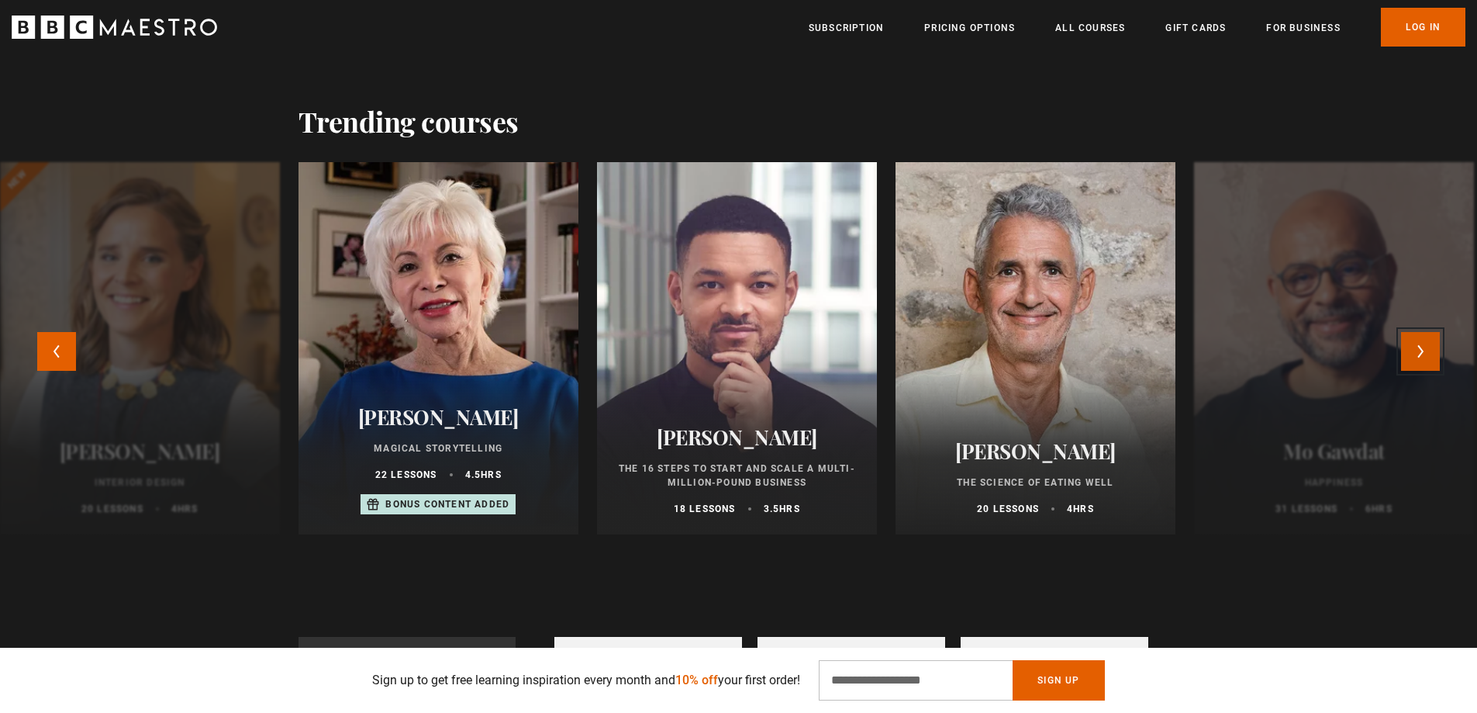
click at [1424, 351] on button "Next" at bounding box center [1420, 351] width 39 height 39
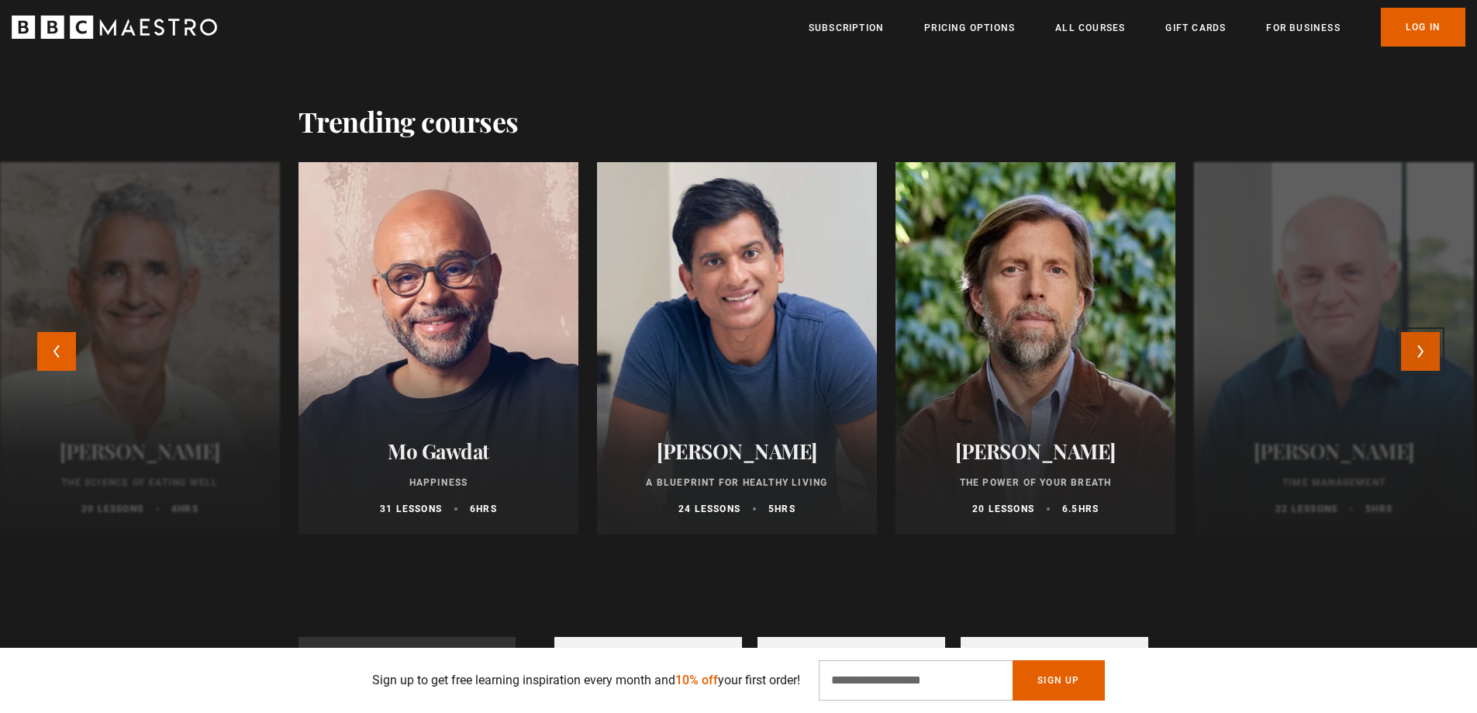
click at [1424, 351] on button "Next" at bounding box center [1420, 351] width 39 height 39
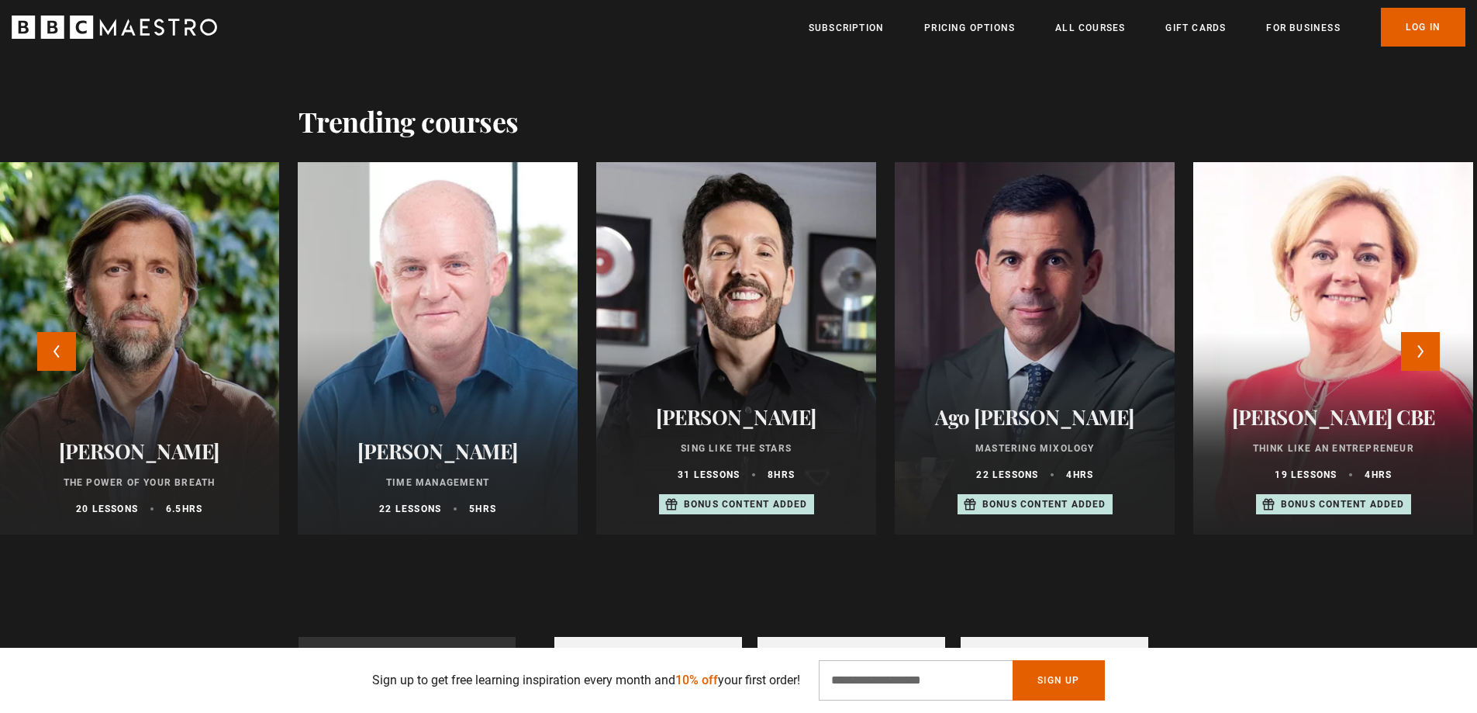
click at [435, 382] on div at bounding box center [438, 347] width 308 height 409
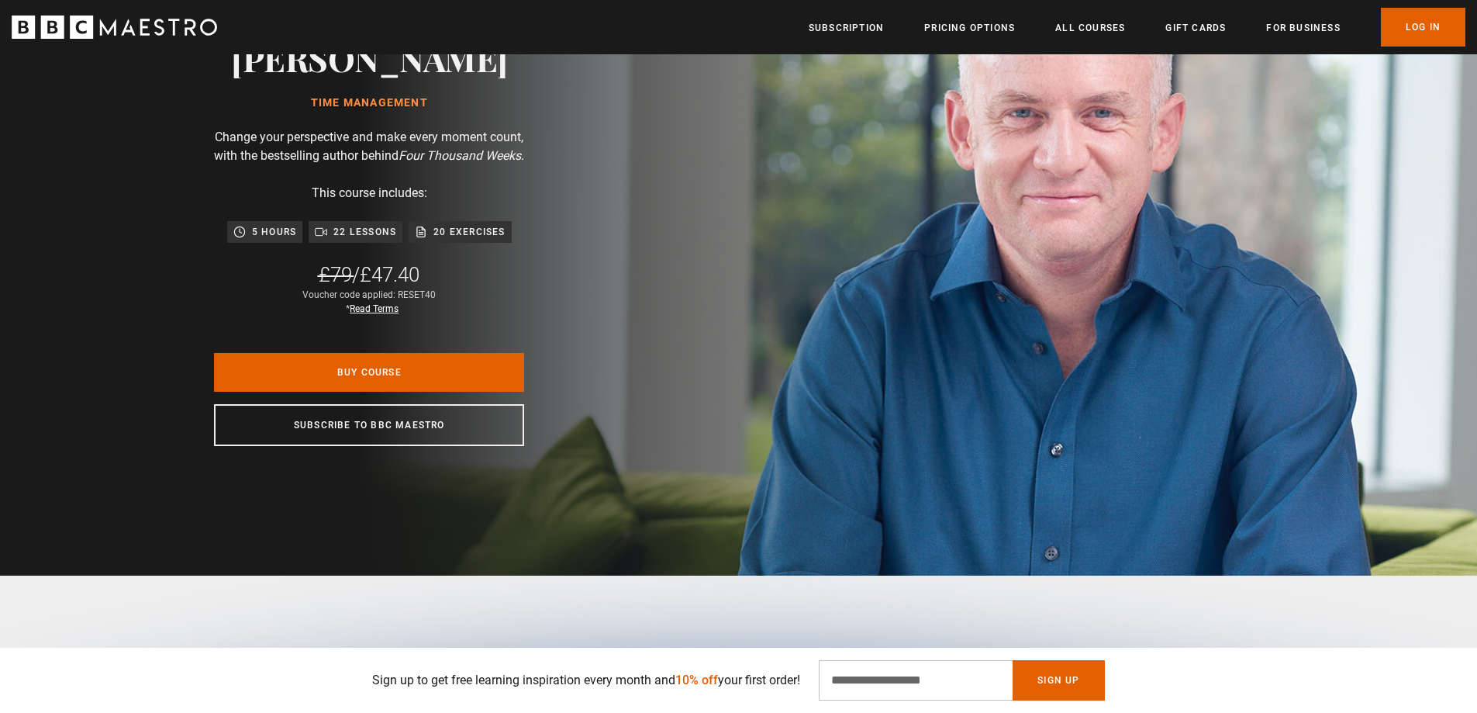
scroll to position [233, 0]
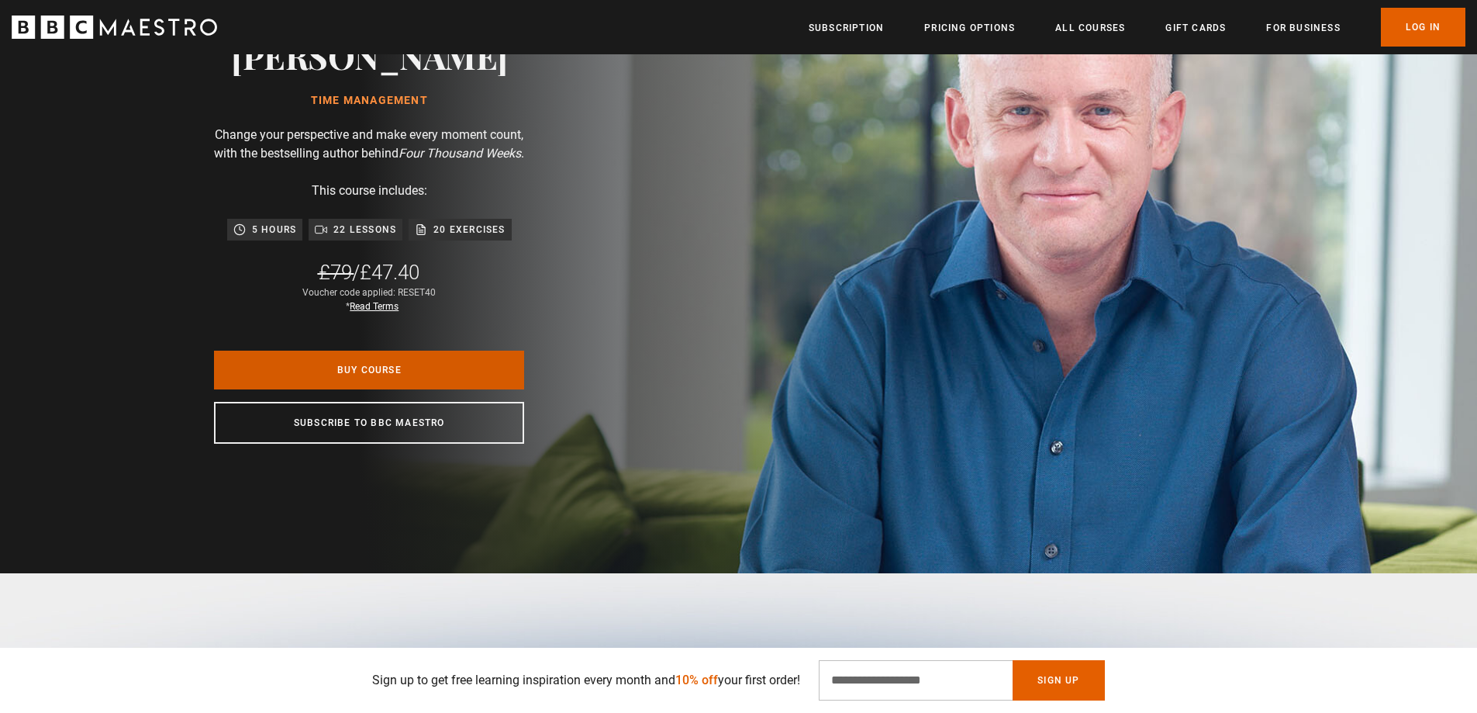
click at [348, 385] on link "Buy Course" at bounding box center [369, 369] width 310 height 39
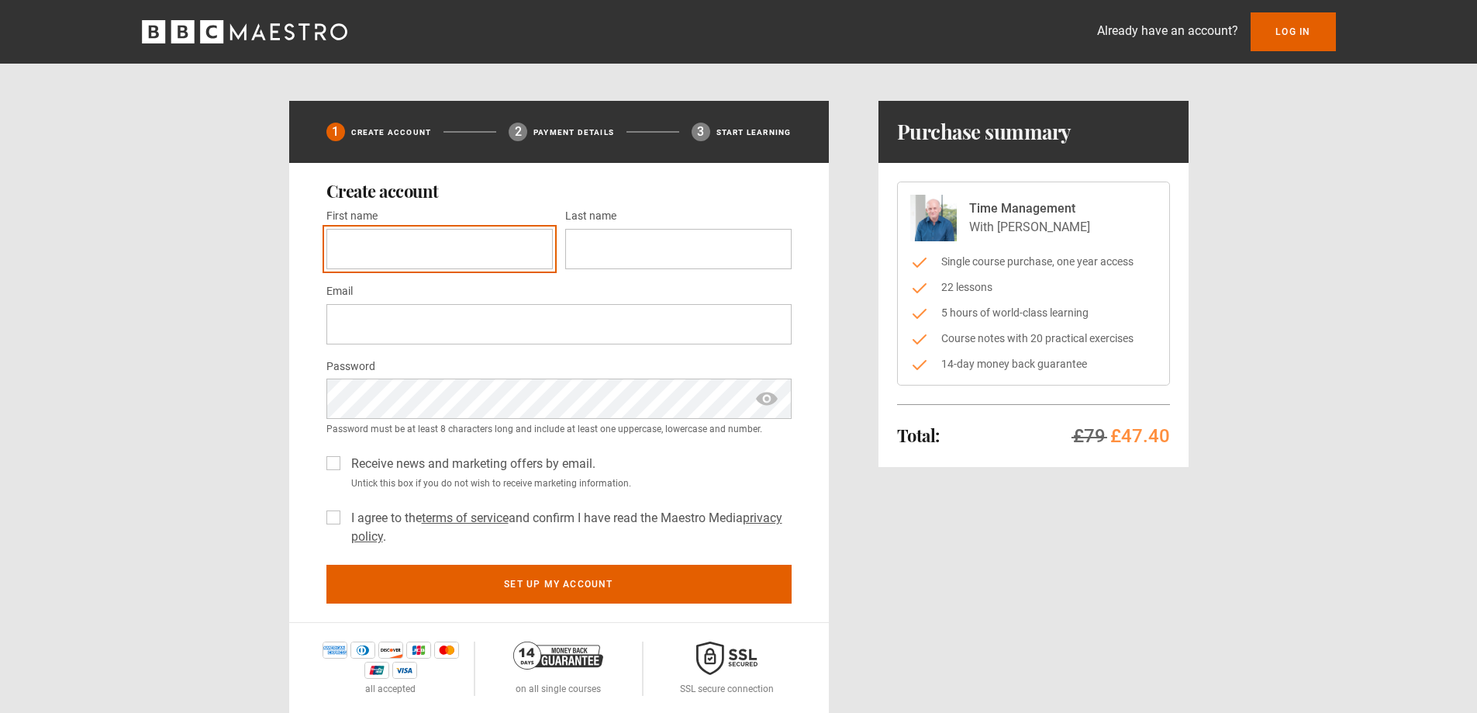
click at [396, 243] on input "First name *" at bounding box center [439, 249] width 226 height 40
type input "********"
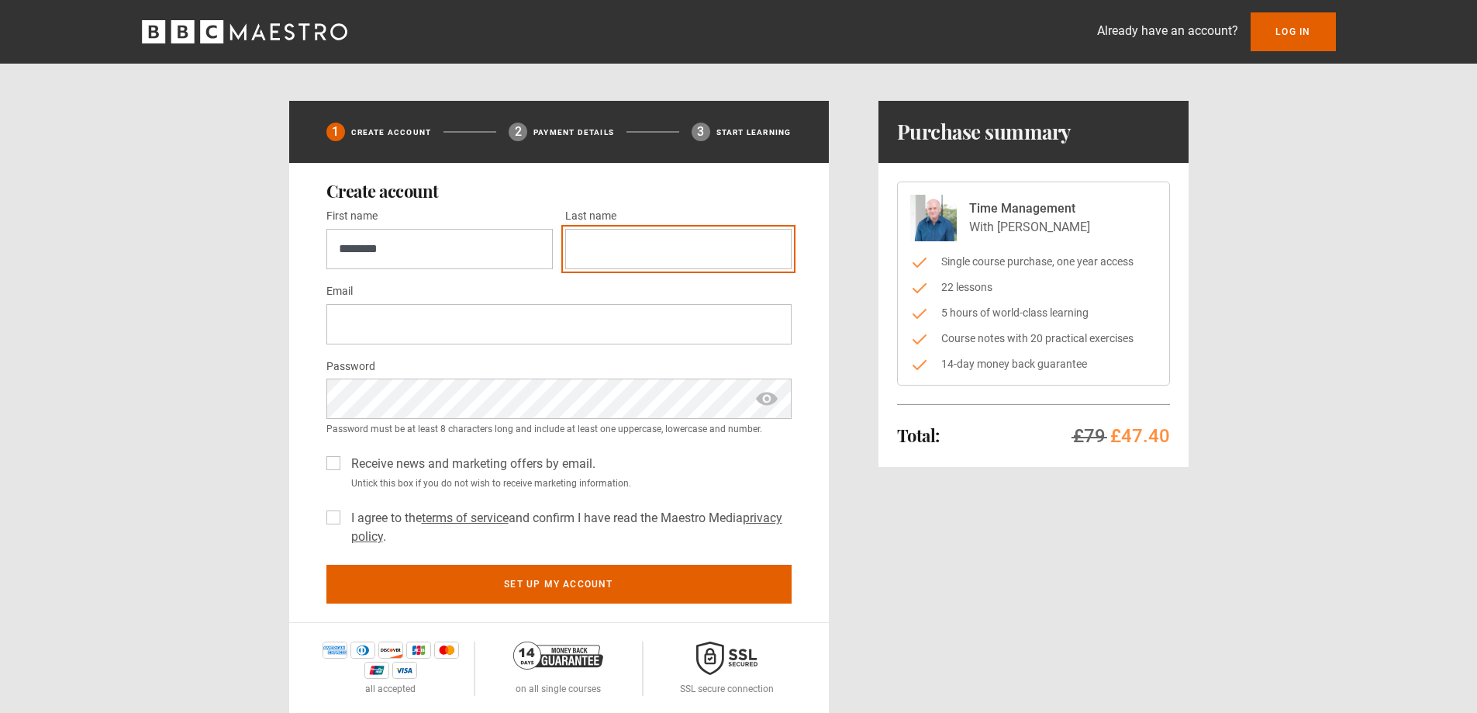
type input "**********"
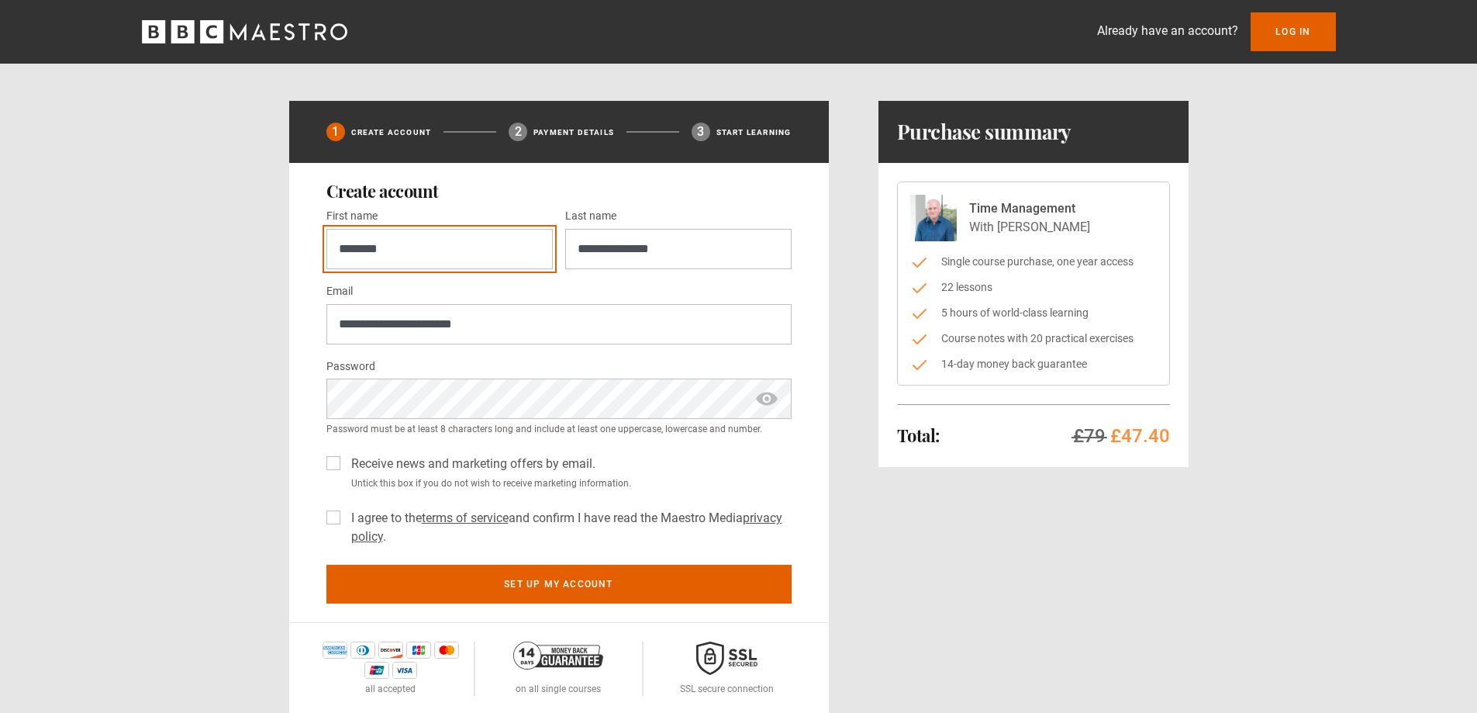
click at [460, 256] on input "********" at bounding box center [439, 249] width 226 height 40
click at [409, 246] on input "First name *" at bounding box center [439, 249] width 226 height 40
type input "********"
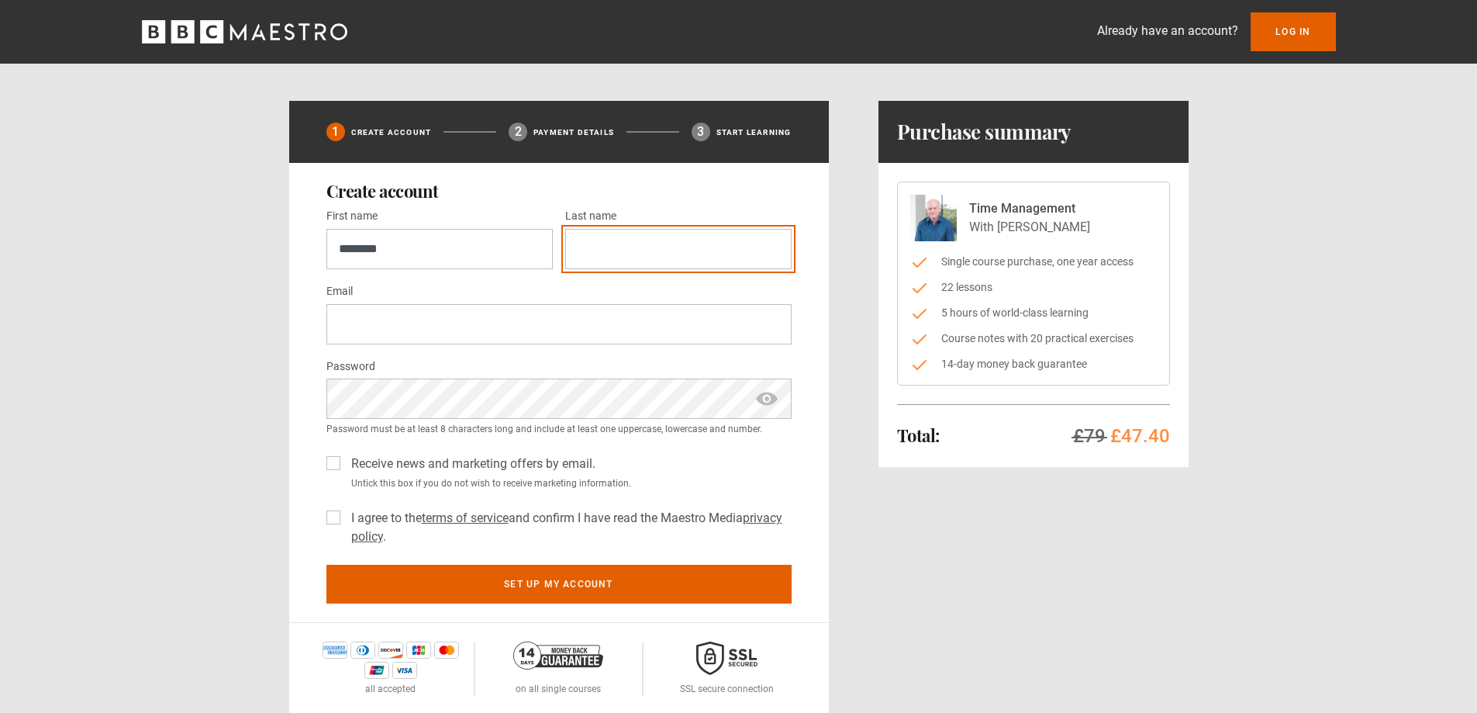
type input "****"
type input "**********"
click at [766, 398] on span "show password" at bounding box center [766, 398] width 25 height 40
click at [345, 461] on label "Receive news and marketing offers by email." at bounding box center [470, 463] width 250 height 19
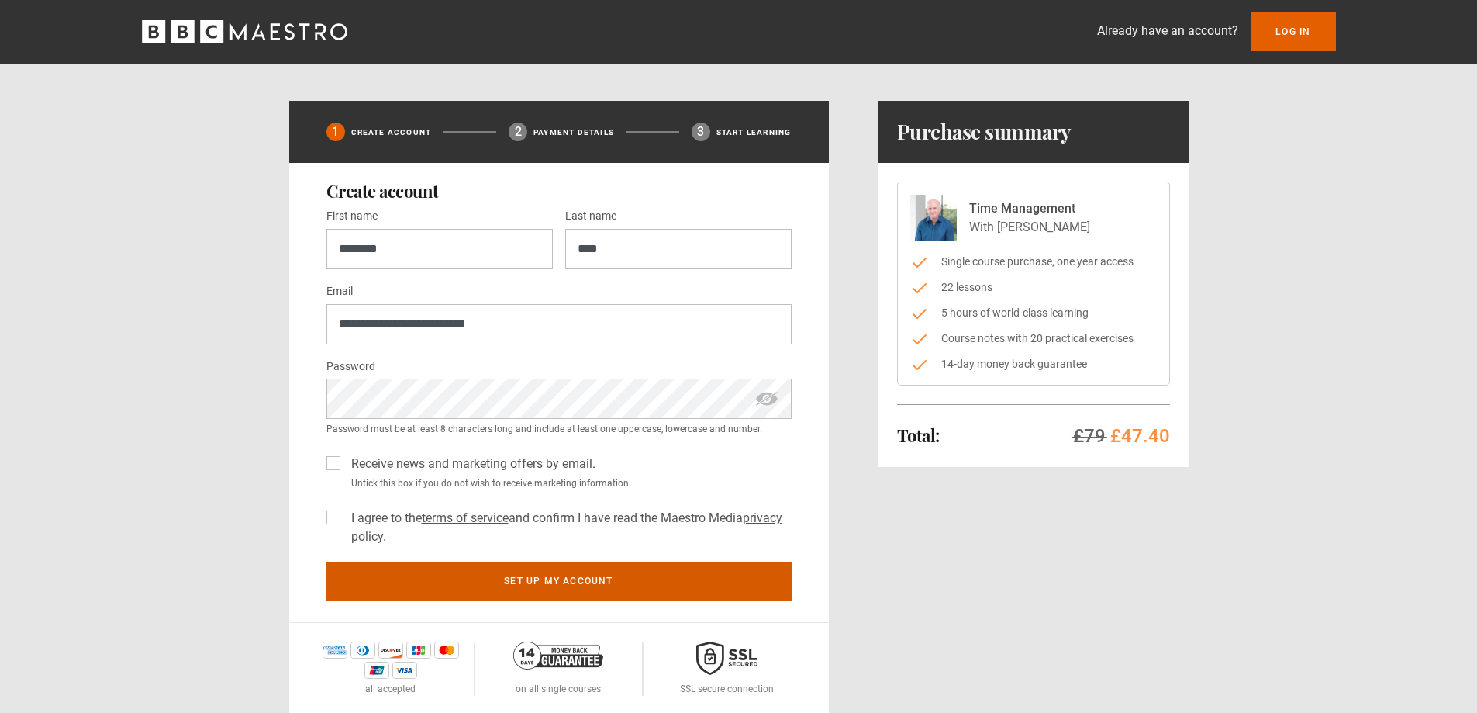
scroll to position [78, 0]
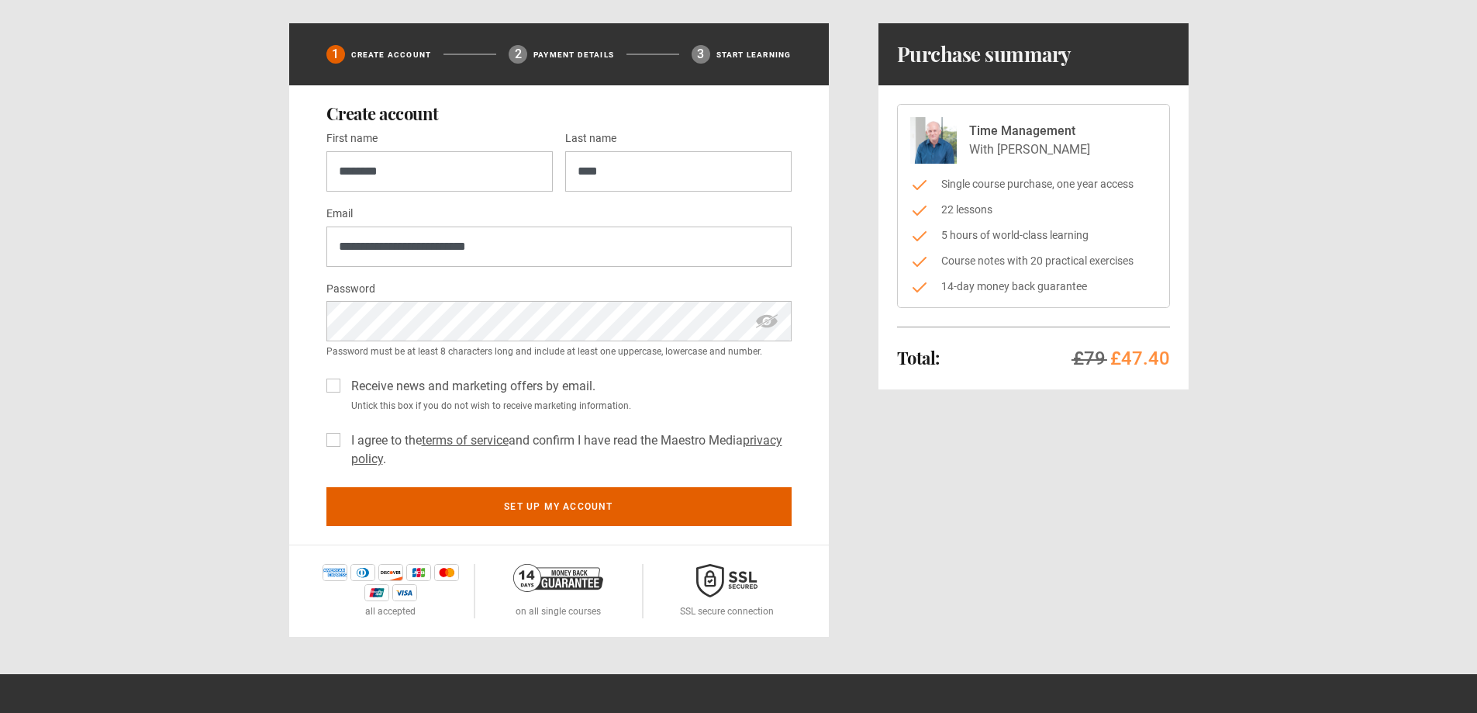
click at [345, 436] on label "I agree to the terms of service and confirm I have read the Maestro Media priva…" at bounding box center [568, 449] width 447 height 37
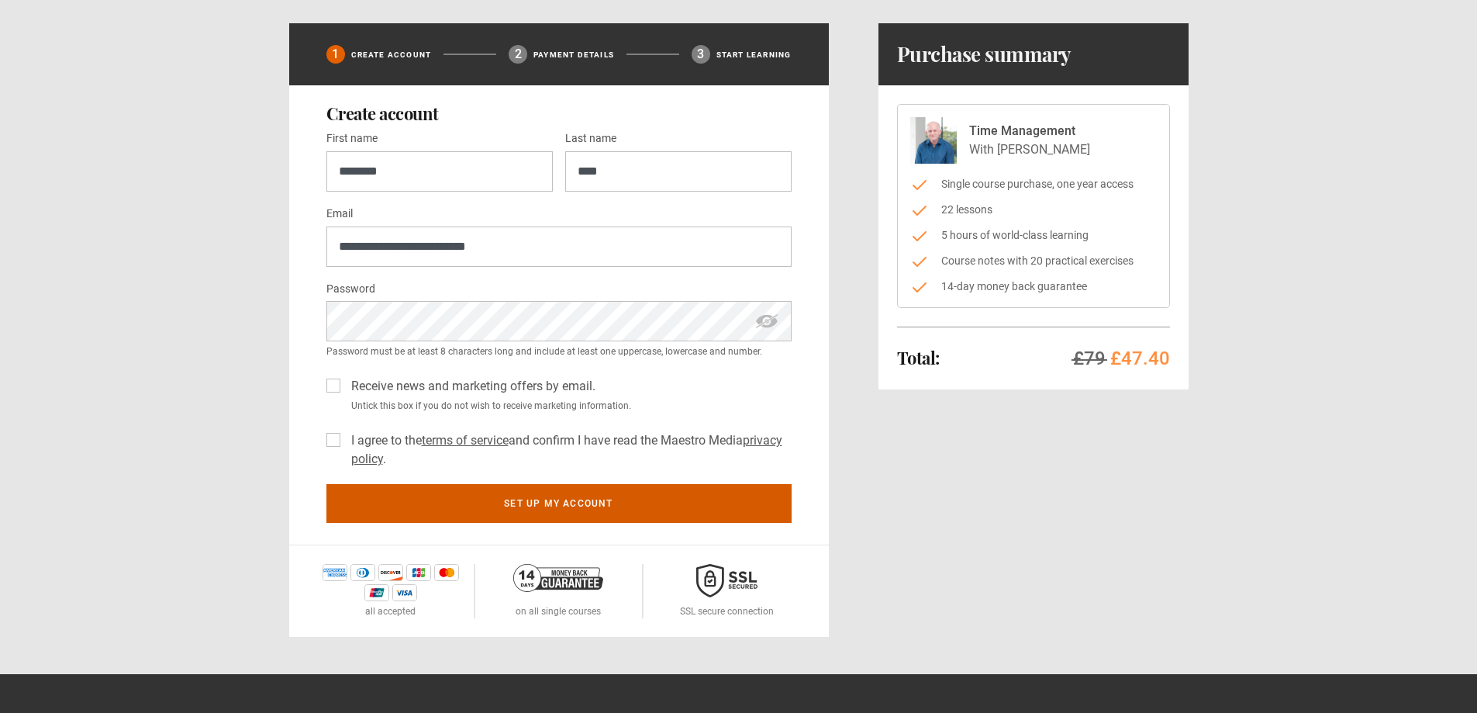
click at [585, 509] on button "Set up my account" at bounding box center [558, 503] width 465 height 39
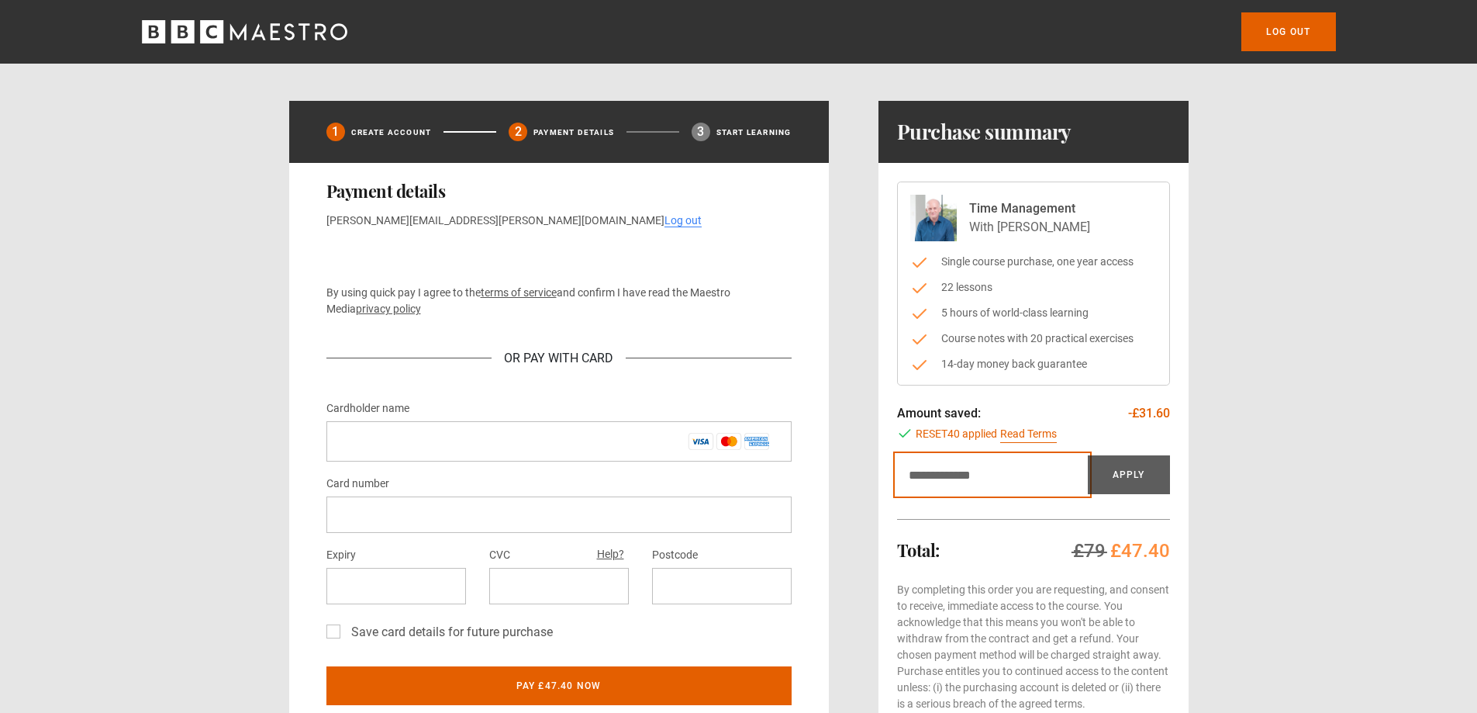
click at [928, 478] on input "Discount code" at bounding box center [992, 474] width 191 height 39
paste input "*********"
type input "*********"
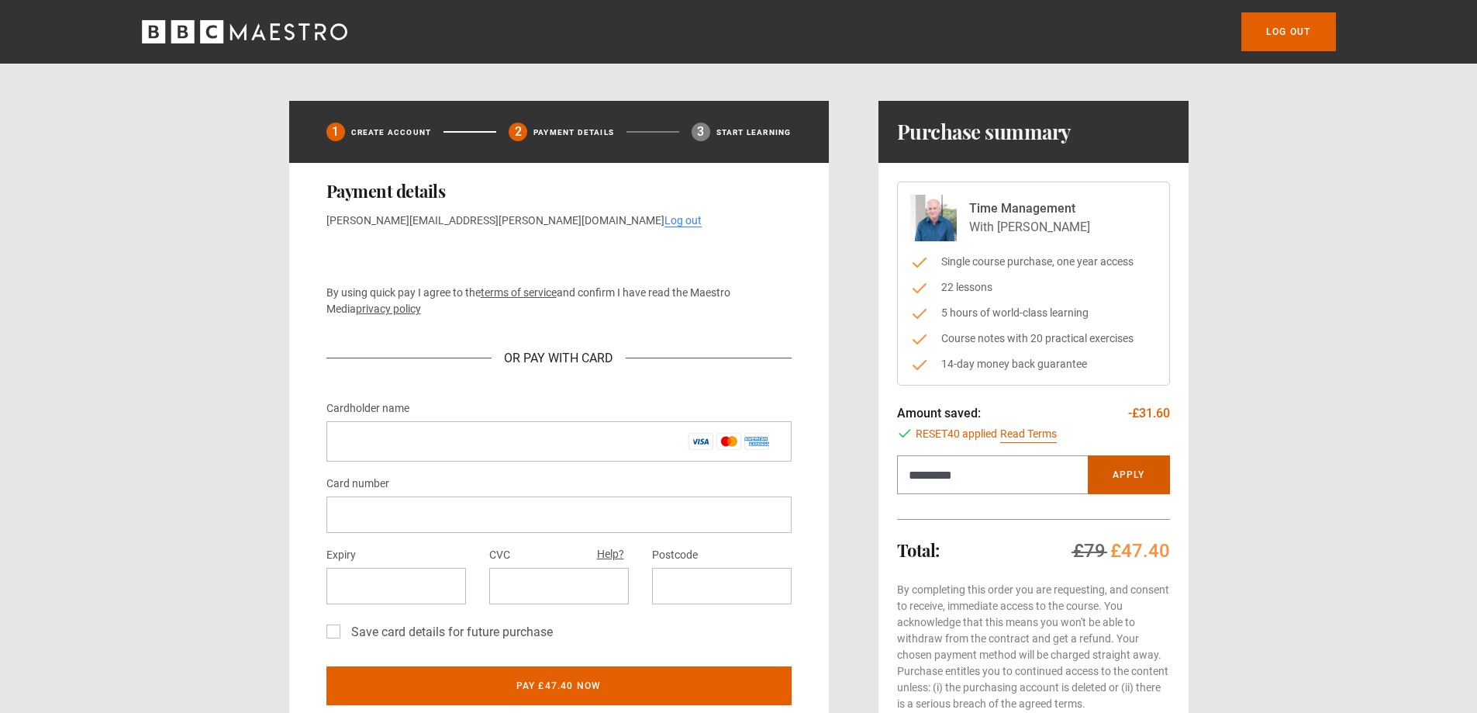
click at [1139, 468] on button "Apply" at bounding box center [1129, 474] width 82 height 39
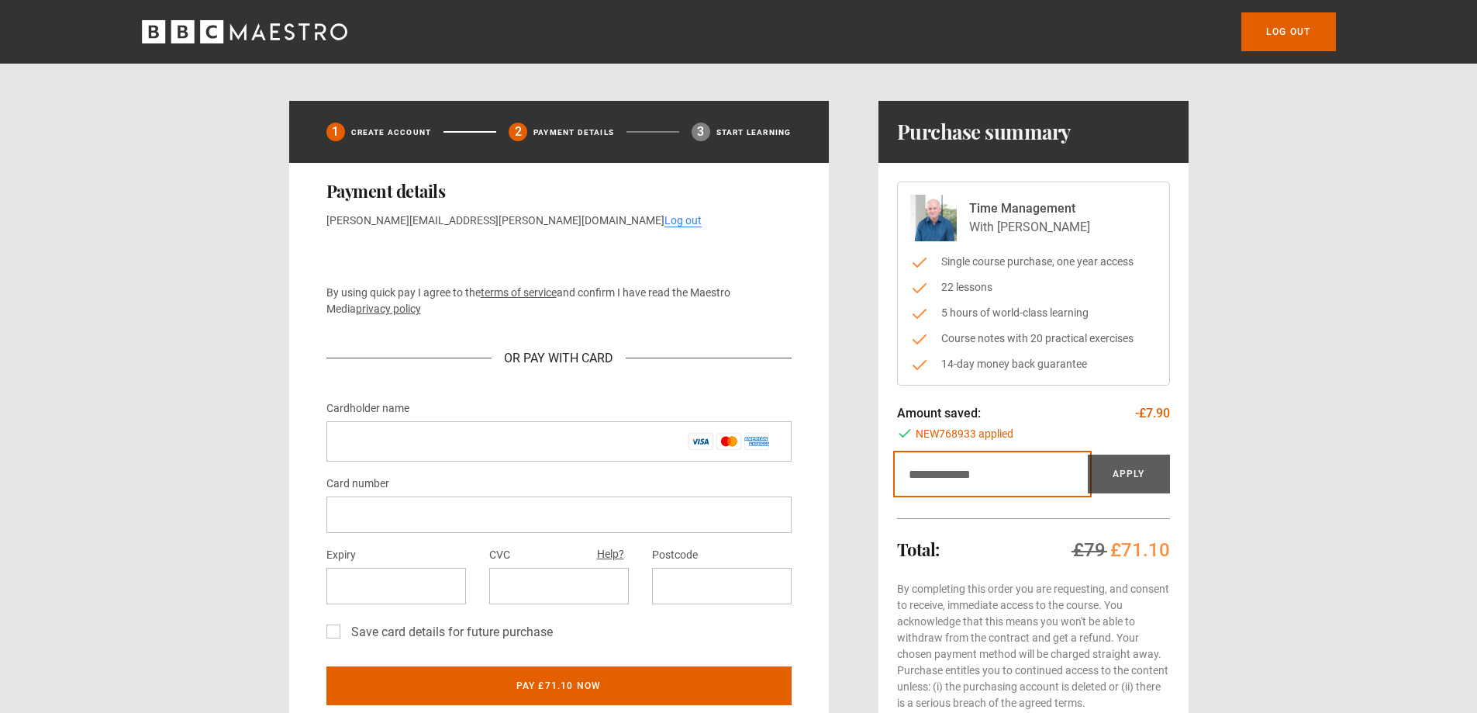
click at [1059, 482] on input "Discount code" at bounding box center [992, 473] width 191 height 39
type input "*******"
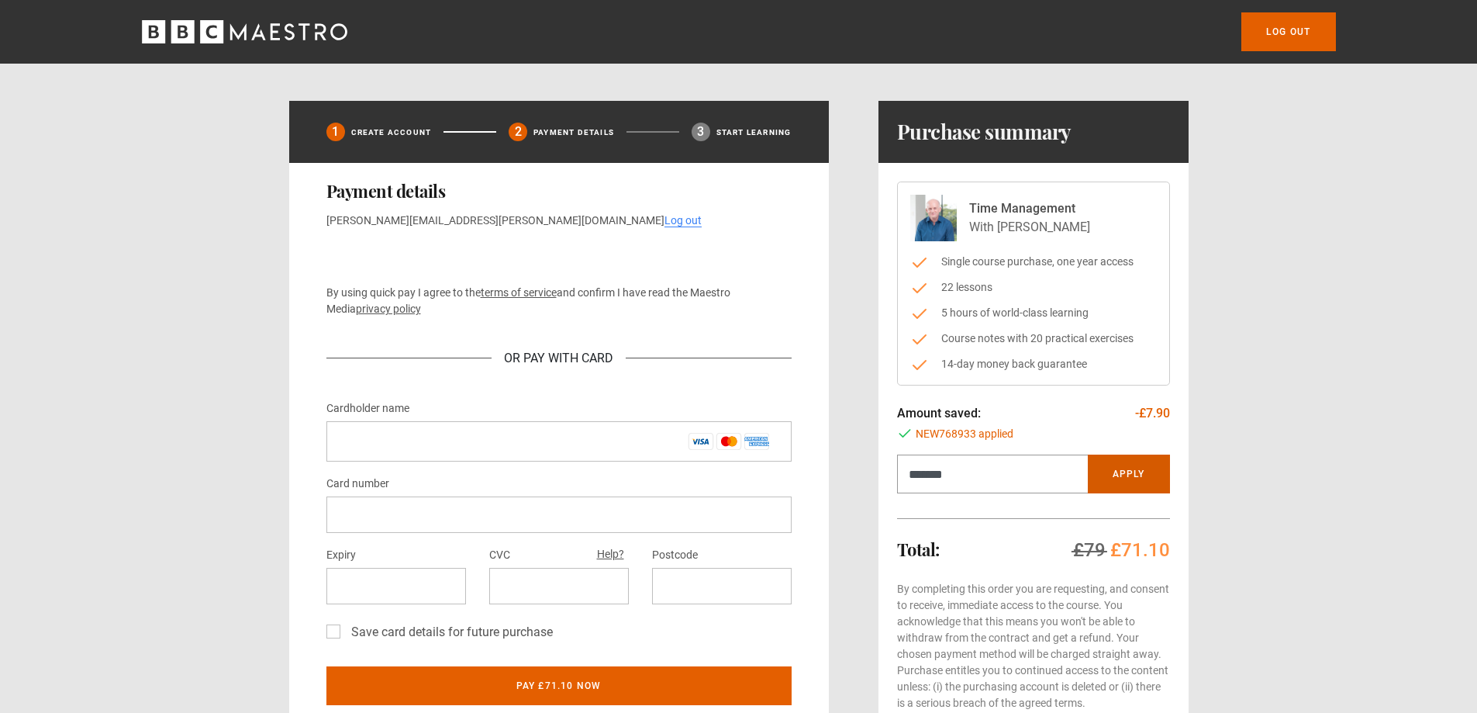
click at [1100, 471] on button "Apply" at bounding box center [1129, 473] width 82 height 39
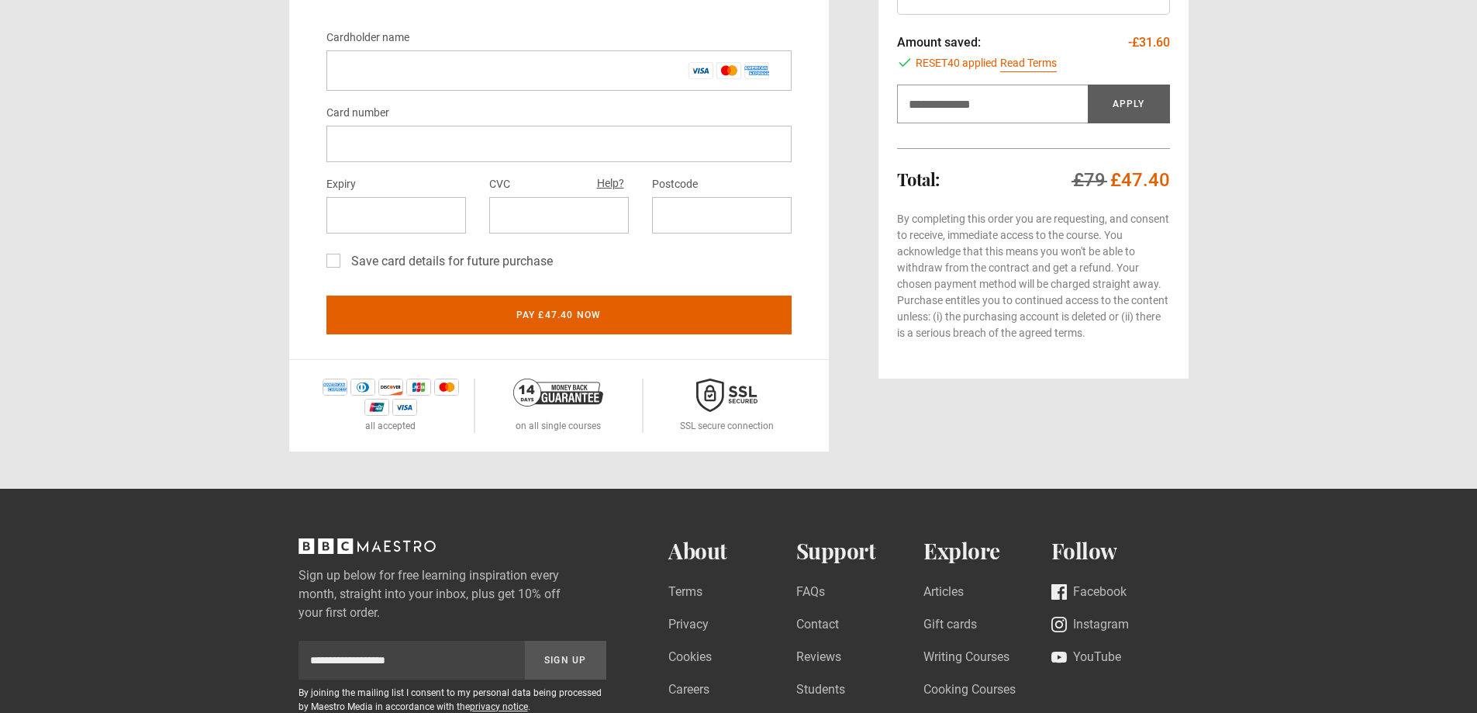
scroll to position [388, 0]
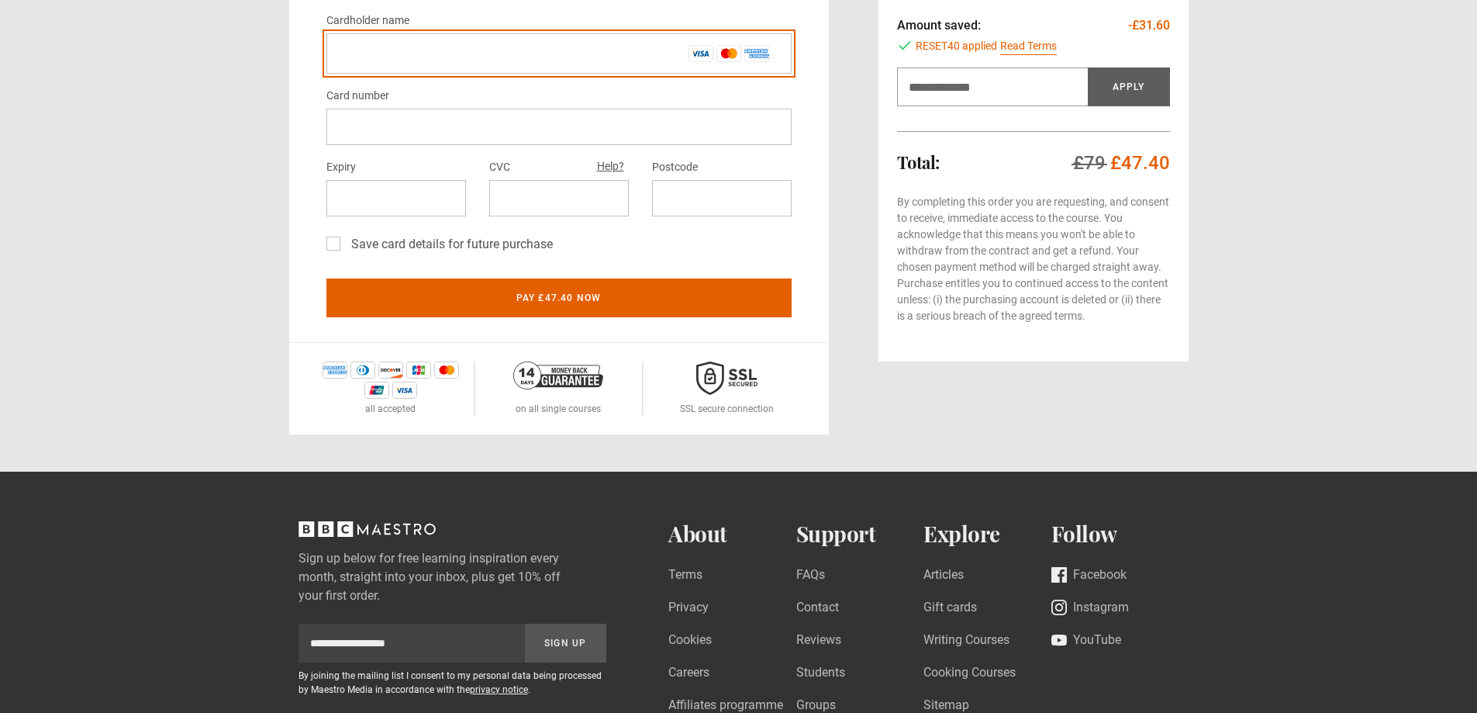
click at [458, 56] on input "Cardholder name *" at bounding box center [558, 53] width 465 height 40
type input "**********"
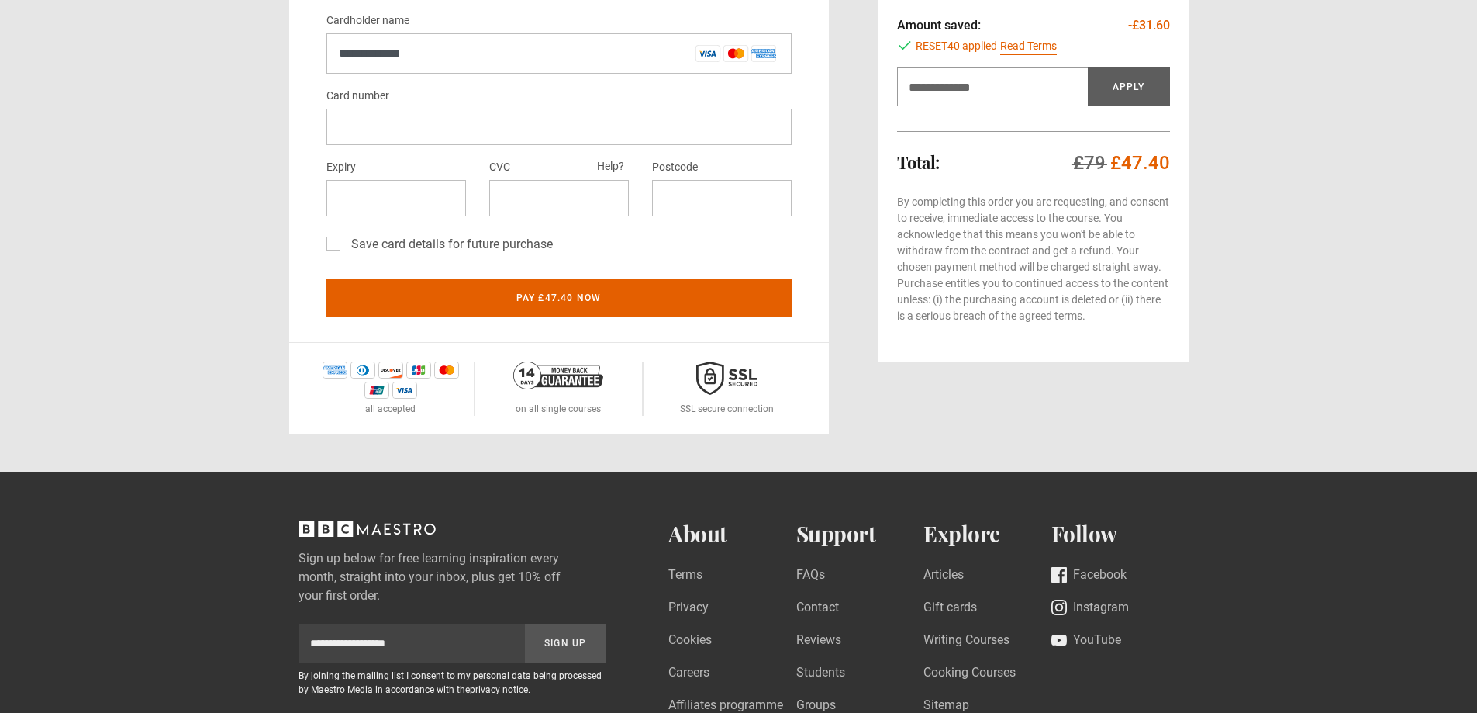
click at [666, 188] on div at bounding box center [722, 198] width 140 height 36
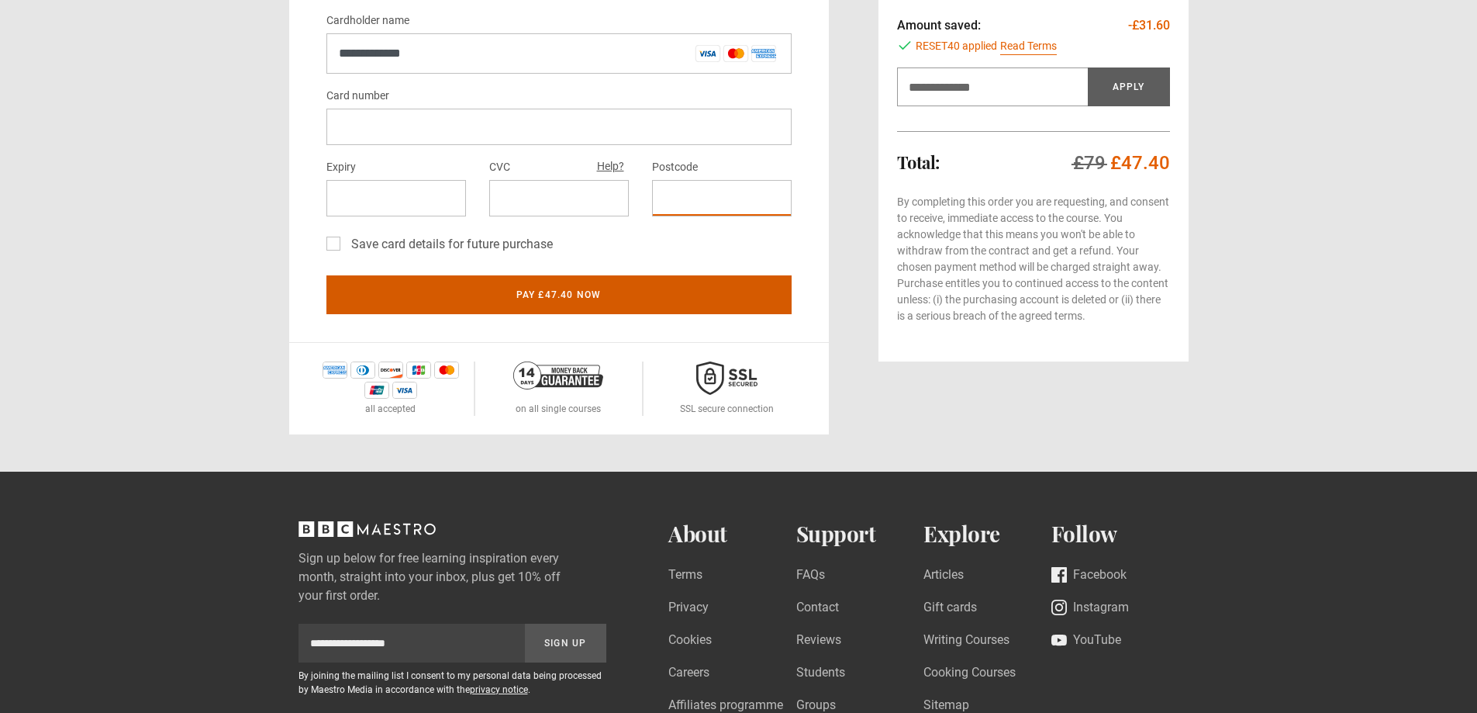
click at [596, 288] on button "Pay £47.40 now" at bounding box center [558, 294] width 465 height 39
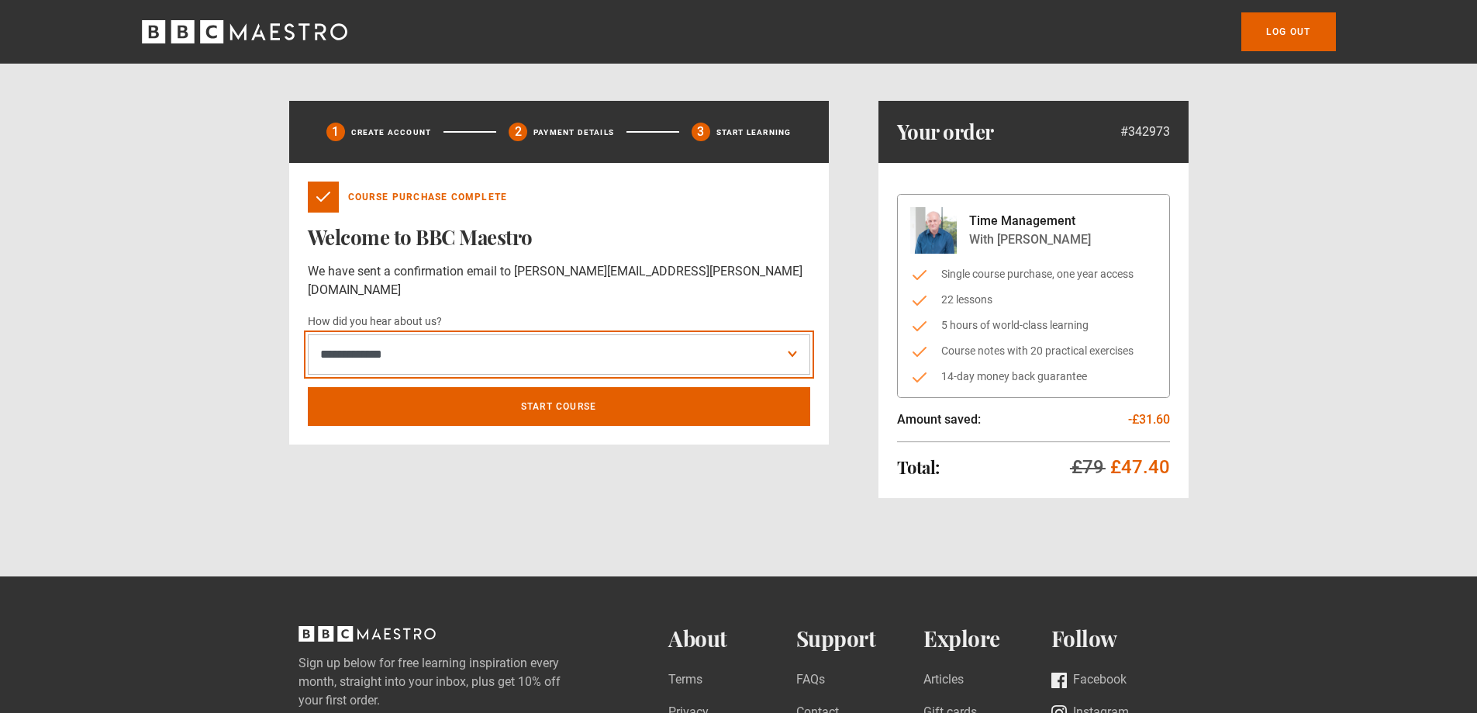
click at [470, 342] on select "**********" at bounding box center [559, 354] width 502 height 40
select select "******"
click at [308, 334] on select "**********" at bounding box center [559, 354] width 502 height 40
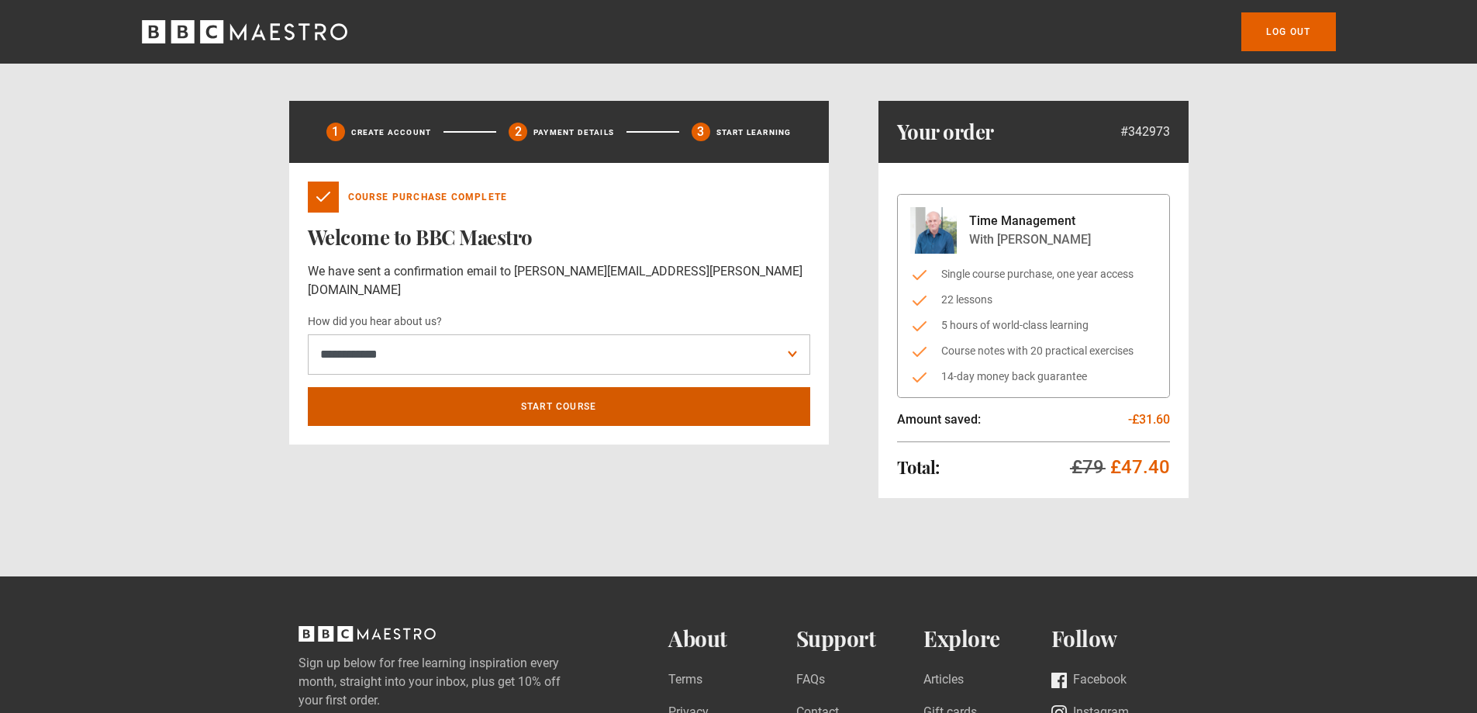
click at [547, 387] on link "Start course" at bounding box center [559, 406] width 502 height 39
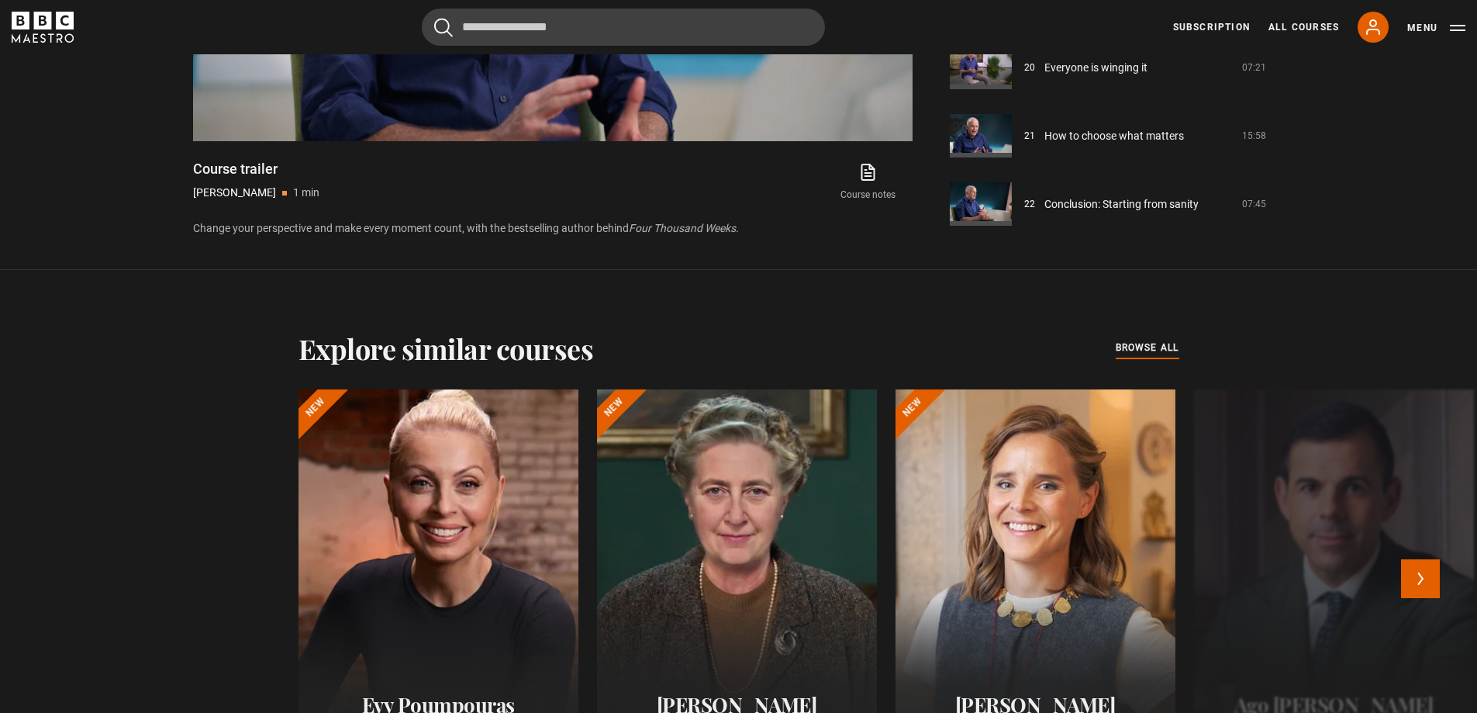
scroll to position [643, 0]
